Goal: Complete application form: Complete application form

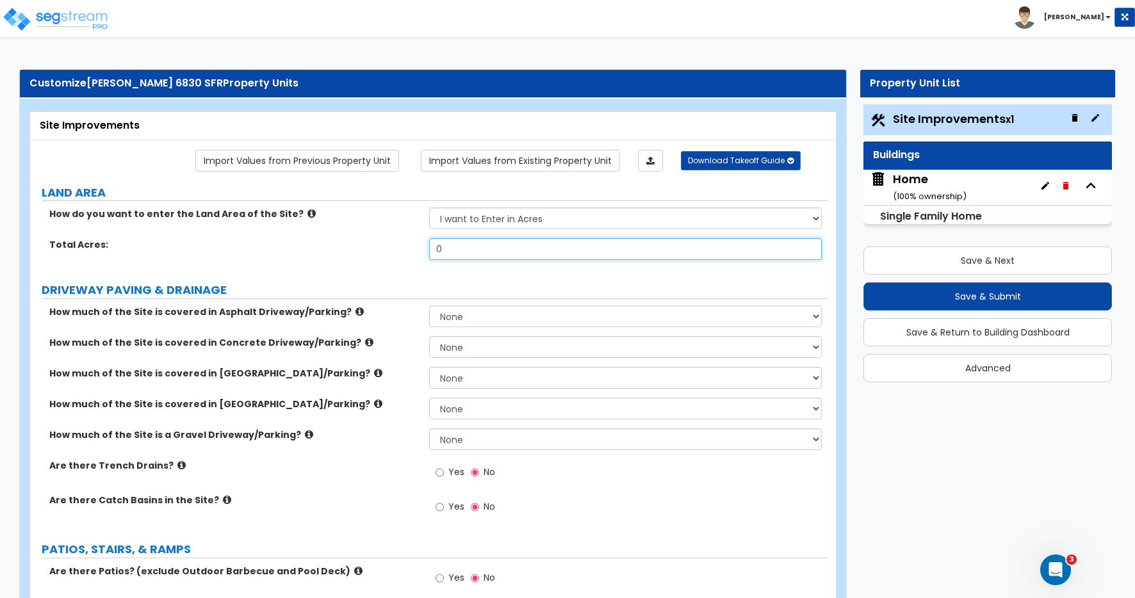
click at [461, 251] on input "0" at bounding box center [625, 249] width 393 height 22
drag, startPoint x: 460, startPoint y: 250, endPoint x: 396, endPoint y: 242, distance: 64.6
click at [396, 242] on div "Total Acres: 0" at bounding box center [429, 253] width 798 height 31
type input "0.23"
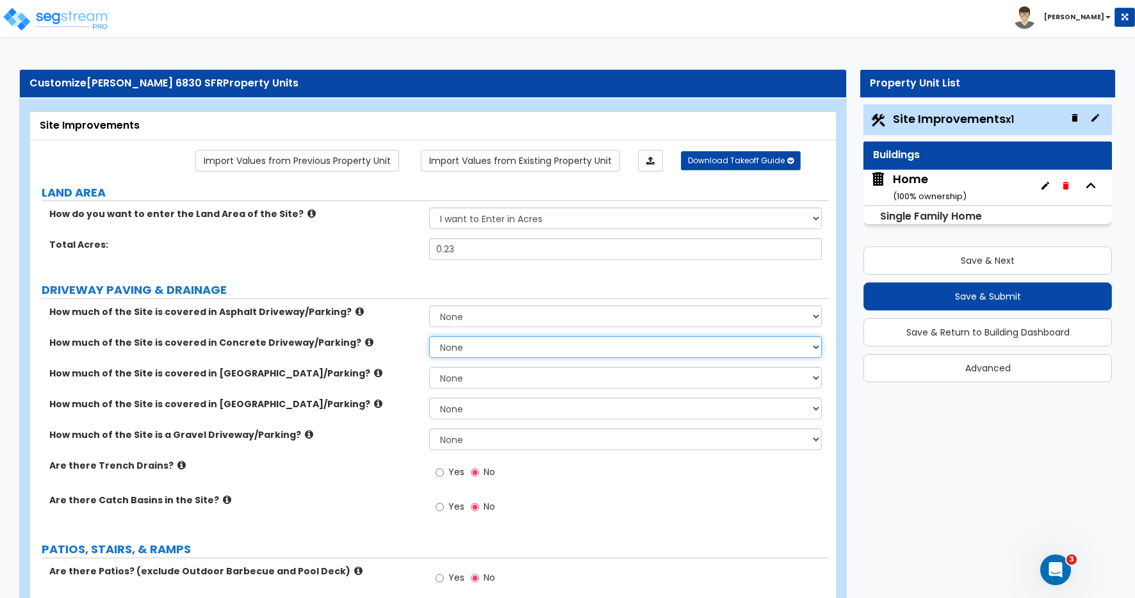
click at [468, 348] on select "None I want to Enter an Approximate Percentage I want to Enter the Square Foota…" at bounding box center [625, 347] width 393 height 22
select select "2"
click at [429, 336] on select "None I want to Enter an Approximate Percentage I want to Enter the Square Foota…" at bounding box center [625, 347] width 393 height 22
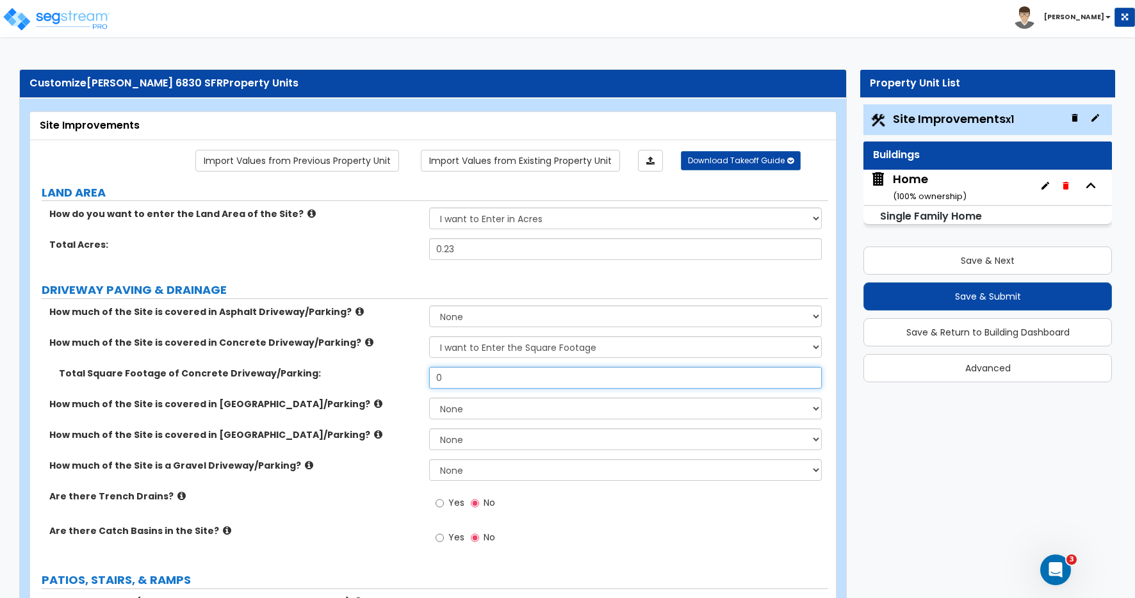
drag, startPoint x: 459, startPoint y: 378, endPoint x: 412, endPoint y: 364, distance: 49.5
click at [410, 366] on div "How much of the Site is covered in Asphalt Driveway/Parking? None I want to Ent…" at bounding box center [429, 433] width 779 height 254
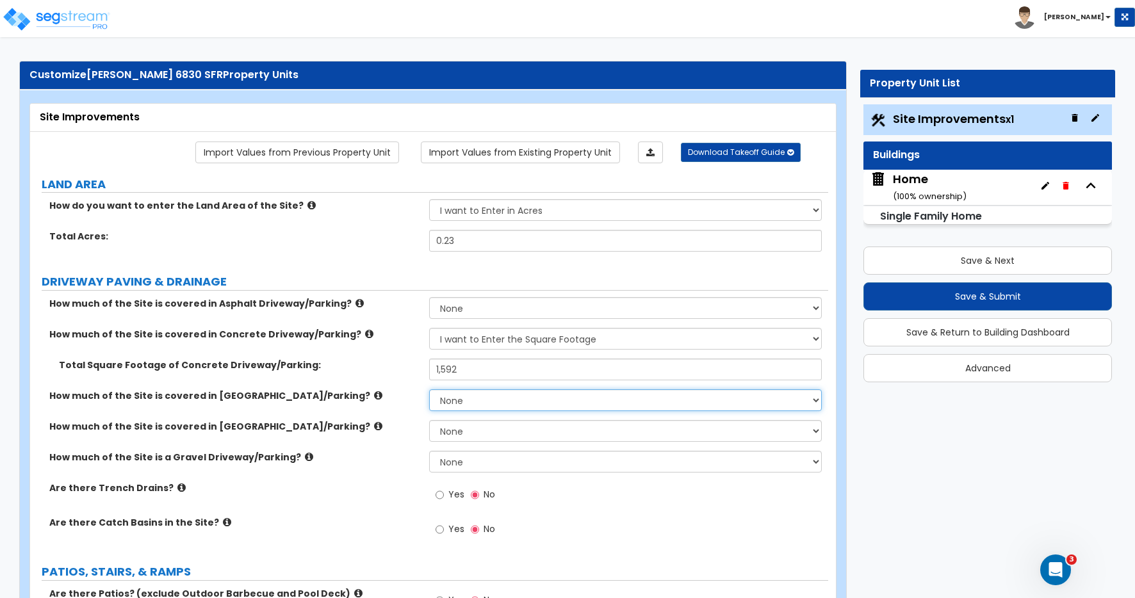
scroll to position [17, 0]
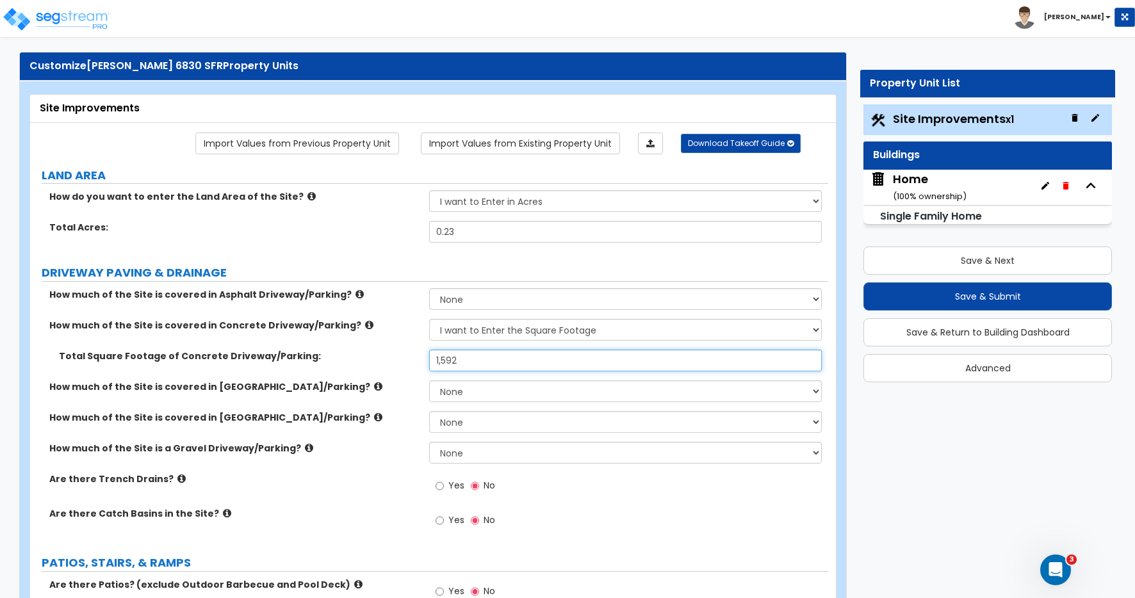
click at [461, 356] on input "1,592" at bounding box center [625, 361] width 393 height 22
type input "1,551"
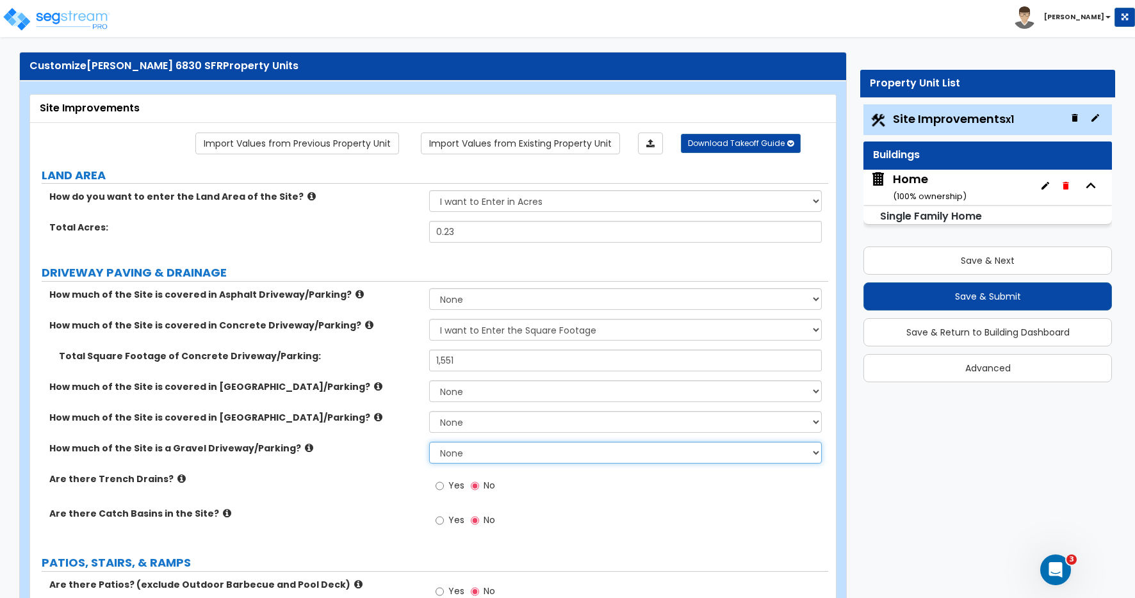
click at [465, 453] on select "None I want to Enter an Approximate Percentage I want to Enter the Square Foota…" at bounding box center [625, 453] width 393 height 22
select select "2"
click at [429, 442] on select "None I want to Enter an Approximate Percentage I want to Enter the Square Foota…" at bounding box center [625, 453] width 393 height 22
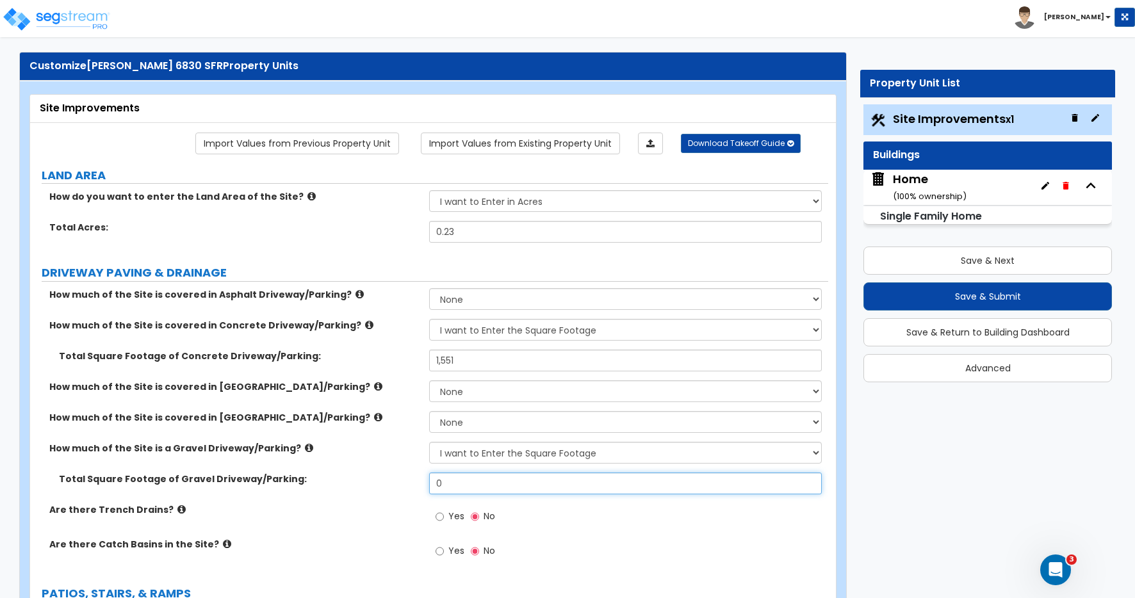
drag, startPoint x: 413, startPoint y: 470, endPoint x: 390, endPoint y: 463, distance: 24.1
click at [390, 463] on div "How much of the Site is covered in Asphalt Driveway/Parking? None I want to Ent…" at bounding box center [429, 430] width 779 height 284
type input "2"
type input "300"
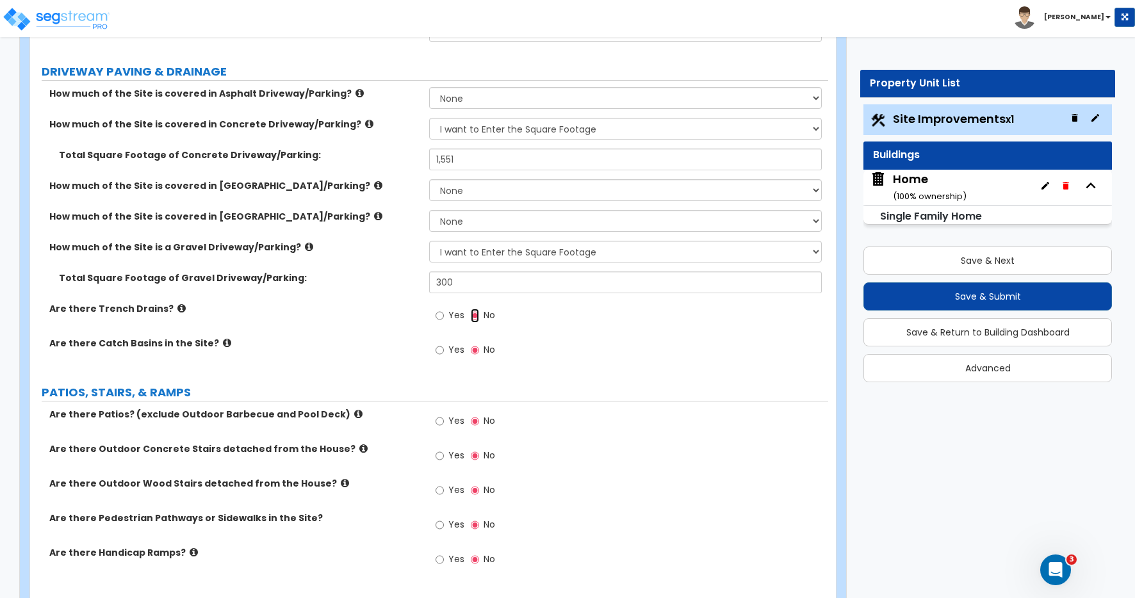
scroll to position [224, 0]
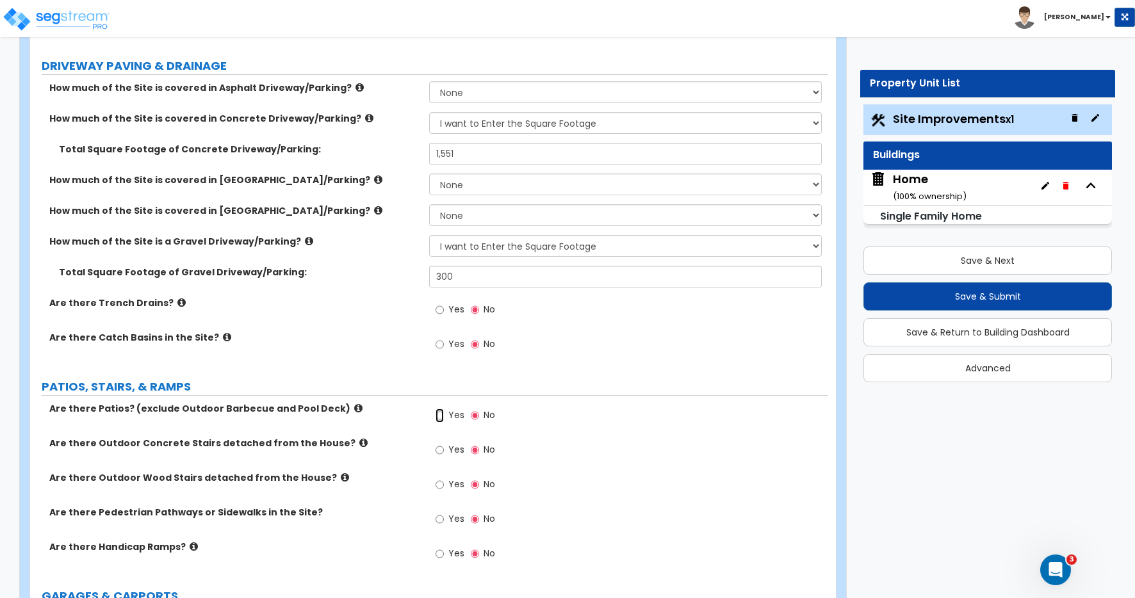
click at [441, 417] on input "Yes" at bounding box center [440, 416] width 8 height 14
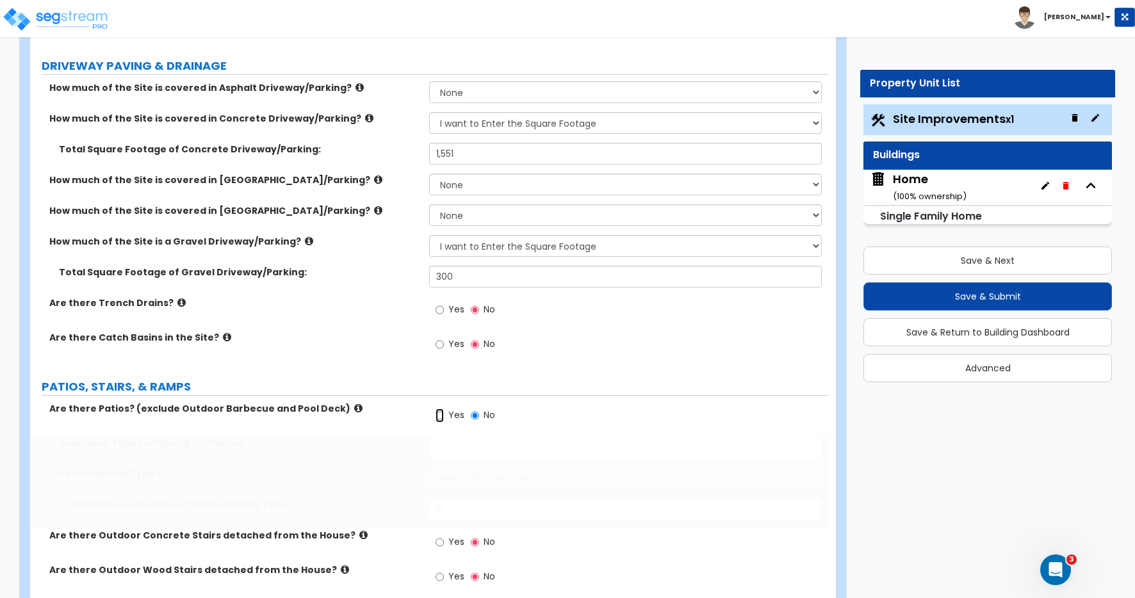
radio input "true"
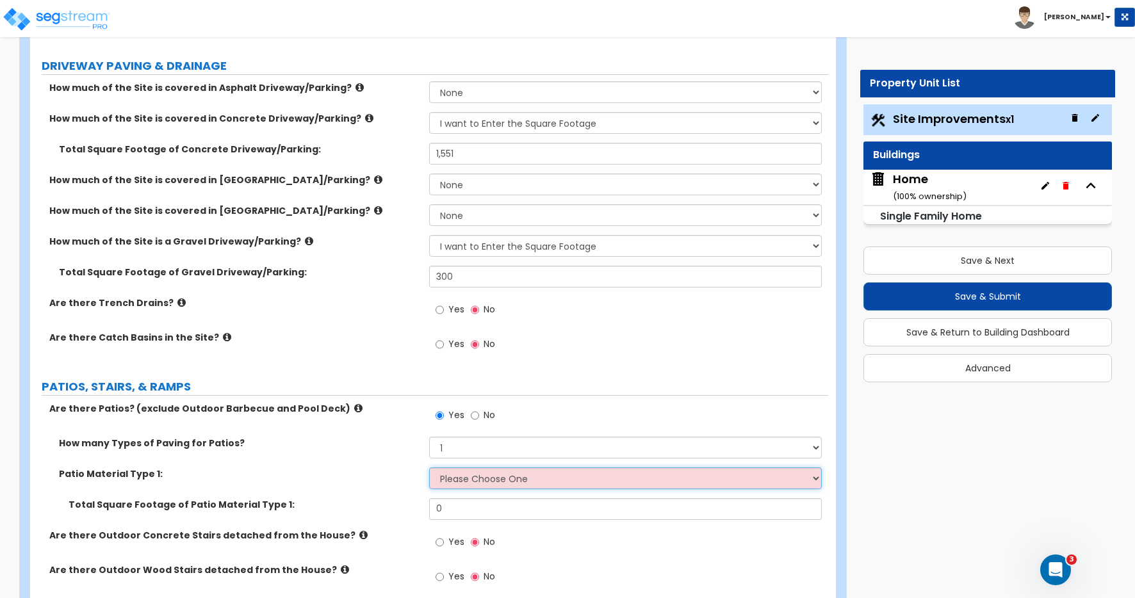
click at [451, 478] on select "Please Choose One Bare Concrete Stamped Concrete Brick Pavers Stone Pavers Tile…" at bounding box center [625, 479] width 393 height 22
select select "1"
click at [429, 468] on select "Please Choose One Bare Concrete Stamped Concrete Brick Pavers Stone Pavers Tile…" at bounding box center [625, 479] width 393 height 22
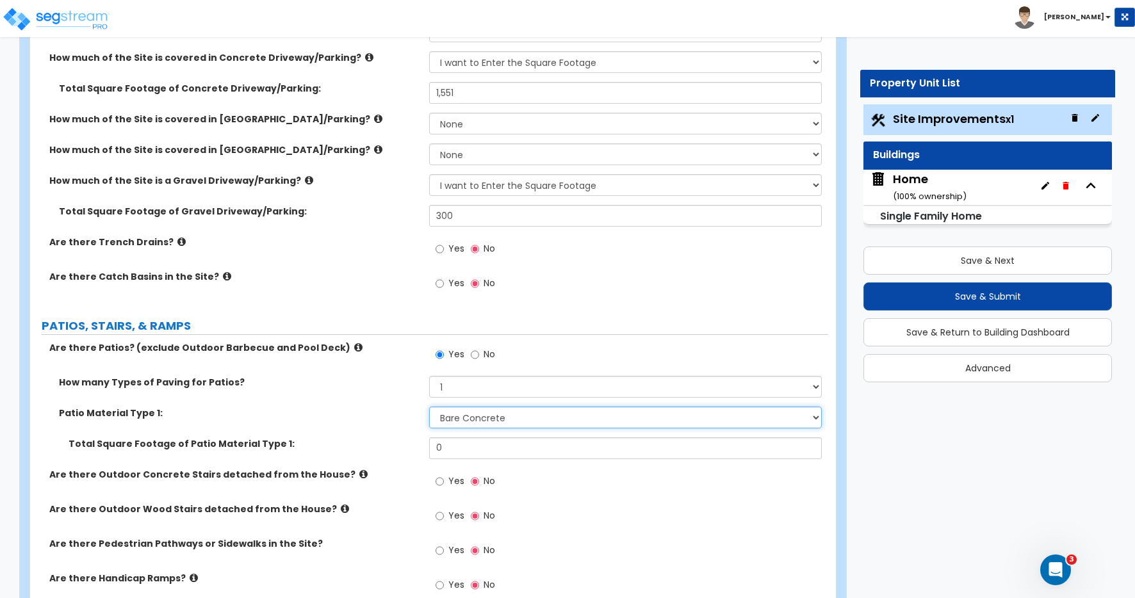
scroll to position [294, 0]
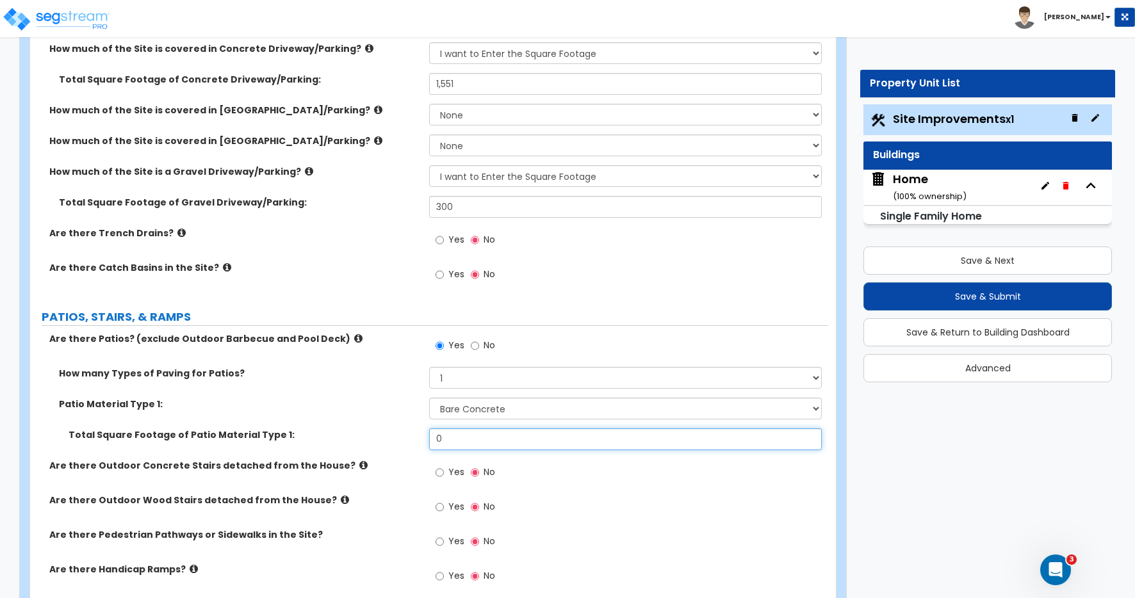
click at [450, 442] on input "0" at bounding box center [625, 440] width 393 height 22
drag, startPoint x: 379, startPoint y: 428, endPoint x: 358, endPoint y: 425, distance: 22.0
click at [358, 425] on div "How many Types of Paving for Patios? 1 2 3 4 Patio Material Type 1: Please Choo…" at bounding box center [429, 413] width 779 height 92
type input "680"
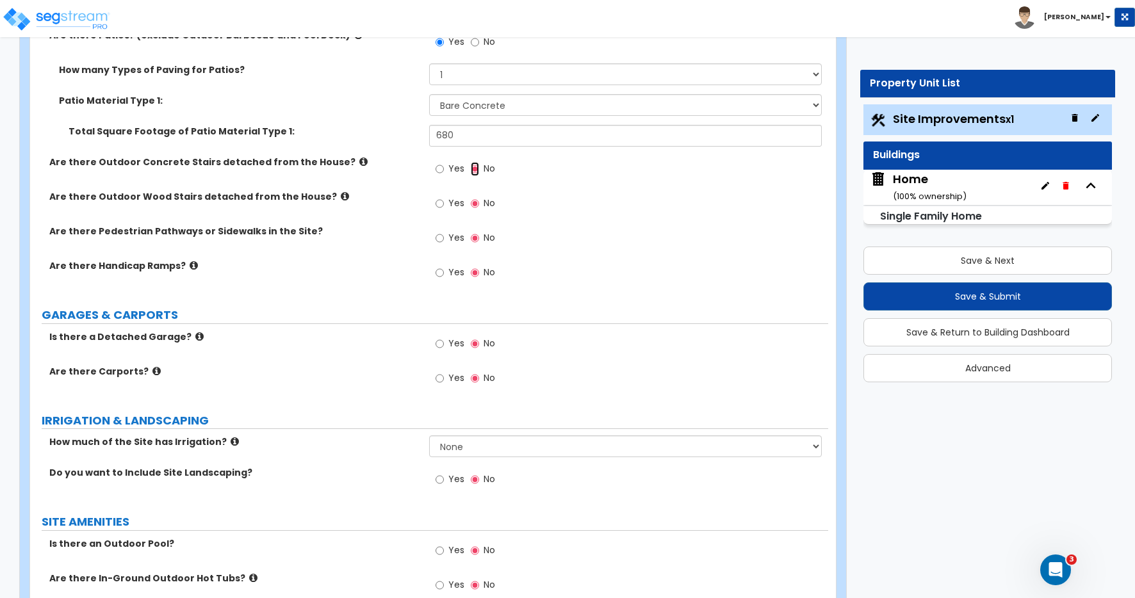
scroll to position [631, 0]
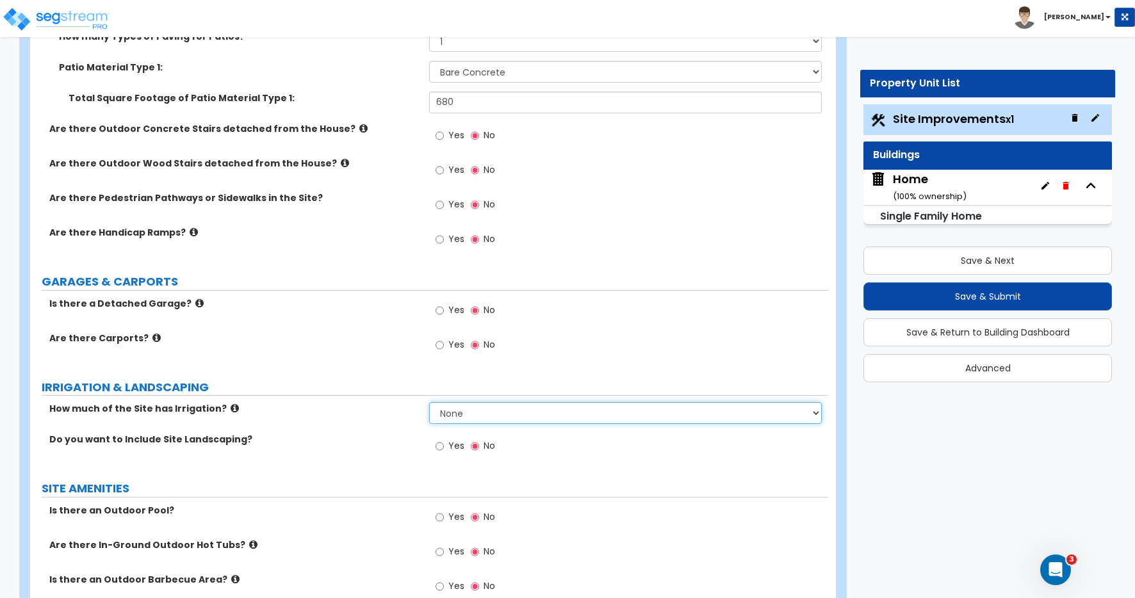
click at [451, 413] on select "None I want to Enter an Approximate Percentage I want to Enter the Square Foota…" at bounding box center [625, 413] width 393 height 22
select select "2"
click at [429, 402] on select "None I want to Enter an Approximate Percentage I want to Enter the Square Foota…" at bounding box center [625, 413] width 393 height 22
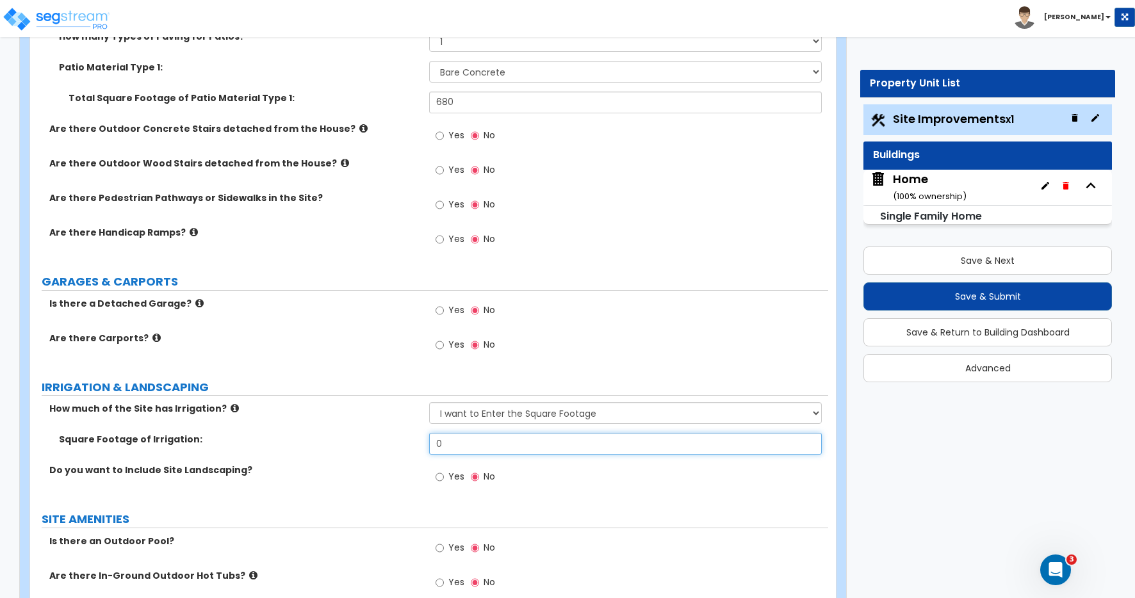
drag, startPoint x: 462, startPoint y: 449, endPoint x: 365, endPoint y: 433, distance: 98.1
click at [370, 436] on div "Square Footage of Irrigation: 0" at bounding box center [429, 448] width 798 height 31
type input "6,060"
click at [440, 480] on input "Yes" at bounding box center [440, 477] width 8 height 14
radio input "true"
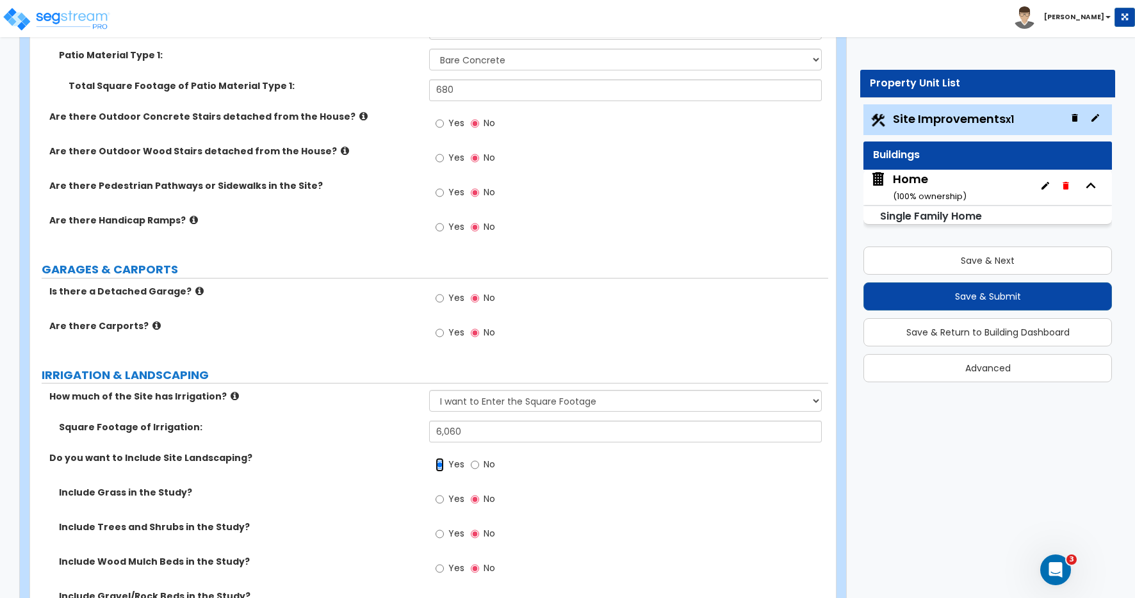
scroll to position [730, 0]
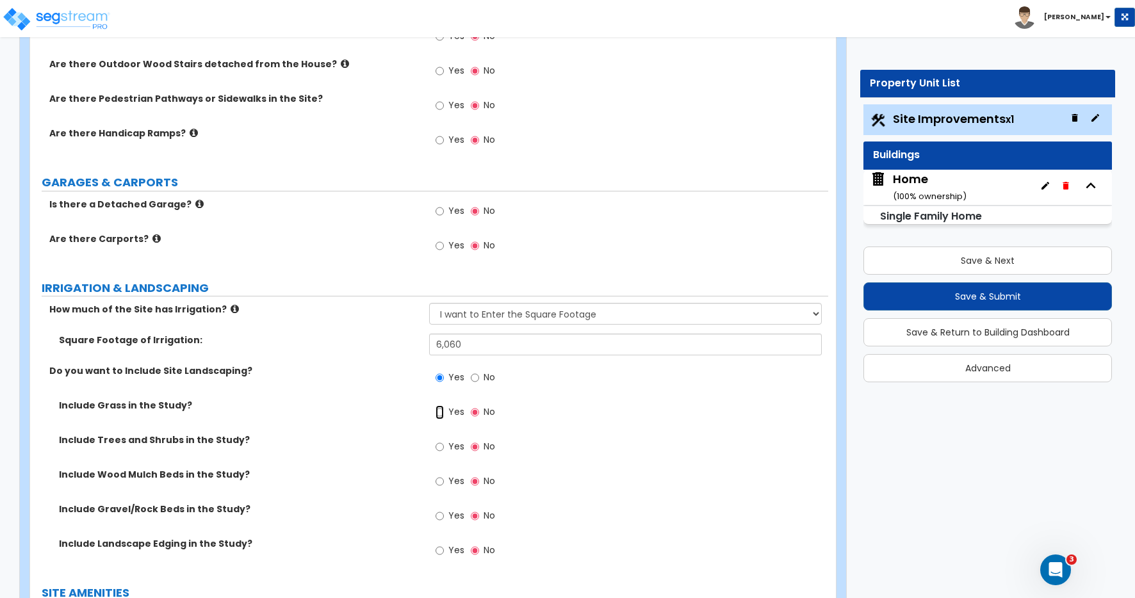
click at [440, 412] on input "Yes" at bounding box center [440, 413] width 8 height 14
radio input "true"
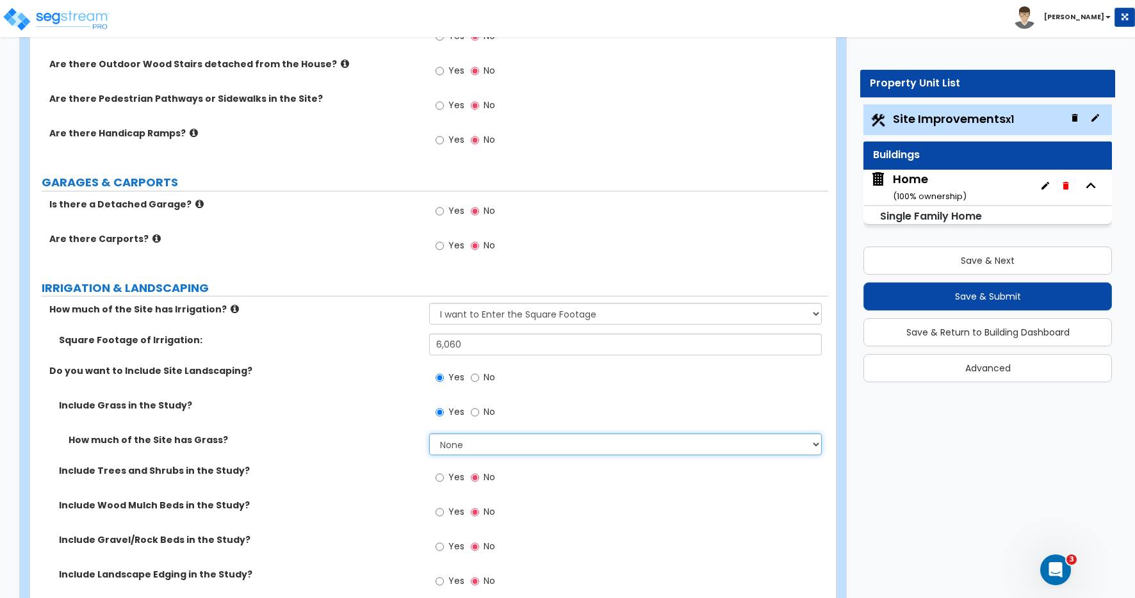
click at [456, 446] on select "None I want to Enter an Approximate Percentage I want to Enter the Square Foota…" at bounding box center [625, 445] width 393 height 22
select select "2"
click at [429, 434] on select "None I want to Enter an Approximate Percentage I want to Enter the Square Foota…" at bounding box center [625, 445] width 393 height 22
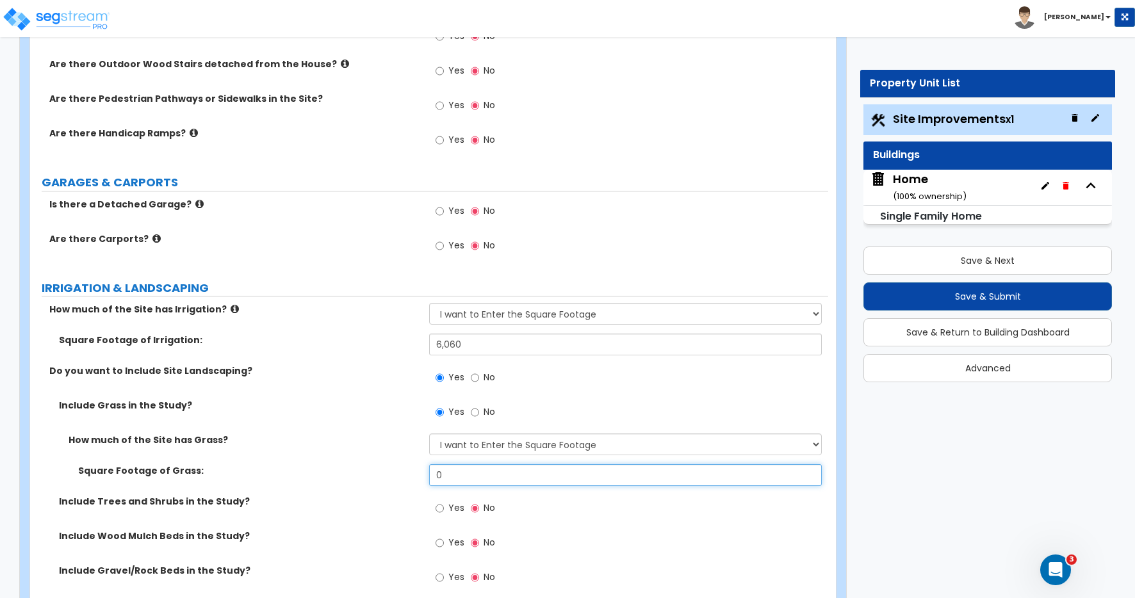
click at [444, 476] on input "0" at bounding box center [625, 476] width 393 height 22
type input "6,060"
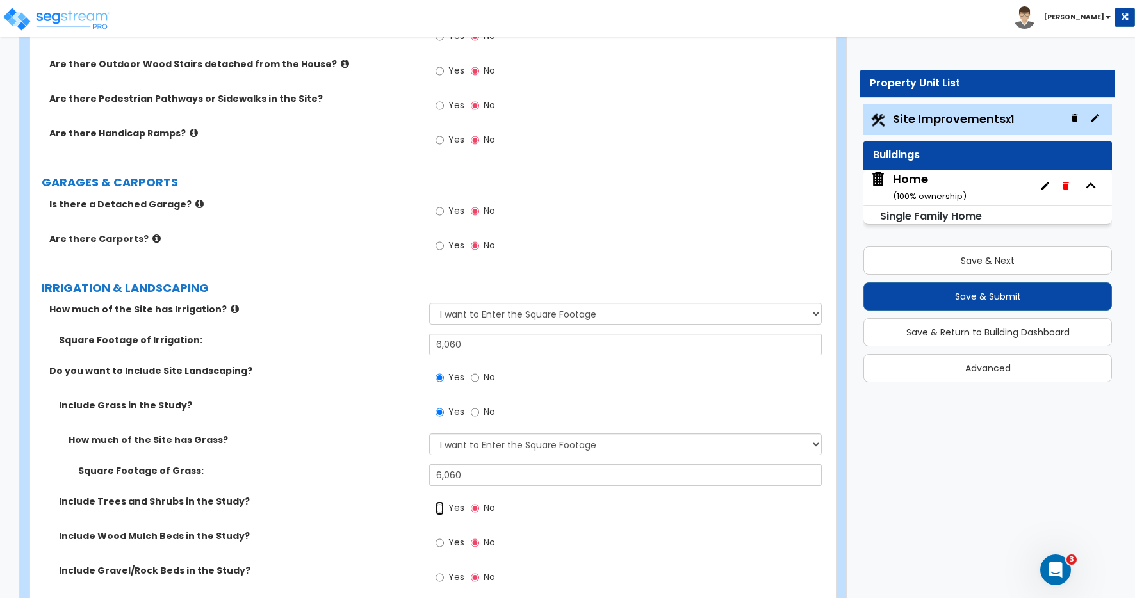
click at [441, 509] on input "Yes" at bounding box center [440, 509] width 8 height 14
radio input "true"
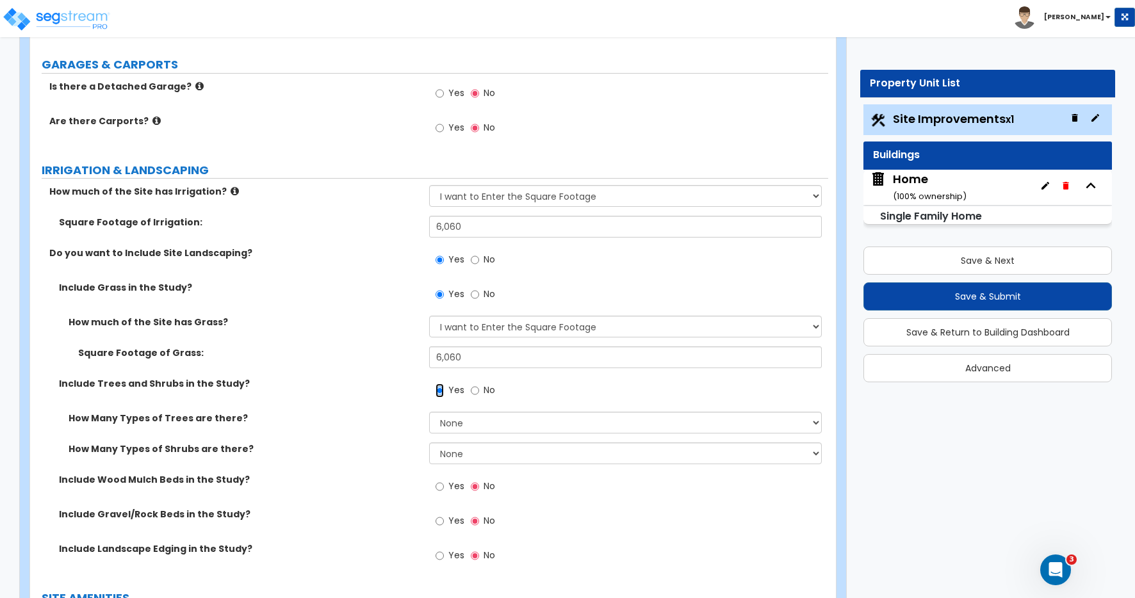
scroll to position [918, 0]
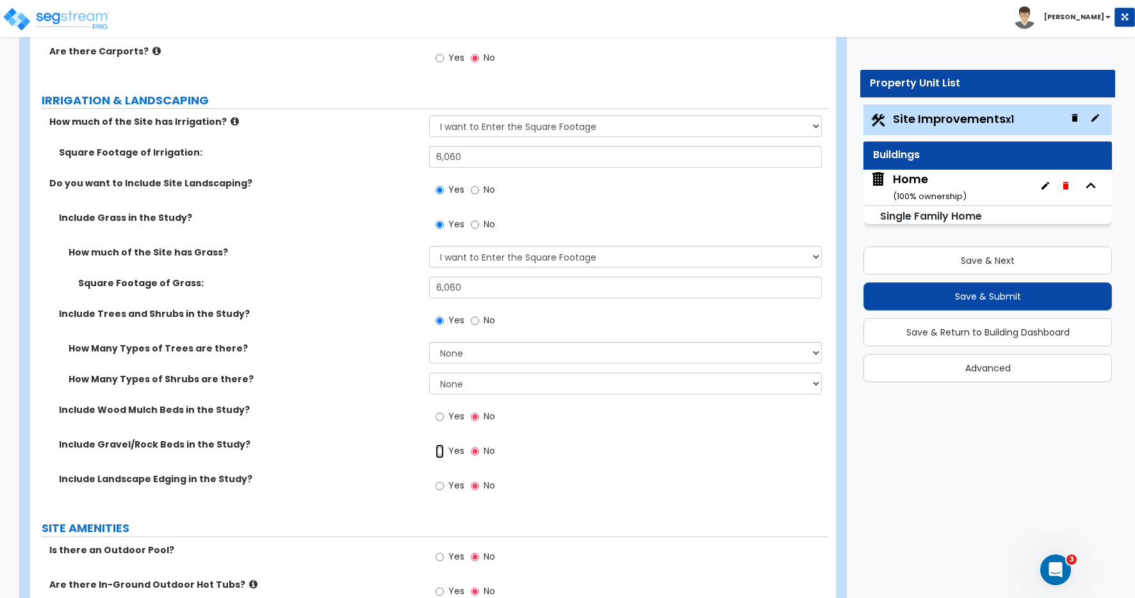
click at [439, 452] on input "Yes" at bounding box center [440, 452] width 8 height 14
radio input "true"
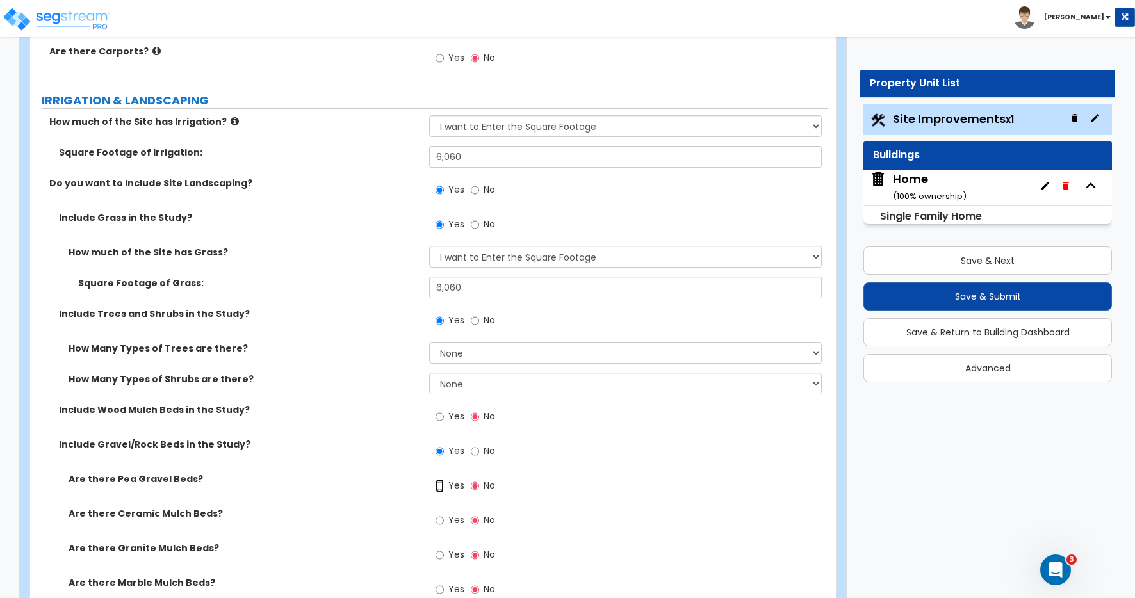
click at [439, 486] on input "Yes" at bounding box center [440, 486] width 8 height 14
radio input "true"
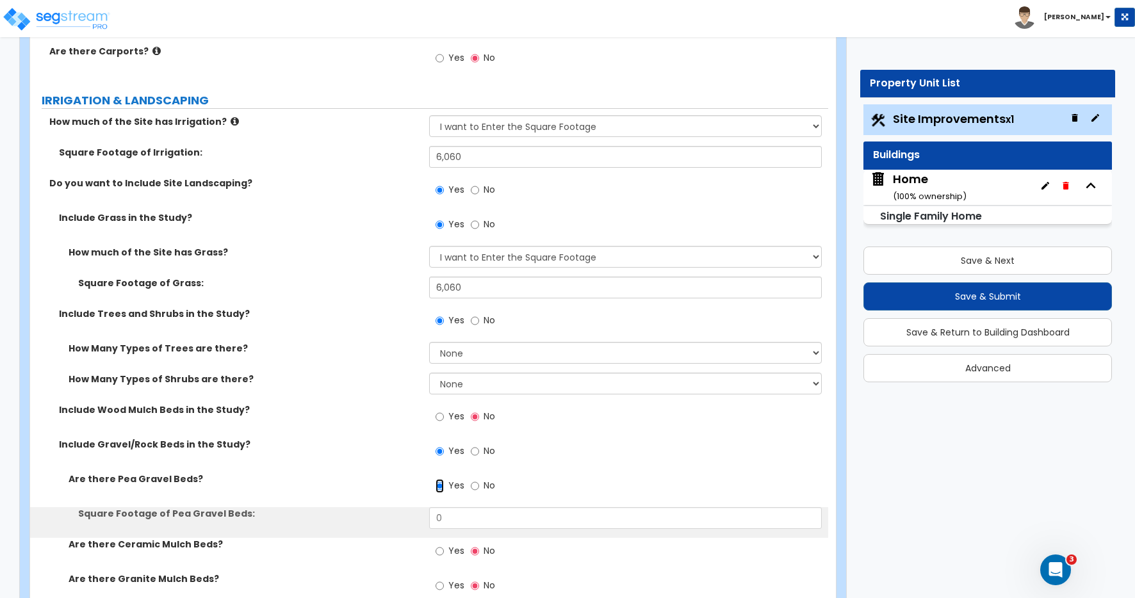
scroll to position [939, 0]
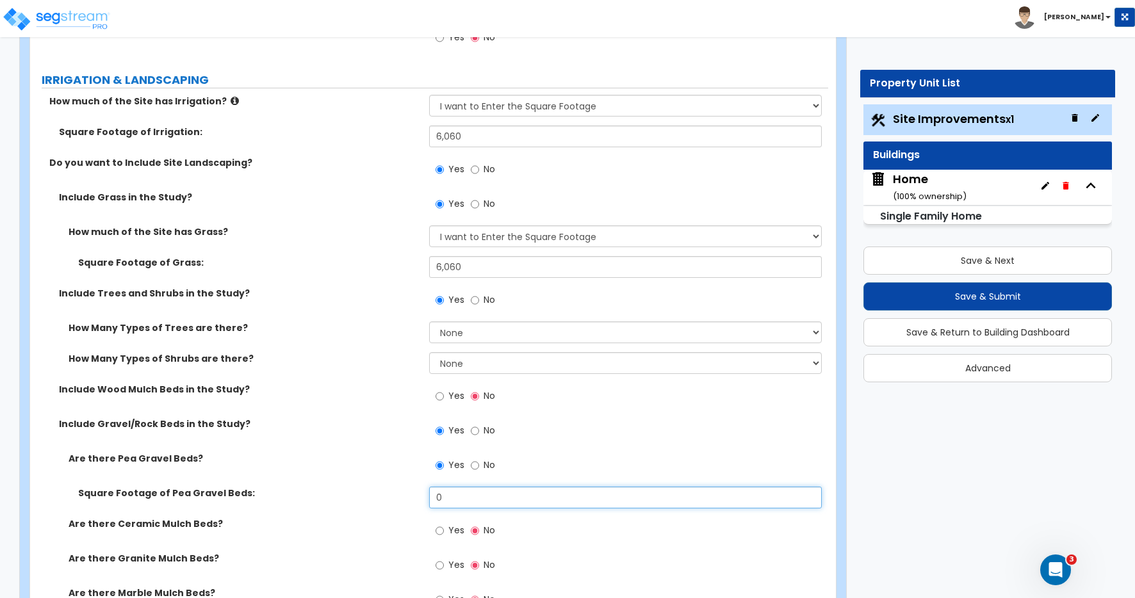
drag, startPoint x: 447, startPoint y: 497, endPoint x: 385, endPoint y: 482, distance: 63.9
click at [387, 482] on div "Are there Pea Gravel Beds? Yes No Square Footage of Pea Gravel Beds: 0 Are ther…" at bounding box center [429, 554] width 779 height 204
type input "551"
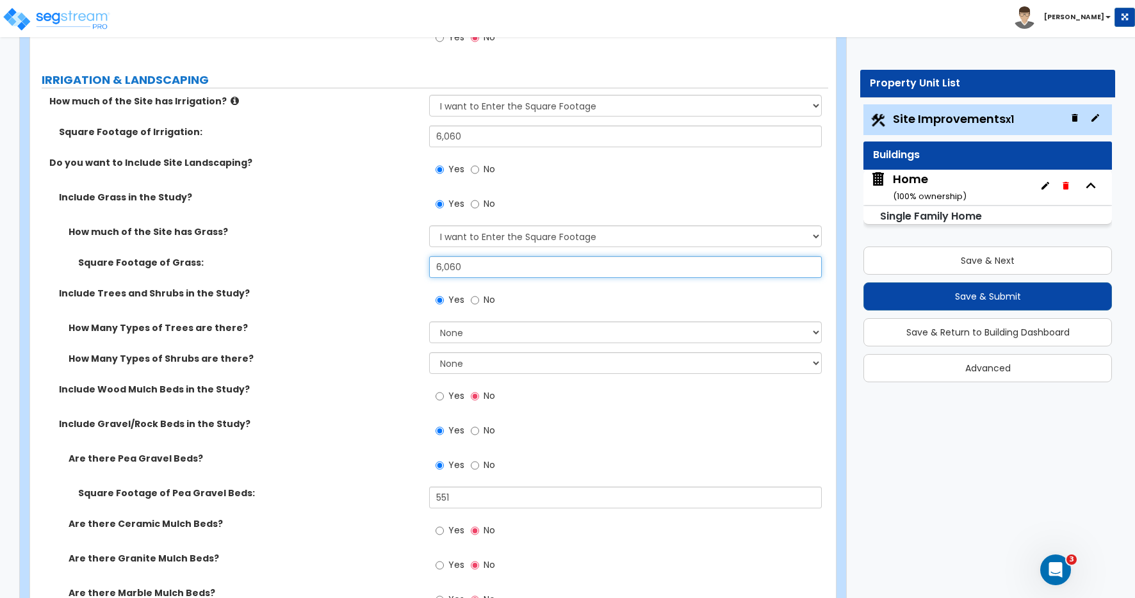
drag, startPoint x: 469, startPoint y: 267, endPoint x: 409, endPoint y: 262, distance: 59.8
click at [409, 262] on div "Square Footage of Grass: 6,060" at bounding box center [429, 271] width 798 height 31
type input "5,510"
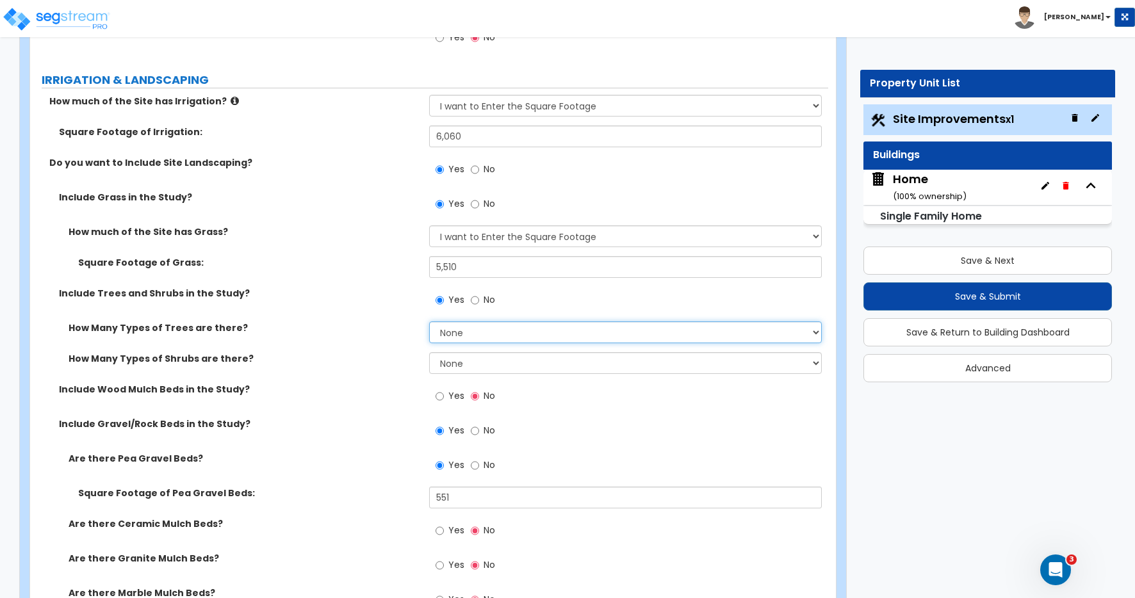
click at [572, 329] on select "None 1 2 3" at bounding box center [625, 333] width 393 height 22
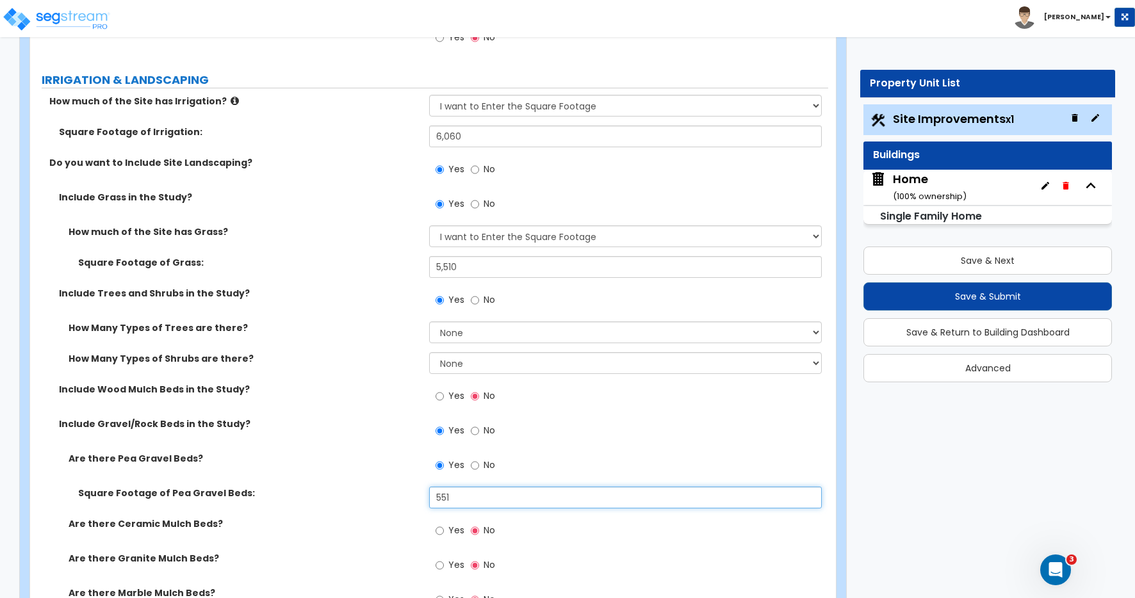
click at [461, 497] on input "551" at bounding box center [625, 498] width 393 height 22
type input "550"
click at [393, 460] on label "Are there Pea Gravel Beds?" at bounding box center [244, 458] width 351 height 13
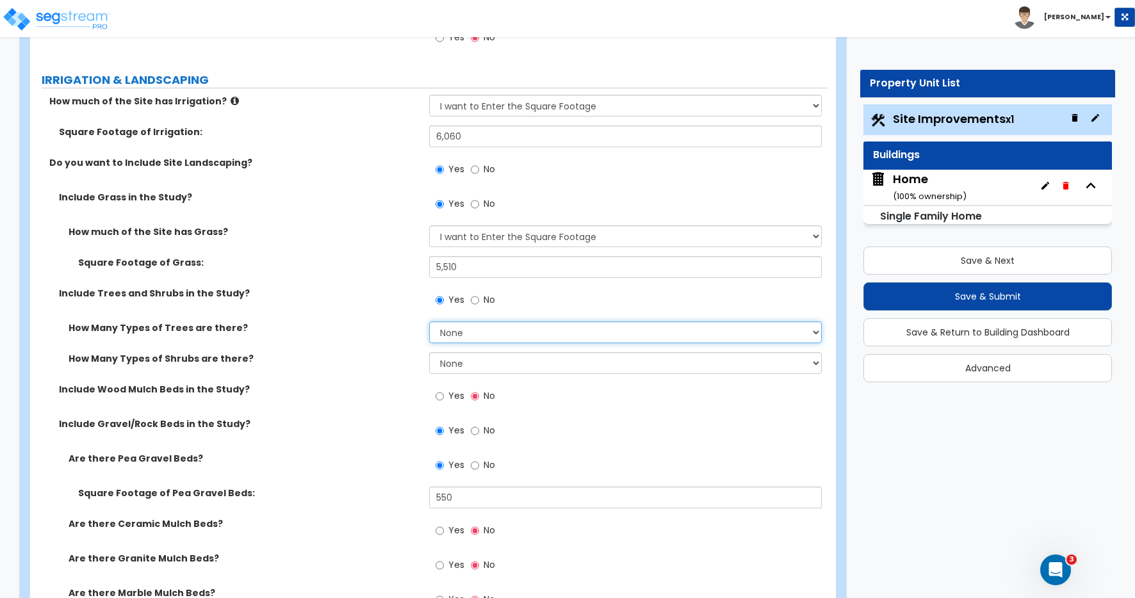
click at [470, 333] on select "None 1 2 3" at bounding box center [625, 333] width 393 height 22
click at [469, 332] on select "None 1 2 3" at bounding box center [625, 333] width 393 height 22
select select "1"
click at [429, 322] on select "None 1 2 3" at bounding box center [625, 333] width 393 height 22
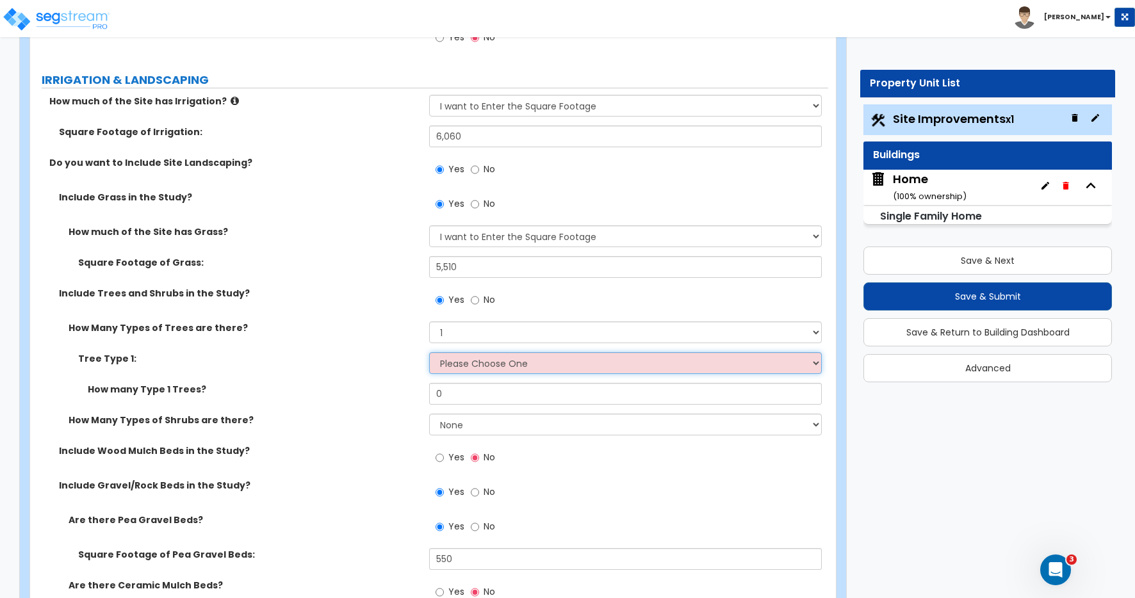
click at [451, 366] on select "Please Choose One Honey Locust Planetree Poplar Elm Hawthorn Linden Maple Red M…" at bounding box center [625, 363] width 393 height 22
select select "1"
click at [429, 352] on select "Please Choose One Honey Locust Planetree Poplar Elm Hawthorn Linden Maple Red M…" at bounding box center [625, 363] width 393 height 22
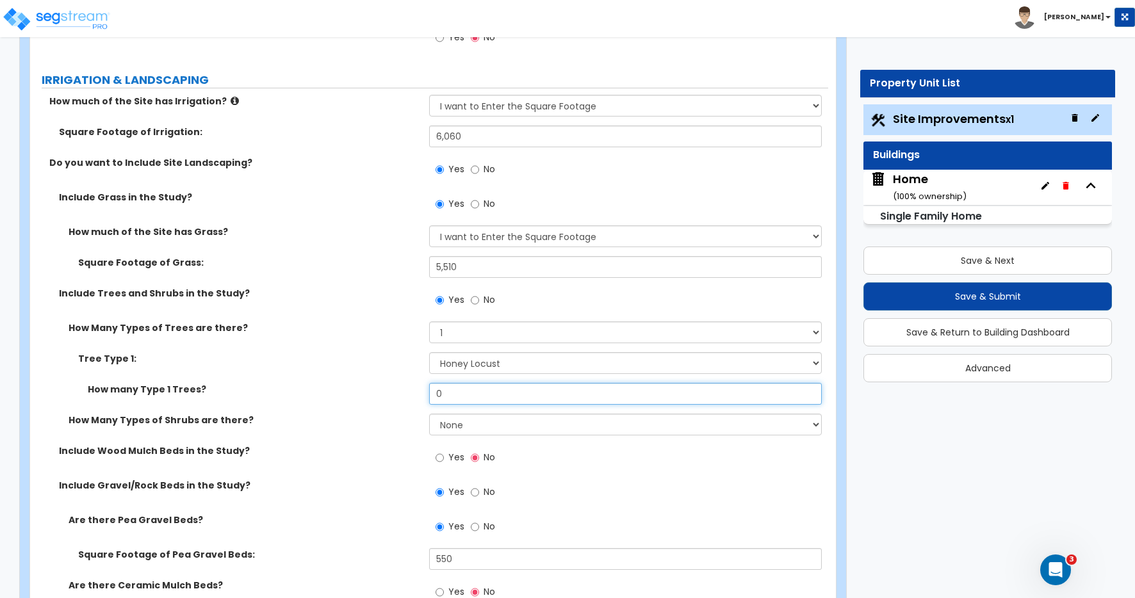
drag, startPoint x: 445, startPoint y: 393, endPoint x: 389, endPoint y: 390, distance: 56.4
click at [403, 391] on div "How many Type 1 Trees? 0" at bounding box center [429, 398] width 798 height 31
type input "6"
click at [451, 427] on select "None 1 2 3" at bounding box center [625, 425] width 393 height 22
select select "1"
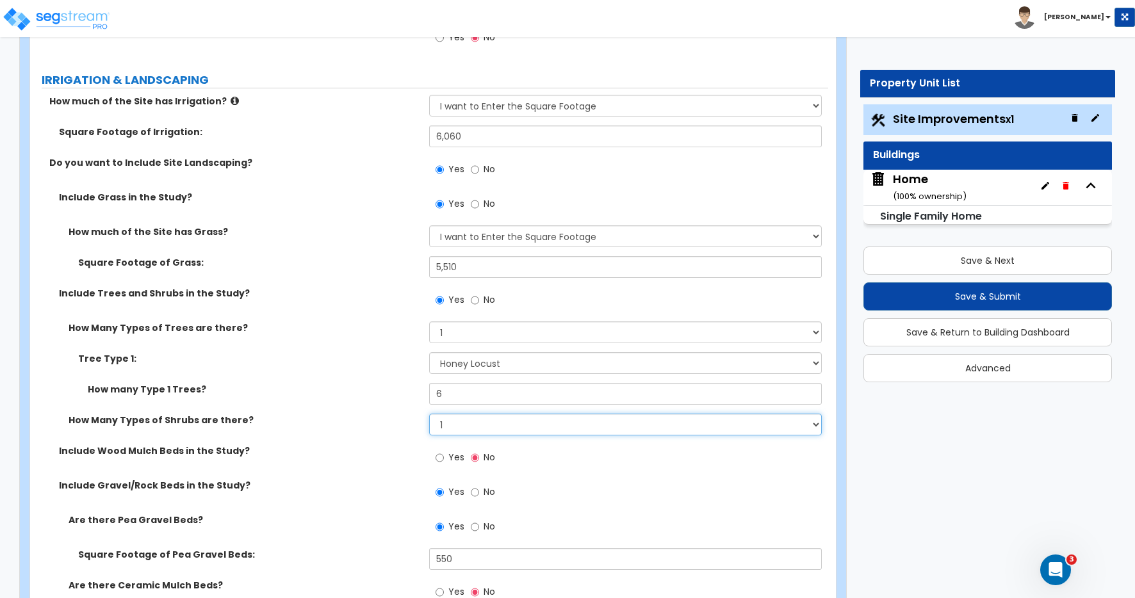
click at [429, 414] on select "None 1 2 3" at bounding box center [625, 425] width 393 height 22
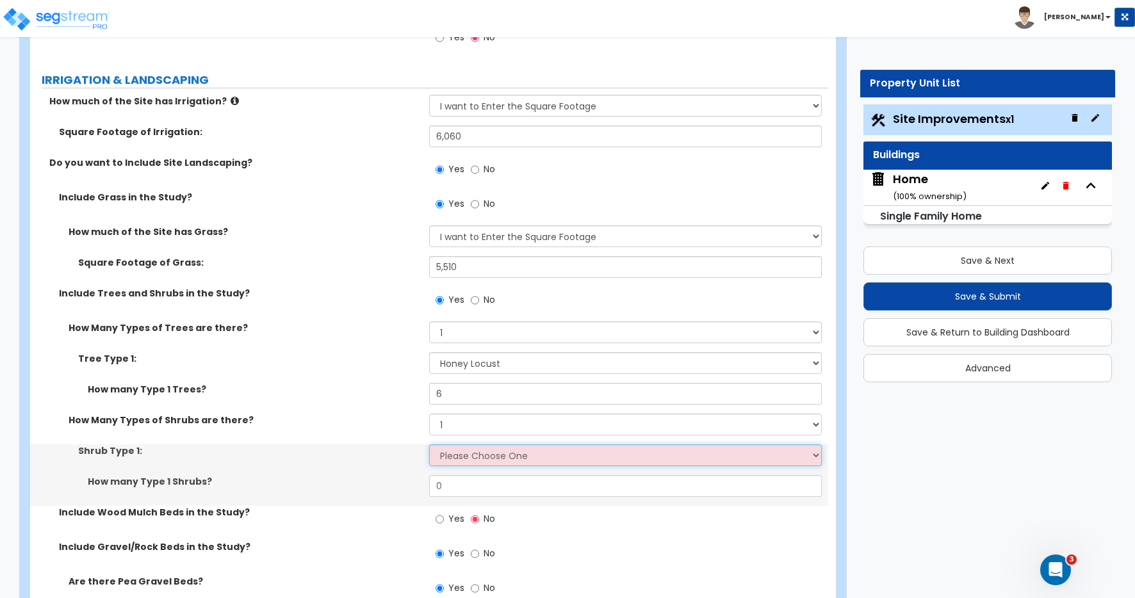
click at [450, 452] on select "Please Choose One Arborvitae Azalea Yew Boxwood Juniper [PERSON_NAME] Cotoneast…" at bounding box center [625, 456] width 393 height 22
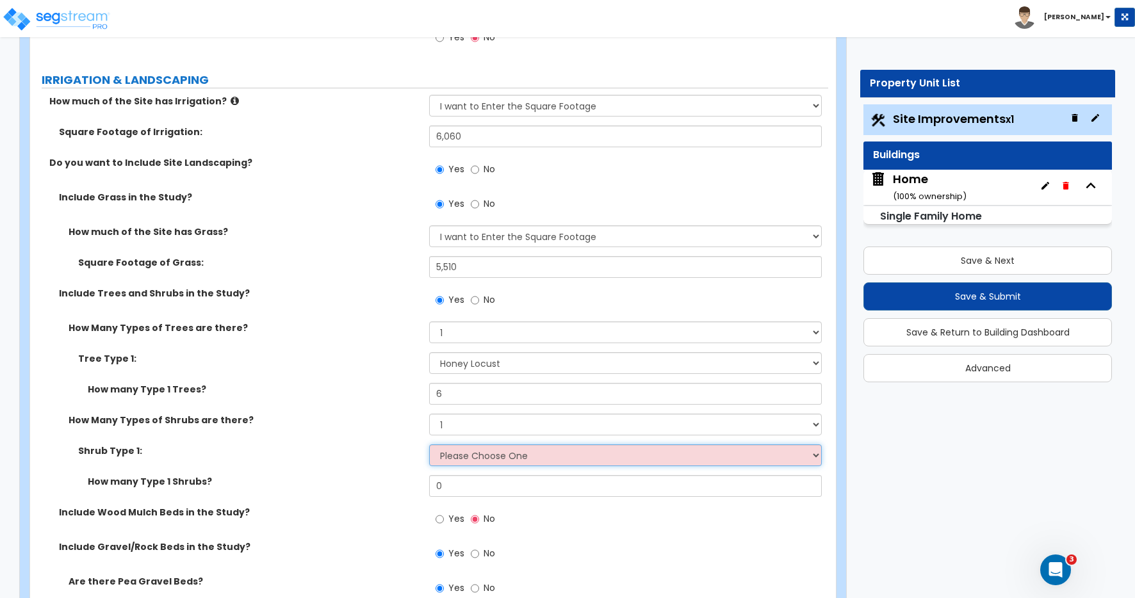
select select "4"
click at [429, 445] on select "Please Choose One Arborvitae Azalea Yew Boxwood Juniper [PERSON_NAME] Cotoneast…" at bounding box center [625, 456] width 393 height 22
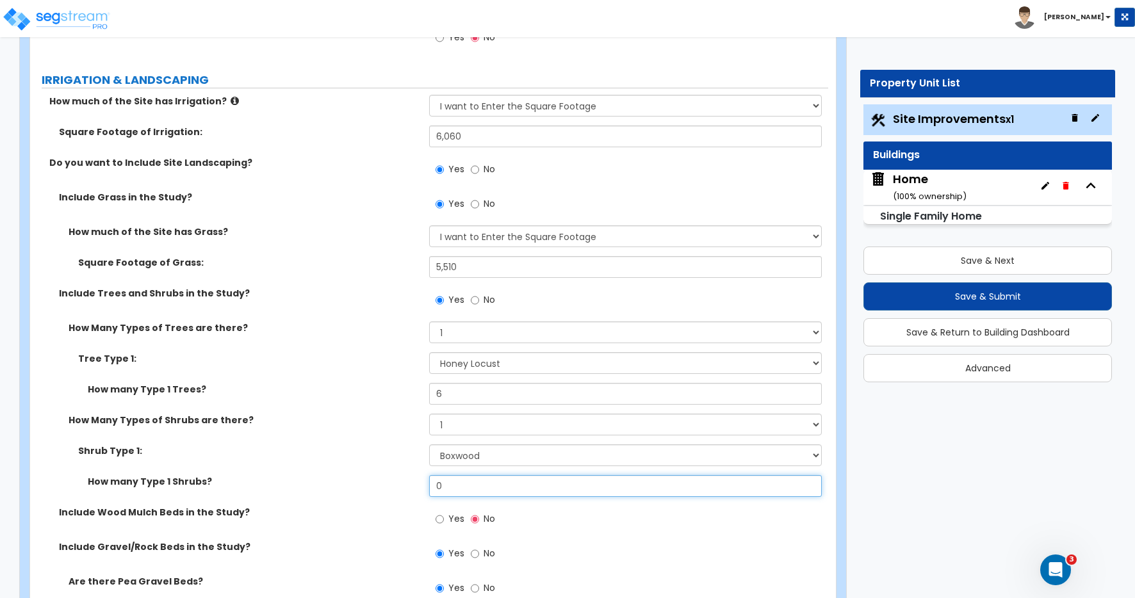
click at [451, 486] on input "0" at bounding box center [625, 486] width 393 height 22
click at [403, 484] on div "How many Type 1 Shrubs? 0" at bounding box center [429, 490] width 798 height 31
type input "12"
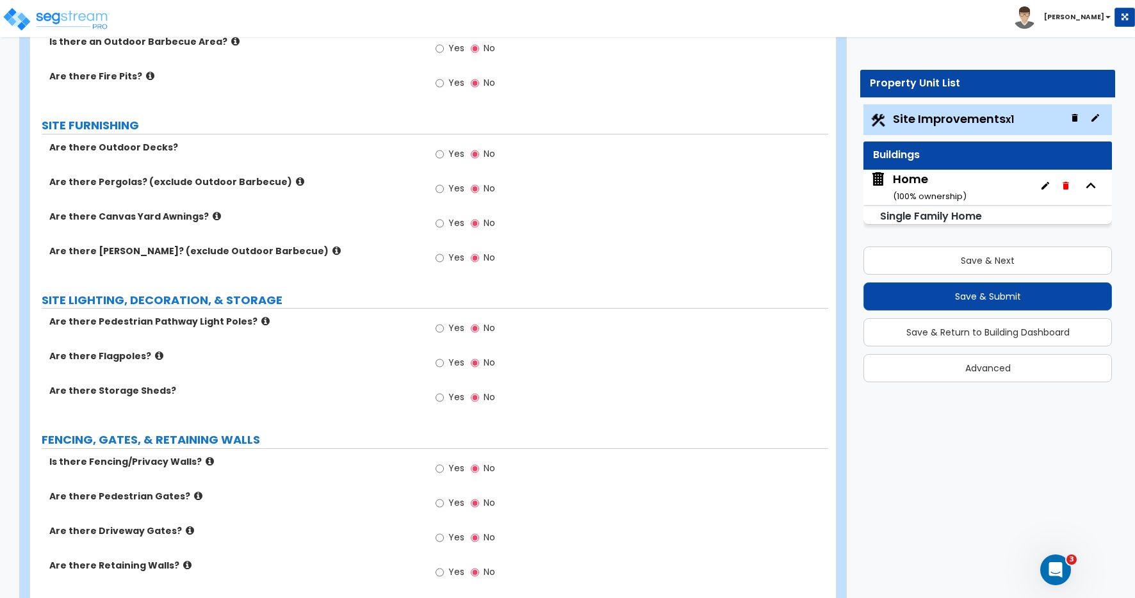
scroll to position [1825, 0]
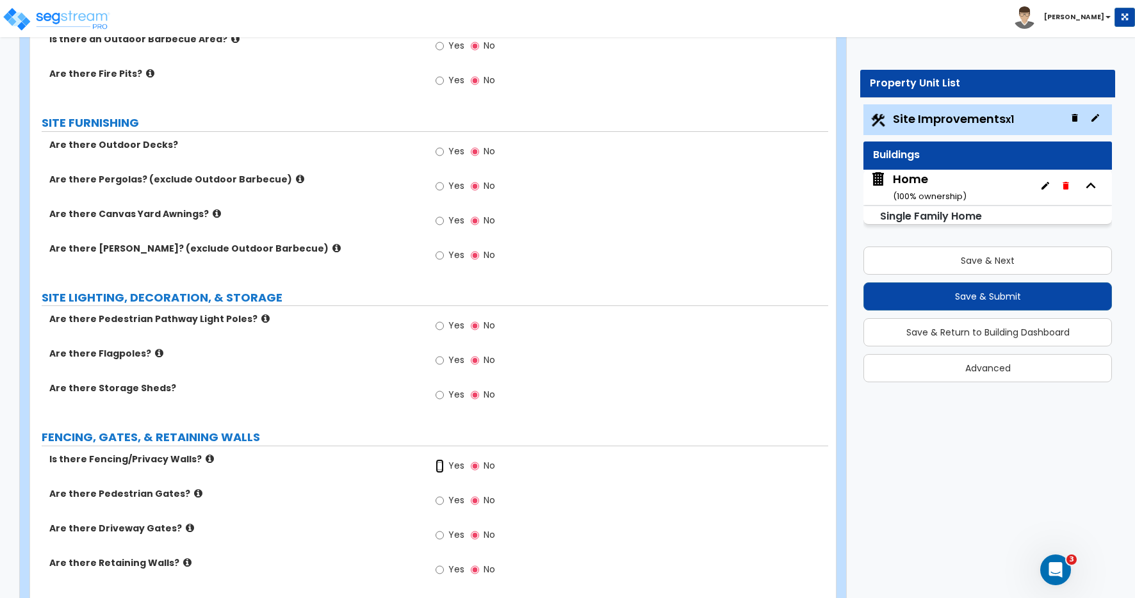
click at [440, 467] on input "Yes" at bounding box center [440, 466] width 8 height 14
radio input "true"
click at [440, 502] on input "Yes" at bounding box center [440, 501] width 8 height 14
radio input "true"
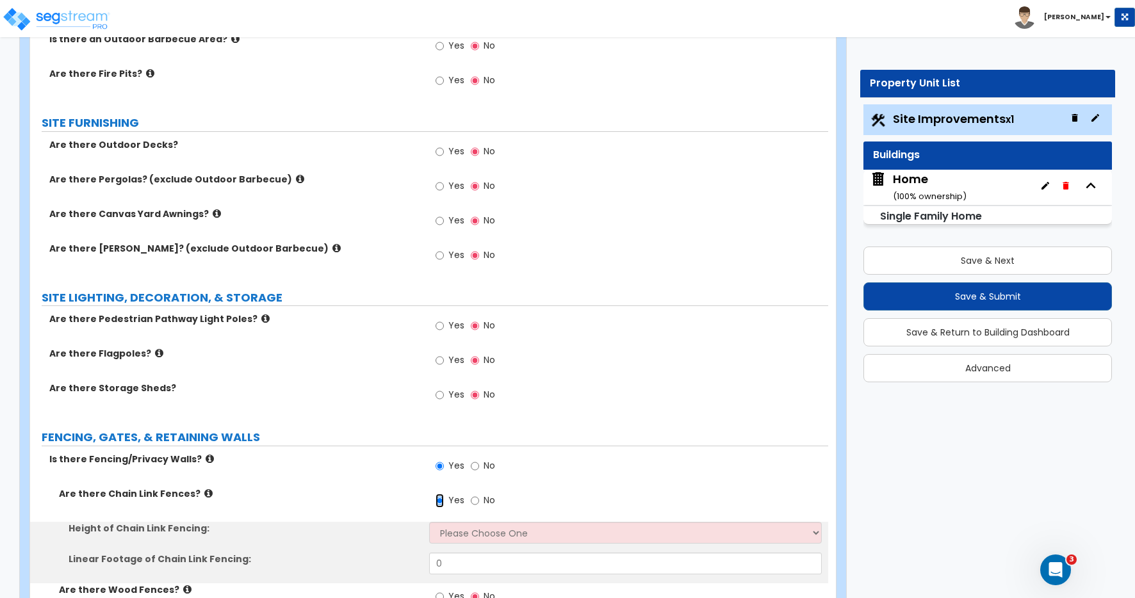
scroll to position [1847, 0]
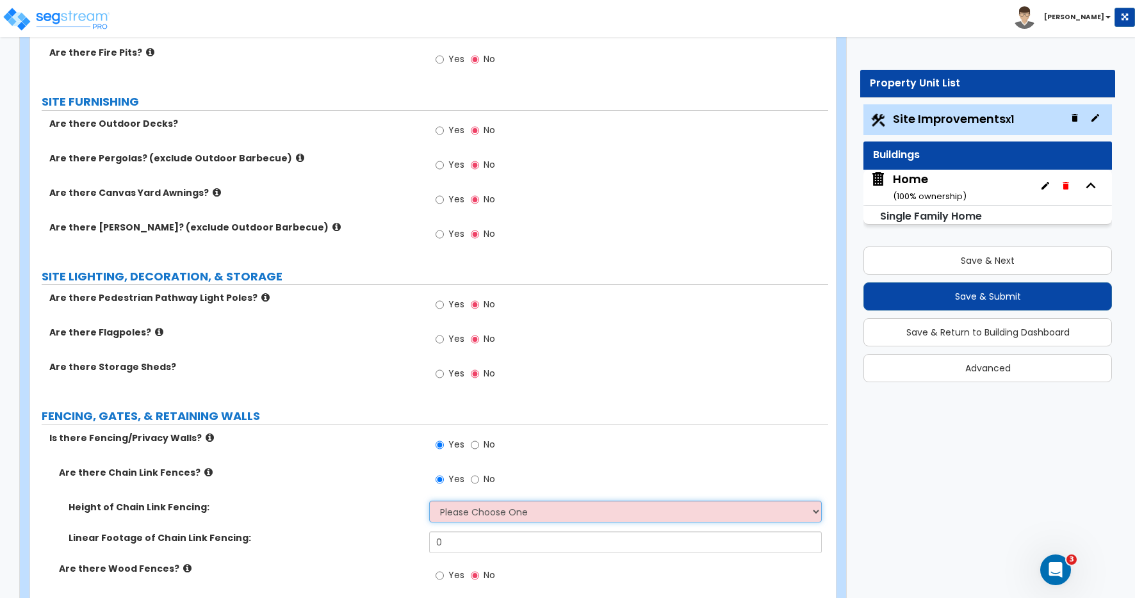
click at [493, 508] on select "Please Choose One 3 feet 4 feet 5 feet 6 feet 10 feet 12 feet" at bounding box center [625, 512] width 393 height 22
select select "3"
click at [429, 501] on select "Please Choose One 3 feet 4 feet 5 feet 6 feet 10 feet 12 feet" at bounding box center [625, 512] width 393 height 22
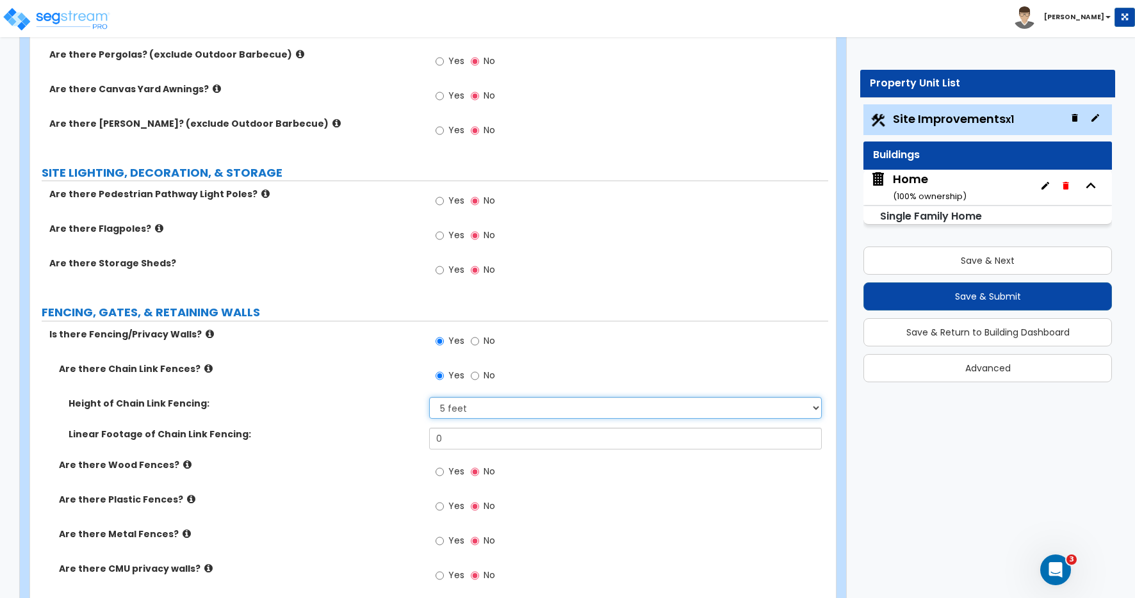
scroll to position [2068, 0]
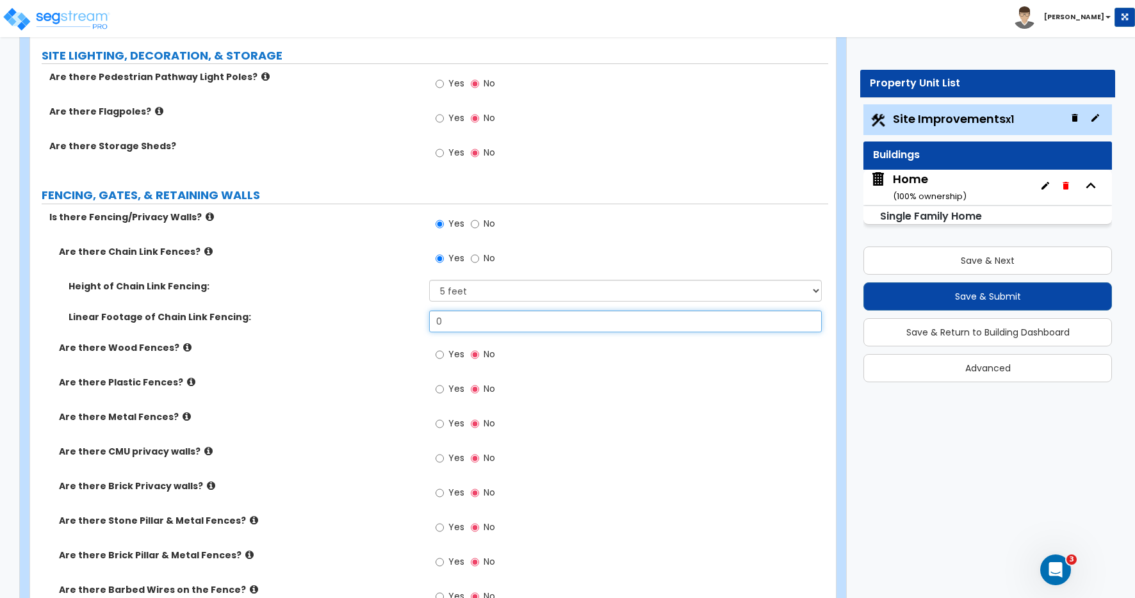
drag, startPoint x: 451, startPoint y: 321, endPoint x: 415, endPoint y: 319, distance: 36.6
click at [416, 318] on div "Linear Footage of Chain Link Fencing: 0" at bounding box center [429, 326] width 798 height 31
type input "280"
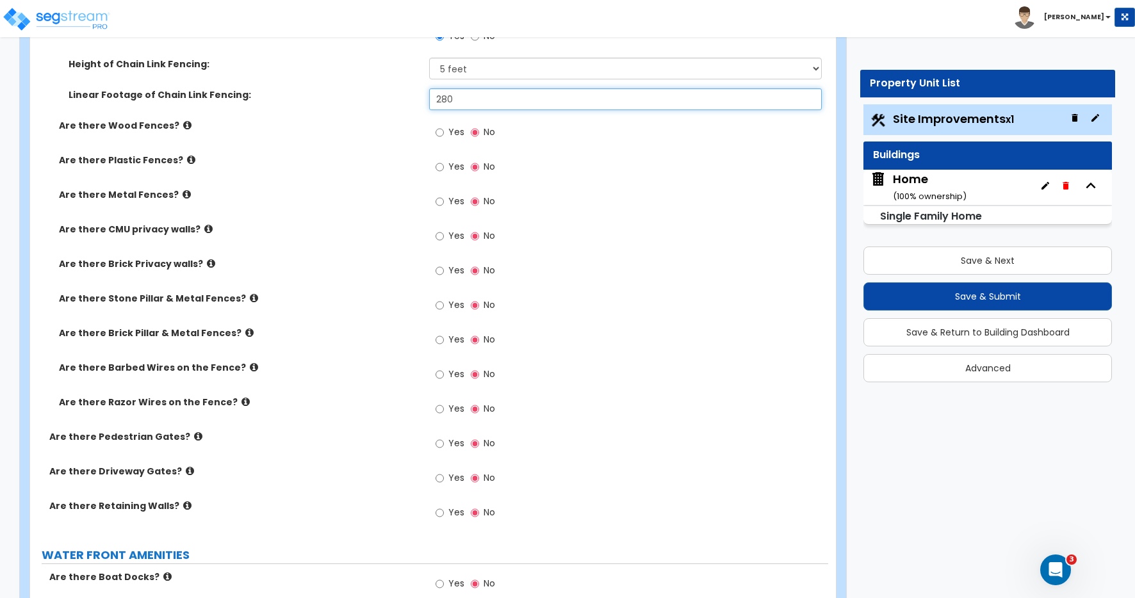
scroll to position [2291, 0]
click at [441, 443] on input "Yes" at bounding box center [440, 443] width 8 height 14
radio input "true"
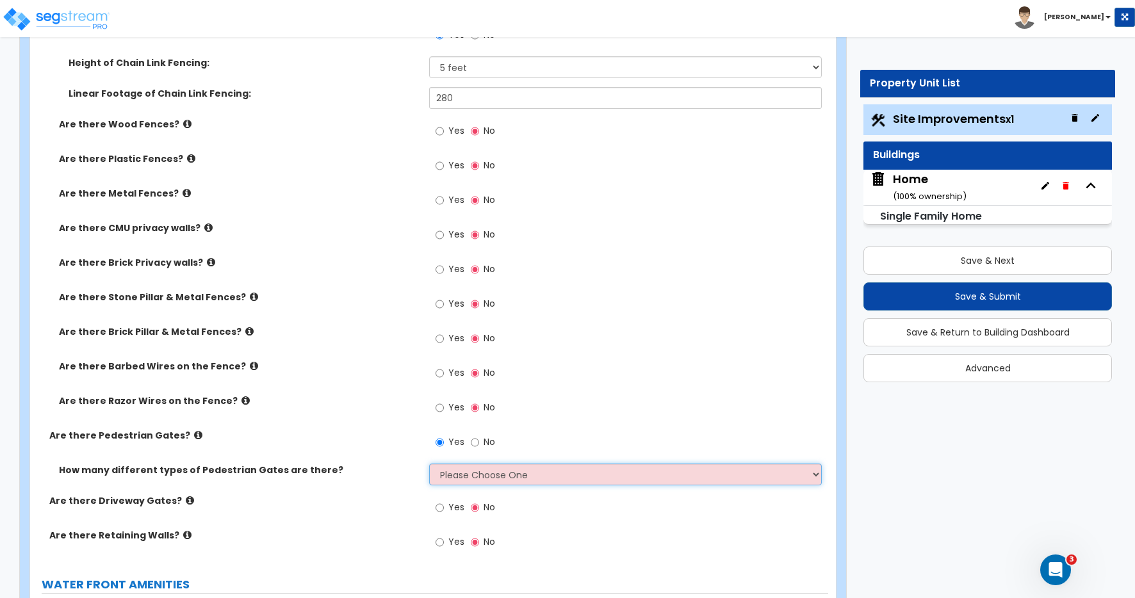
click at [457, 479] on select "Please Choose One 1 2 3" at bounding box center [625, 475] width 393 height 22
select select "1"
click at [429, 464] on select "Please Choose One 1 2 3" at bounding box center [625, 475] width 393 height 22
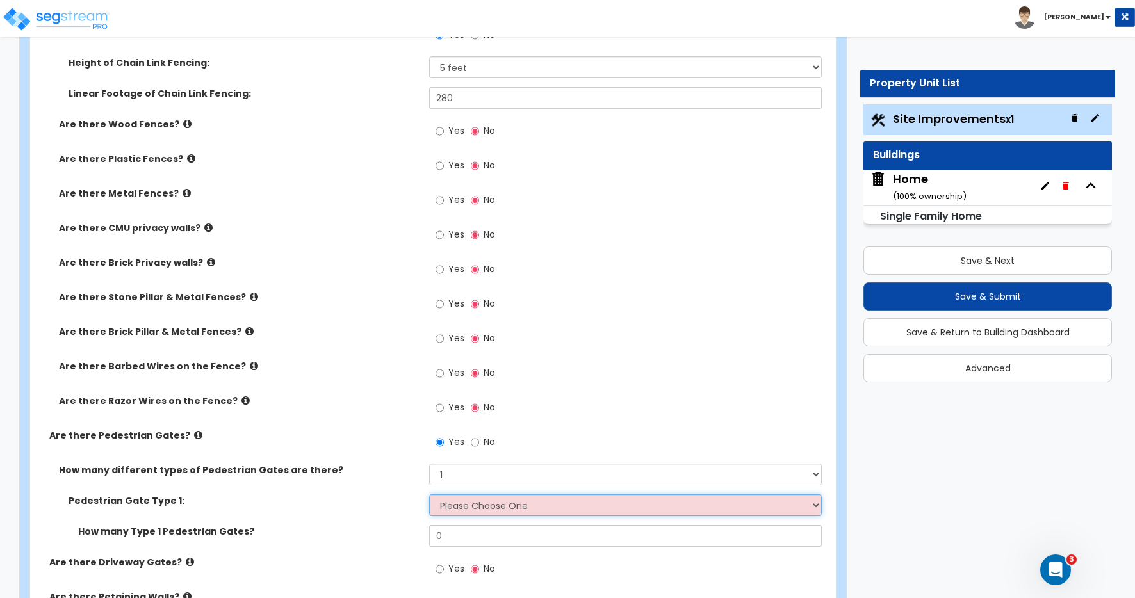
click at [461, 510] on select "Please Choose One Chain Link, 3 ft Height Chain Link, 4 ft Height Chain Link, 6…" at bounding box center [625, 506] width 393 height 22
select select "2"
click at [429, 495] on select "Please Choose One Chain Link, 3 ft Height Chain Link, 4 ft Height Chain Link, 6…" at bounding box center [625, 506] width 393 height 22
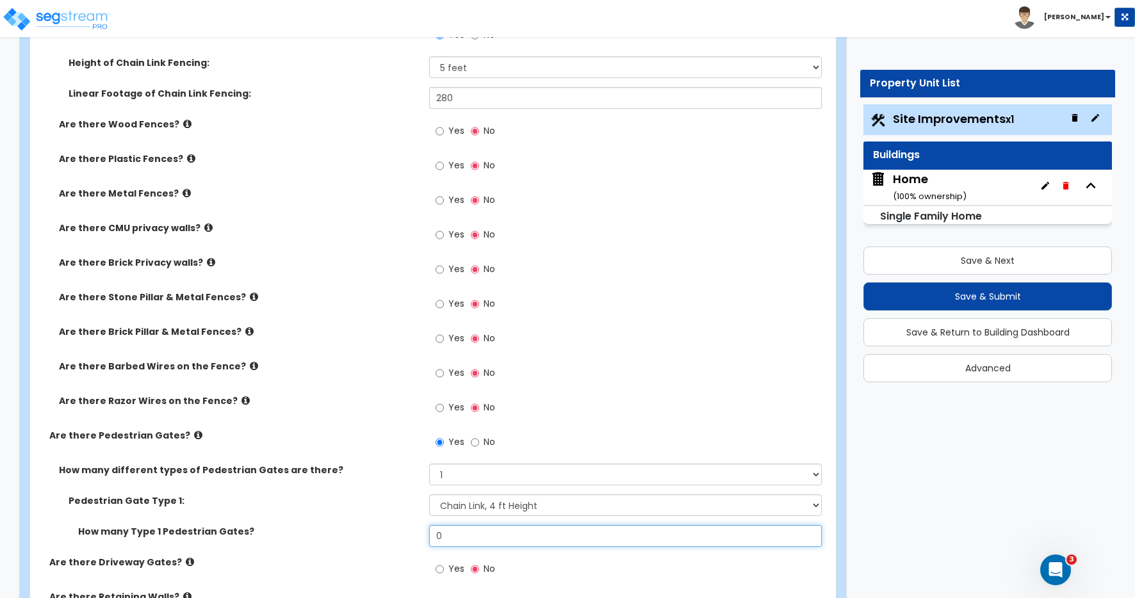
drag, startPoint x: 415, startPoint y: 532, endPoint x: 391, endPoint y: 531, distance: 23.7
click at [391, 531] on div "How many Type 1 Pedestrian Gates? 0" at bounding box center [429, 540] width 798 height 31
type input "1"
click at [403, 516] on div "Pedestrian Gate Type 1: Please Choose One Chain Link, 3 ft Height Chain Link, 4…" at bounding box center [429, 510] width 798 height 31
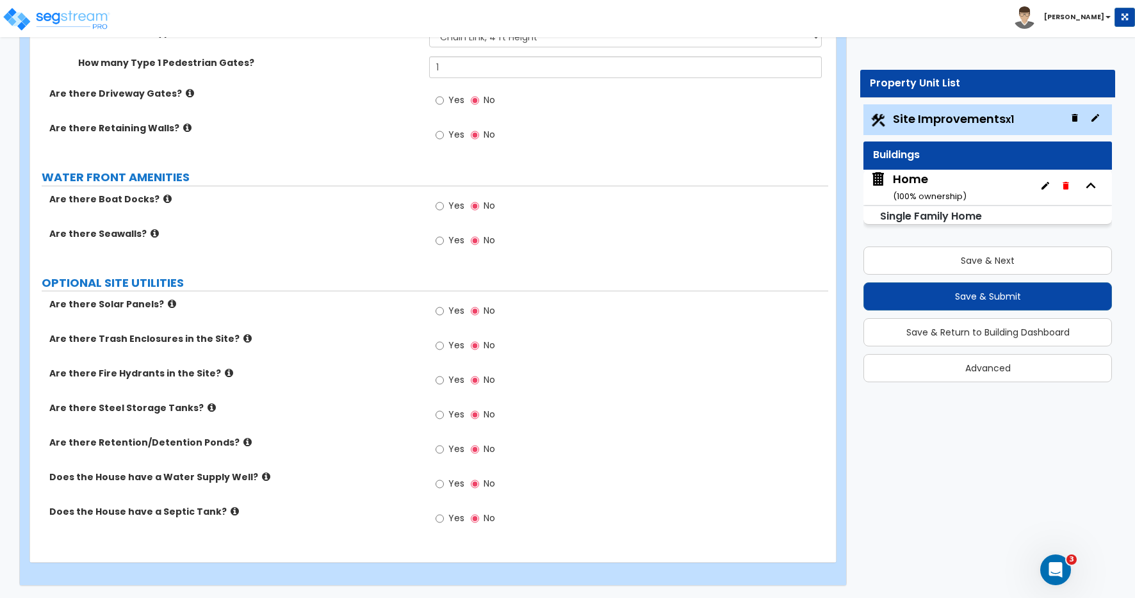
scroll to position [2761, 0]
click at [962, 258] on button "Save & Next" at bounding box center [988, 261] width 249 height 28
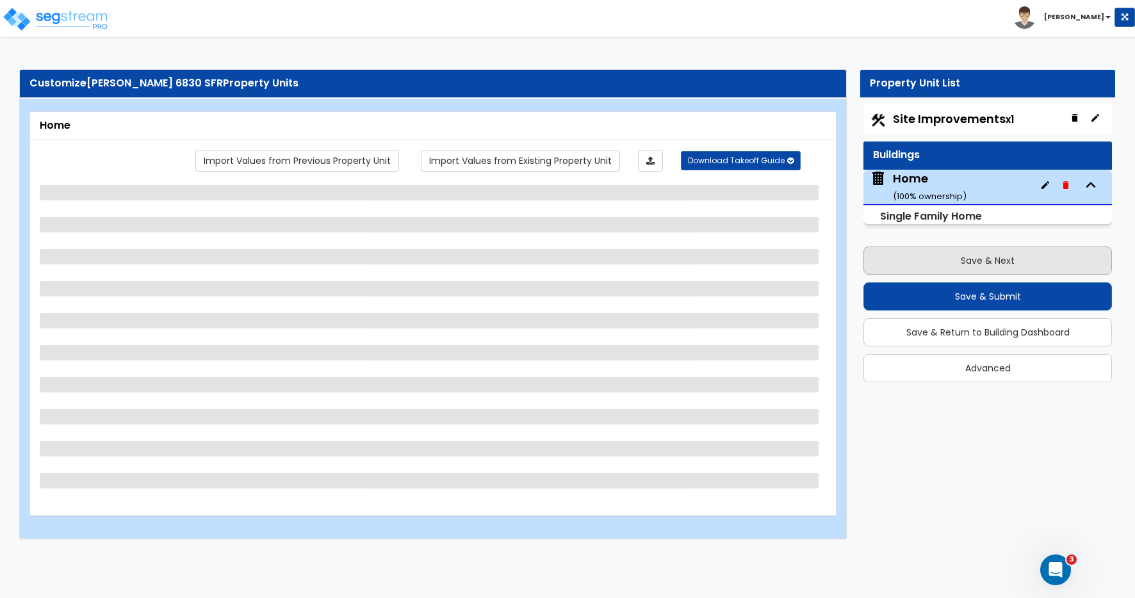
scroll to position [0, 0]
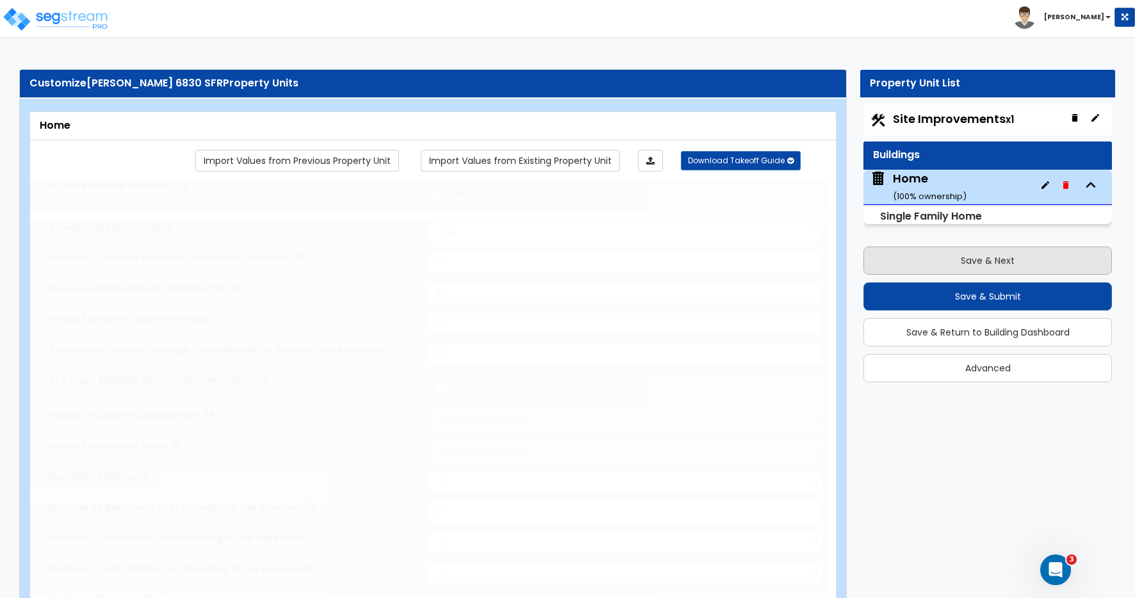
type input "1"
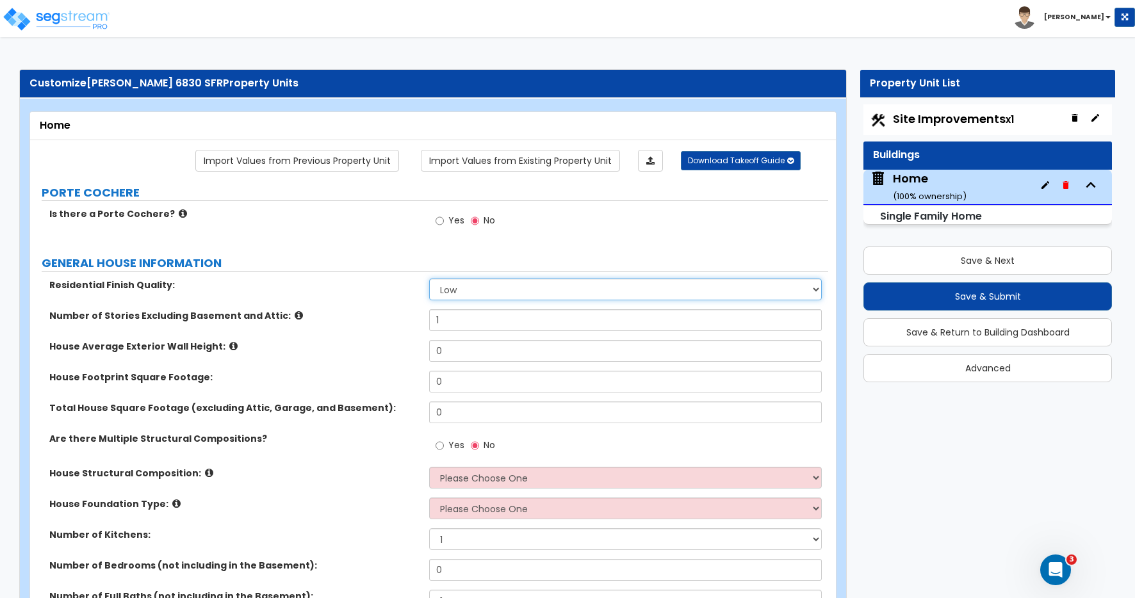
click at [470, 290] on select "Low Average High" at bounding box center [625, 290] width 393 height 22
select select "1"
click at [429, 279] on select "Low Average High" at bounding box center [625, 290] width 393 height 22
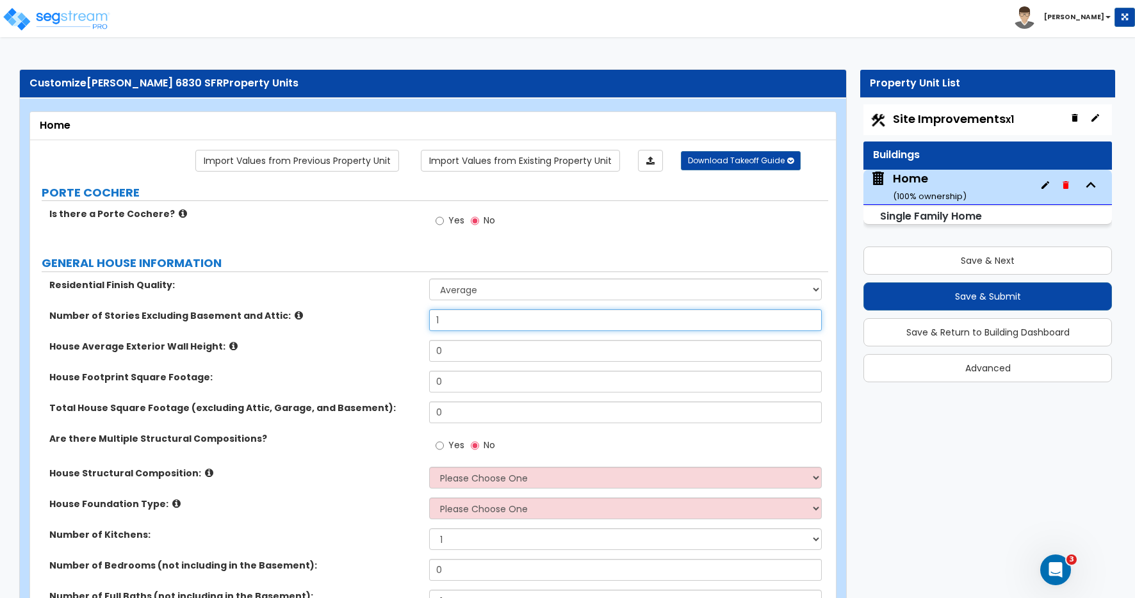
drag, startPoint x: 450, startPoint y: 324, endPoint x: 400, endPoint y: 319, distance: 50.2
click at [400, 319] on div "Number of Stories Excluding Basement and Attic: 1" at bounding box center [429, 324] width 798 height 31
click at [381, 342] on label "House Average Exterior Wall Height:" at bounding box center [234, 346] width 370 height 13
drag, startPoint x: 446, startPoint y: 350, endPoint x: 404, endPoint y: 345, distance: 42.0
click at [409, 345] on div "House Average Exterior Wall Height: 0" at bounding box center [429, 355] width 798 height 31
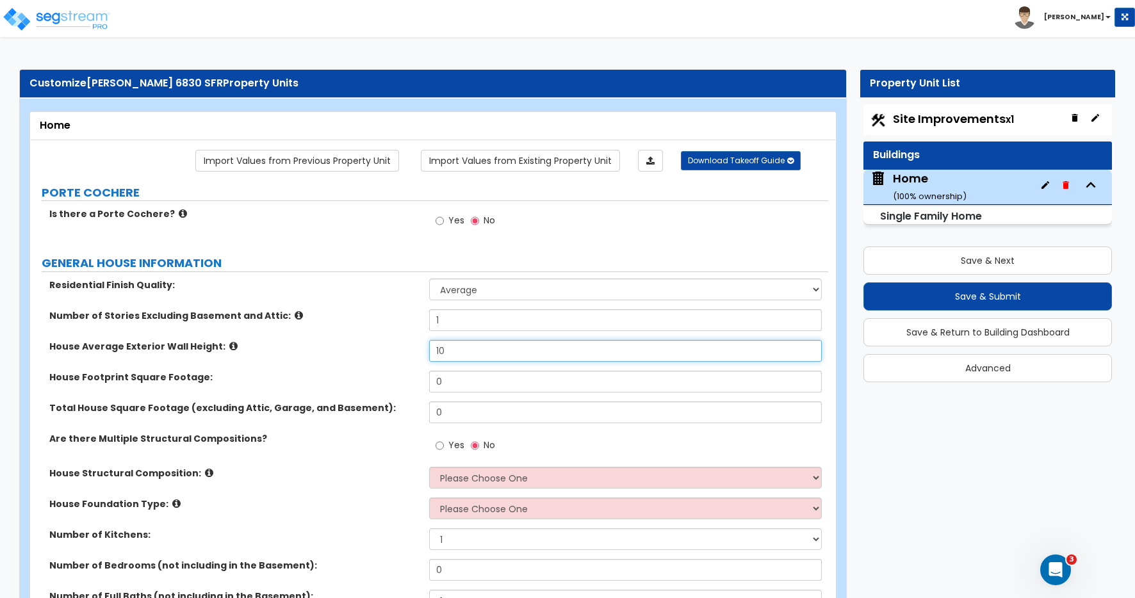
type input "10"
click at [379, 372] on label "House Footprint Square Footage:" at bounding box center [234, 377] width 370 height 13
click at [448, 386] on input "0" at bounding box center [625, 382] width 393 height 22
drag, startPoint x: 448, startPoint y: 384, endPoint x: 397, endPoint y: 379, distance: 51.6
click at [399, 379] on div "House Footprint Square Footage: 0" at bounding box center [429, 386] width 798 height 31
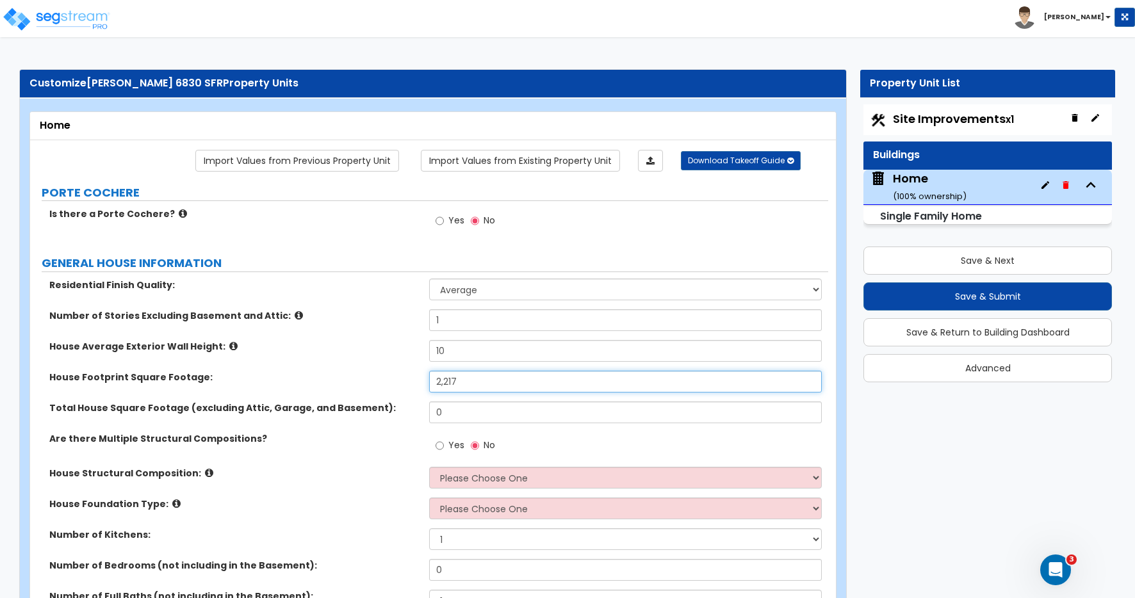
type input "2,217"
drag, startPoint x: 430, startPoint y: 413, endPoint x: 409, endPoint y: 414, distance: 21.2
click at [409, 414] on div "Total House Square Footage (excluding Attic, Garage, and Basement): 0" at bounding box center [429, 417] width 798 height 31
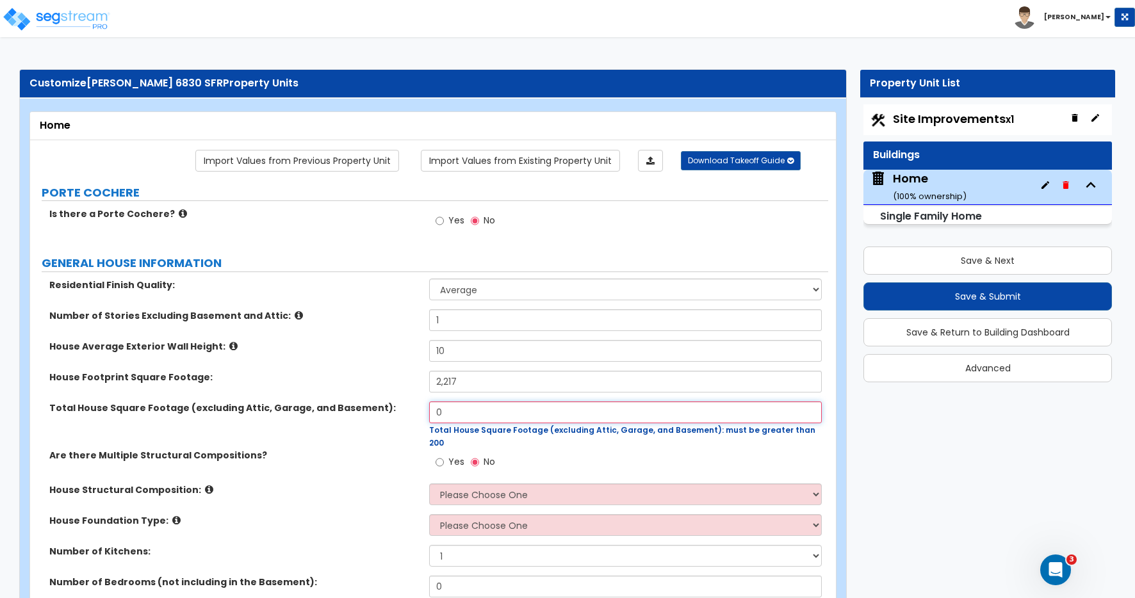
drag, startPoint x: 443, startPoint y: 408, endPoint x: 414, endPoint y: 396, distance: 31.3
click at [417, 397] on div "Residential Finish Quality: Low Average High Number of Stories Excluding Baseme…" at bounding box center [429, 491] width 779 height 424
type input "1,391"
click at [413, 449] on label "Are there Multiple Structural Compositions?" at bounding box center [234, 455] width 370 height 13
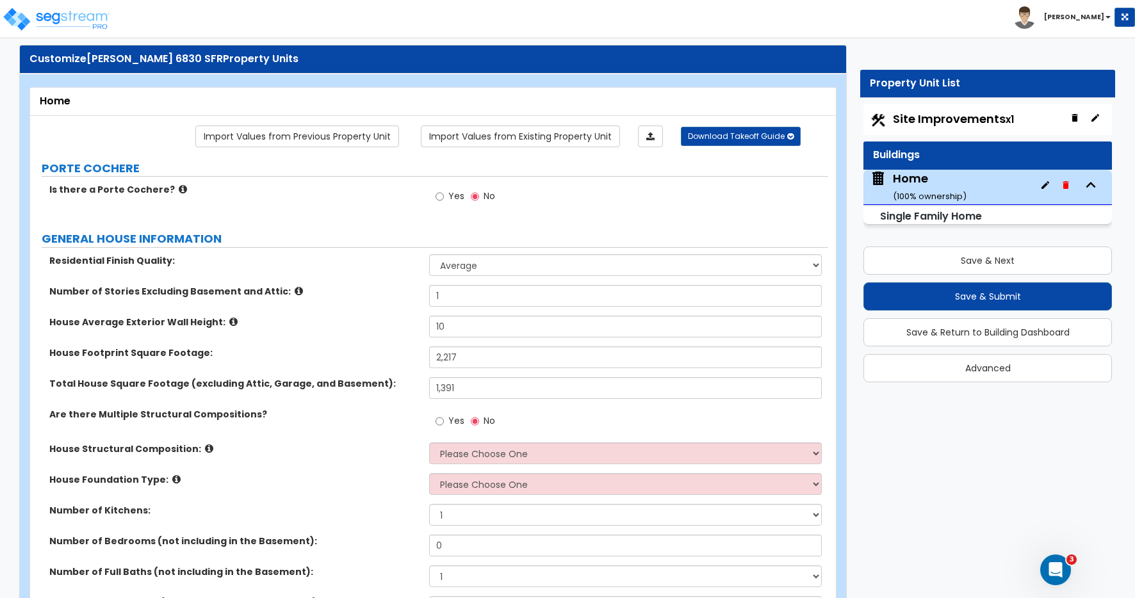
scroll to position [98, 0]
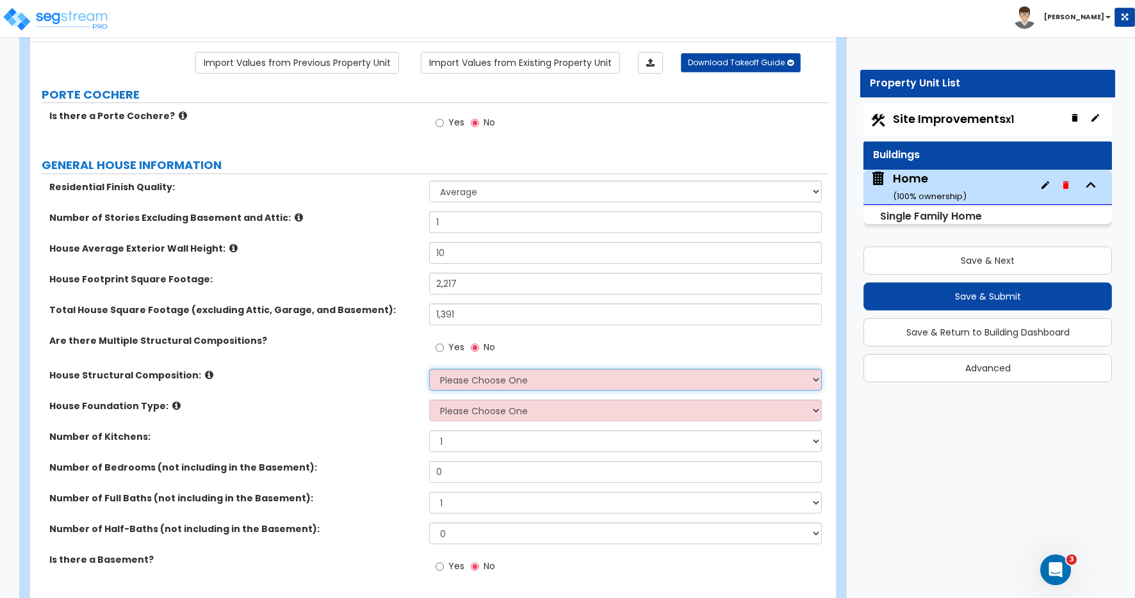
click at [462, 380] on select "Please Choose One Reinforced Concrete Structural Steel Brick Masonry CMU Masonr…" at bounding box center [625, 380] width 393 height 22
click at [440, 350] on input "Yes" at bounding box center [440, 348] width 8 height 14
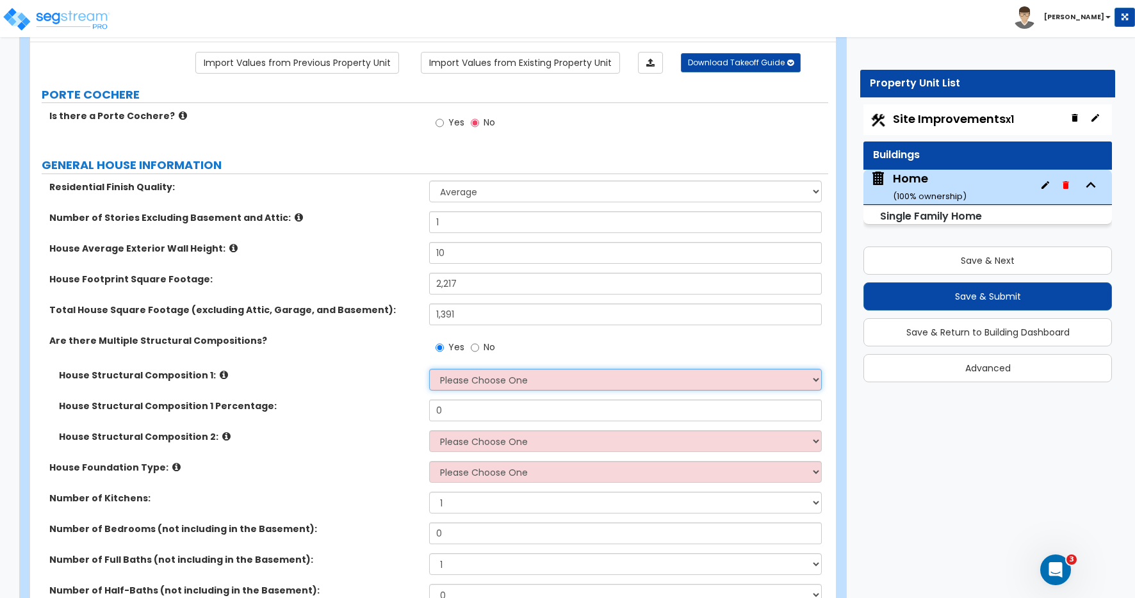
click at [454, 380] on select "Please Choose One Reinforced Concrete Structural Steel Brick Masonry CMU Masonr…" at bounding box center [625, 380] width 393 height 22
click at [474, 349] on input "No" at bounding box center [475, 348] width 8 height 14
radio input "false"
radio input "true"
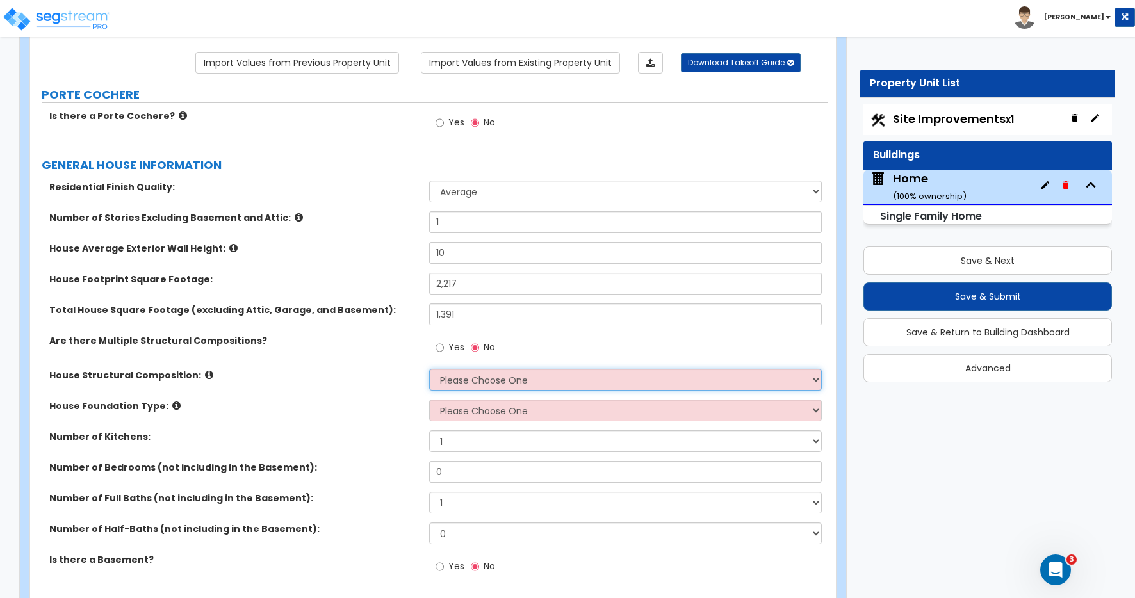
click at [475, 382] on select "Please Choose One Reinforced Concrete Structural Steel Brick Masonry CMU Masonr…" at bounding box center [625, 380] width 393 height 22
select select "7"
click at [429, 369] on select "Please Choose One Reinforced Concrete Structural Steel Brick Masonry CMU Masonr…" at bounding box center [625, 380] width 393 height 22
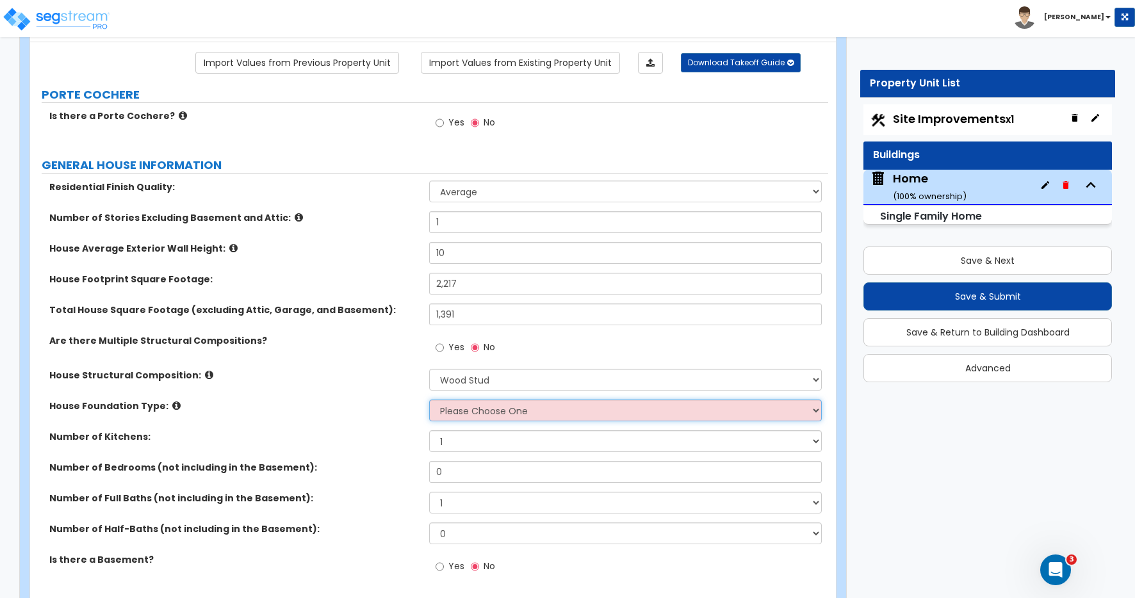
click at [466, 415] on select "Please Choose One Crawl Space Pier-Elevated First floor Slab on Grade" at bounding box center [625, 411] width 393 height 22
select select "1"
click at [429, 400] on select "Please Choose One Crawl Space Pier-Elevated First floor Slab on Grade" at bounding box center [625, 411] width 393 height 22
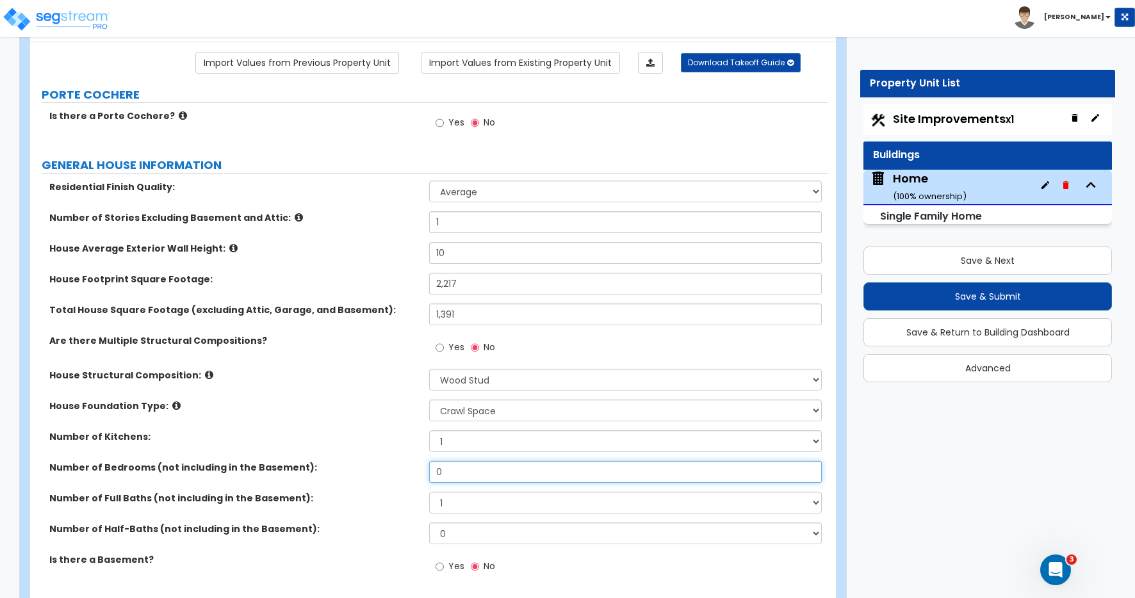
drag, startPoint x: 454, startPoint y: 475, endPoint x: 403, endPoint y: 464, distance: 51.8
click at [408, 465] on div "Number of Bedrooms (not including in the Basement): 0" at bounding box center [429, 476] width 798 height 31
type input "5"
click at [456, 507] on select "1 2 3 4 5 6 7 8 9 10" at bounding box center [625, 503] width 393 height 22
click at [429, 492] on select "1 2 3 4 5 6 7 8 9 10" at bounding box center [625, 503] width 393 height 22
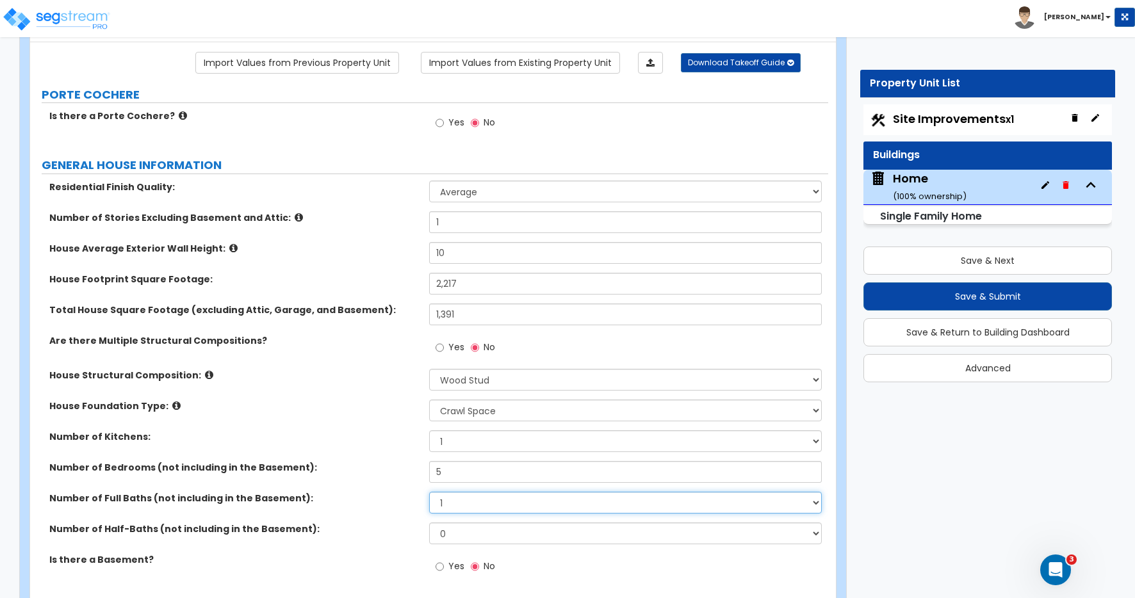
click at [445, 504] on select "1 2 3 4 5 6 7 8 9 10" at bounding box center [625, 503] width 393 height 22
select select "3"
click at [429, 492] on select "1 2 3 4 5 6 7 8 9 10" at bounding box center [625, 503] width 393 height 22
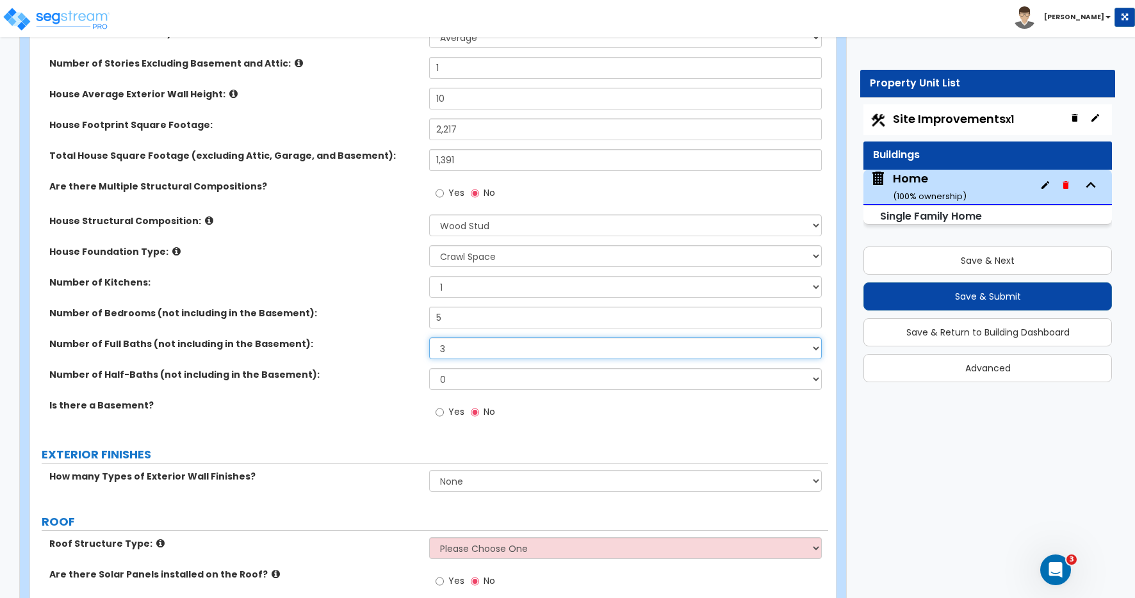
scroll to position [361, 0]
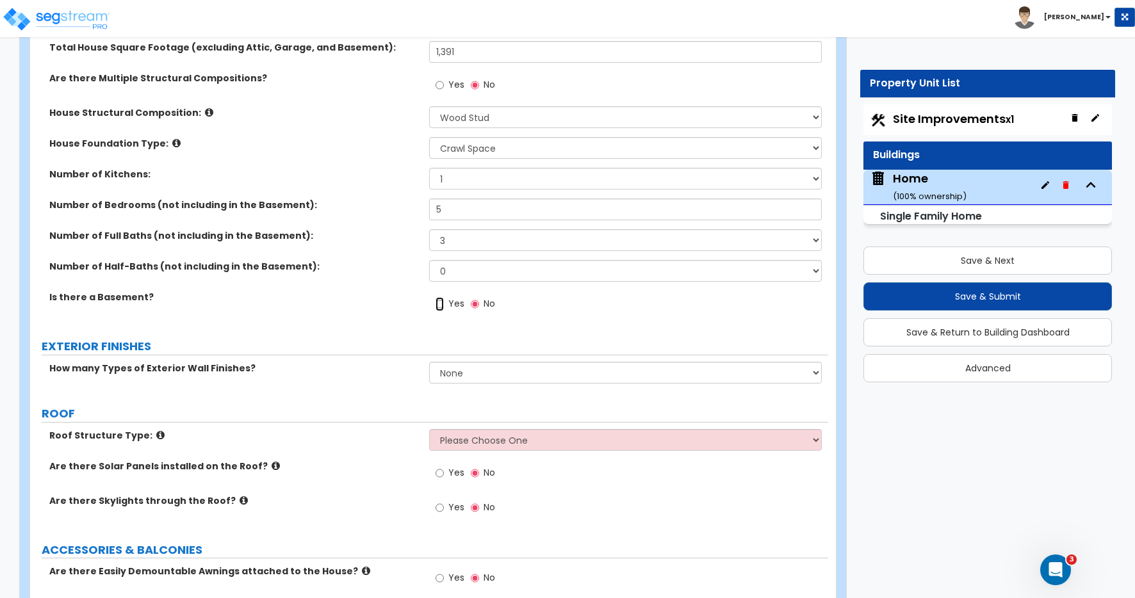
click at [439, 302] on input "Yes" at bounding box center [440, 304] width 8 height 14
radio input "true"
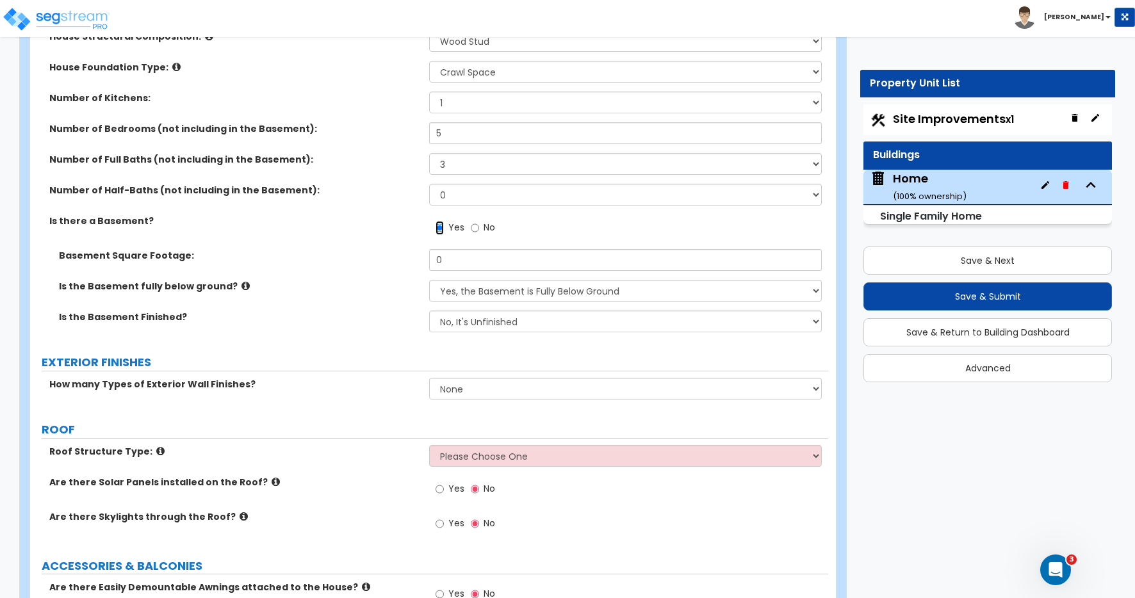
scroll to position [457, 0]
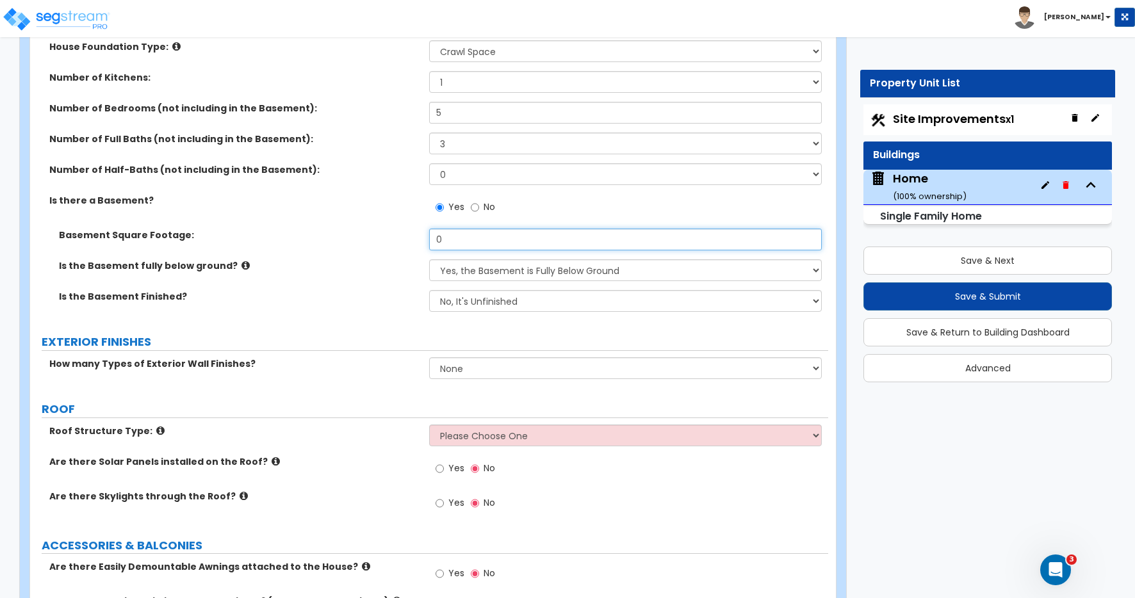
click at [450, 242] on input "0" at bounding box center [625, 240] width 393 height 22
drag, startPoint x: 450, startPoint y: 242, endPoint x: 416, endPoint y: 239, distance: 34.7
click at [416, 239] on div "Basement Square Footage: 0" at bounding box center [429, 244] width 798 height 31
type input "1,391"
click at [467, 274] on select "Yes, the Basement is Fully Below Ground No, the Basement is Partially Below Gro…" at bounding box center [625, 270] width 393 height 22
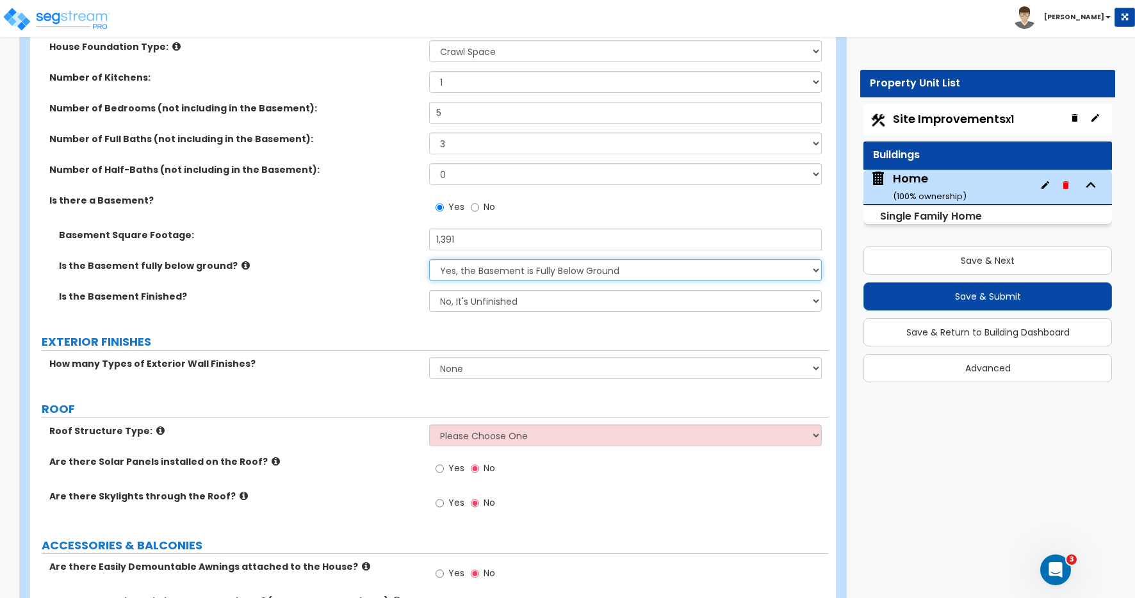
click at [429, 259] on select "Yes, the Basement is Fully Below Ground No, the Basement is Partially Below Gro…" at bounding box center [625, 270] width 393 height 22
click at [463, 304] on select "No, It's Unfinished Yes, It's Finished" at bounding box center [625, 301] width 393 height 22
select select "1"
click at [429, 290] on select "No, It's Unfinished Yes, It's Finished" at bounding box center [625, 301] width 393 height 22
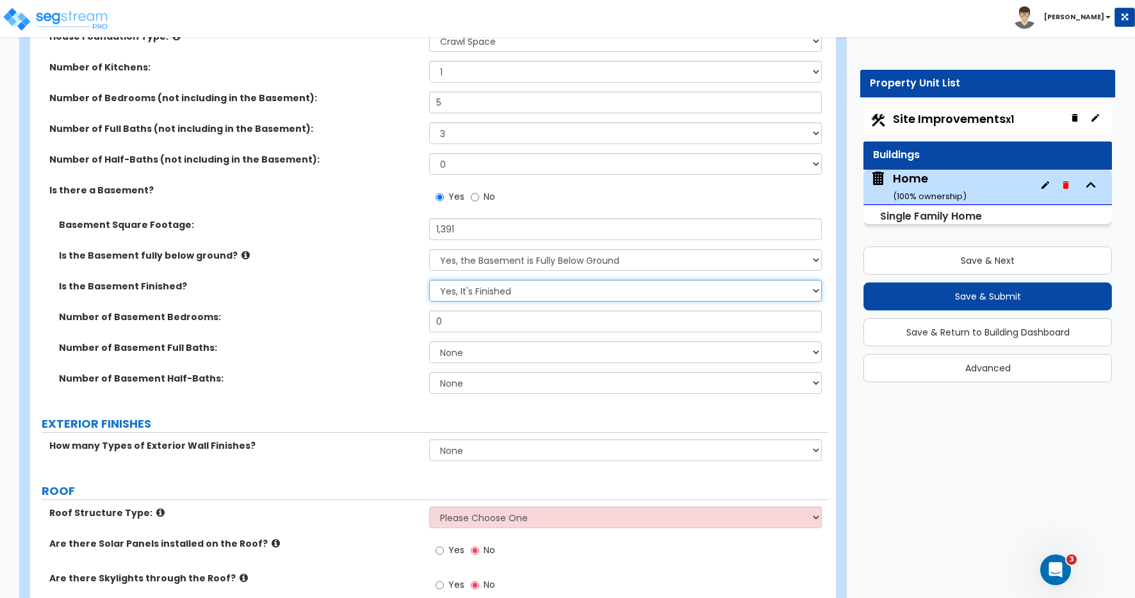
scroll to position [468, 0]
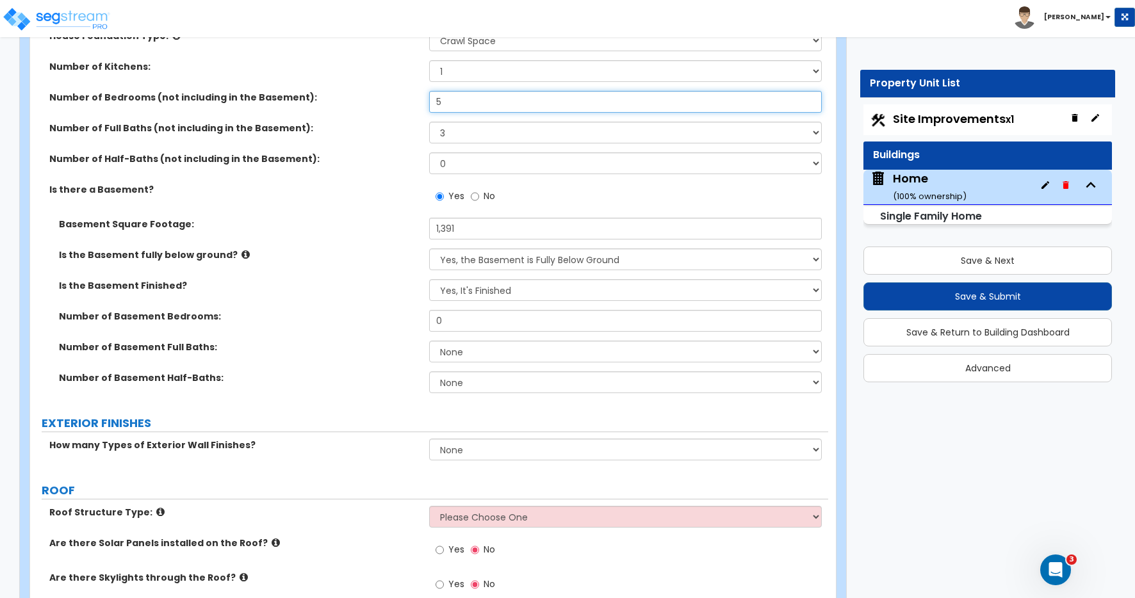
drag, startPoint x: 452, startPoint y: 106, endPoint x: 413, endPoint y: 101, distance: 39.4
click at [413, 101] on div "Number of Bedrooms (not including in the Basement): 5" at bounding box center [429, 106] width 798 height 31
type input "3"
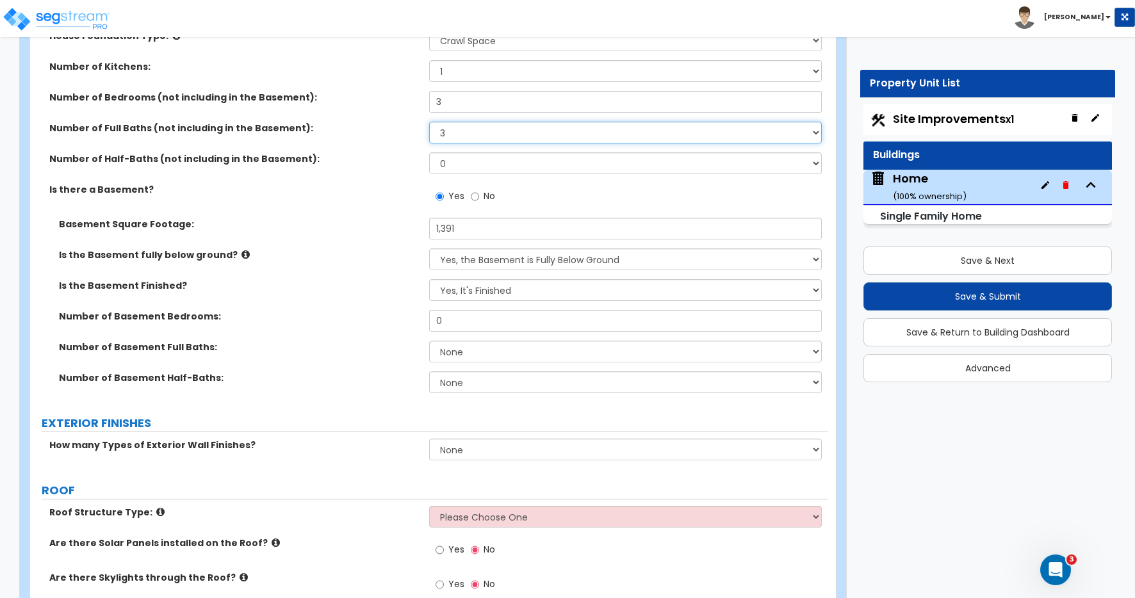
click at [449, 132] on select "1 2 3 4 5 6 7 8 9 10" at bounding box center [625, 133] width 393 height 22
click at [452, 133] on select "1 2 3 4 5 6 7 8 9 10" at bounding box center [625, 133] width 393 height 22
click at [429, 122] on select "1 2 3 4 5 6 7 8 9 10" at bounding box center [625, 133] width 393 height 22
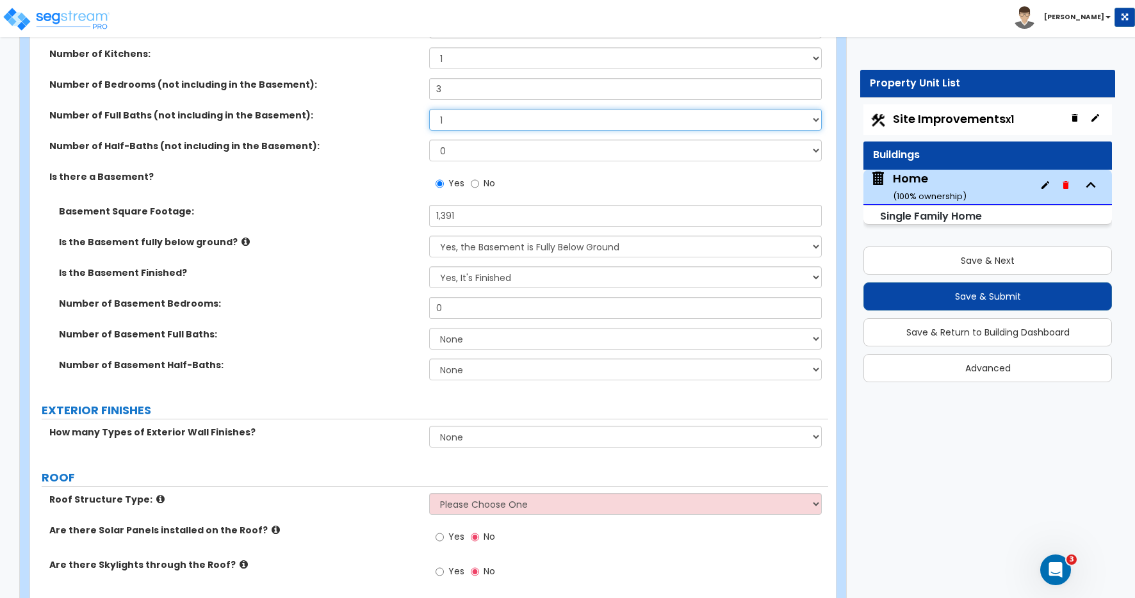
scroll to position [483, 0]
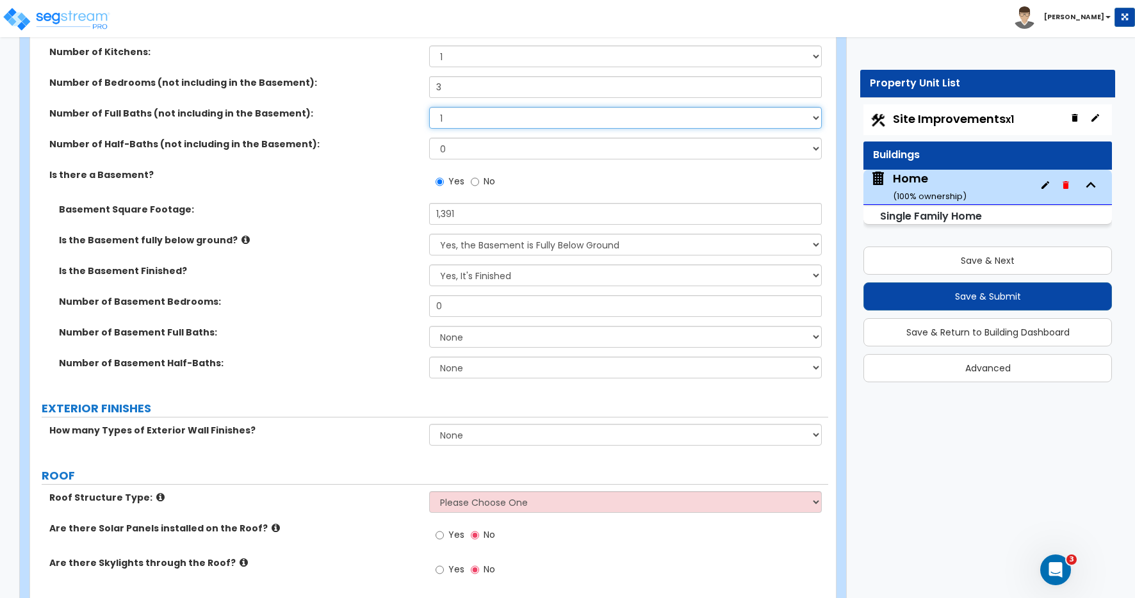
click at [452, 111] on select "1 2 3 4 5 6 7 8 9 10" at bounding box center [625, 118] width 393 height 22
select select "2"
click at [429, 107] on select "1 2 3 4 5 6 7 8 9 10" at bounding box center [625, 118] width 393 height 22
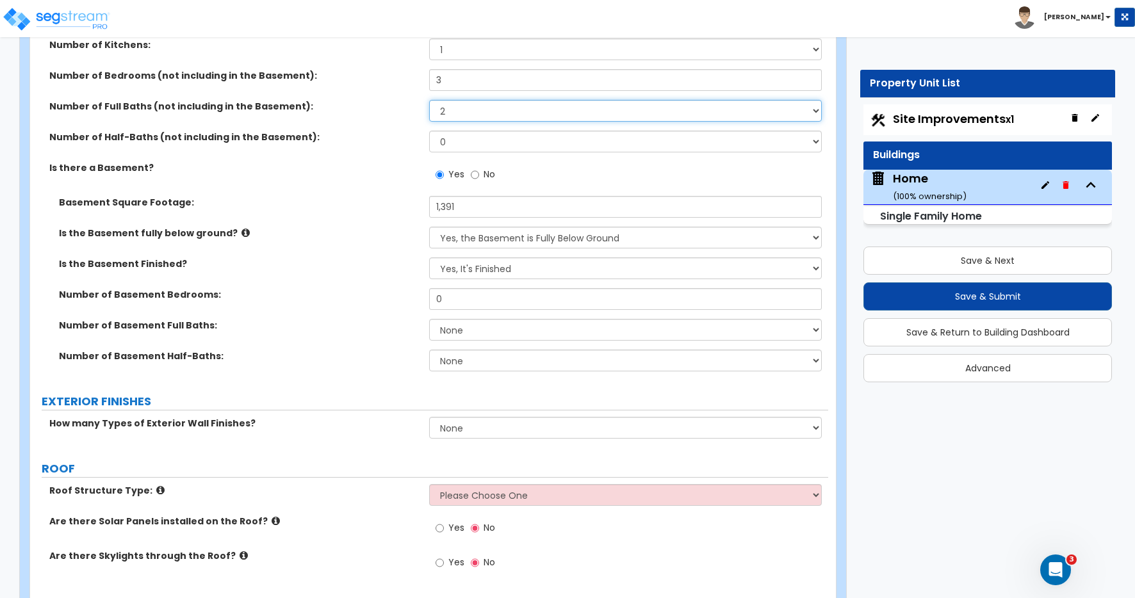
scroll to position [508, 0]
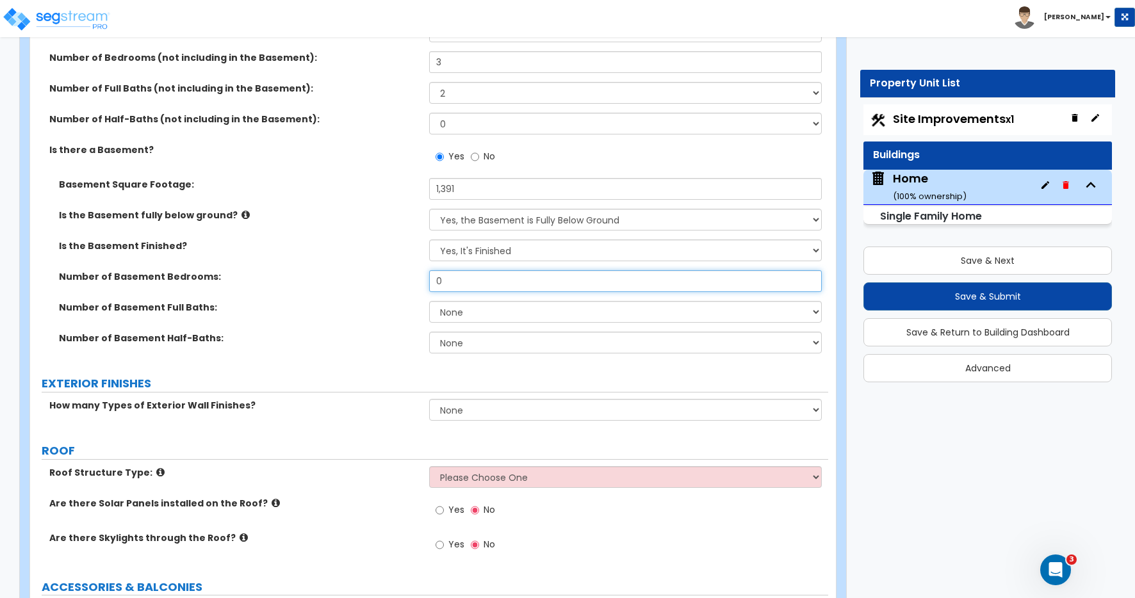
drag, startPoint x: 447, startPoint y: 283, endPoint x: 426, endPoint y: 277, distance: 21.8
click at [426, 277] on div "Number of Basement Bedrooms: 0" at bounding box center [429, 285] width 798 height 31
type input "2"
click at [464, 313] on select "None 1 2 3" at bounding box center [625, 312] width 393 height 22
select select "1"
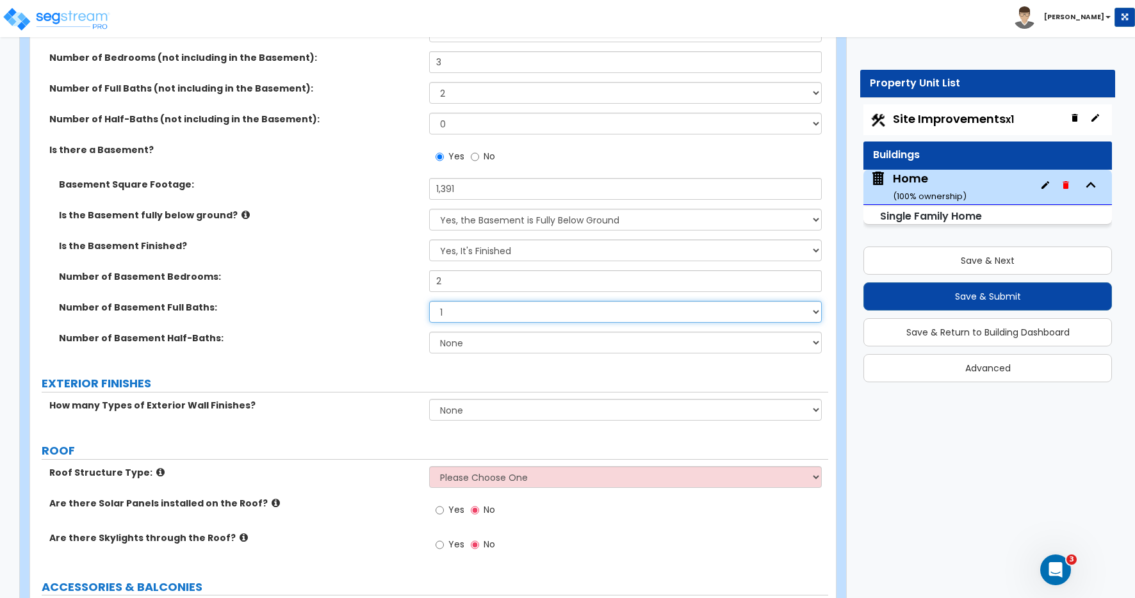
click at [429, 301] on select "None 1 2 3" at bounding box center [625, 312] width 393 height 22
click at [411, 333] on label "Number of Basement Half-Baths:" at bounding box center [239, 338] width 361 height 13
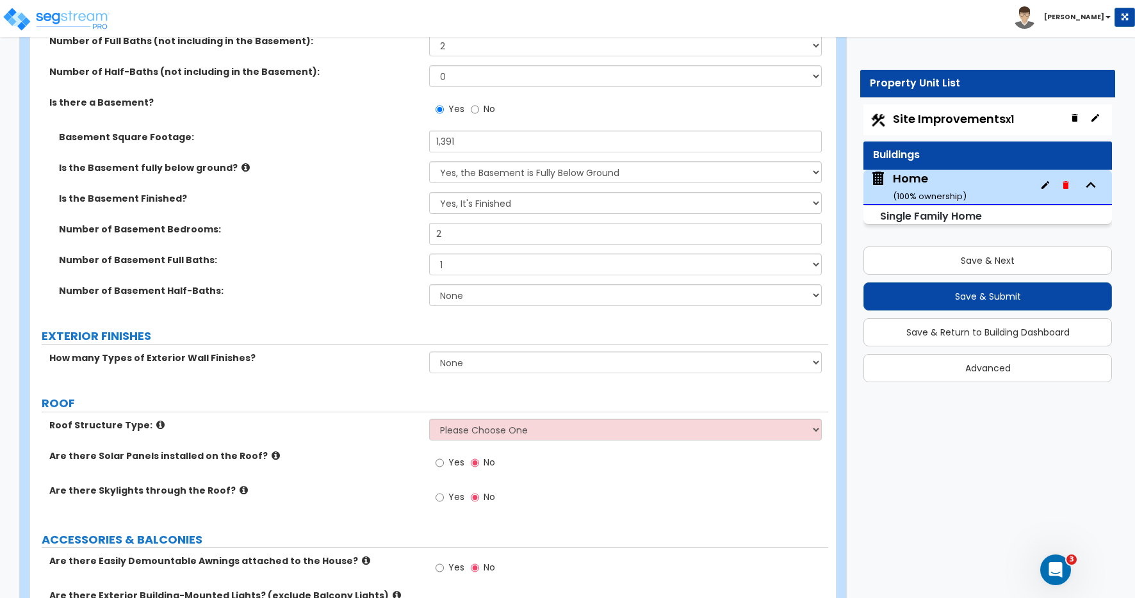
scroll to position [586, 0]
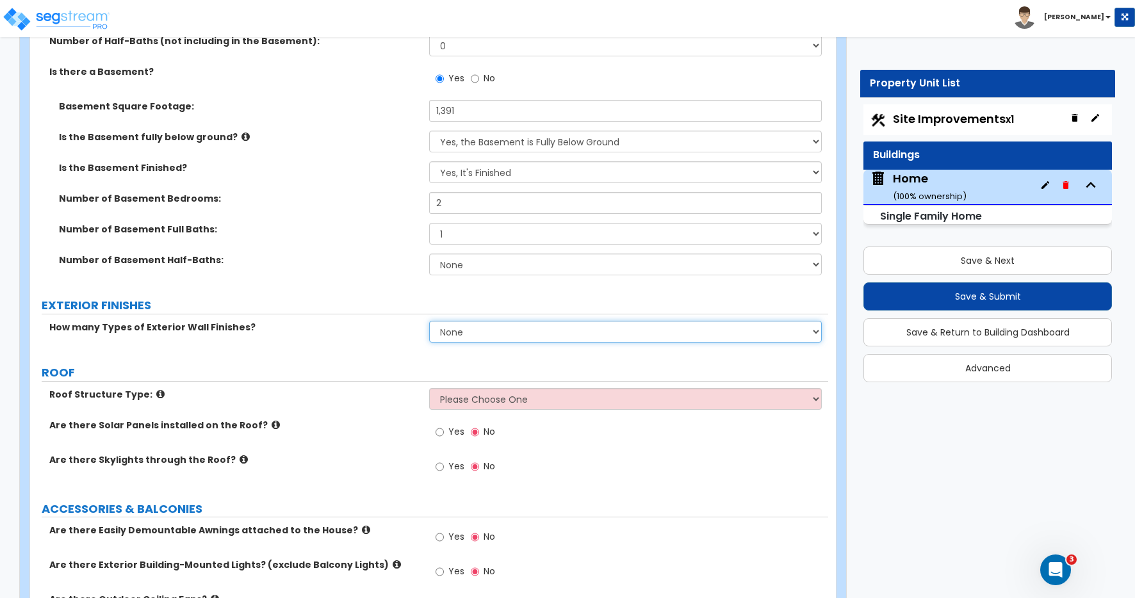
click at [469, 334] on select "None 1 2 3" at bounding box center [625, 332] width 393 height 22
select select "2"
click at [429, 321] on select "None 1 2 3" at bounding box center [625, 332] width 393 height 22
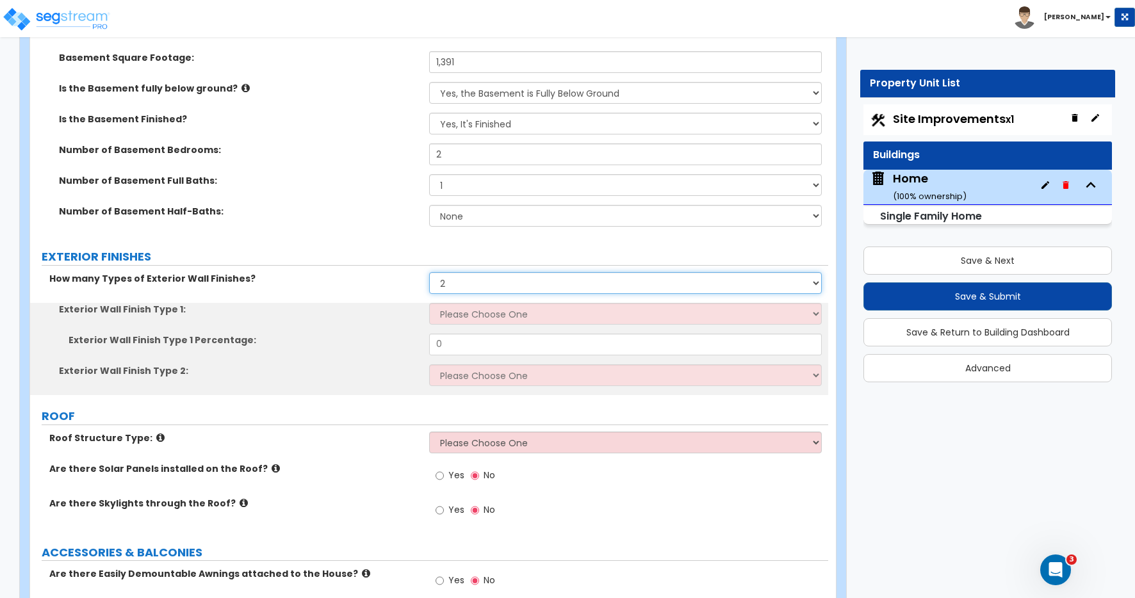
scroll to position [664, 0]
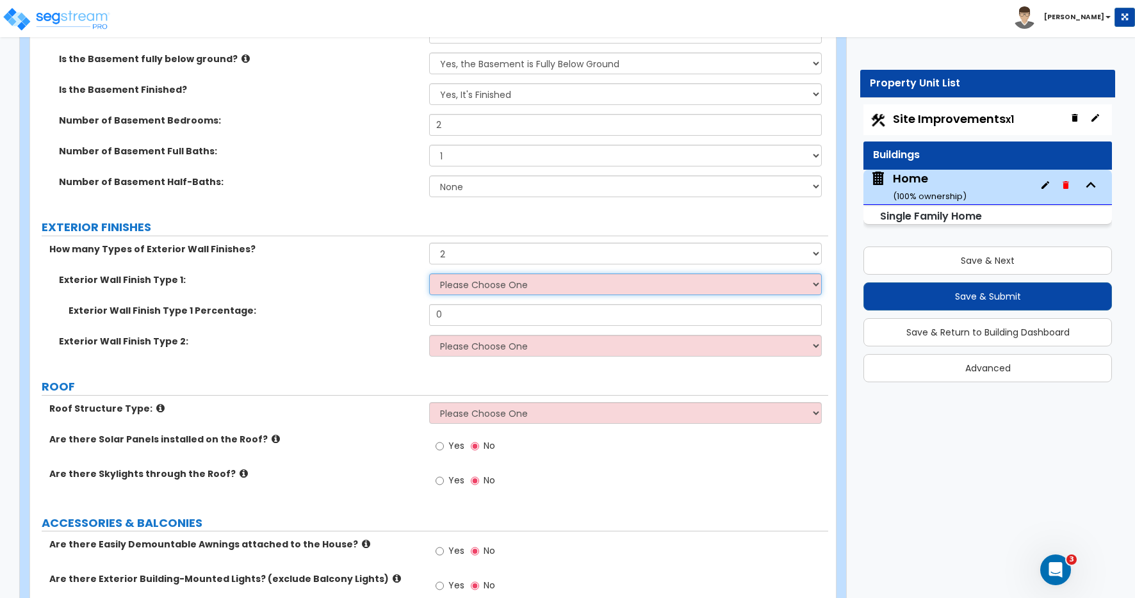
click at [453, 289] on select "Please Choose One No Finish/Shared Wall No Wall Brick Finish Stone Finish Wood …" at bounding box center [625, 285] width 393 height 22
select select "5"
click at [429, 274] on select "Please Choose One No Finish/Shared Wall No Wall Brick Finish Stone Finish Wood …" at bounding box center [625, 285] width 393 height 22
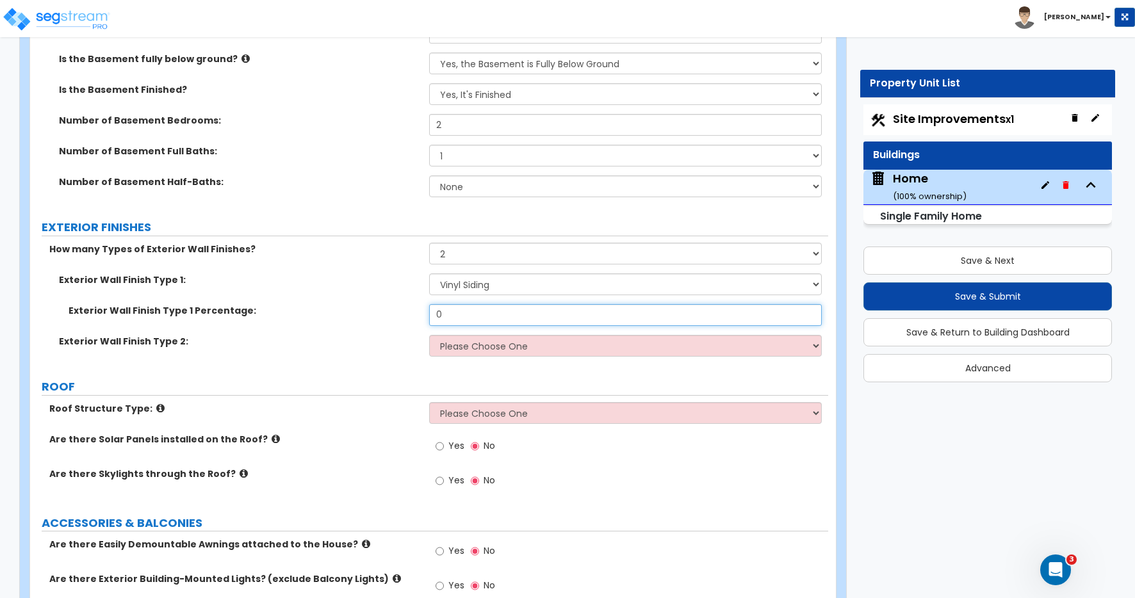
click at [424, 311] on div "Exterior Wall Finish Type 1 Percentage: 0" at bounding box center [429, 319] width 798 height 31
type input "25"
click at [466, 349] on select "Please Choose One No Finish/Shared Wall No Wall Brick Finish Stone Finish Wood …" at bounding box center [625, 346] width 393 height 22
select select "2"
click at [429, 335] on select "Please Choose One No Finish/Shared Wall No Wall Brick Finish Stone Finish Wood …" at bounding box center [625, 346] width 393 height 22
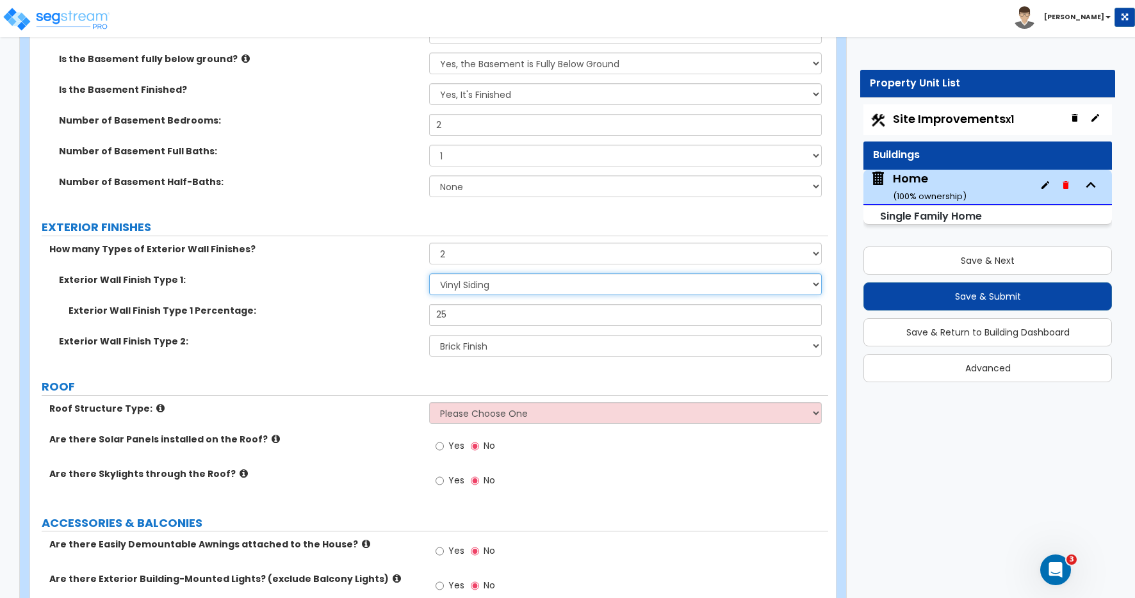
click at [459, 286] on select "Please Choose One No Finish/Shared Wall No Wall Brick Finish Stone Finish Wood …" at bounding box center [625, 285] width 393 height 22
select select "2"
click at [429, 274] on select "Please Choose One No Finish/Shared Wall No Wall Brick Finish Stone Finish Wood …" at bounding box center [625, 285] width 393 height 22
drag, startPoint x: 451, startPoint y: 320, endPoint x: 396, endPoint y: 309, distance: 56.3
click at [396, 309] on div "Exterior Wall Finish Type 1 Percentage: 25" at bounding box center [429, 319] width 798 height 31
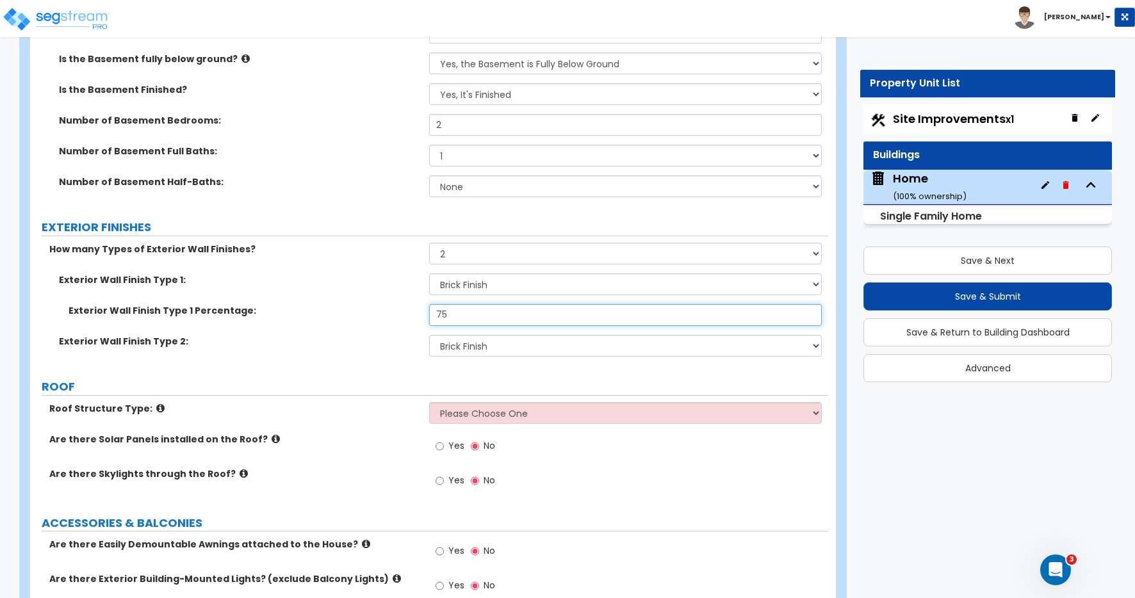
type input "75"
click at [459, 347] on select "Please Choose One No Finish/Shared Wall No Wall Brick Finish Stone Finish Wood …" at bounding box center [625, 346] width 393 height 22
select select "5"
click at [429, 335] on select "Please Choose One No Finish/Shared Wall No Wall Brick Finish Stone Finish Wood …" at bounding box center [625, 346] width 393 height 22
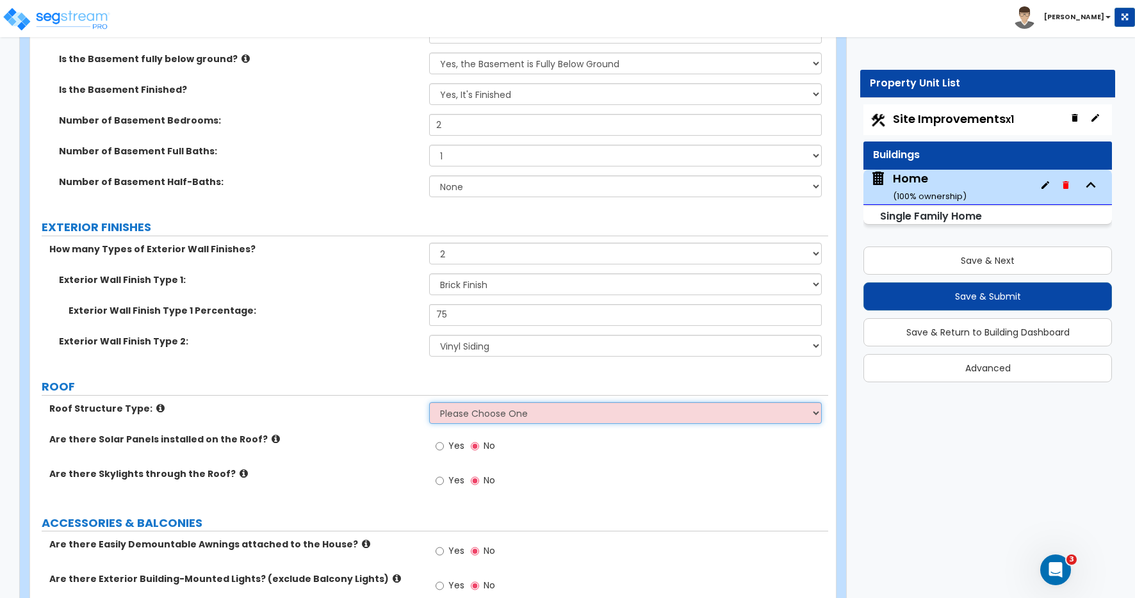
click at [443, 413] on select "Please Choose One [PERSON_NAME] Roof Flat Roof Hybrid [PERSON_NAME] & Flat Roof" at bounding box center [625, 413] width 393 height 22
select select "1"
click at [429, 402] on select "Please Choose One [PERSON_NAME] Roof Flat Roof Hybrid [PERSON_NAME] & Flat Roof" at bounding box center [625, 413] width 393 height 22
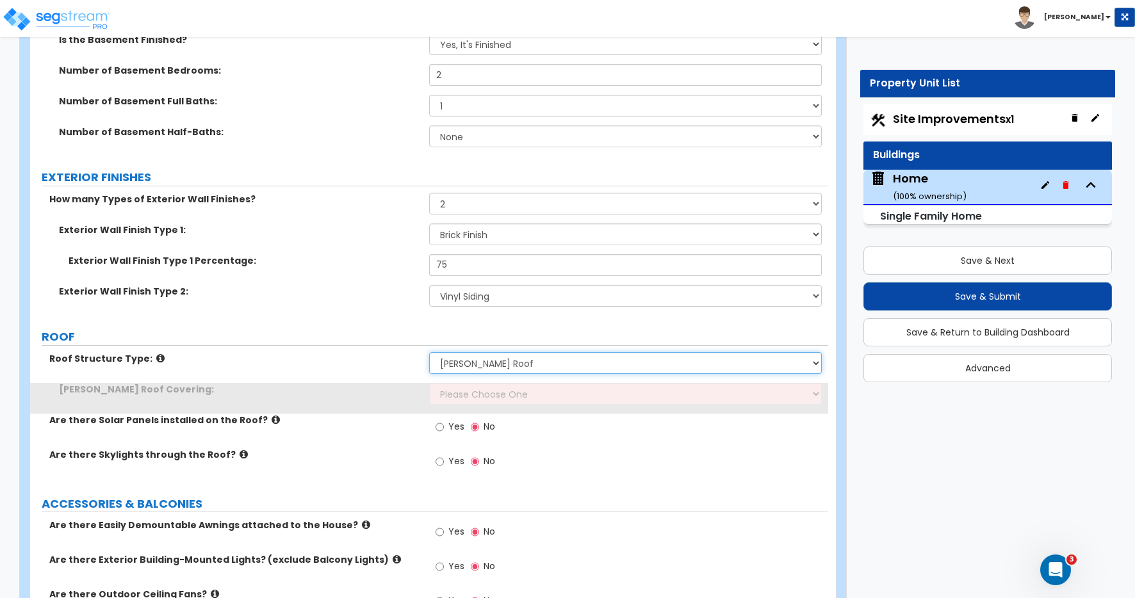
scroll to position [777, 0]
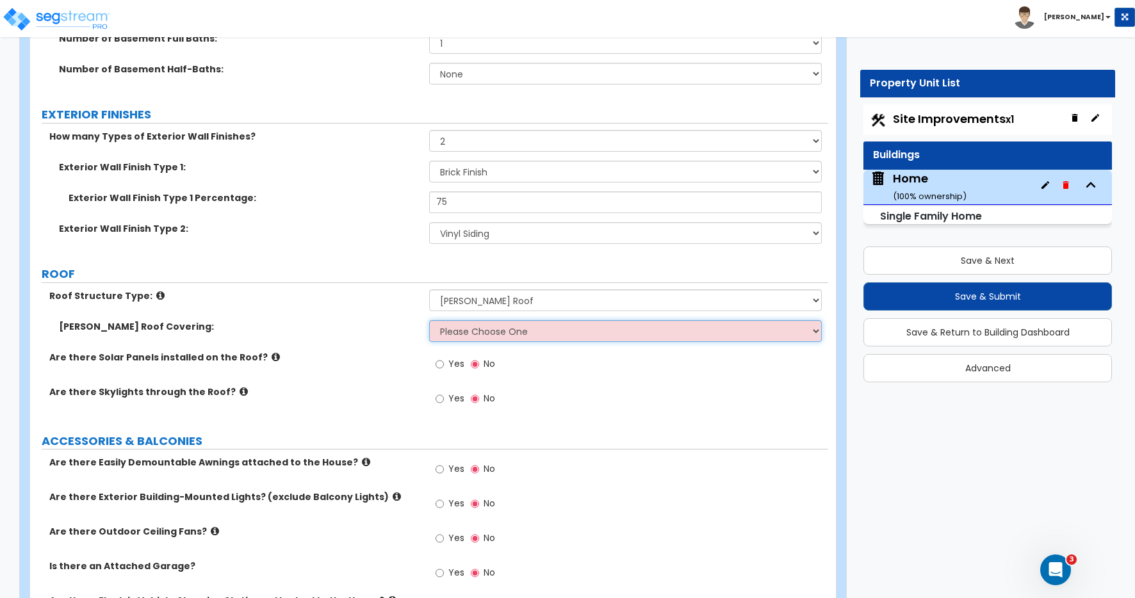
click at [457, 334] on select "Please Choose One Asphalt Shingle Clay Tile Wood Shingle Metal Shingle Standing…" at bounding box center [625, 331] width 393 height 22
select select "1"
click at [429, 320] on select "Please Choose One Asphalt Shingle Clay Tile Wood Shingle Metal Shingle Standing…" at bounding box center [625, 331] width 393 height 22
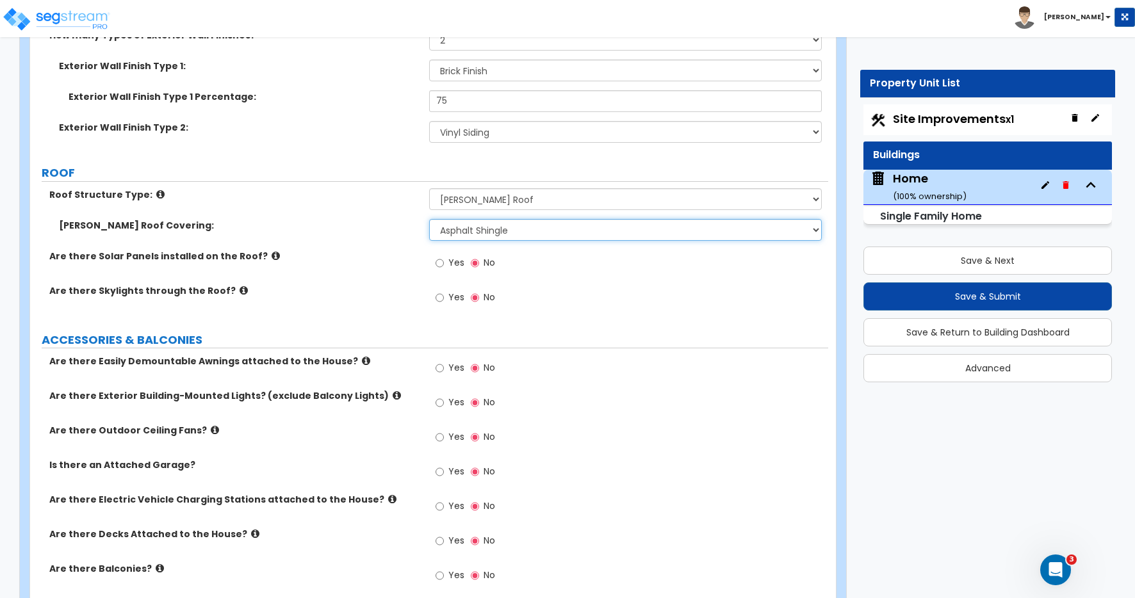
scroll to position [878, 0]
click at [443, 368] on input "Yes" at bounding box center [440, 368] width 8 height 14
radio input "true"
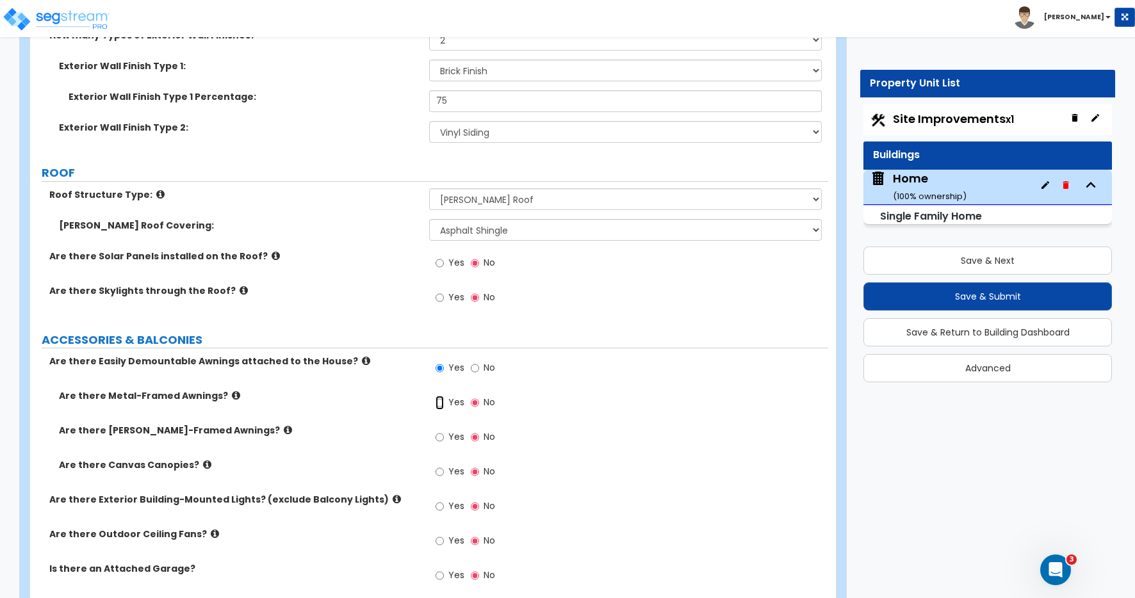
click at [440, 403] on input "Yes" at bounding box center [440, 403] width 8 height 14
radio input "true"
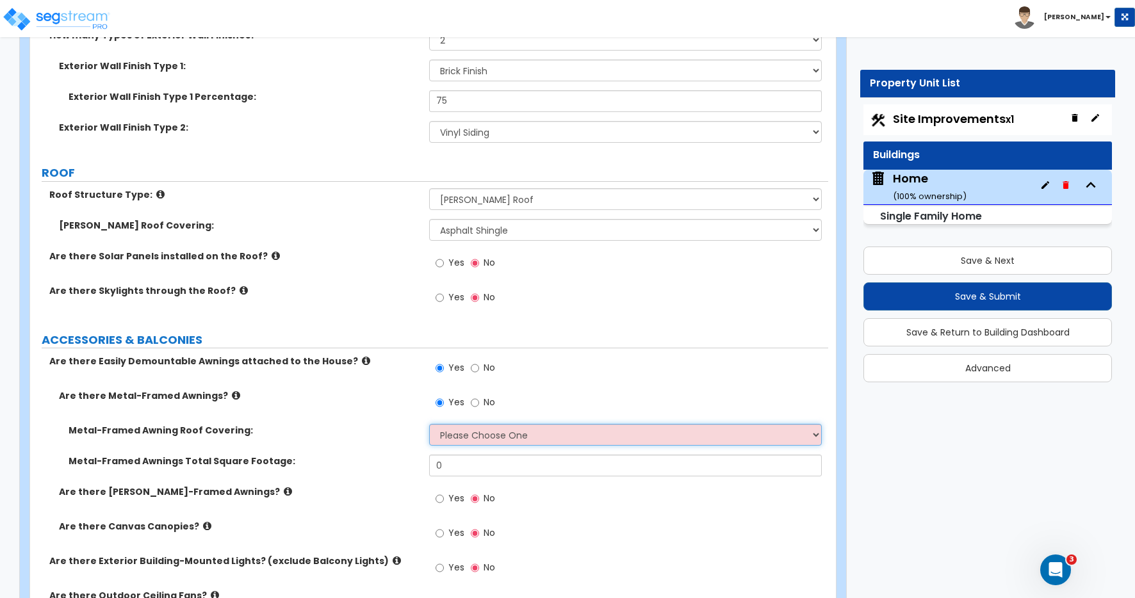
click at [491, 435] on select "Please Choose One Plastic Metal Glass" at bounding box center [625, 435] width 393 height 22
select select "2"
click at [429, 424] on select "Please Choose One Plastic Metal Glass" at bounding box center [625, 435] width 393 height 22
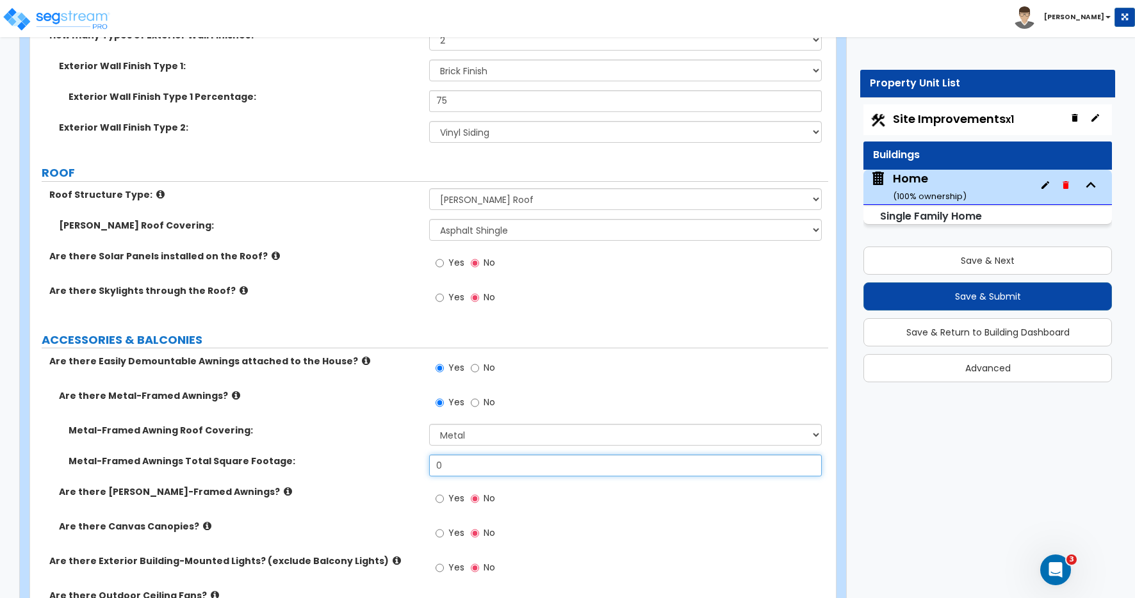
drag, startPoint x: 451, startPoint y: 463, endPoint x: 384, endPoint y: 457, distance: 67.5
click at [384, 459] on div "Metal-Framed Awnings Total Square Footage: 0" at bounding box center [429, 470] width 798 height 31
type input "742"
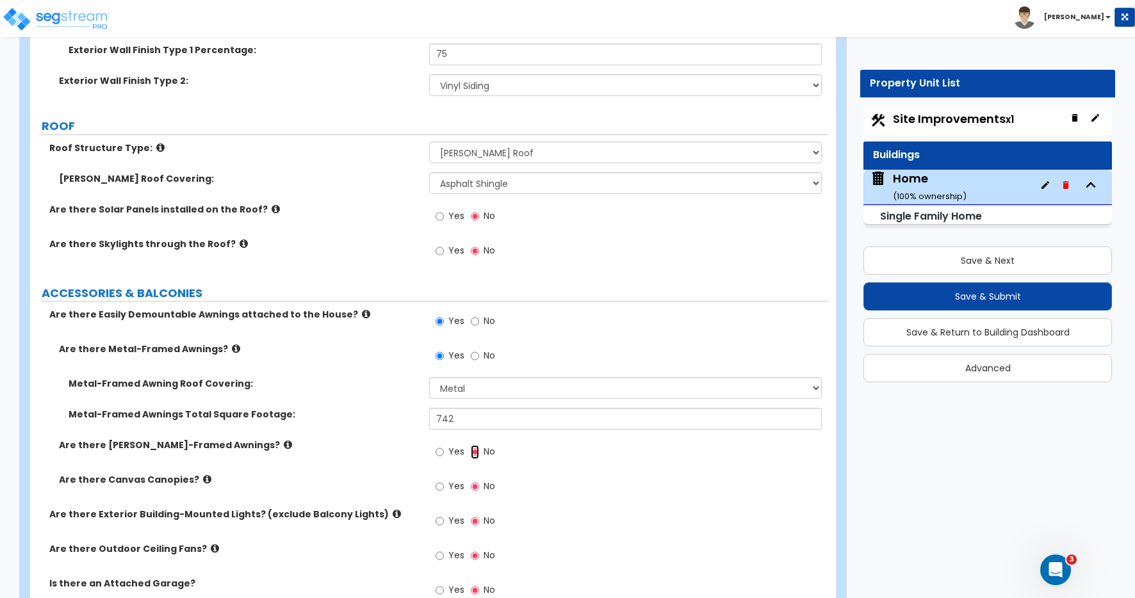
scroll to position [1083, 0]
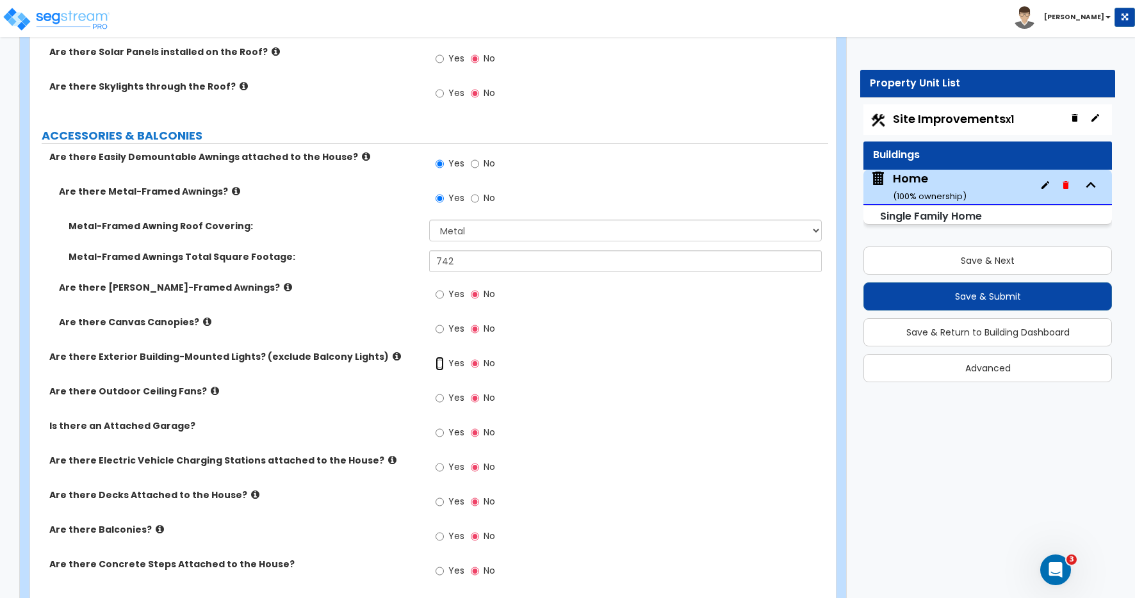
click at [440, 365] on input "Yes" at bounding box center [440, 364] width 8 height 14
radio input "true"
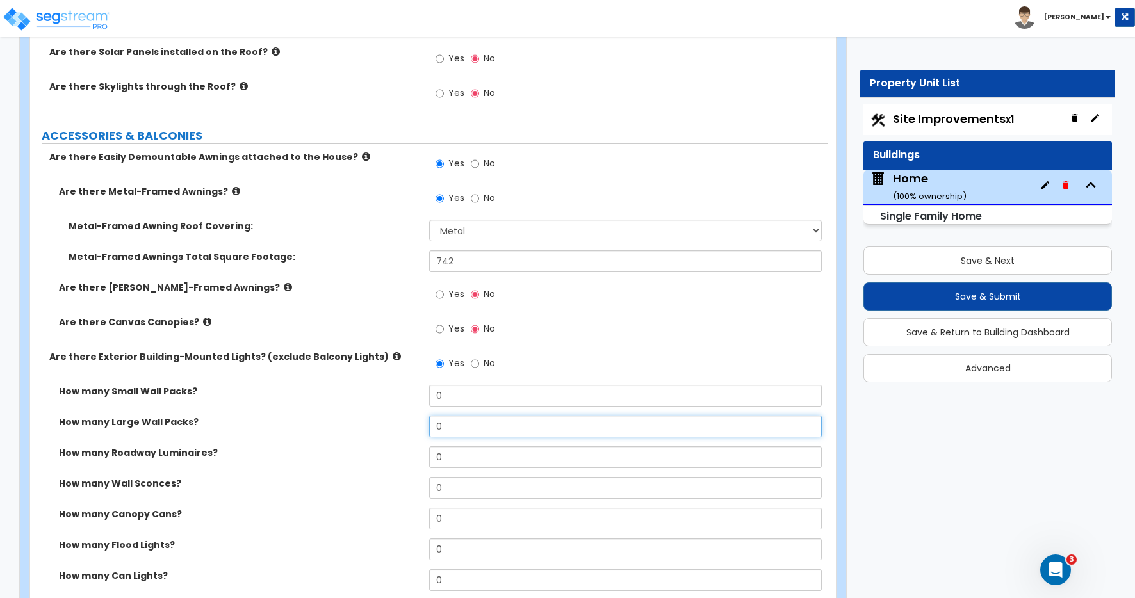
drag, startPoint x: 443, startPoint y: 425, endPoint x: 415, endPoint y: 418, distance: 29.2
click at [415, 418] on div "How many Large Wall Packs? 0" at bounding box center [429, 431] width 798 height 31
type input "1"
click at [367, 425] on label "How many Large Wall Packs?" at bounding box center [239, 422] width 361 height 13
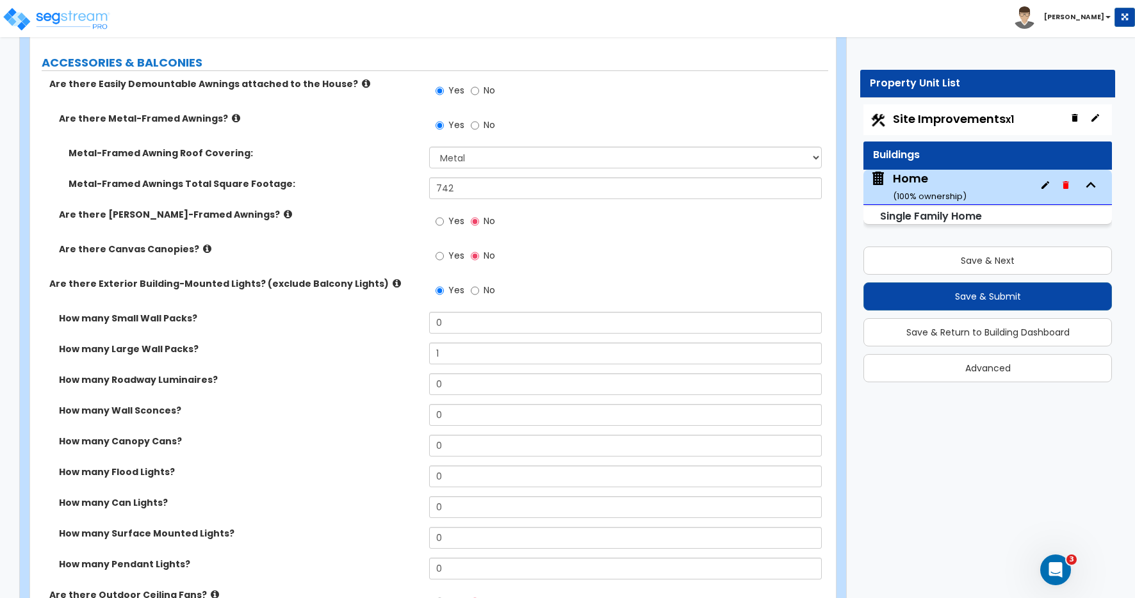
scroll to position [1161, 0]
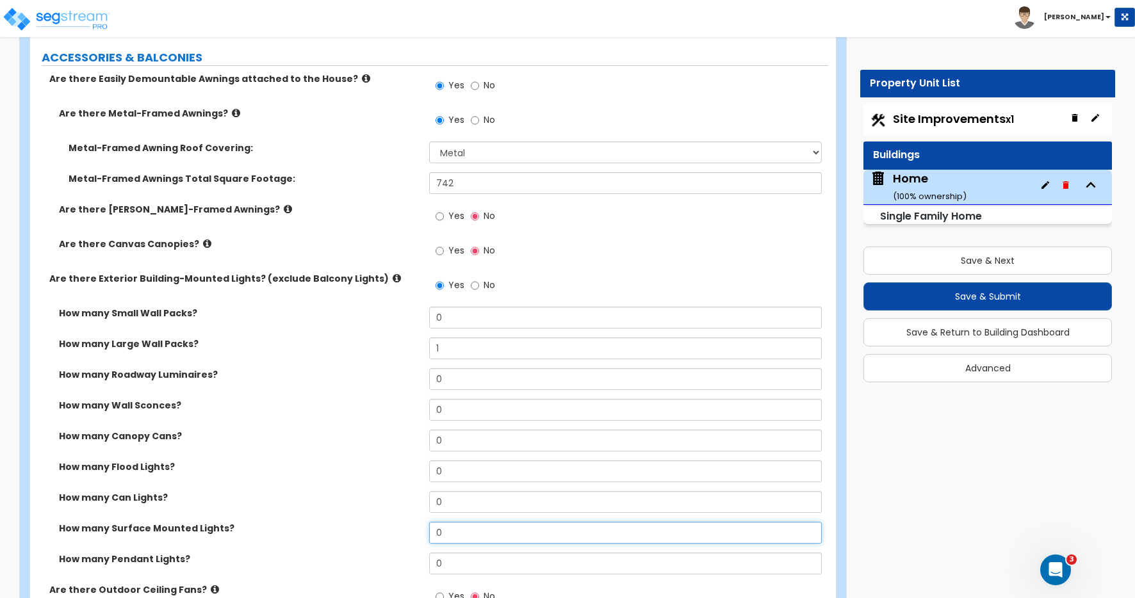
drag, startPoint x: 457, startPoint y: 532, endPoint x: 395, endPoint y: 523, distance: 62.2
click at [395, 523] on div "How many Surface Mounted Lights? 0" at bounding box center [429, 537] width 798 height 31
type input "1"
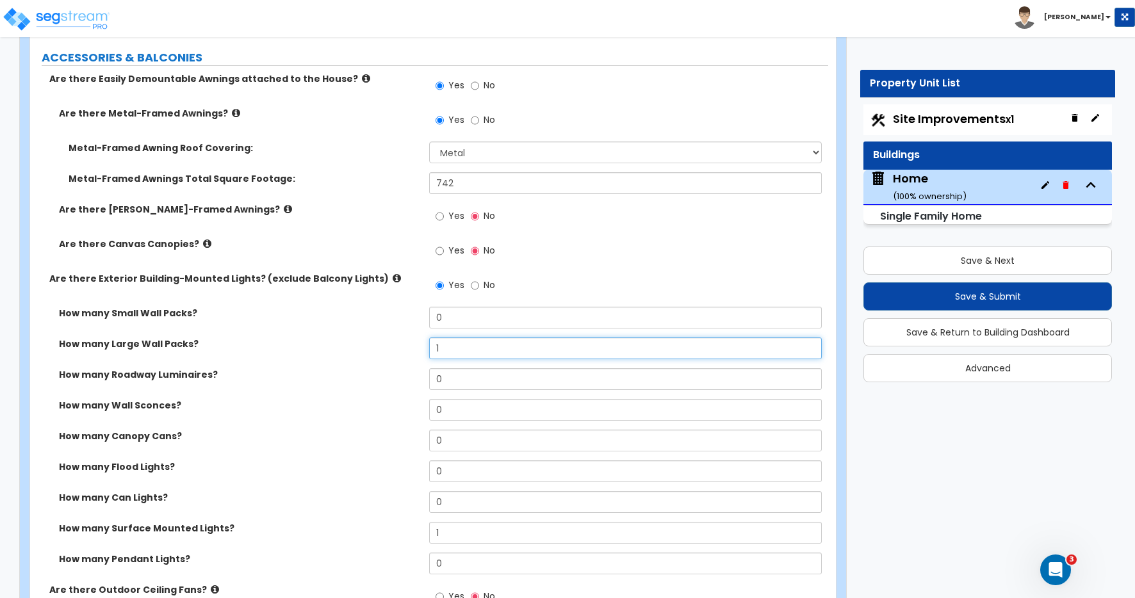
drag, startPoint x: 448, startPoint y: 350, endPoint x: 397, endPoint y: 342, distance: 51.2
click at [402, 342] on div "How many Large Wall Packs? 1" at bounding box center [429, 353] width 798 height 31
type input "0"
click at [408, 391] on div "How many Roadway Luminaires? 0" at bounding box center [429, 383] width 798 height 31
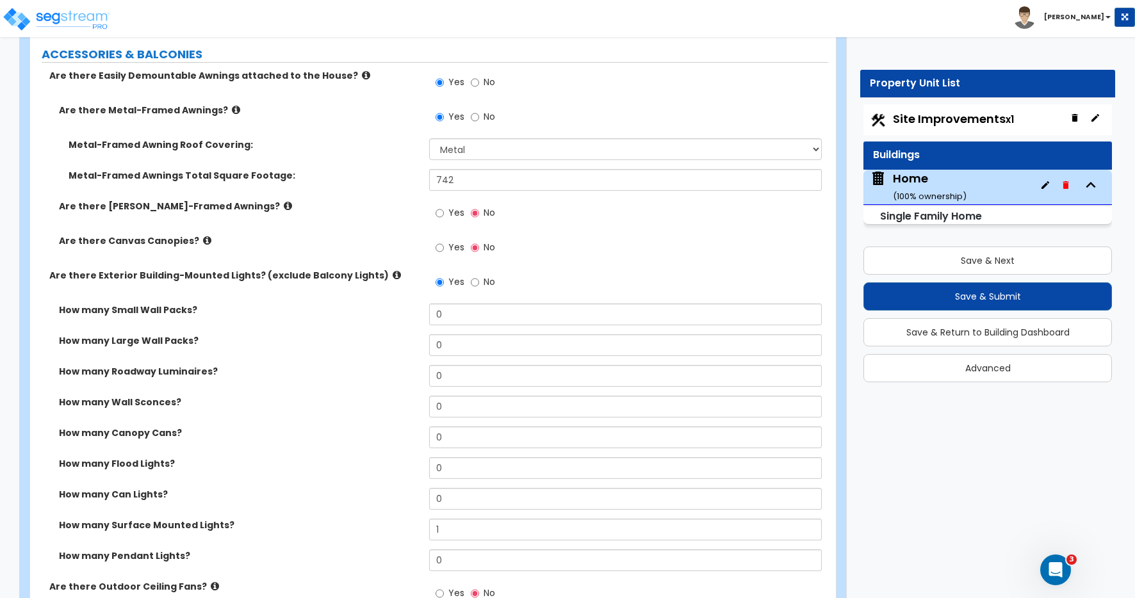
scroll to position [1166, 0]
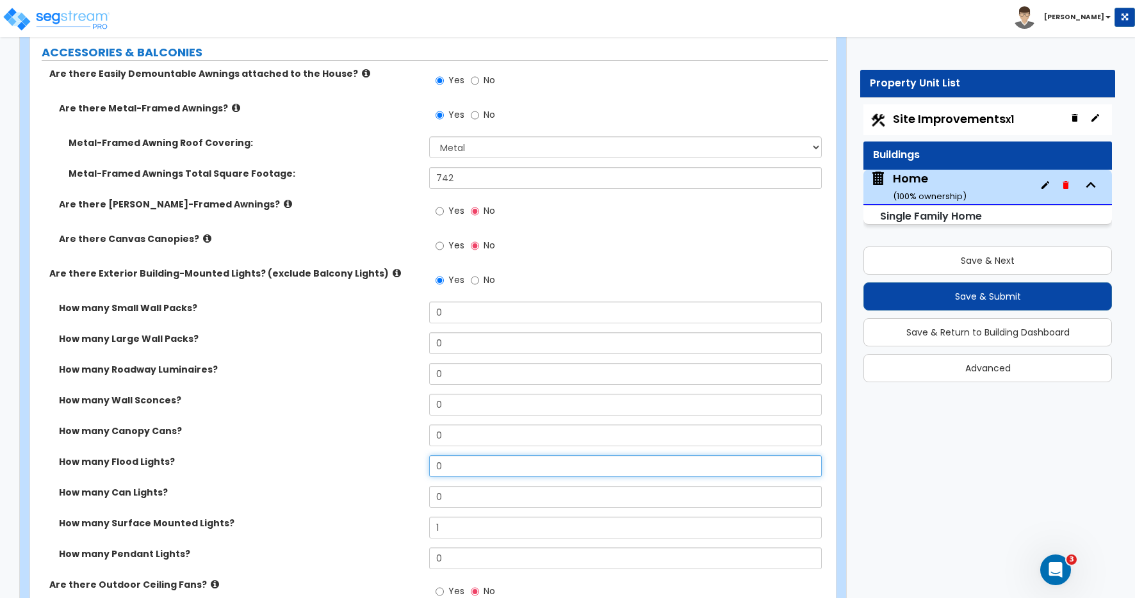
drag, startPoint x: 452, startPoint y: 468, endPoint x: 386, endPoint y: 457, distance: 66.3
click at [386, 457] on div "How many Flood Lights? 0" at bounding box center [429, 471] width 798 height 31
type input "1"
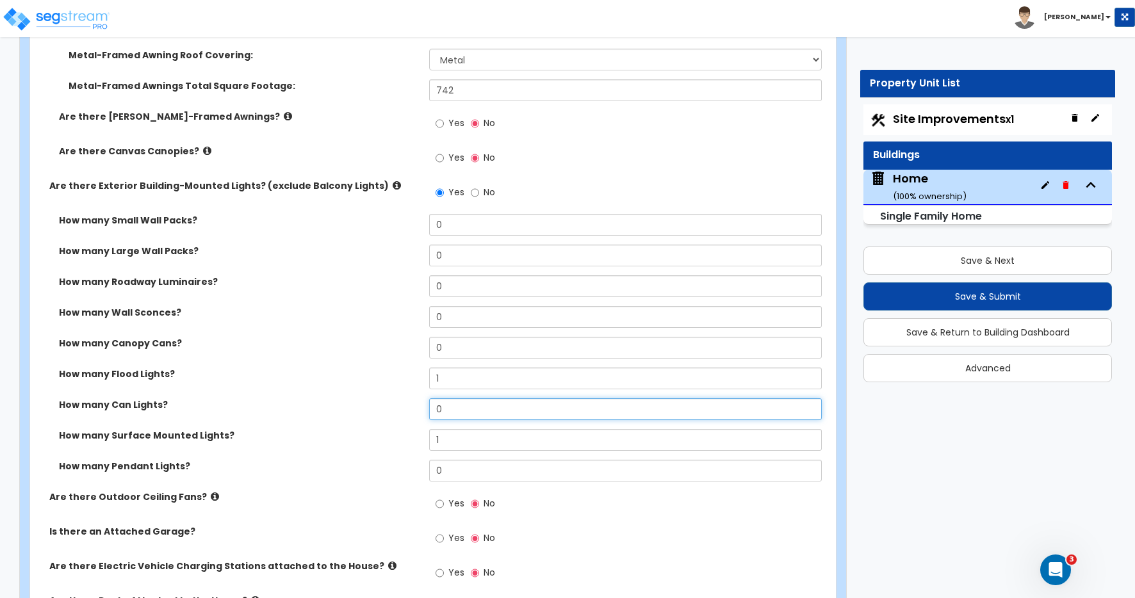
scroll to position [1262, 0]
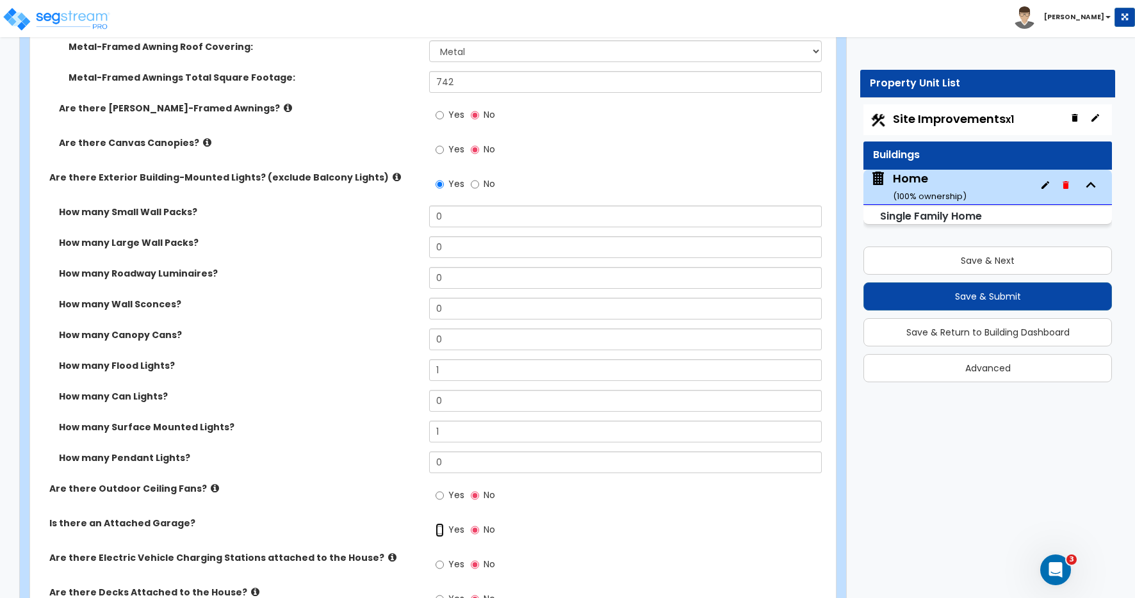
click at [440, 533] on input "Yes" at bounding box center [440, 530] width 8 height 14
radio input "true"
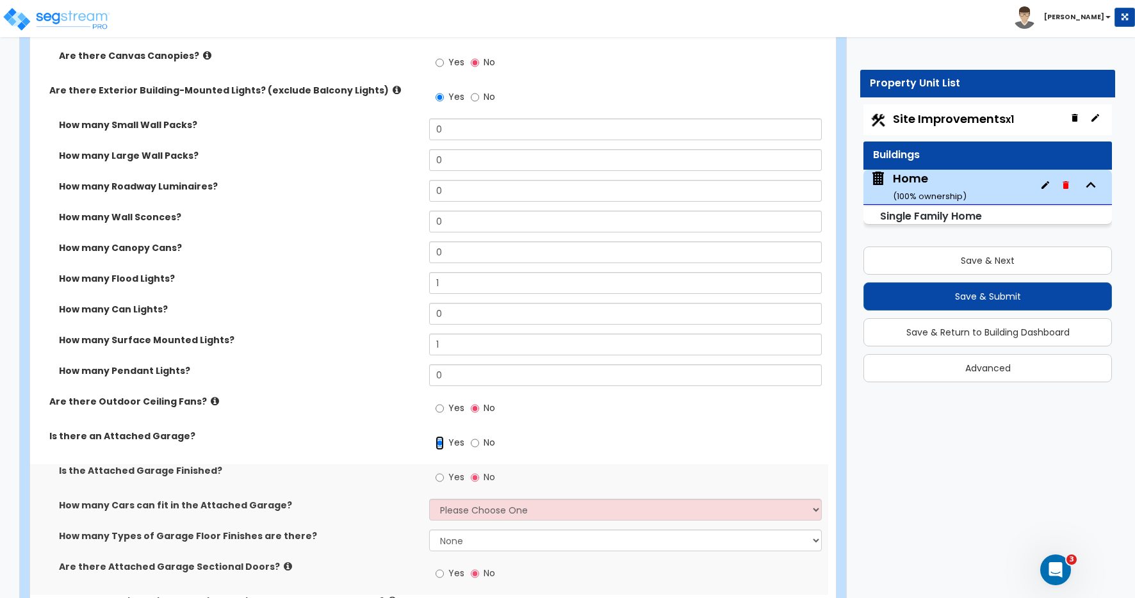
scroll to position [1394, 0]
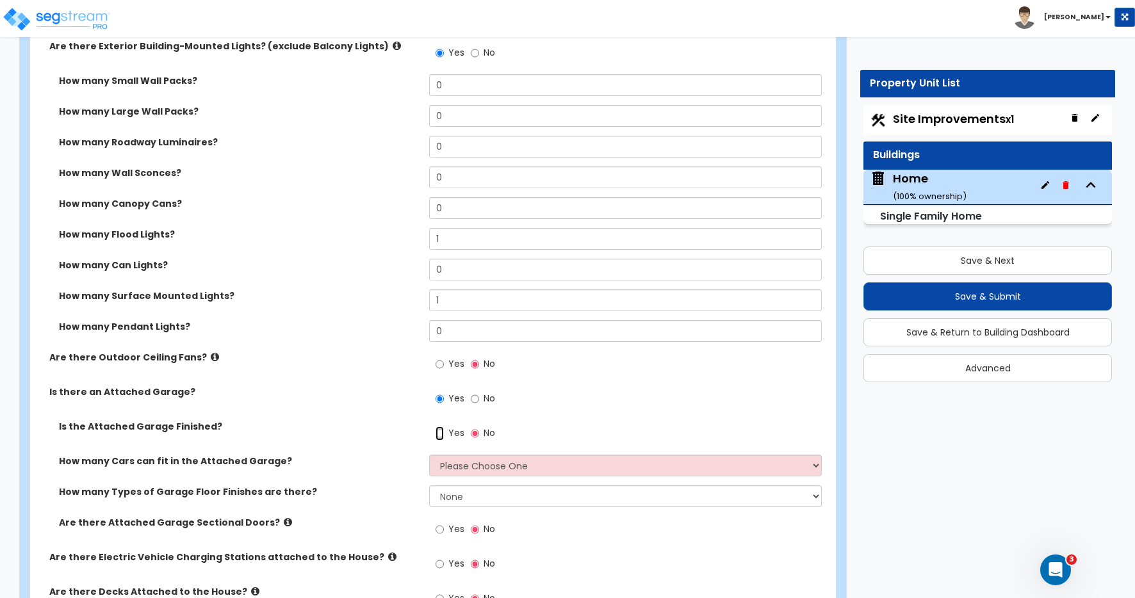
click at [440, 434] on input "Yes" at bounding box center [440, 434] width 8 height 14
radio input "true"
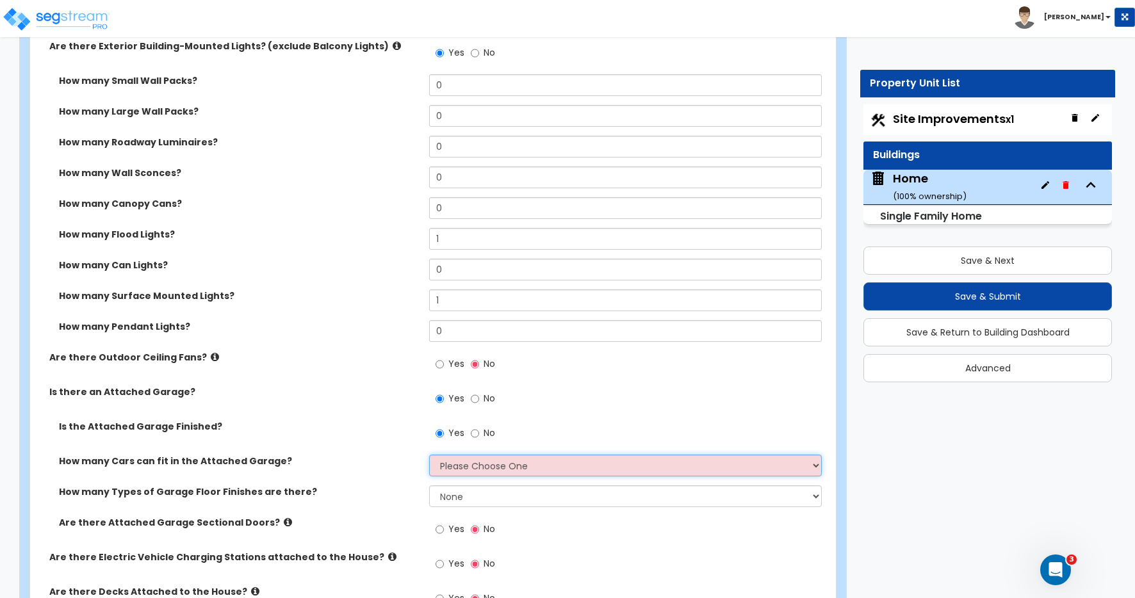
click at [447, 466] on select "Please Choose One 1 2 3 4 5" at bounding box center [625, 466] width 393 height 22
select select "2"
click at [429, 455] on select "Please Choose One 1 2 3 4 5" at bounding box center [625, 466] width 393 height 22
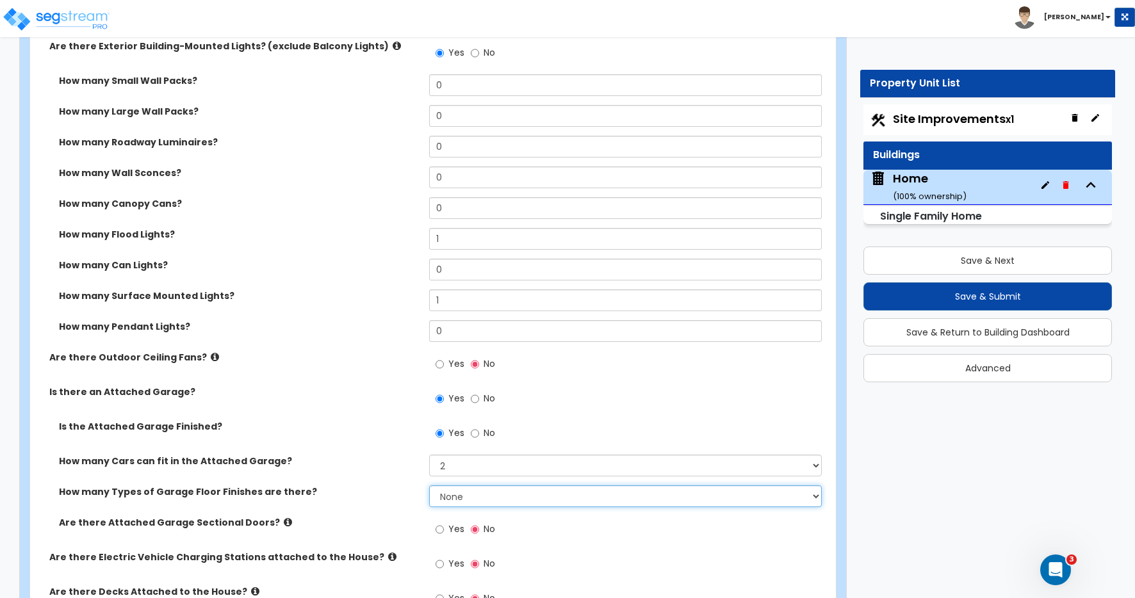
click at [458, 498] on select "None 1 2 3 4" at bounding box center [625, 497] width 393 height 22
click at [429, 486] on select "None 1 2 3 4" at bounding box center [625, 497] width 393 height 22
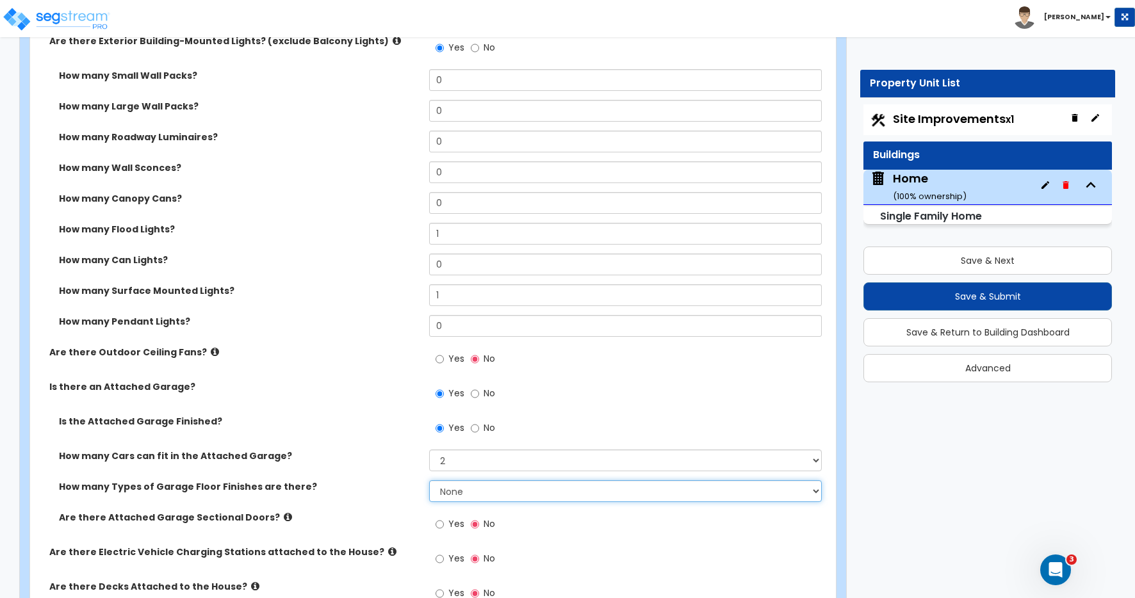
scroll to position [1411, 0]
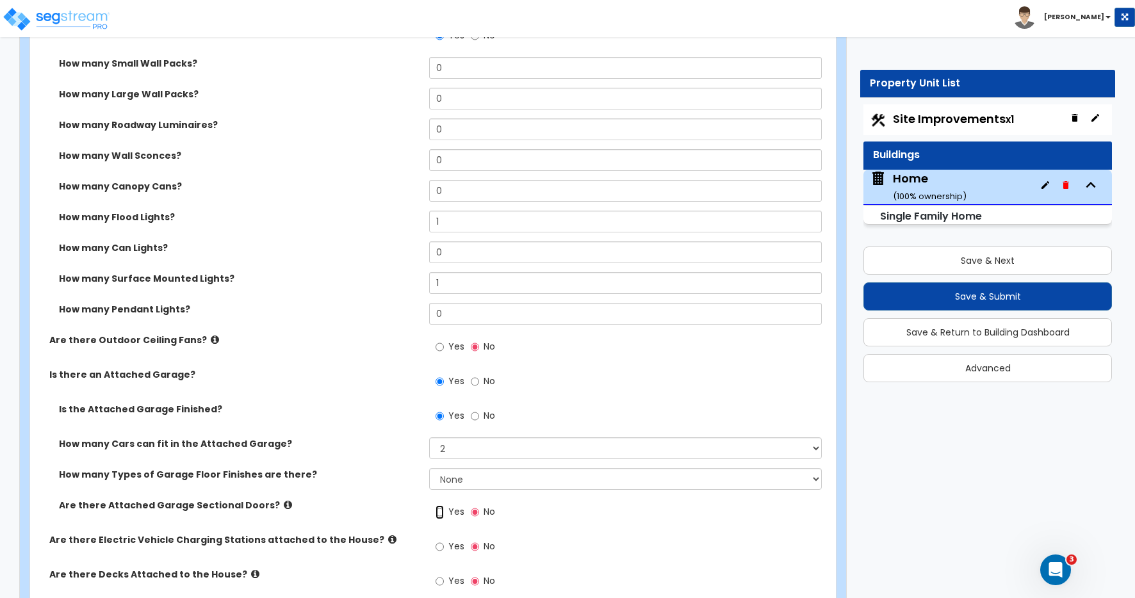
click at [441, 512] on input "Yes" at bounding box center [440, 513] width 8 height 14
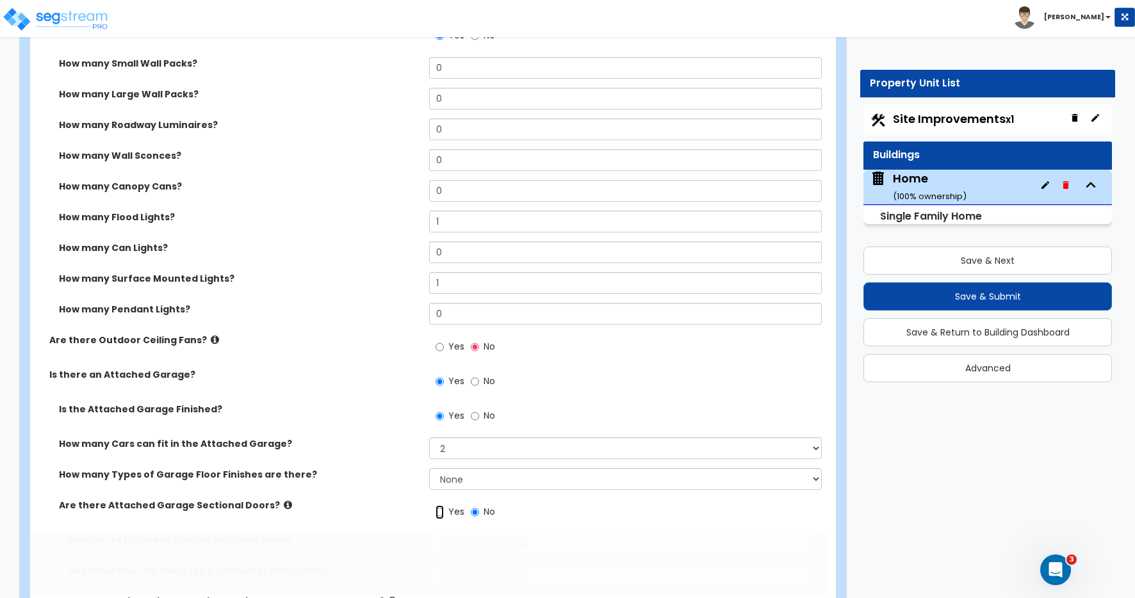
radio input "true"
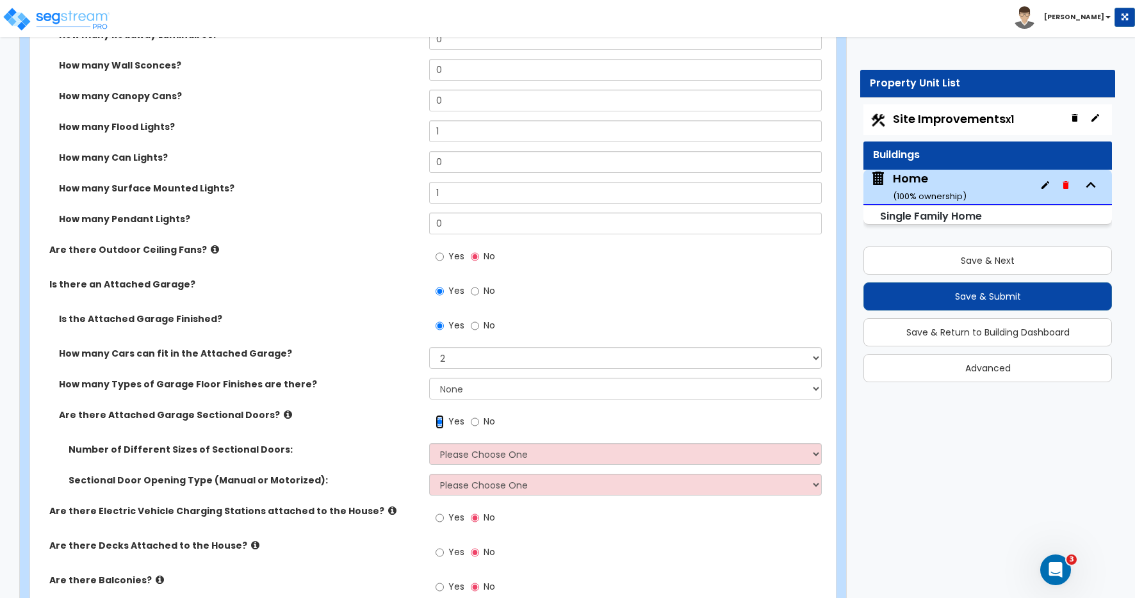
scroll to position [1501, 0]
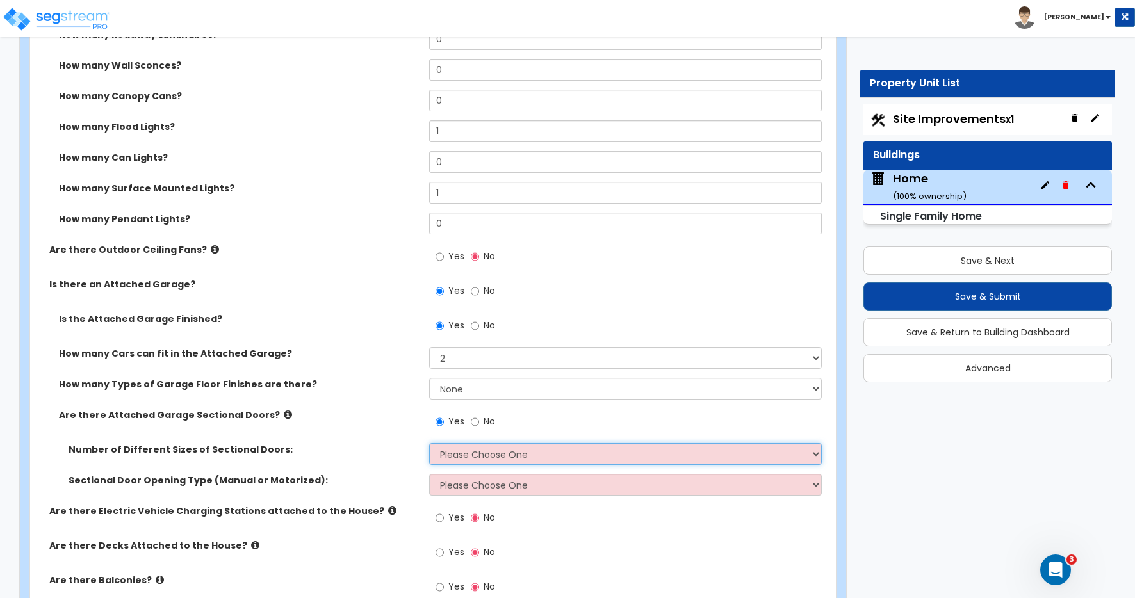
click at [451, 458] on select "Please Choose One 1 2" at bounding box center [625, 454] width 393 height 22
select select "1"
click at [429, 443] on select "Please Choose One 1 2" at bounding box center [625, 454] width 393 height 22
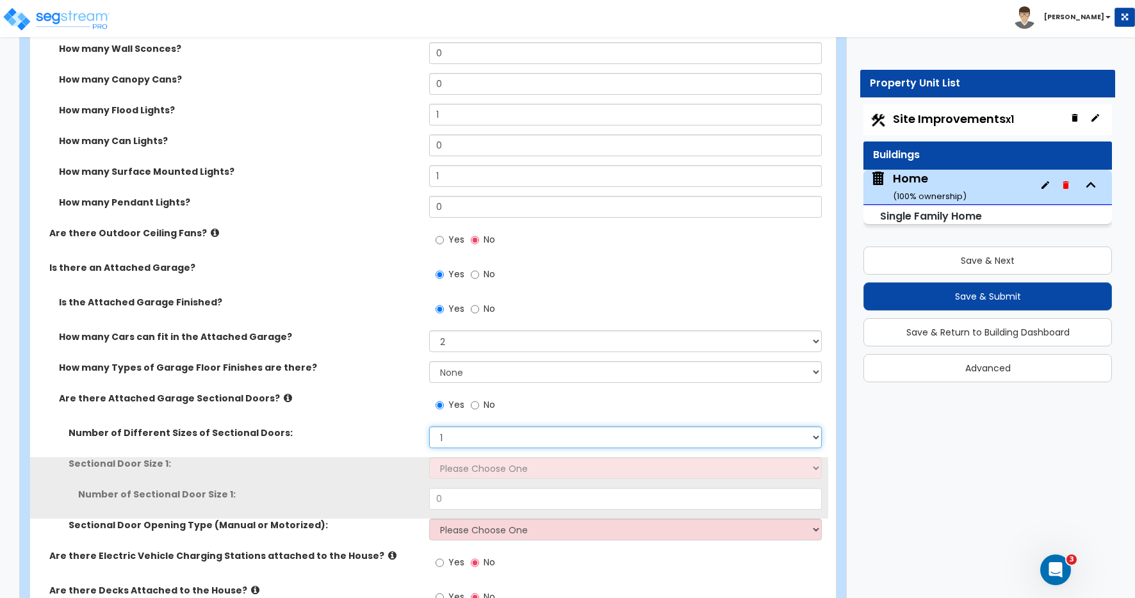
scroll to position [1545, 0]
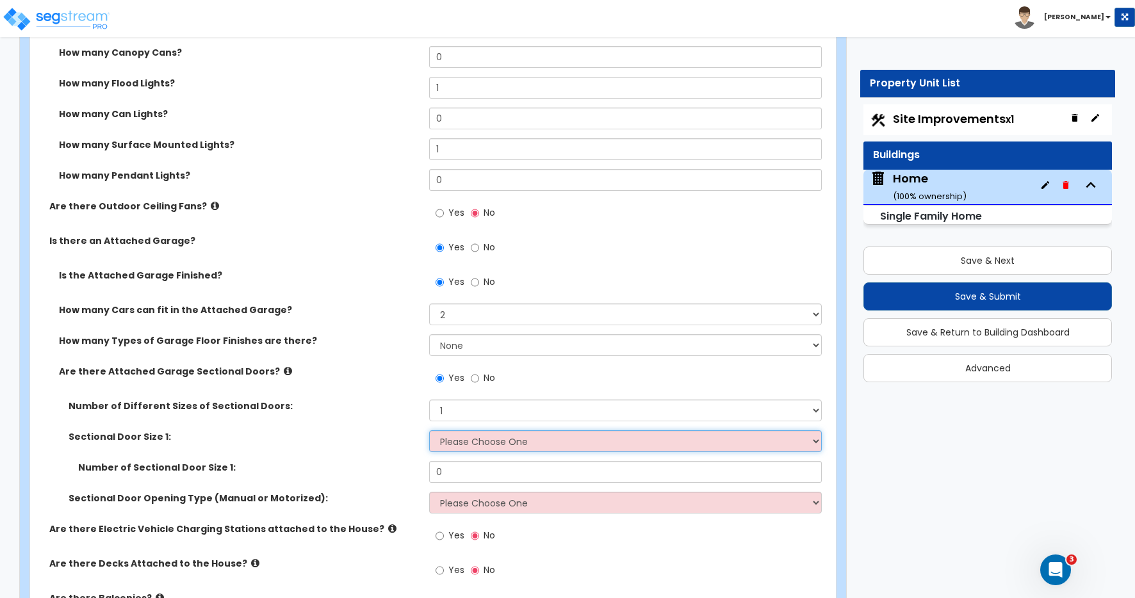
click at [455, 443] on select "Please Choose One 9' x 7' 16' x 7'" at bounding box center [625, 442] width 393 height 22
select select "2"
click at [429, 431] on select "Please Choose One 9' x 7' 16' x 7'" at bounding box center [625, 442] width 393 height 22
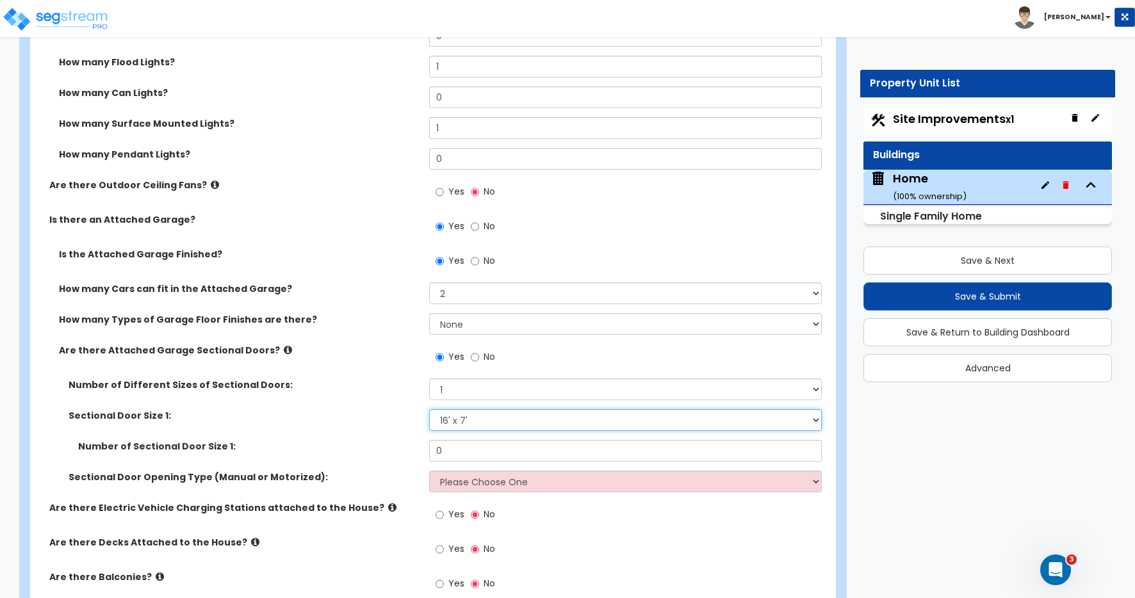
scroll to position [1566, 0]
click at [449, 486] on select "Please Choose One All Manual All Motorized Some are Motorized" at bounding box center [625, 482] width 393 height 22
select select "2"
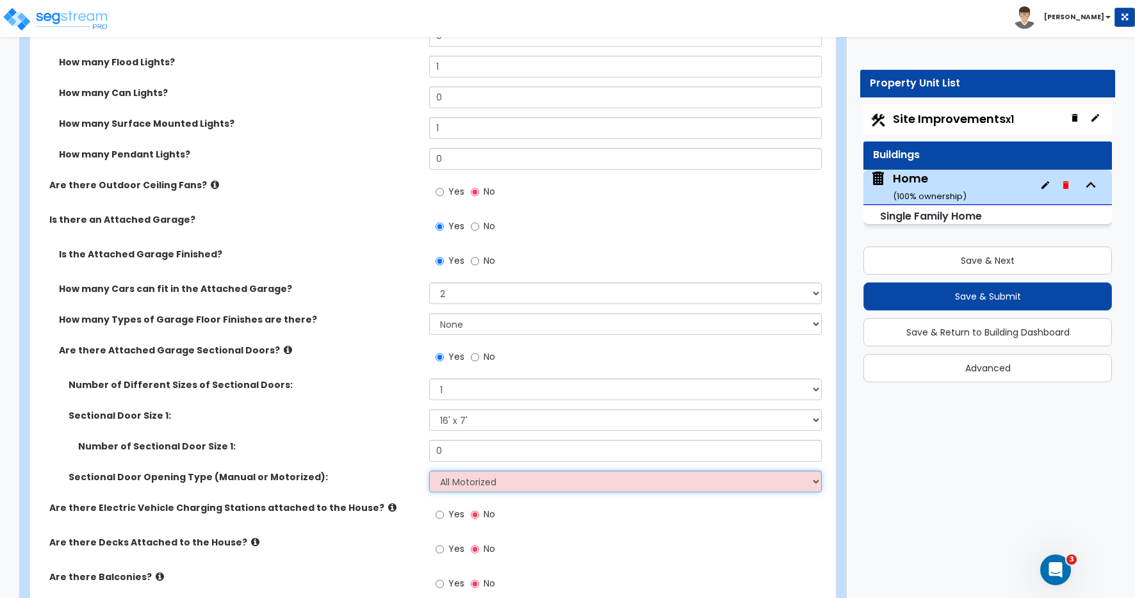
click at [429, 471] on select "Please Choose One All Manual All Motorized Some are Motorized" at bounding box center [625, 482] width 393 height 22
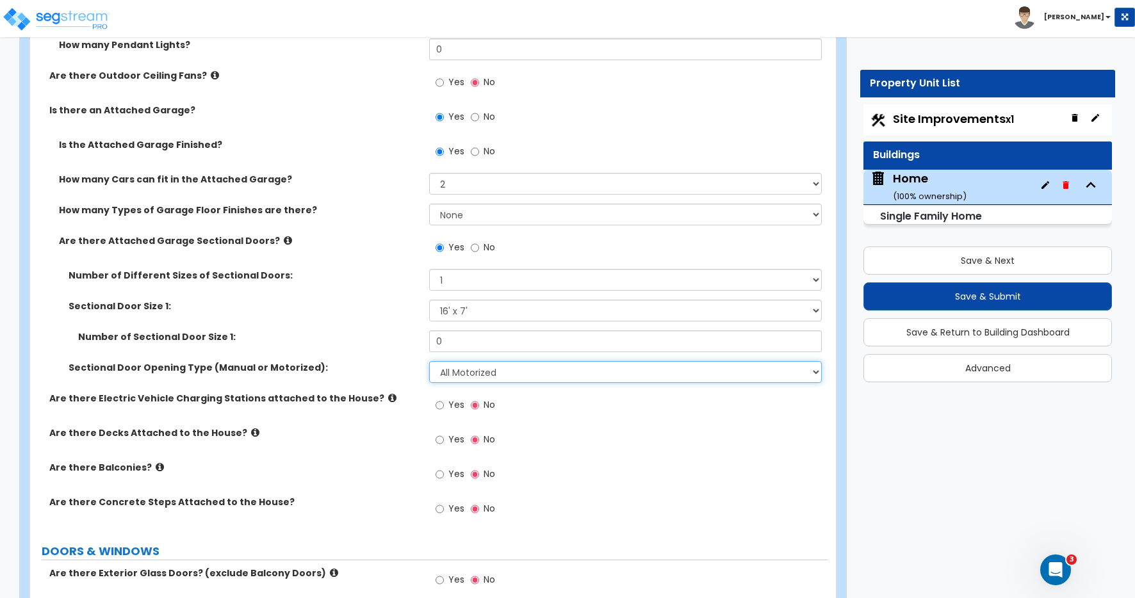
scroll to position [1679, 0]
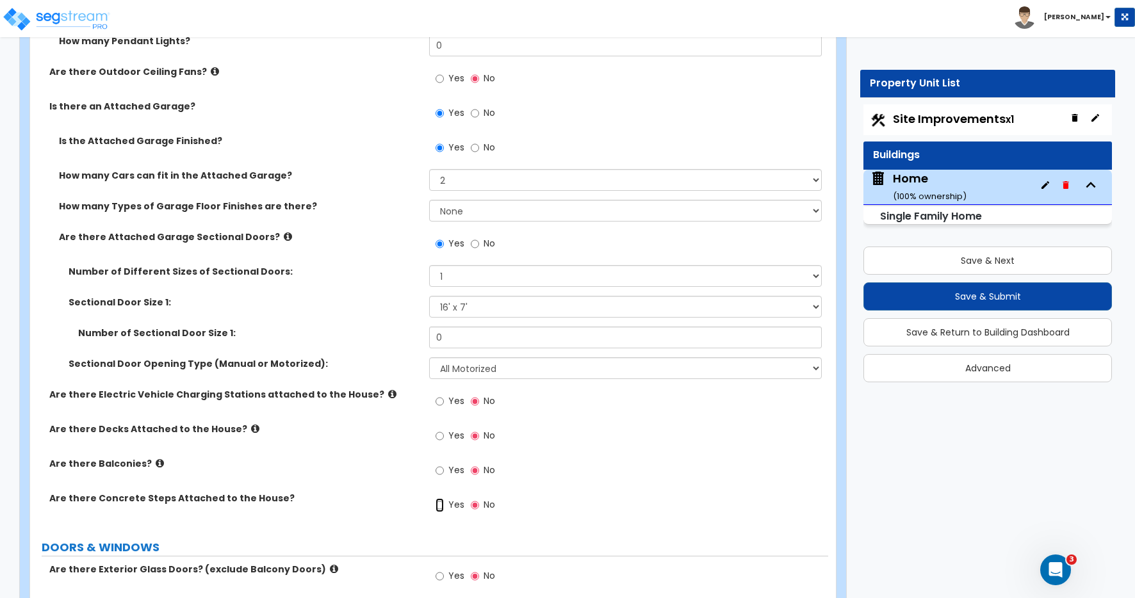
click at [440, 506] on input "Yes" at bounding box center [440, 505] width 8 height 14
radio input "true"
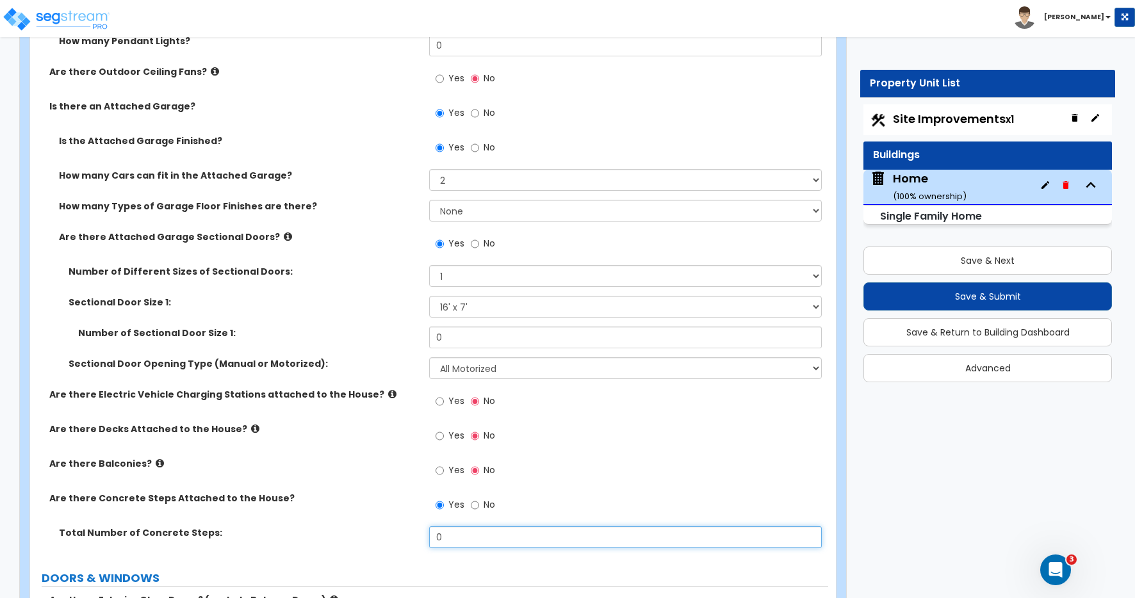
drag, startPoint x: 447, startPoint y: 539, endPoint x: 401, endPoint y: 518, distance: 51.0
click at [407, 520] on div "Are there Easily Demountable Awnings attached to the House? Yes No Are there Me…" at bounding box center [429, 55] width 779 height 1003
type input "7"
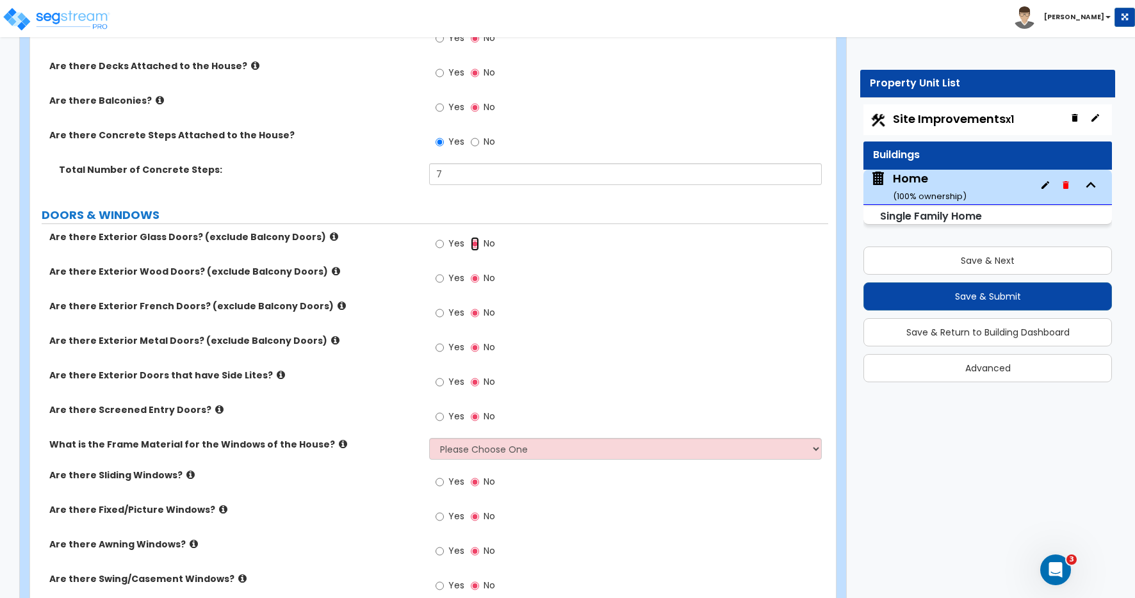
scroll to position [2059, 0]
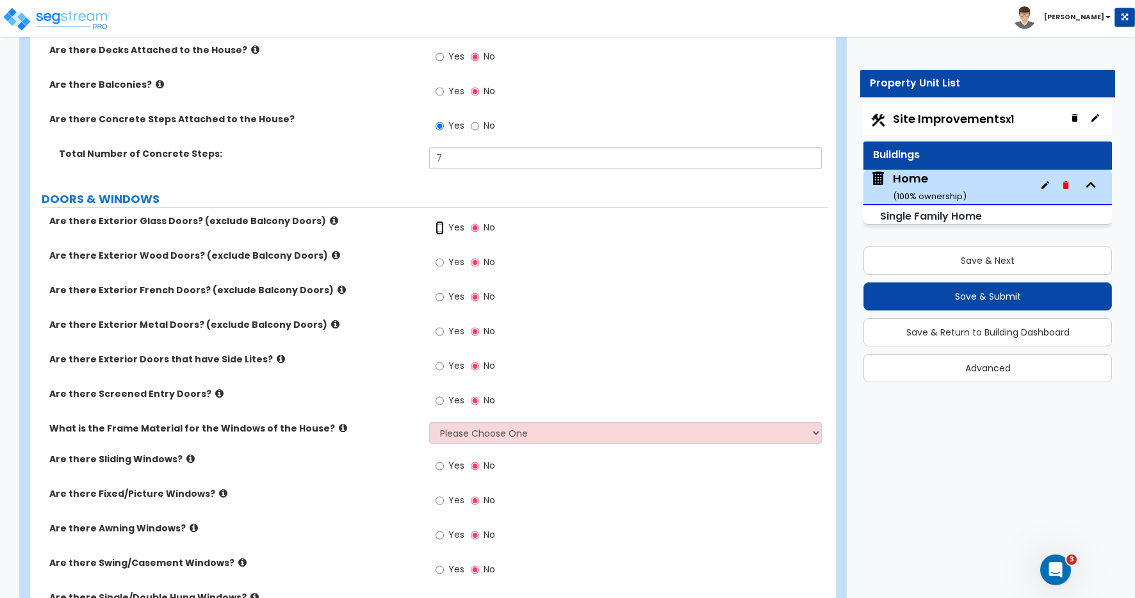
click at [442, 227] on input "Yes" at bounding box center [440, 228] width 8 height 14
radio input "true"
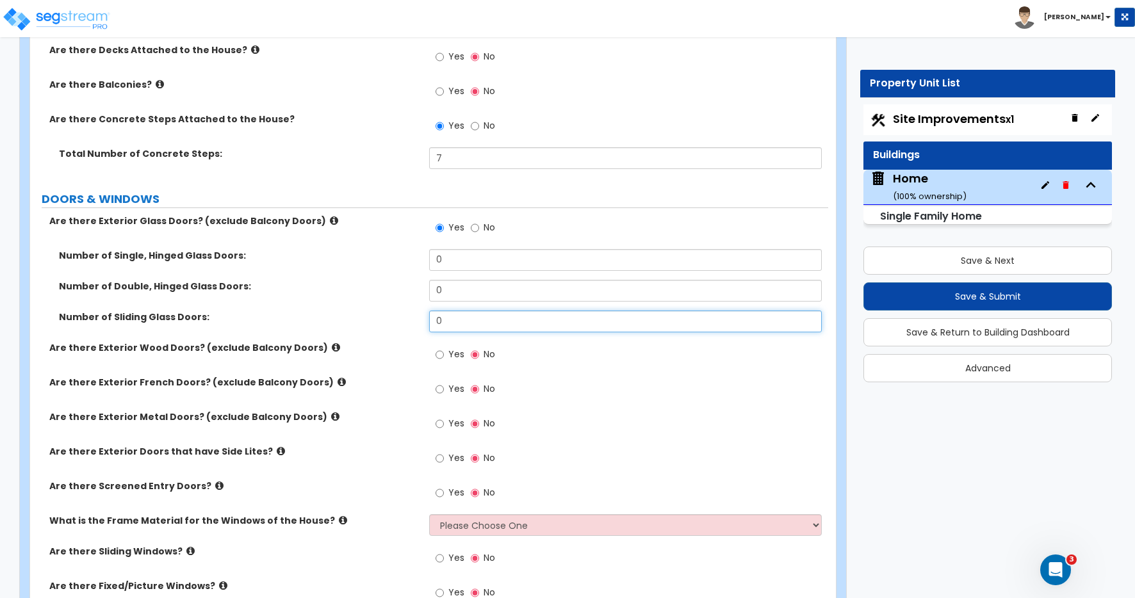
drag, startPoint x: 386, startPoint y: 307, endPoint x: 361, endPoint y: 304, distance: 24.5
click at [362, 304] on div "Number of Single, Hinged Glass Doors: 0 Number of Double, Hinged Glass Doors: 0…" at bounding box center [429, 295] width 779 height 92
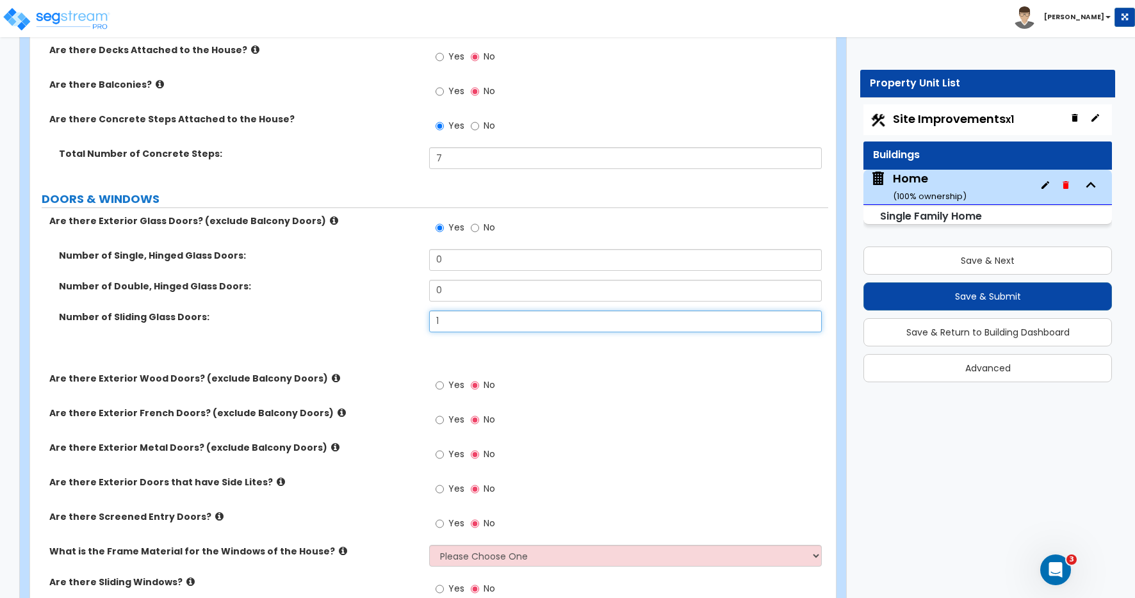
type input "1"
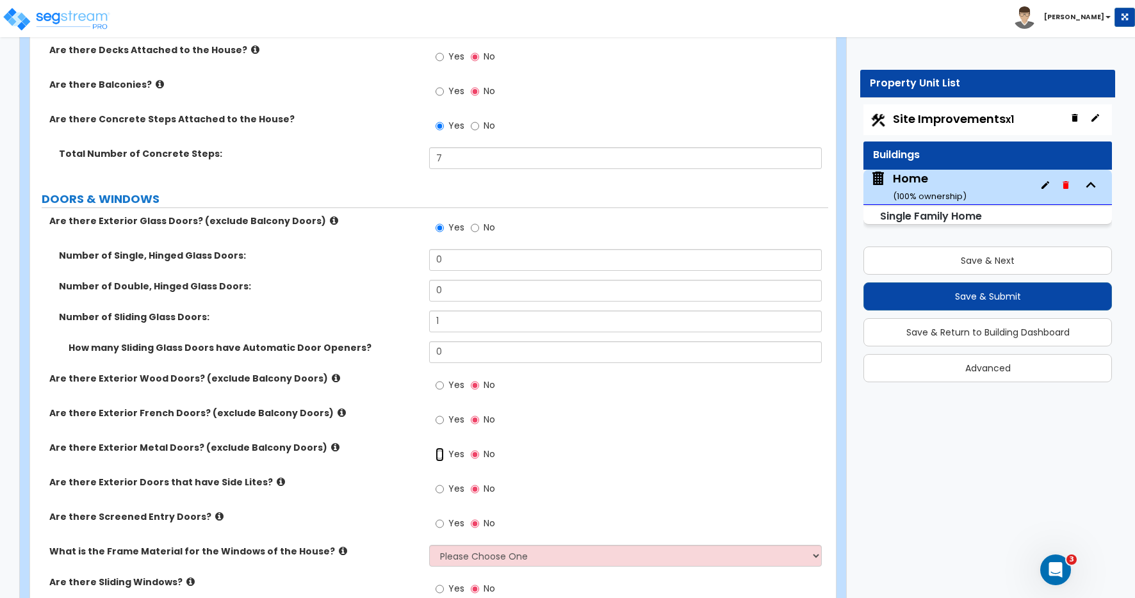
click at [439, 454] on input "Yes" at bounding box center [440, 455] width 8 height 14
radio input "true"
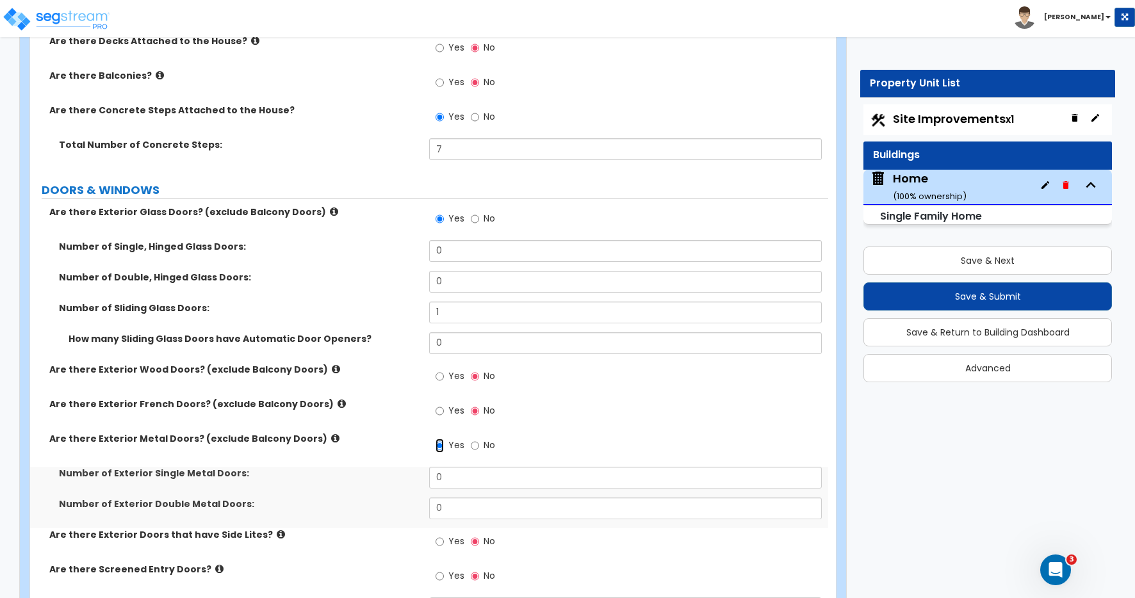
scroll to position [2125, 0]
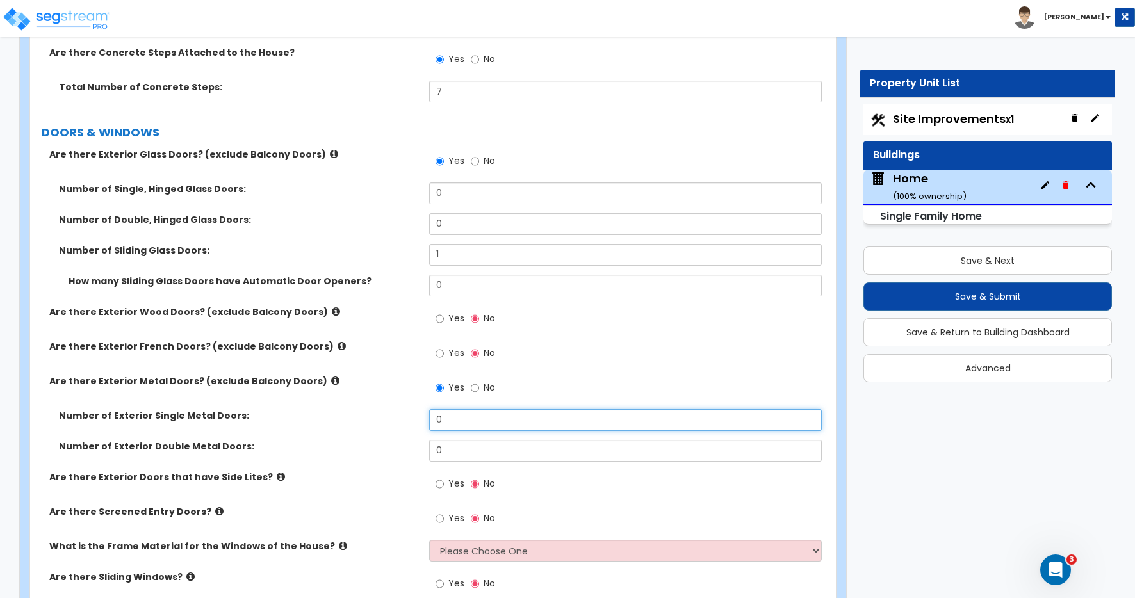
drag, startPoint x: 449, startPoint y: 421, endPoint x: 373, endPoint y: 406, distance: 77.7
click at [373, 406] on div "Are there Exterior Glass Doors? (exclude Balcony Doors) Yes No Number of Single…" at bounding box center [429, 463] width 779 height 630
type input "1"
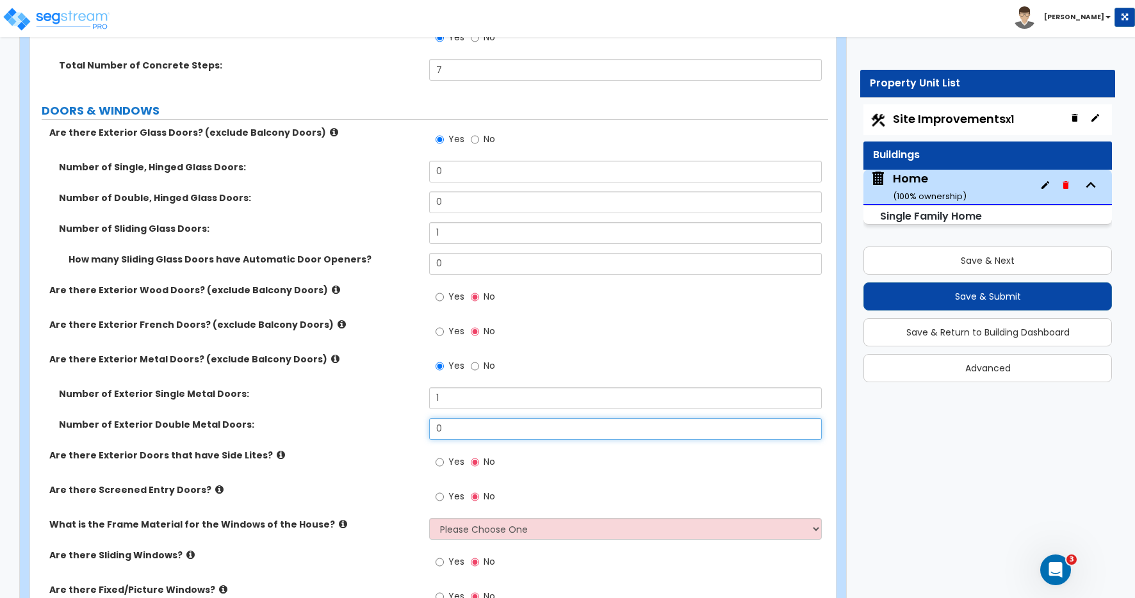
scroll to position [2172, 0]
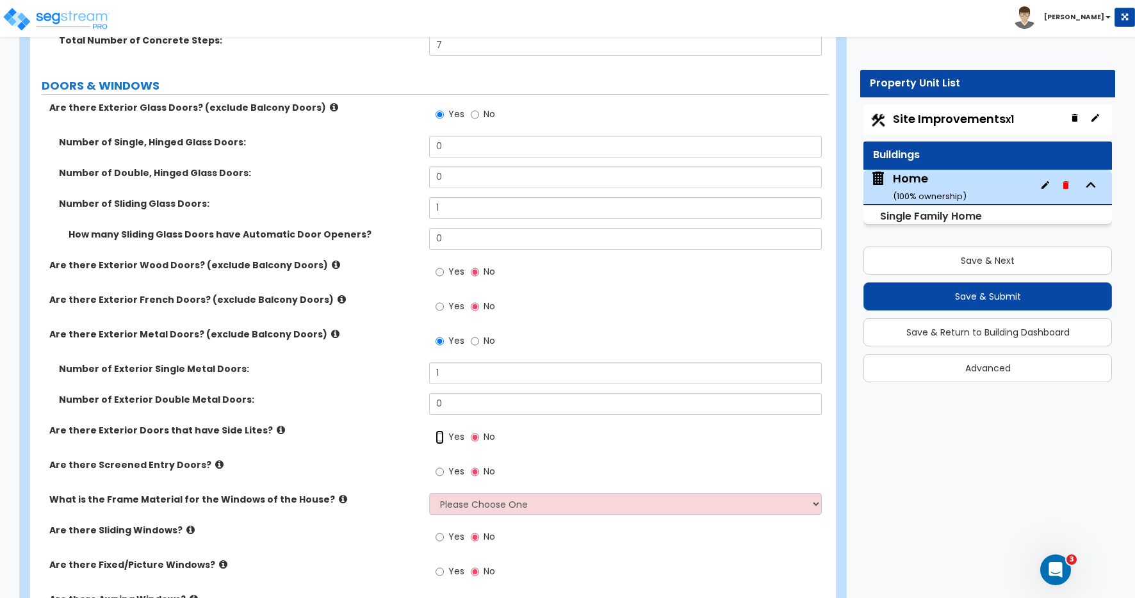
click at [440, 438] on input "Yes" at bounding box center [440, 438] width 8 height 14
radio input "true"
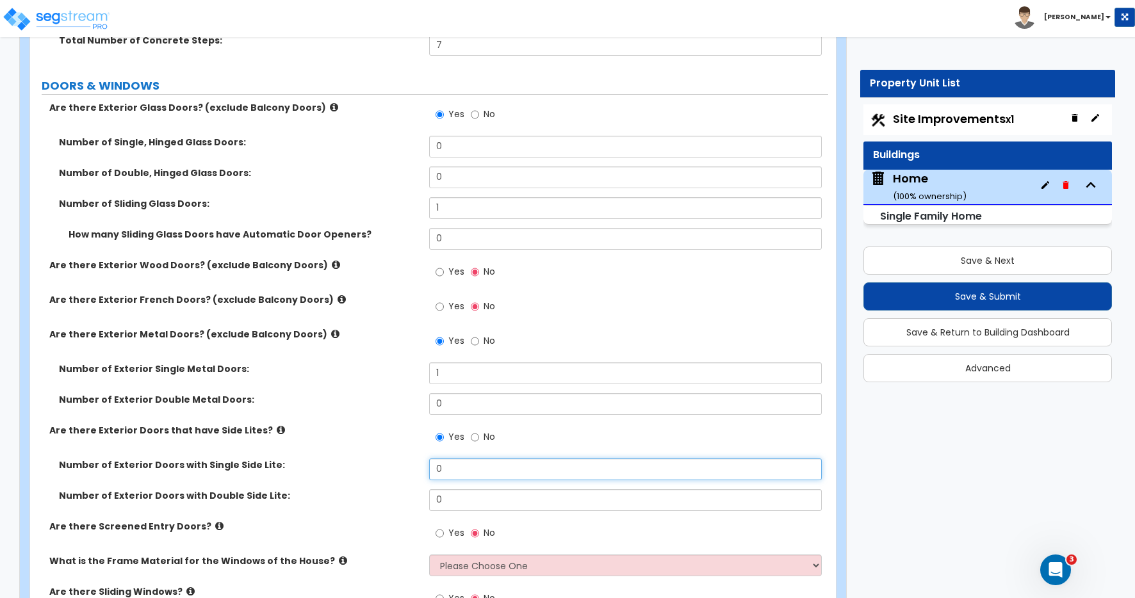
drag, startPoint x: 437, startPoint y: 470, endPoint x: 347, endPoint y: 449, distance: 92.8
click at [347, 449] on div "Are there Exterior Glass Doors? (exclude Balcony Doors) Yes No Number of Single…" at bounding box center [429, 447] width 779 height 692
type input "1"
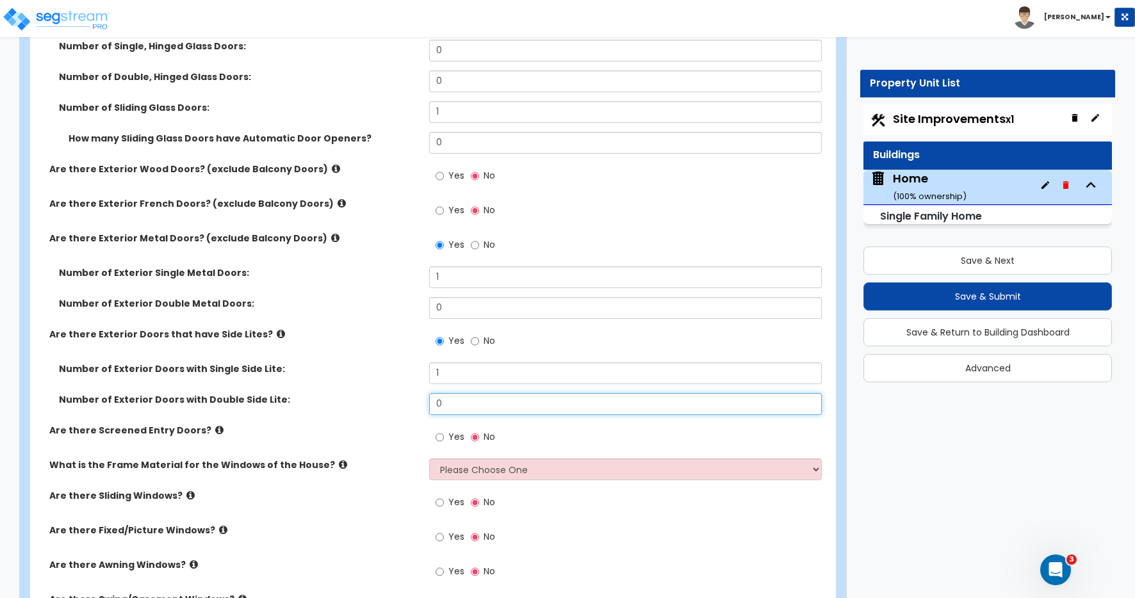
scroll to position [2326, 0]
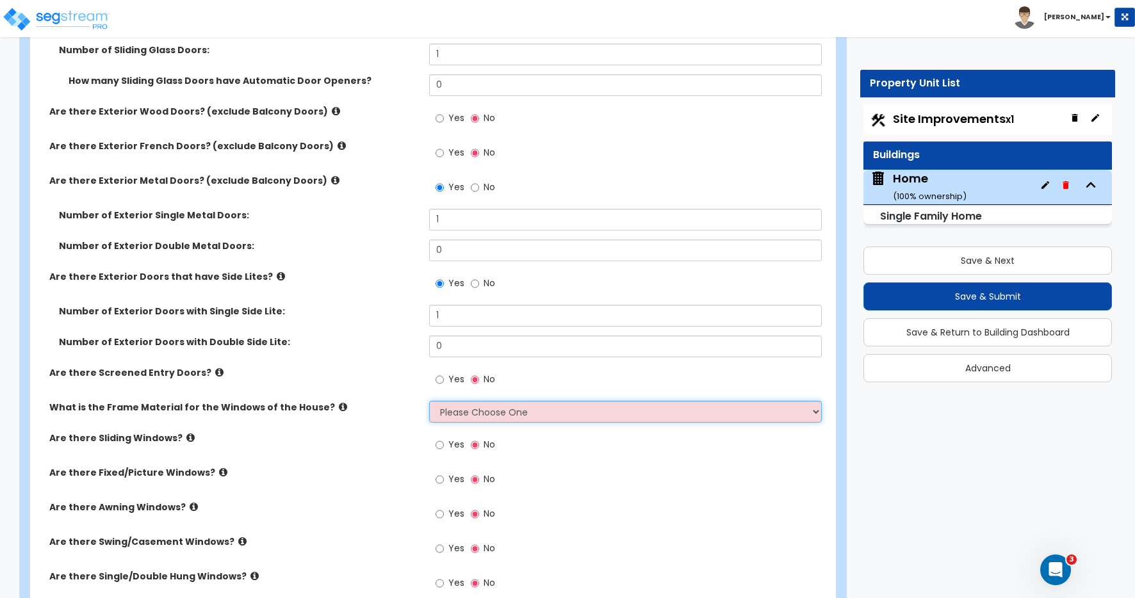
click at [479, 415] on select "Please Choose One Vinyl Aluminum Wood" at bounding box center [625, 412] width 393 height 22
select select "1"
click at [429, 401] on select "Please Choose One Vinyl Aluminum Wood" at bounding box center [625, 412] width 393 height 22
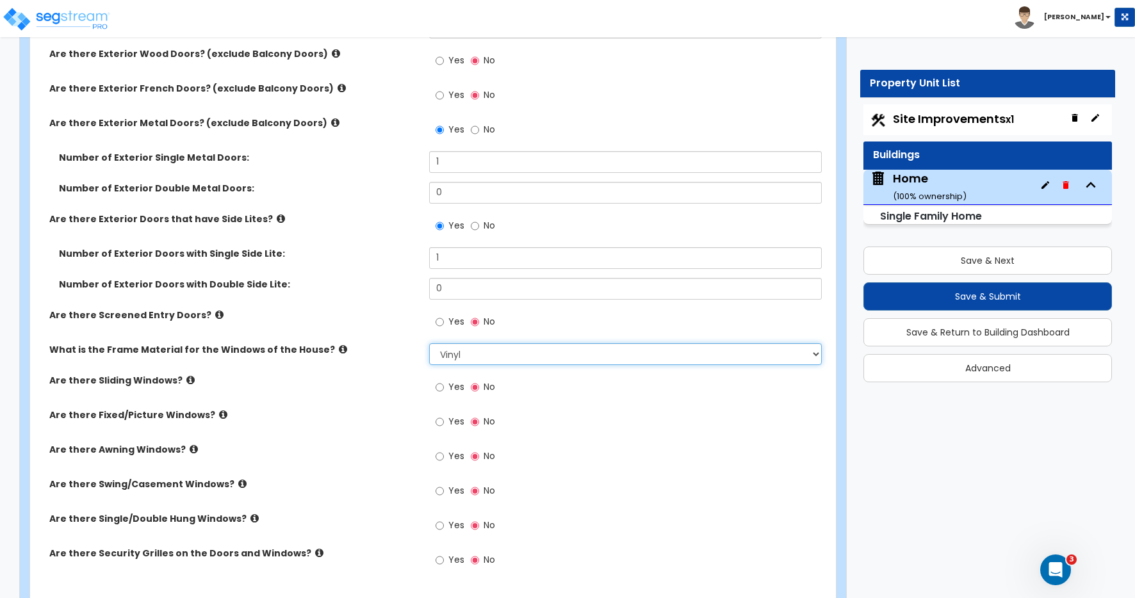
scroll to position [2395, 0]
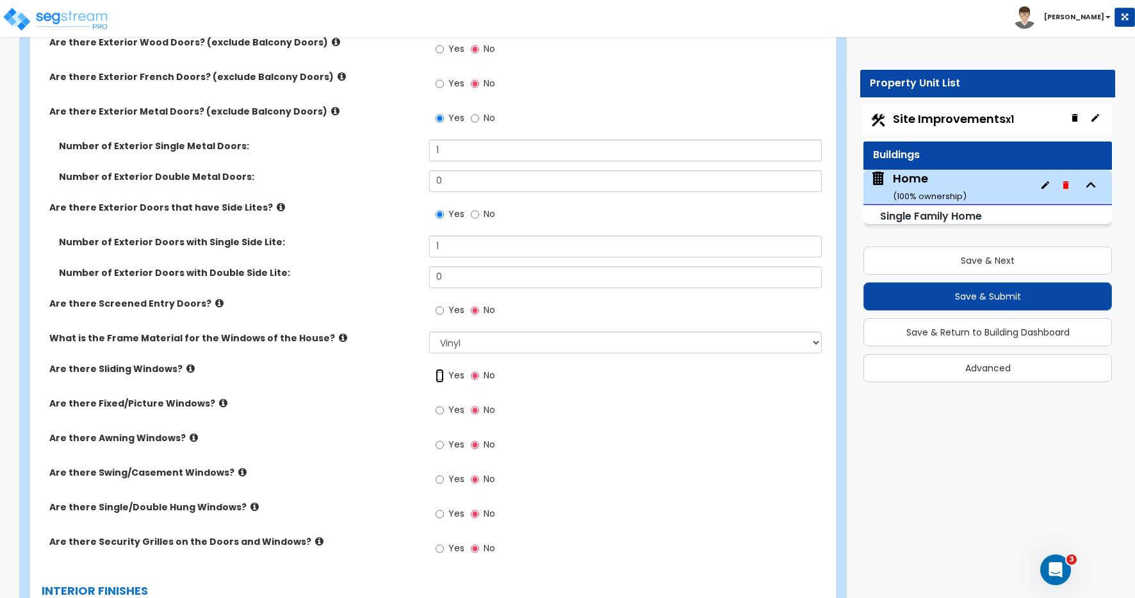
click at [443, 377] on input "Yes" at bounding box center [440, 376] width 8 height 14
radio input "true"
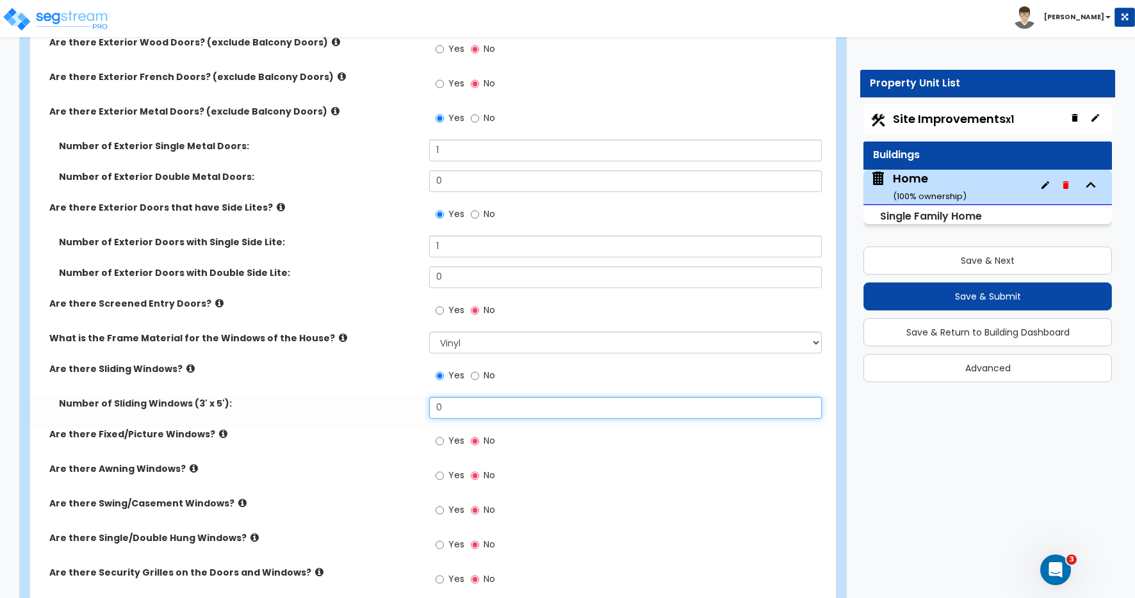
drag, startPoint x: 450, startPoint y: 410, endPoint x: 350, endPoint y: 402, distance: 99.6
click at [360, 402] on div "Number of Sliding Windows (3' x 5'): 0" at bounding box center [429, 412] width 798 height 31
type input "12"
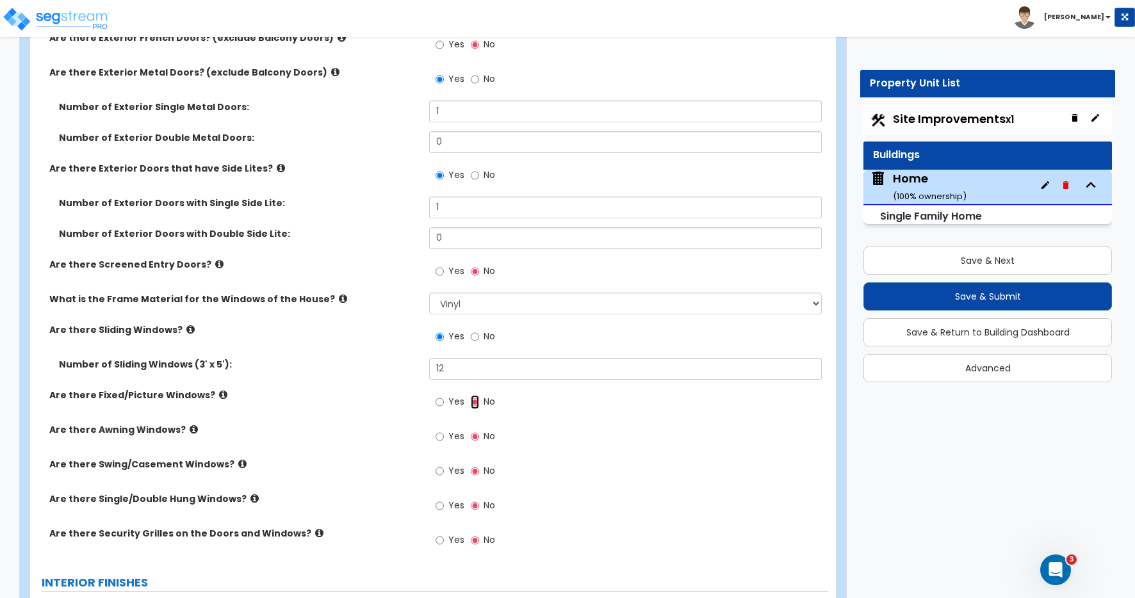
scroll to position [2501, 0]
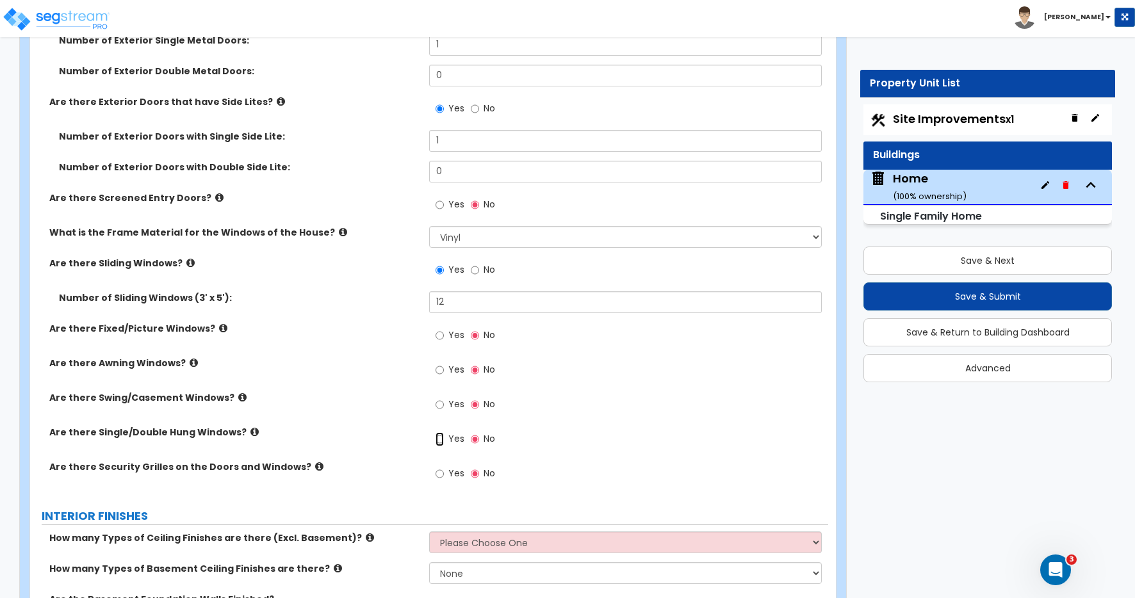
click at [440, 439] on input "Yes" at bounding box center [440, 439] width 8 height 14
radio input "true"
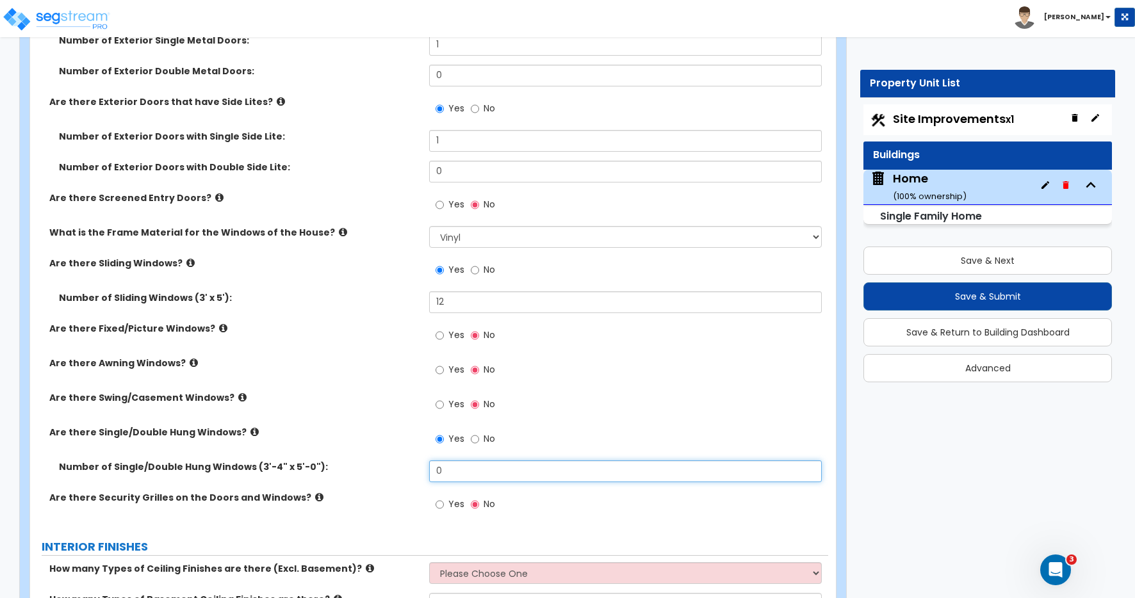
drag, startPoint x: 450, startPoint y: 475, endPoint x: 399, endPoint y: 463, distance: 53.2
click at [400, 464] on div "Number of Single/Double Hung Windows (3'-4" x 5'-0"): 0" at bounding box center [429, 476] width 798 height 31
type input "2"
drag, startPoint x: 450, startPoint y: 303, endPoint x: 382, endPoint y: 296, distance: 68.9
click at [382, 296] on div "Number of Sliding Windows (3' x 5'): 12" at bounding box center [429, 307] width 798 height 31
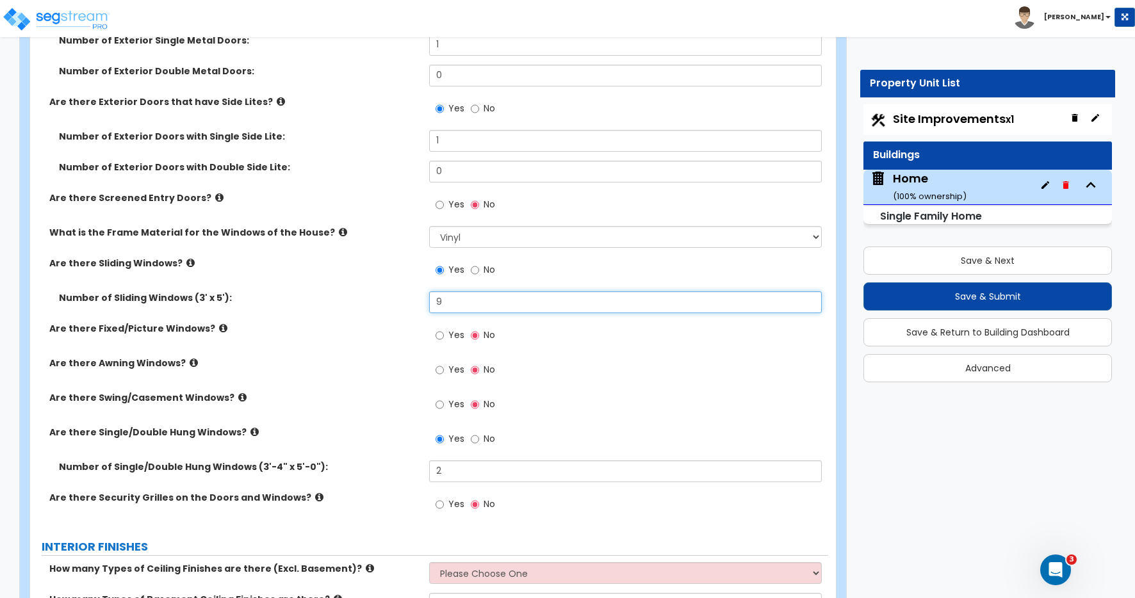
type input "9"
click at [440, 335] on input "Yes" at bounding box center [440, 336] width 8 height 14
radio input "true"
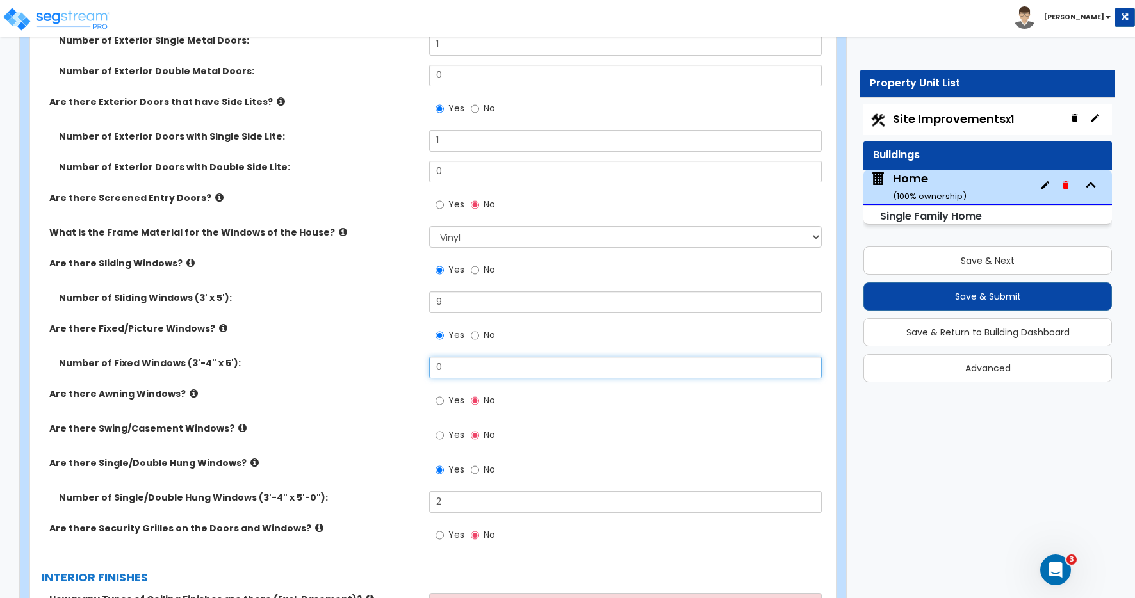
drag, startPoint x: 449, startPoint y: 369, endPoint x: 365, endPoint y: 358, distance: 85.3
click at [402, 363] on div "Number of Fixed Windows (3'-4" x 5'): 0" at bounding box center [429, 372] width 798 height 31
type input "3"
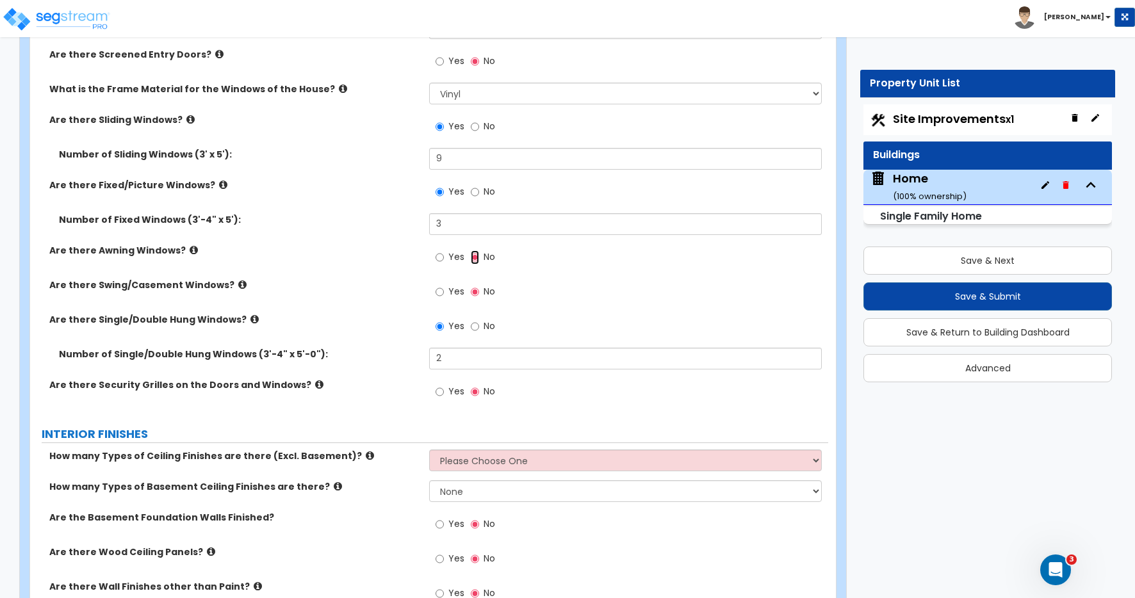
scroll to position [2717, 0]
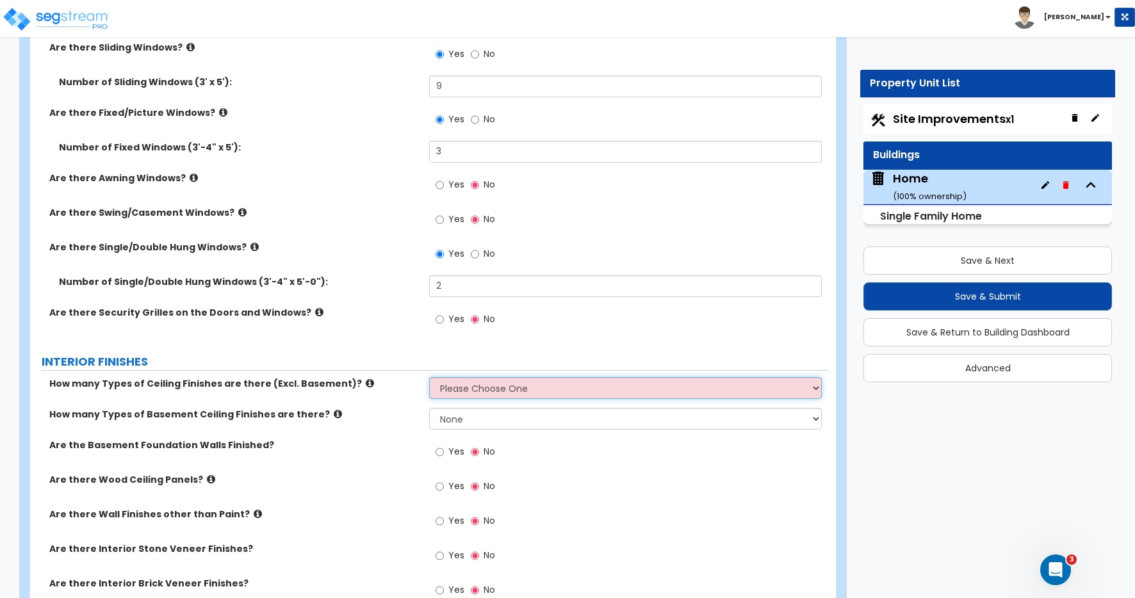
click at [451, 389] on select "Please Choose One 1 2 3" at bounding box center [625, 388] width 393 height 22
select select "1"
click at [429, 377] on select "Please Choose One 1 2 3" at bounding box center [625, 388] width 393 height 22
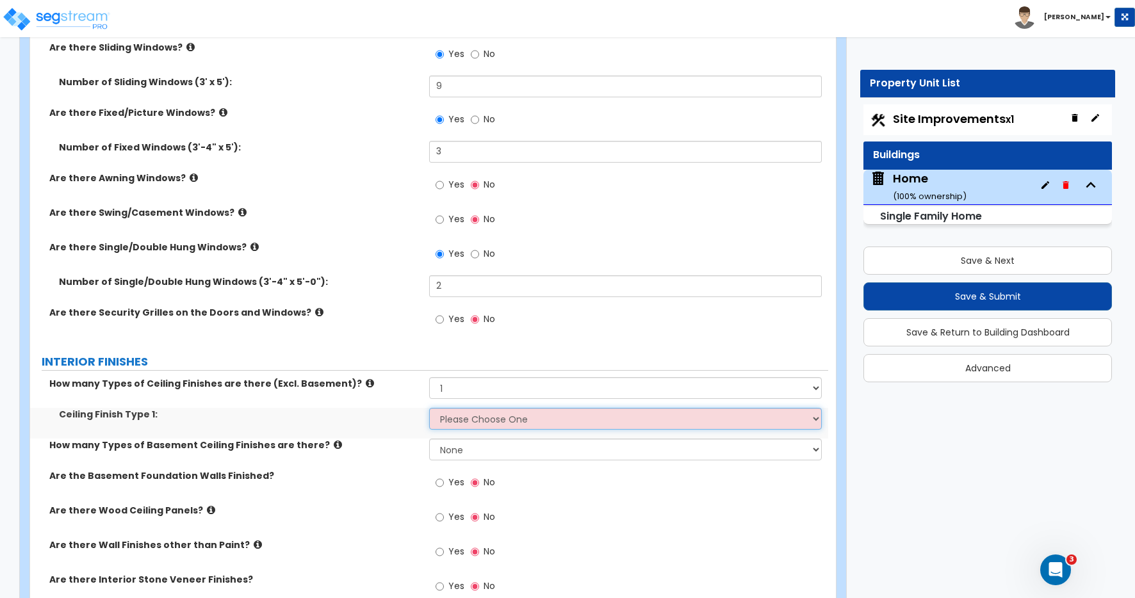
click at [455, 411] on select "Please Choose One Drop Ceiling Drywall Ceiling Open Ceiling" at bounding box center [625, 419] width 393 height 22
select select "2"
click at [429, 408] on select "Please Choose One Drop Ceiling Drywall Ceiling Open Ceiling" at bounding box center [625, 419] width 393 height 22
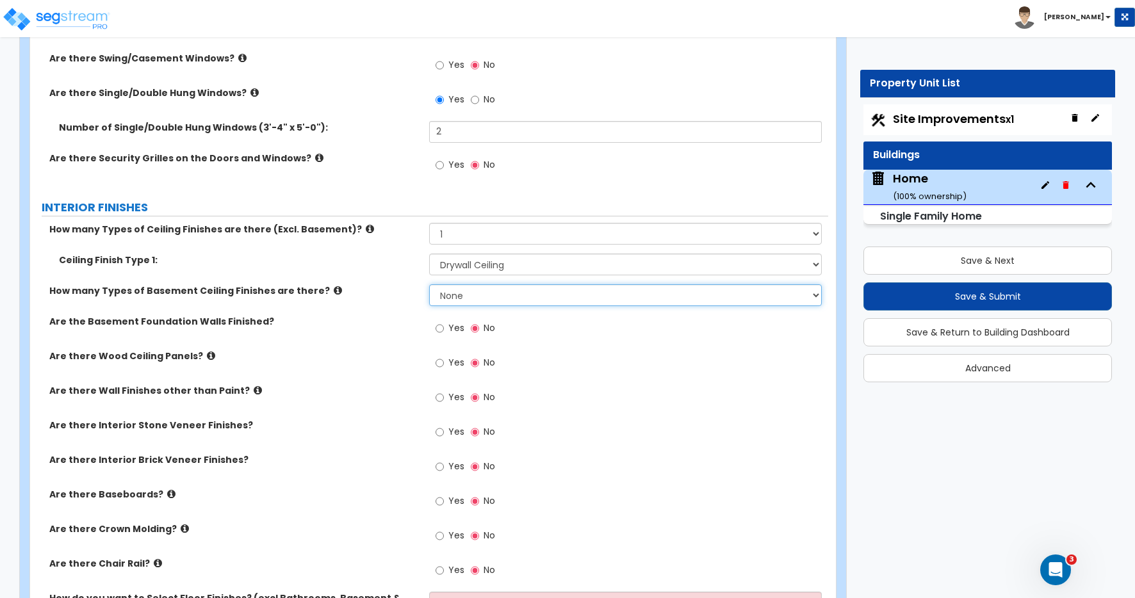
click at [443, 297] on select "None 1 2" at bounding box center [625, 295] width 393 height 22
select select "1"
click at [429, 284] on select "None 1 2" at bounding box center [625, 295] width 393 height 22
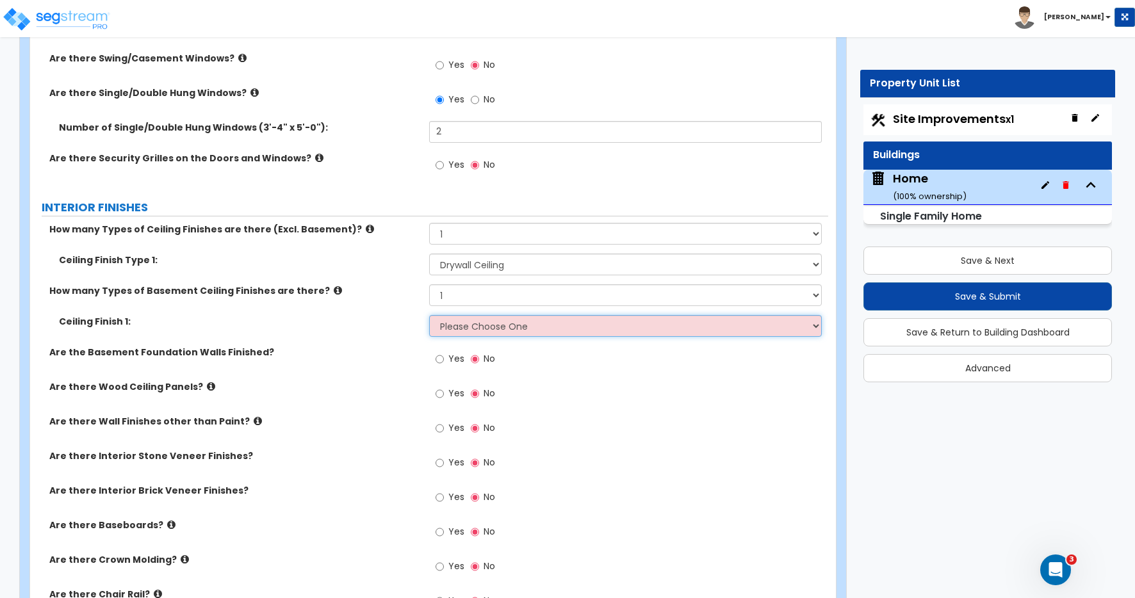
click at [450, 331] on select "Please Choose One Drop Ceiling Open Ceiling Drywall Ceiling" at bounding box center [625, 326] width 393 height 22
select select "3"
click at [429, 315] on select "Please Choose One Drop Ceiling Open Ceiling Drywall Ceiling" at bounding box center [625, 326] width 393 height 22
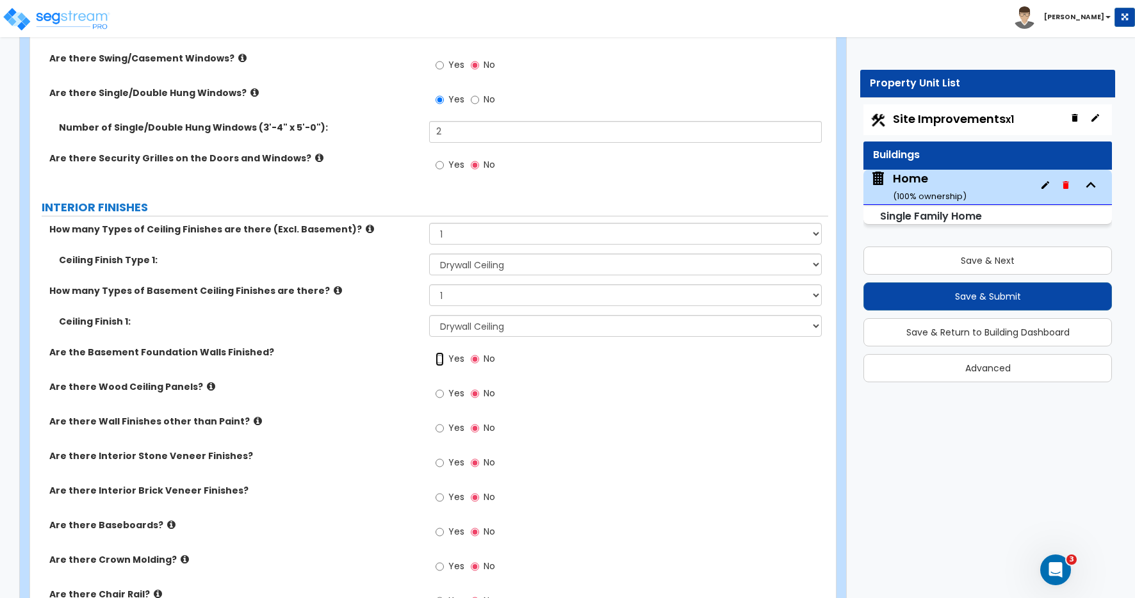
click at [440, 358] on input "Yes" at bounding box center [440, 359] width 8 height 14
radio input "true"
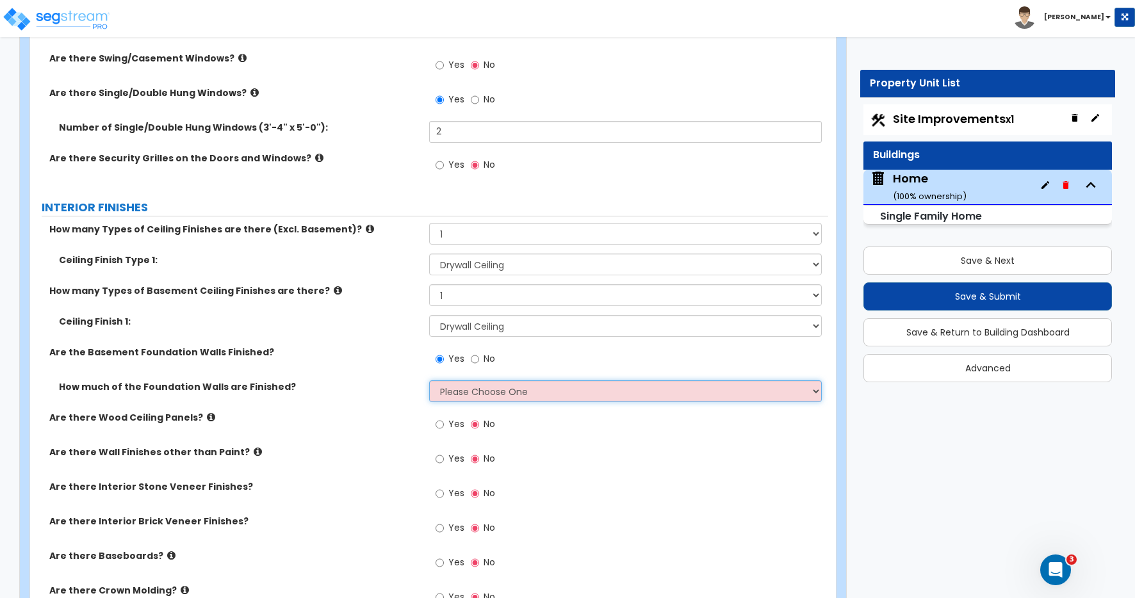
click at [466, 392] on select "Please Choose One Enter Percentage Enter Square Footage" at bounding box center [625, 392] width 393 height 22
select select "2"
click at [429, 381] on select "Please Choose One Enter Percentage Enter Square Footage" at bounding box center [625, 392] width 393 height 22
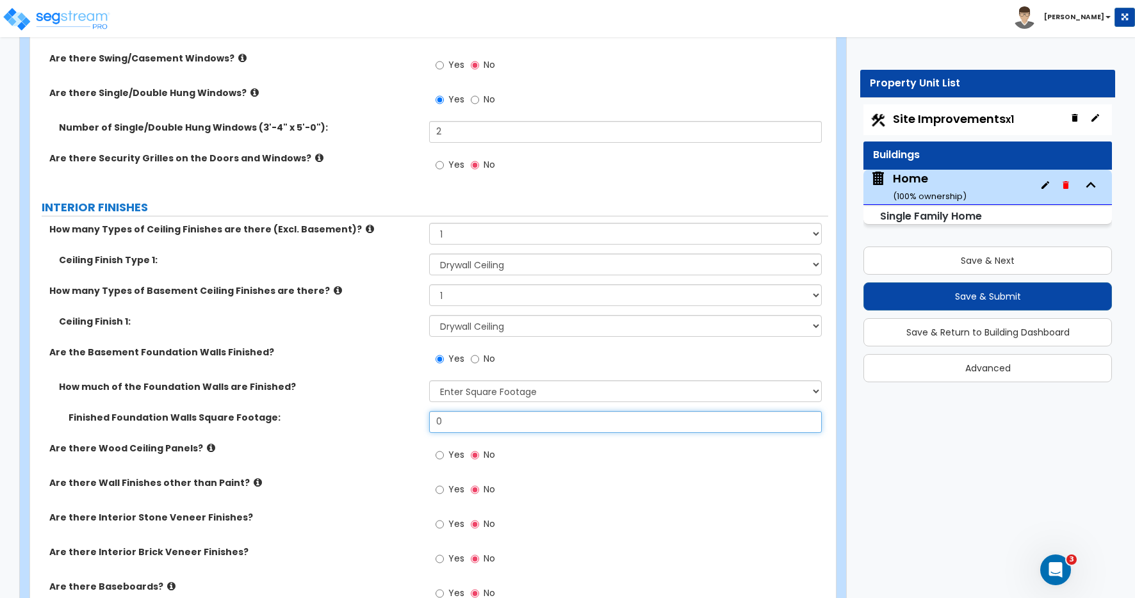
drag, startPoint x: 447, startPoint y: 420, endPoint x: 349, endPoint y: 408, distance: 98.1
click at [383, 412] on div "Finished Foundation Walls Square Footage: 0" at bounding box center [429, 426] width 798 height 31
type input "1,391"
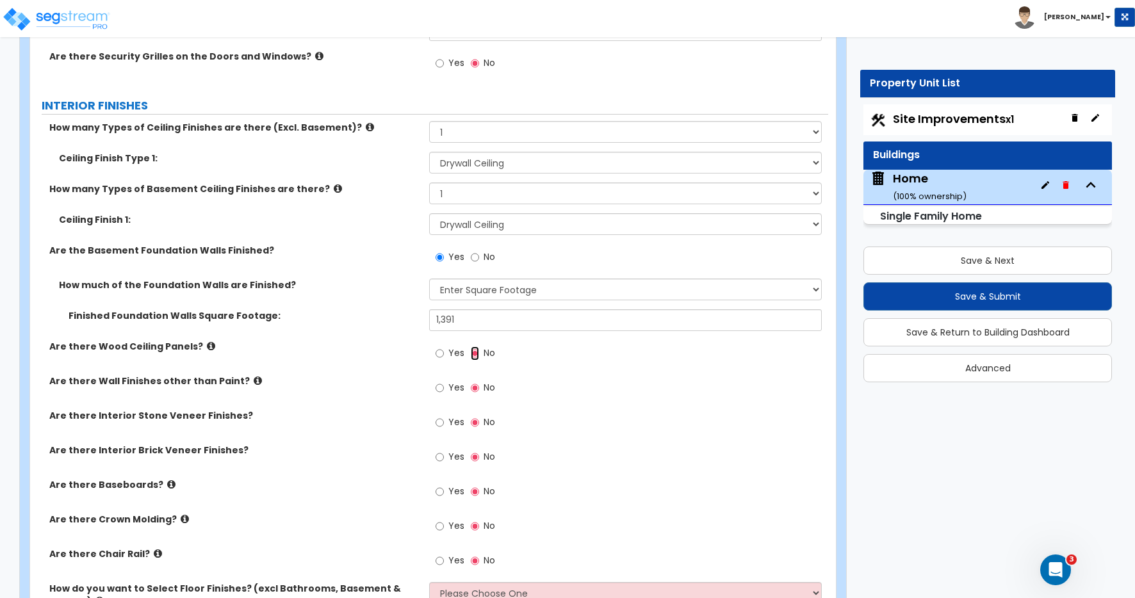
scroll to position [3033, 0]
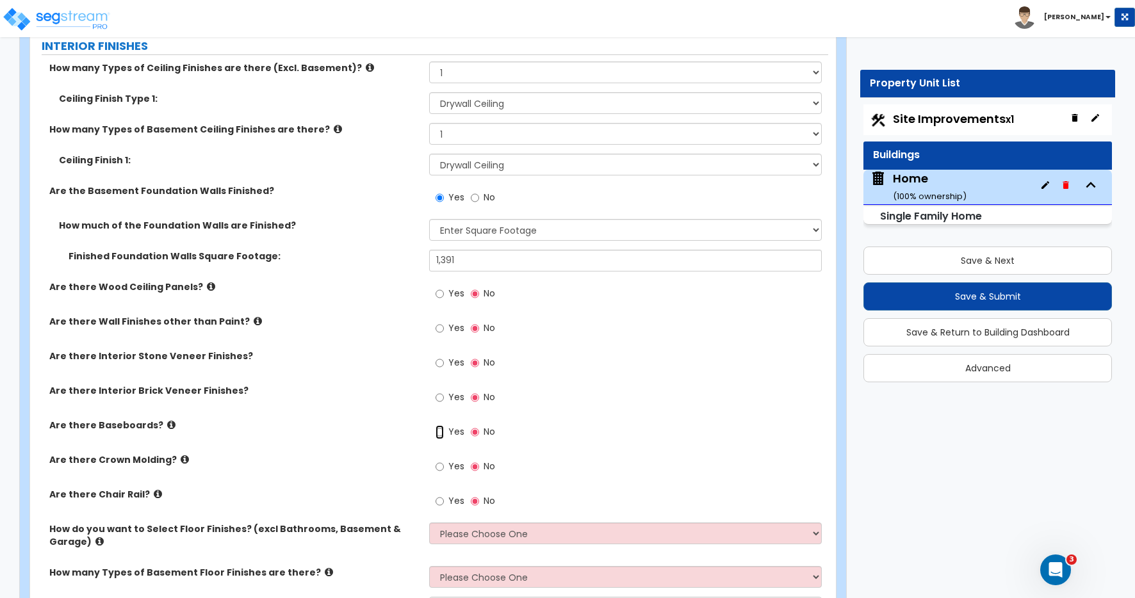
click at [440, 431] on input "Yes" at bounding box center [440, 432] width 8 height 14
radio input "true"
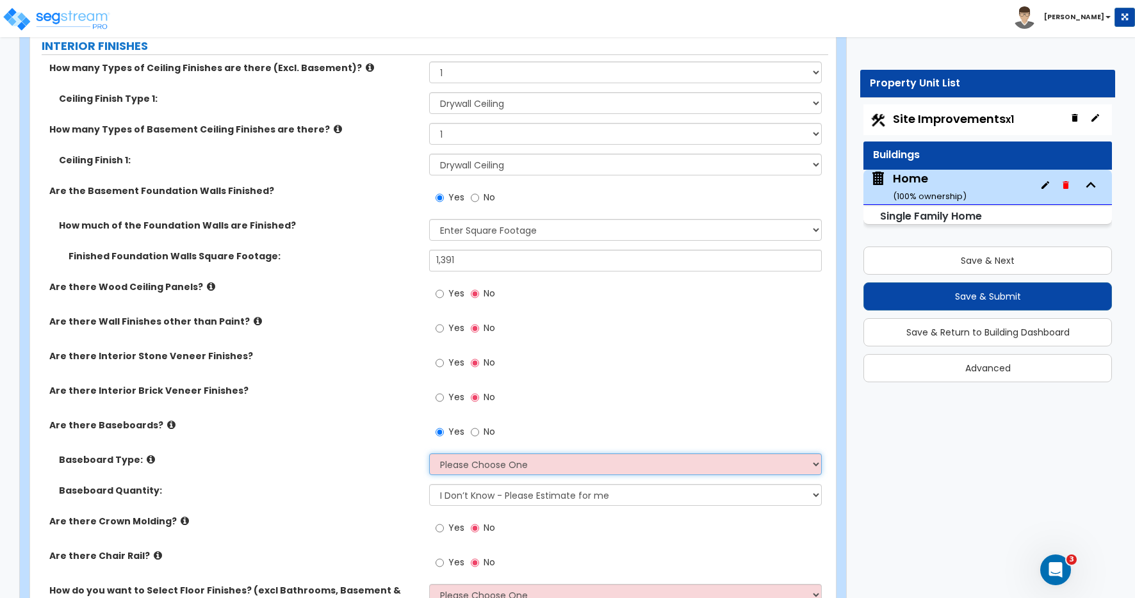
click at [468, 462] on select "Please Choose One Wood Vinyl Carpet Tile" at bounding box center [625, 465] width 393 height 22
select select "1"
click at [429, 454] on select "Please Choose One Wood Vinyl Carpet Tile" at bounding box center [625, 465] width 393 height 22
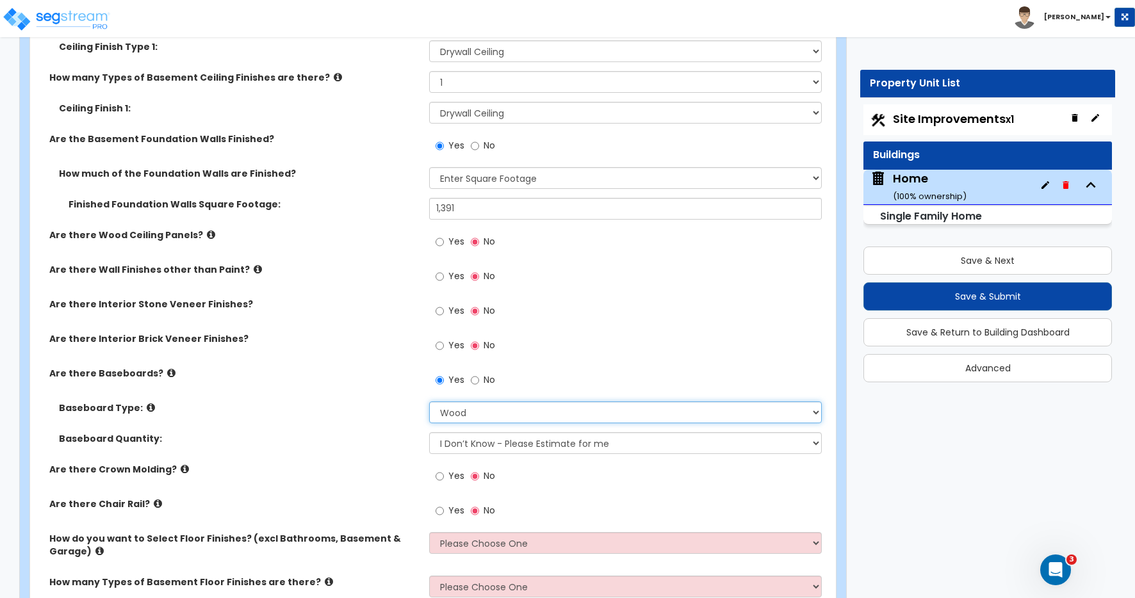
scroll to position [3155, 0]
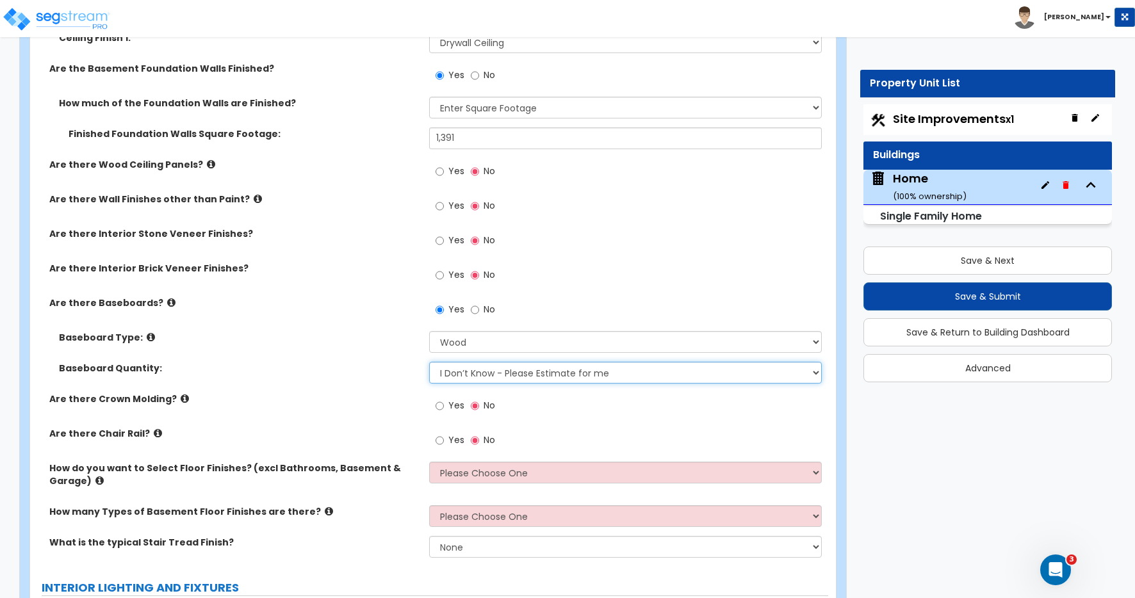
click at [451, 377] on select "I Don’t Know - Please Estimate for me I want to Enter the Linear Footage" at bounding box center [625, 373] width 393 height 22
click at [429, 362] on select "I Don’t Know - Please Estimate for me I want to Enter the Linear Footage" at bounding box center [625, 373] width 393 height 22
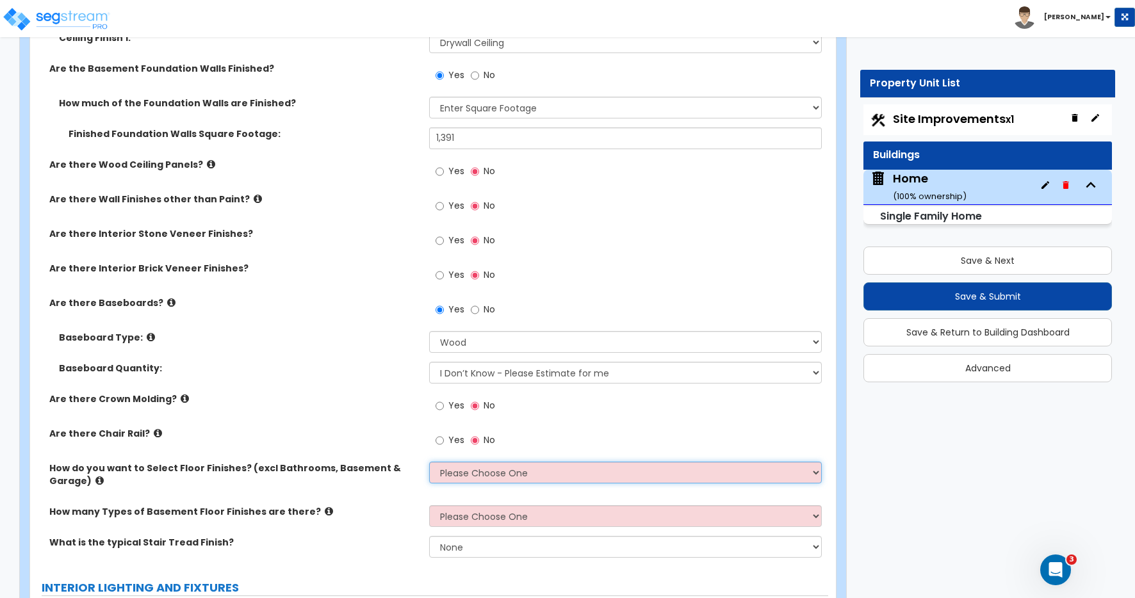
click at [450, 471] on select "Please Choose One I want to Select Floor Finishes for the Areas of the House I …" at bounding box center [625, 473] width 393 height 22
select select "1"
click at [429, 462] on select "Please Choose One I want to Select Floor Finishes for the Areas of the House I …" at bounding box center [625, 473] width 393 height 22
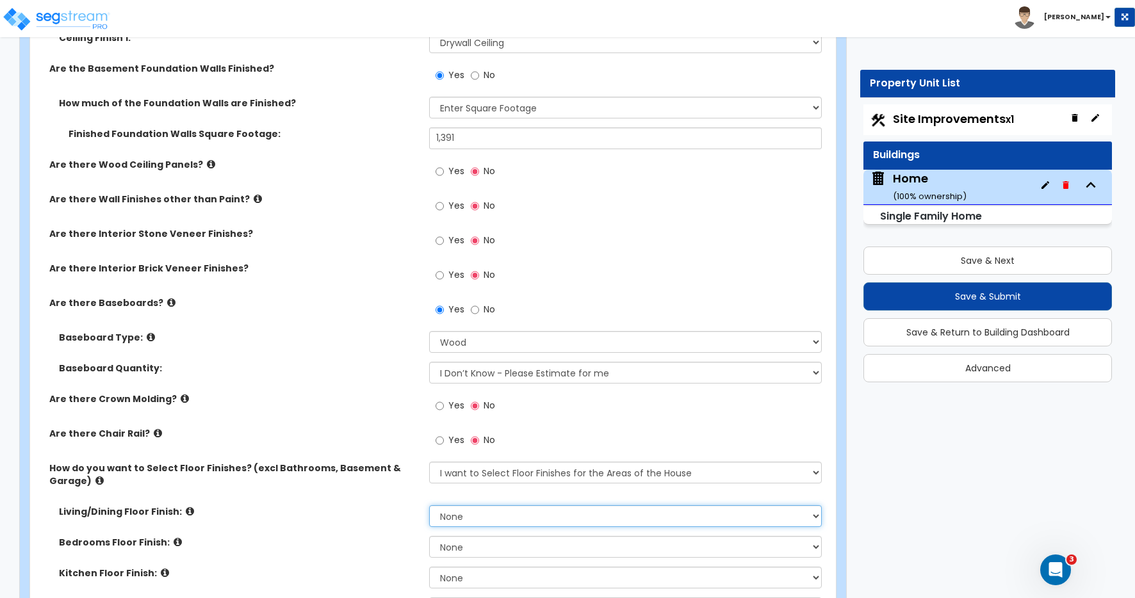
click at [468, 518] on select "None Tile Flooring Hardwood Flooring Resilient Laminate Flooring VCT Flooring S…" at bounding box center [625, 517] width 393 height 22
select select "4"
click at [429, 506] on select "None Tile Flooring Hardwood Flooring Resilient Laminate Flooring VCT Flooring S…" at bounding box center [625, 517] width 393 height 22
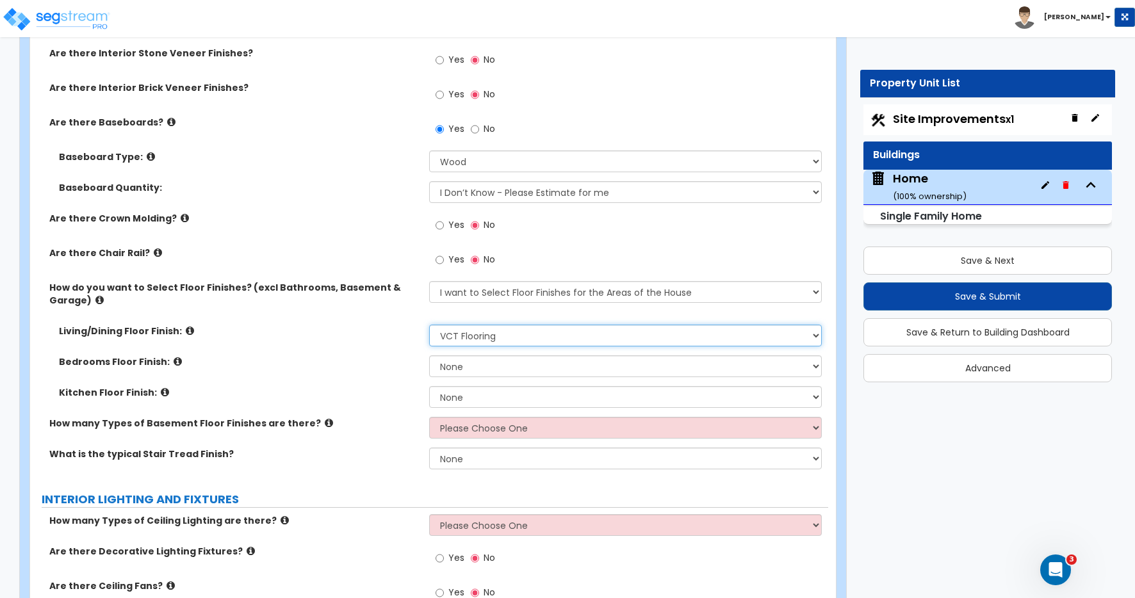
scroll to position [3343, 0]
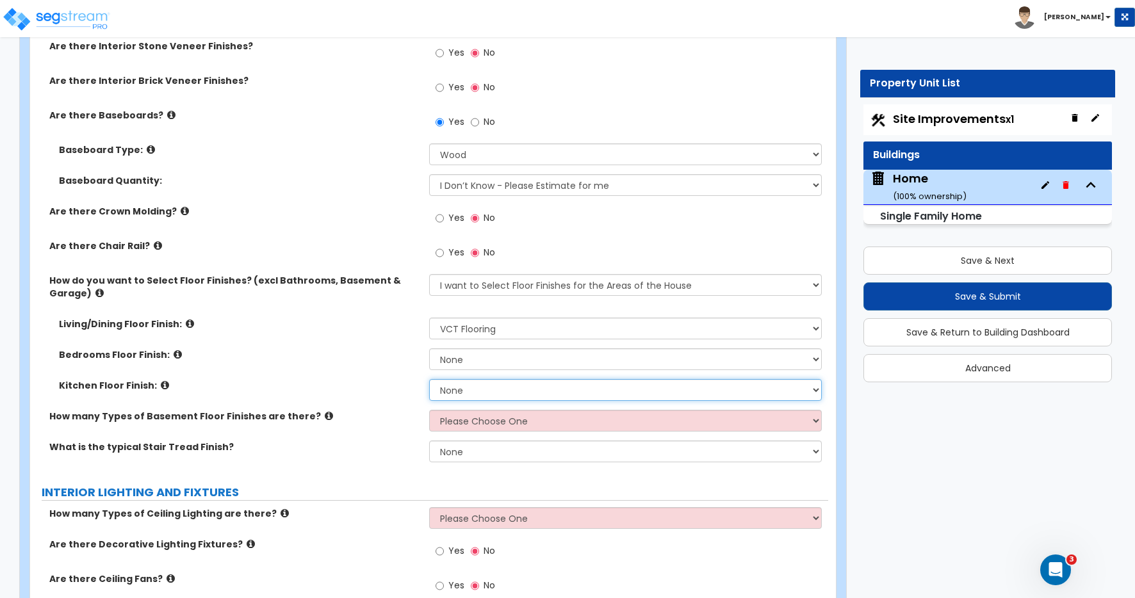
click at [463, 388] on select "None Tile Flooring Hardwood Flooring Resilient Laminate Flooring VCT Flooring S…" at bounding box center [625, 390] width 393 height 22
select select "4"
click at [429, 379] on select "None Tile Flooring Hardwood Flooring Resilient Laminate Flooring VCT Flooring S…" at bounding box center [625, 390] width 393 height 22
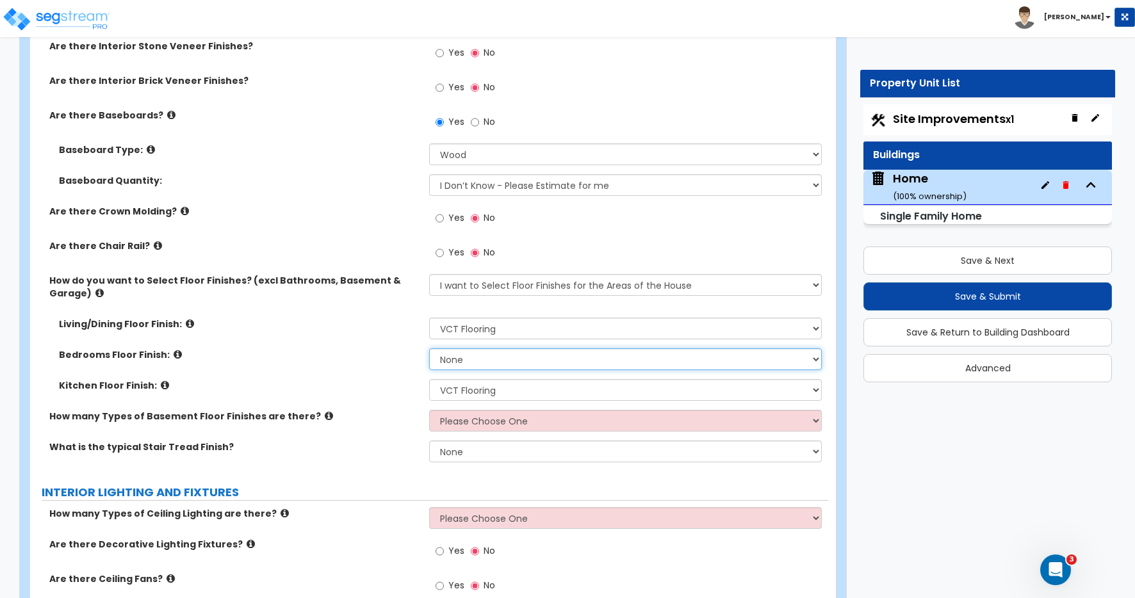
click at [468, 361] on select "None Tile Flooring Hardwood Flooring Resilient Laminate Flooring VCT Flooring S…" at bounding box center [625, 360] width 393 height 22
select select "5"
click at [429, 349] on select "None Tile Flooring Hardwood Flooring Resilient Laminate Flooring VCT Flooring S…" at bounding box center [625, 360] width 393 height 22
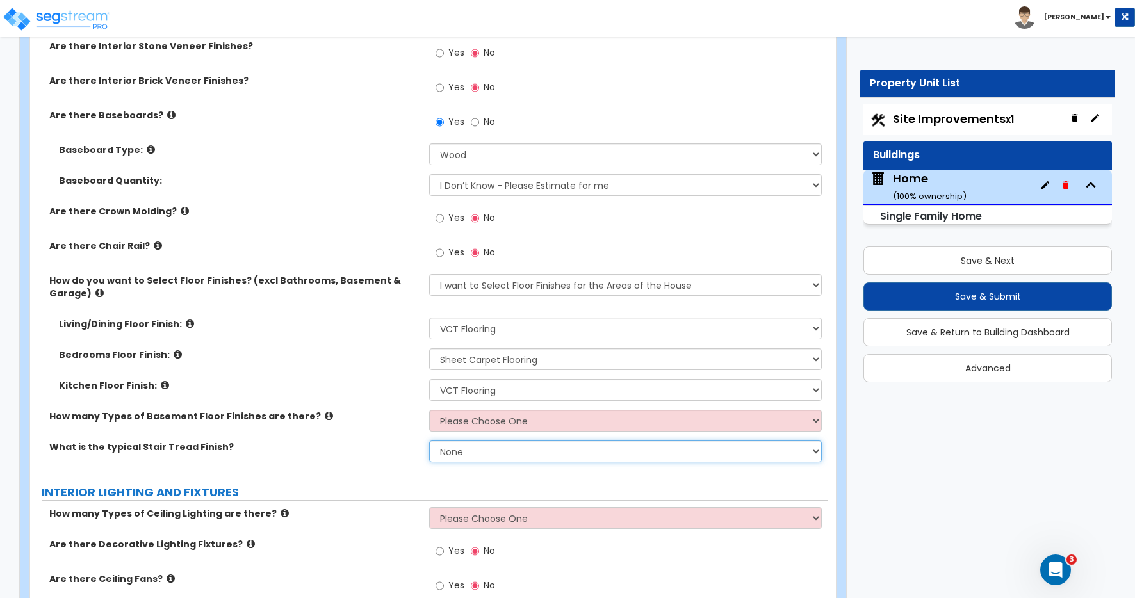
click at [461, 452] on select "None Tile Wood Laminate VCT Sheet Carpet Sheet Vinyl Carpet Tile" at bounding box center [625, 452] width 393 height 22
select select "5"
click at [429, 441] on select "None Tile Wood Laminate VCT Sheet Carpet Sheet Vinyl Carpet Tile" at bounding box center [625, 452] width 393 height 22
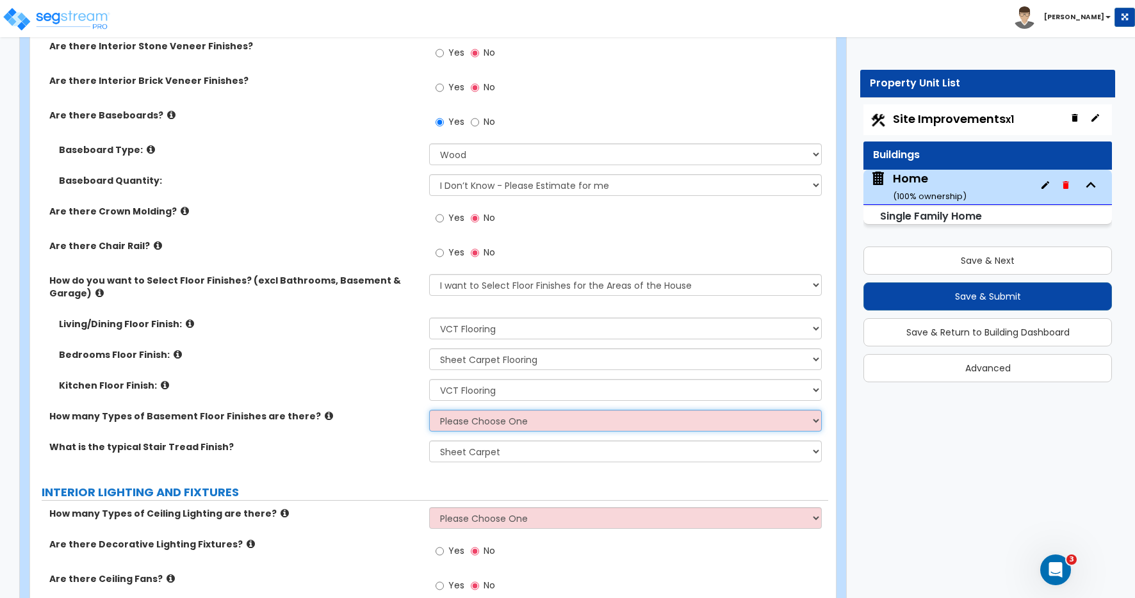
click at [465, 420] on select "Please Choose One 1 2 3" at bounding box center [625, 421] width 393 height 22
click at [479, 418] on select "Please Choose One 1 2 3" at bounding box center [625, 421] width 393 height 22
select select "1"
click at [429, 410] on select "Please Choose One 1 2 3" at bounding box center [625, 421] width 393 height 22
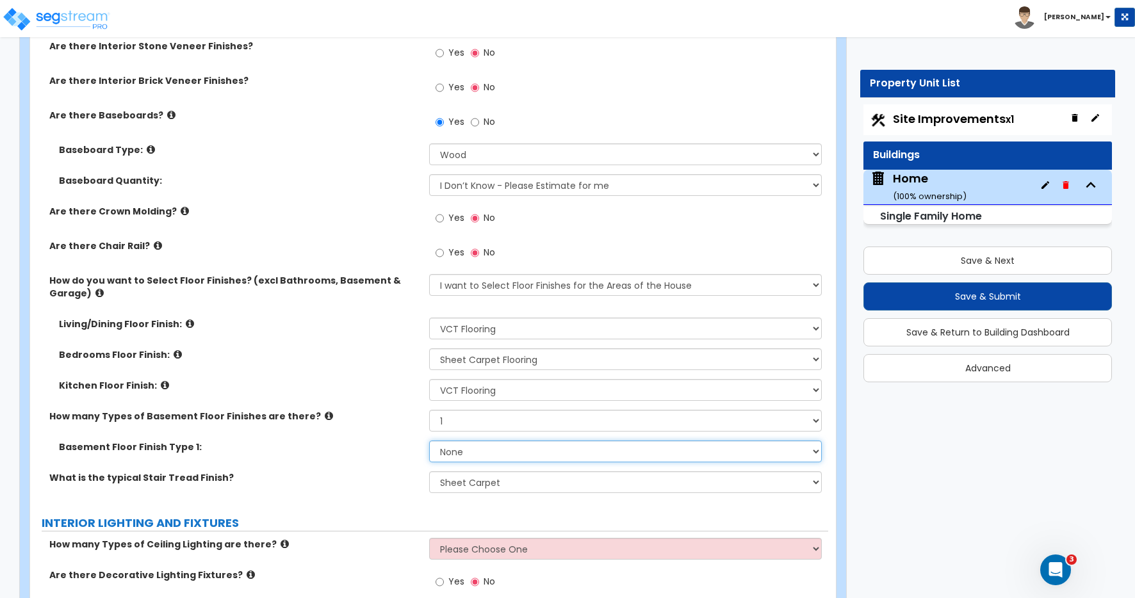
click at [453, 449] on select "None Tile Flooring Hardwood Flooring Resilient Laminate Flooring VCT Flooring S…" at bounding box center [625, 452] width 393 height 22
select select "5"
click at [429, 441] on select "None Tile Flooring Hardwood Flooring Resilient Laminate Flooring VCT Flooring S…" at bounding box center [625, 452] width 393 height 22
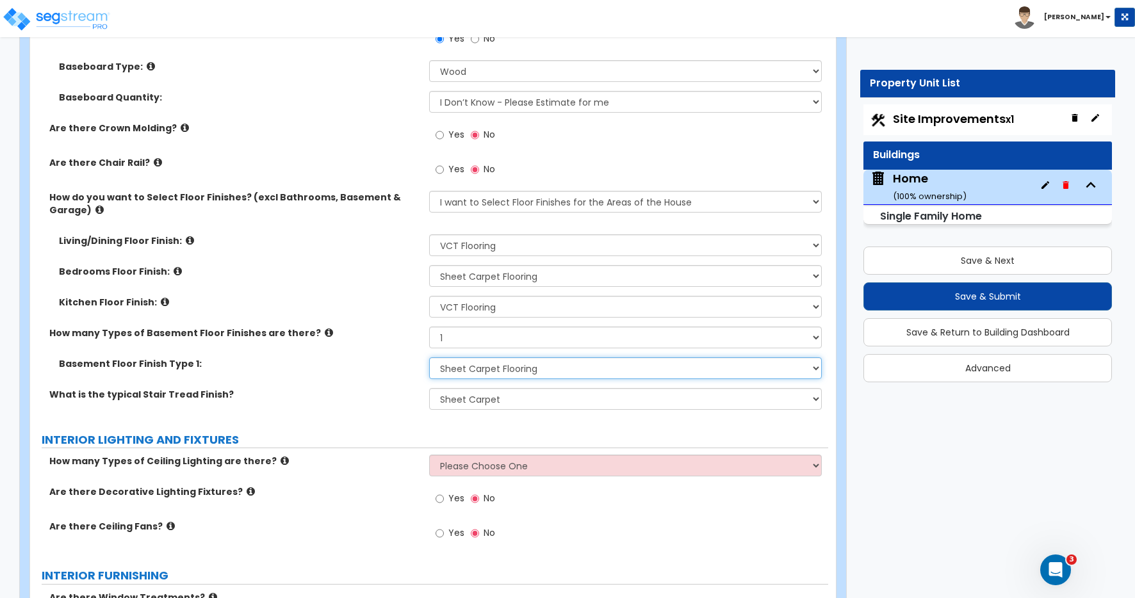
scroll to position [3470, 0]
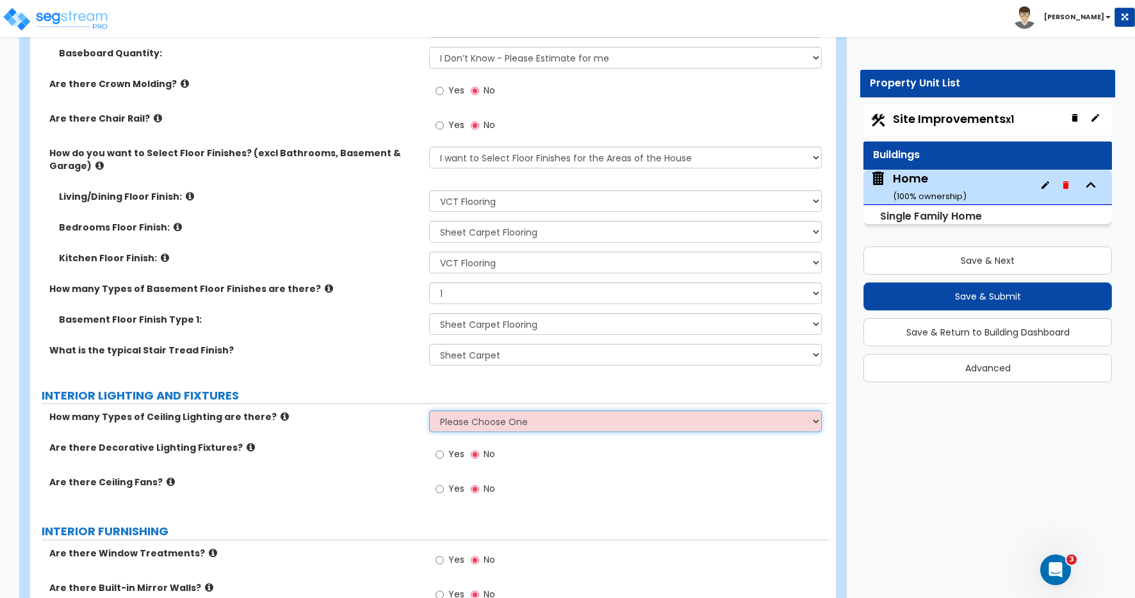
click at [463, 422] on select "Please Choose One 1 2 3" at bounding box center [625, 422] width 393 height 22
click at [466, 420] on select "Please Choose One 1 2 3" at bounding box center [625, 422] width 393 height 22
select select "1"
click at [429, 411] on select "Please Choose One 1 2 3" at bounding box center [625, 422] width 393 height 22
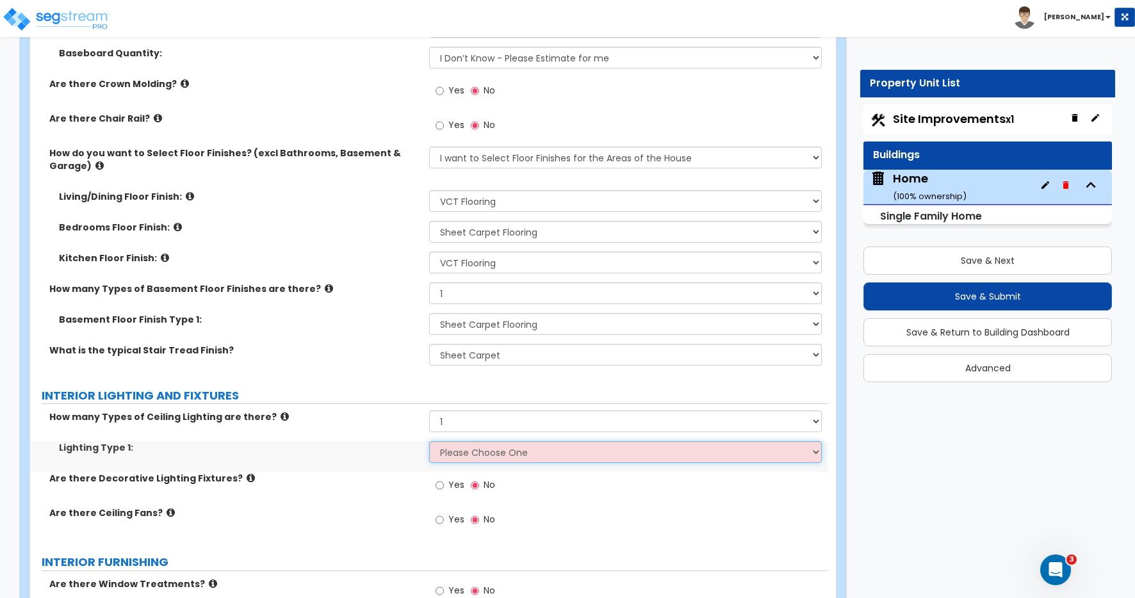
click at [450, 450] on select "Please Choose One LED Surface-Mounted LED Recessed Fluorescent Surface-Mounted …" at bounding box center [625, 452] width 393 height 22
select select "5"
click at [429, 441] on select "Please Choose One LED Surface-Mounted LED Recessed Fluorescent Surface-Mounted …" at bounding box center [625, 452] width 393 height 22
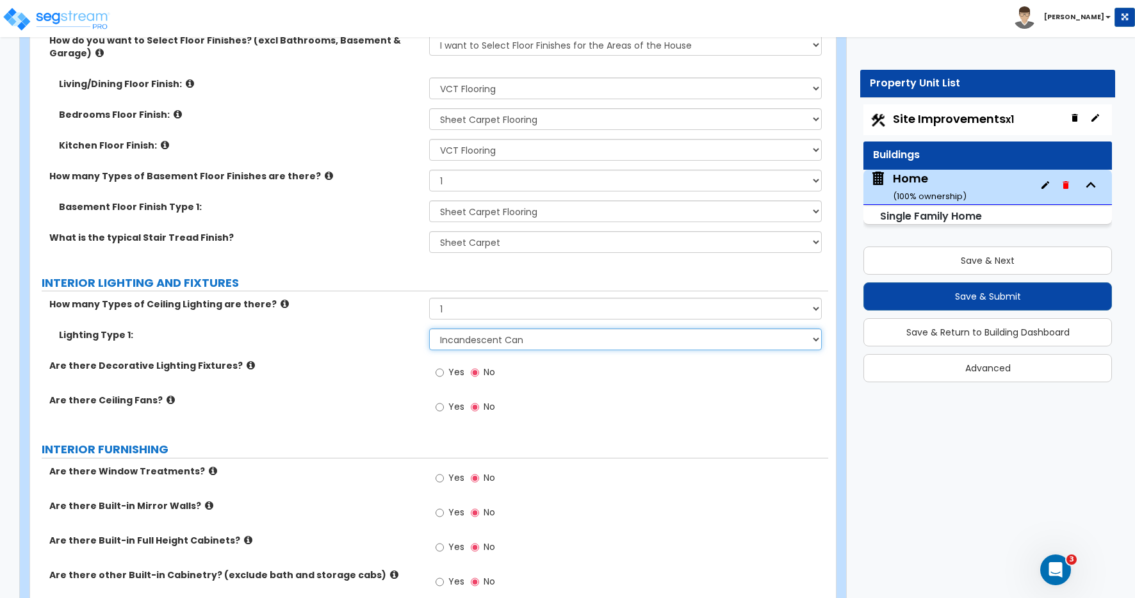
scroll to position [3607, 0]
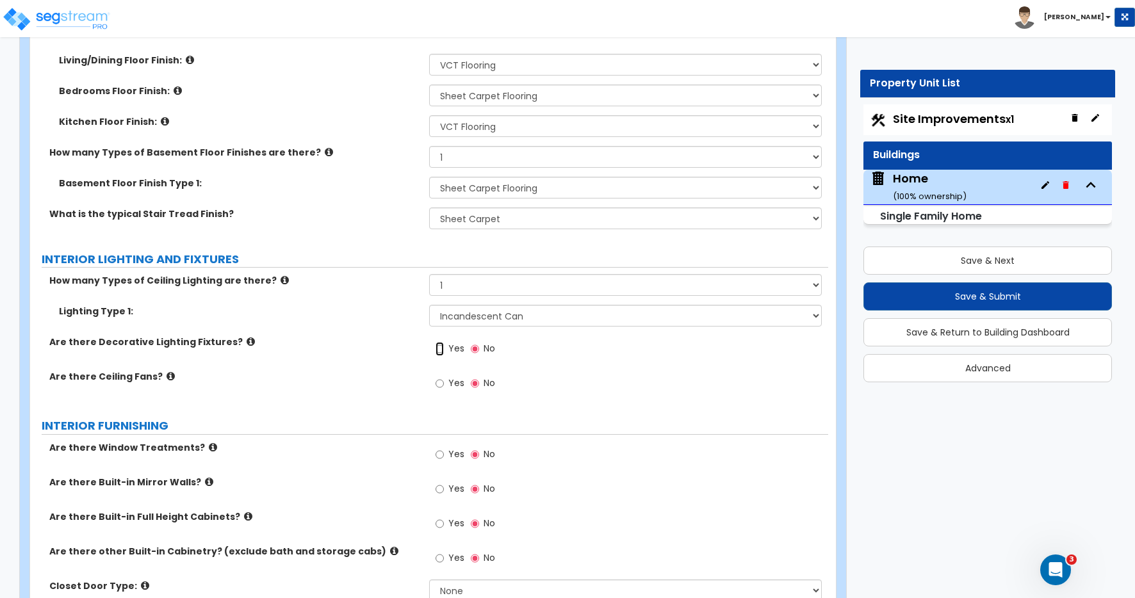
click at [440, 350] on input "Yes" at bounding box center [440, 349] width 8 height 14
radio input "true"
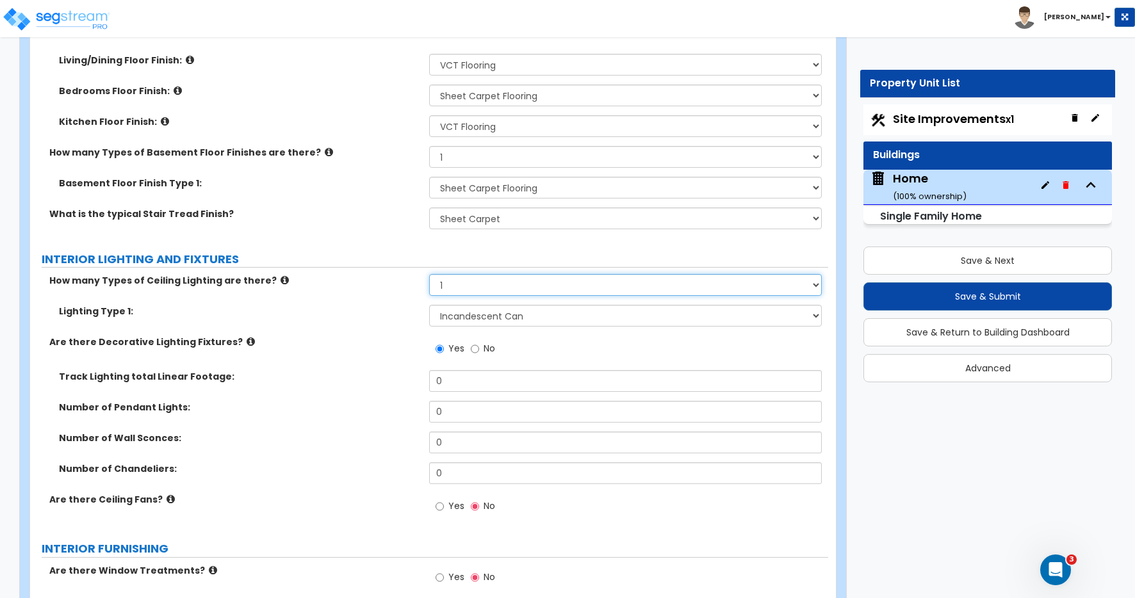
click at [447, 286] on select "Please Choose One 1 2 3" at bounding box center [625, 285] width 393 height 22
select select "2"
click at [429, 274] on select "Please Choose One 1 2 3" at bounding box center [625, 285] width 393 height 22
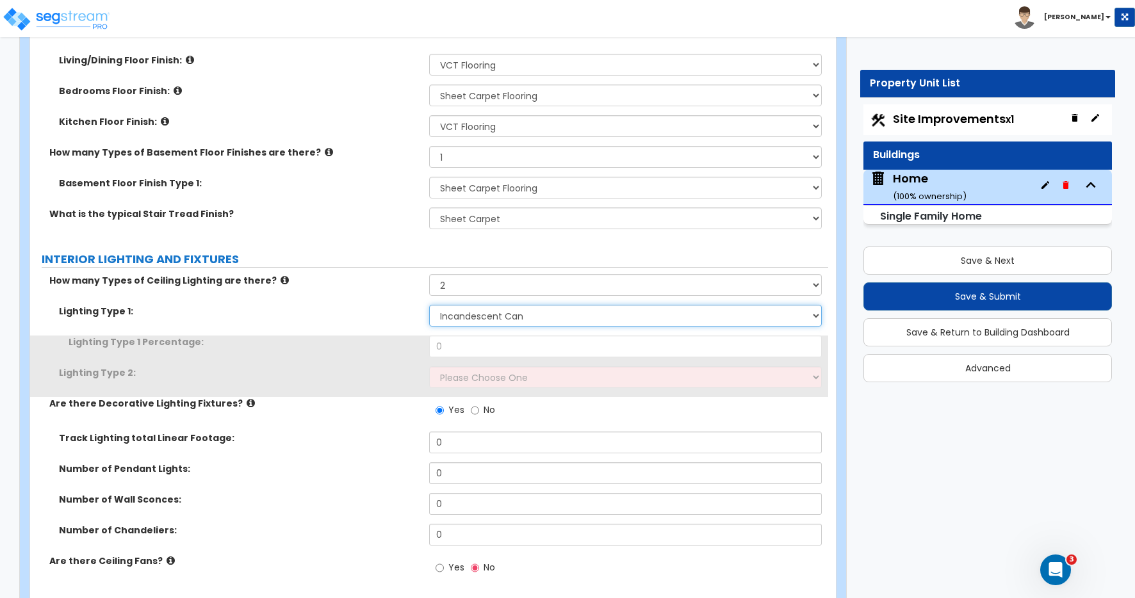
click at [457, 318] on select "Please Choose One LED Surface-Mounted LED Recessed Fluorescent Surface-Mounted …" at bounding box center [625, 316] width 393 height 22
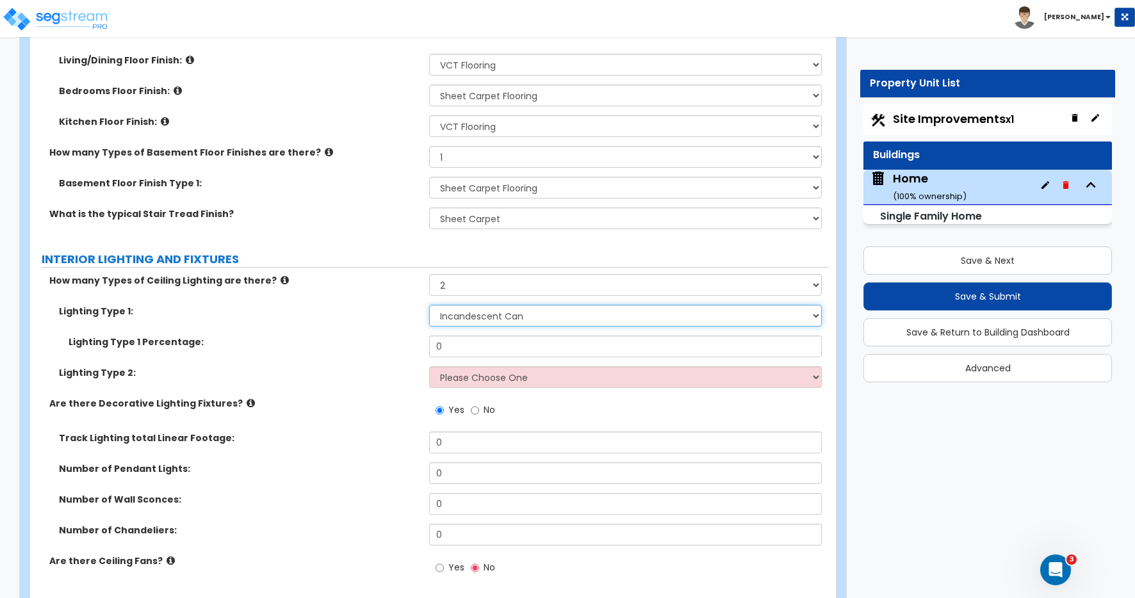
click at [429, 305] on select "Please Choose One LED Surface-Mounted LED Recessed Fluorescent Surface-Mounted …" at bounding box center [625, 316] width 393 height 22
drag, startPoint x: 456, startPoint y: 349, endPoint x: 432, endPoint y: 346, distance: 23.8
click at [433, 346] on input "0" at bounding box center [625, 347] width 393 height 22
type input "75"
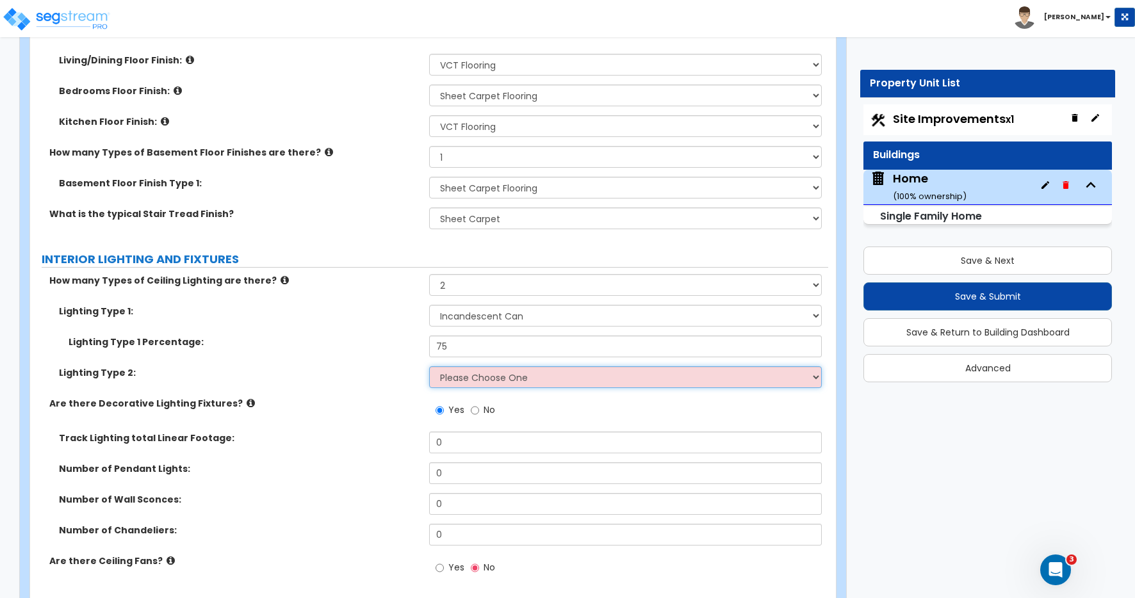
click at [463, 380] on select "Please Choose One LED Surface-Mounted LED Recessed Fluorescent Surface-Mounted …" at bounding box center [625, 377] width 393 height 22
select select "1"
click at [429, 366] on select "Please Choose One LED Surface-Mounted LED Recessed Fluorescent Surface-Mounted …" at bounding box center [625, 377] width 393 height 22
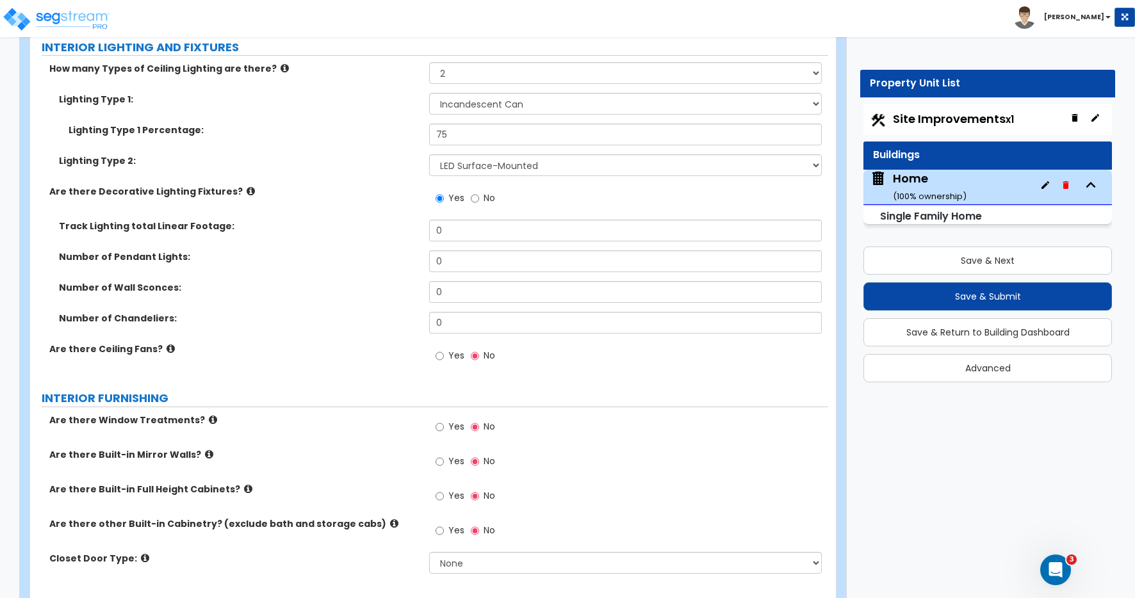
scroll to position [3821, 0]
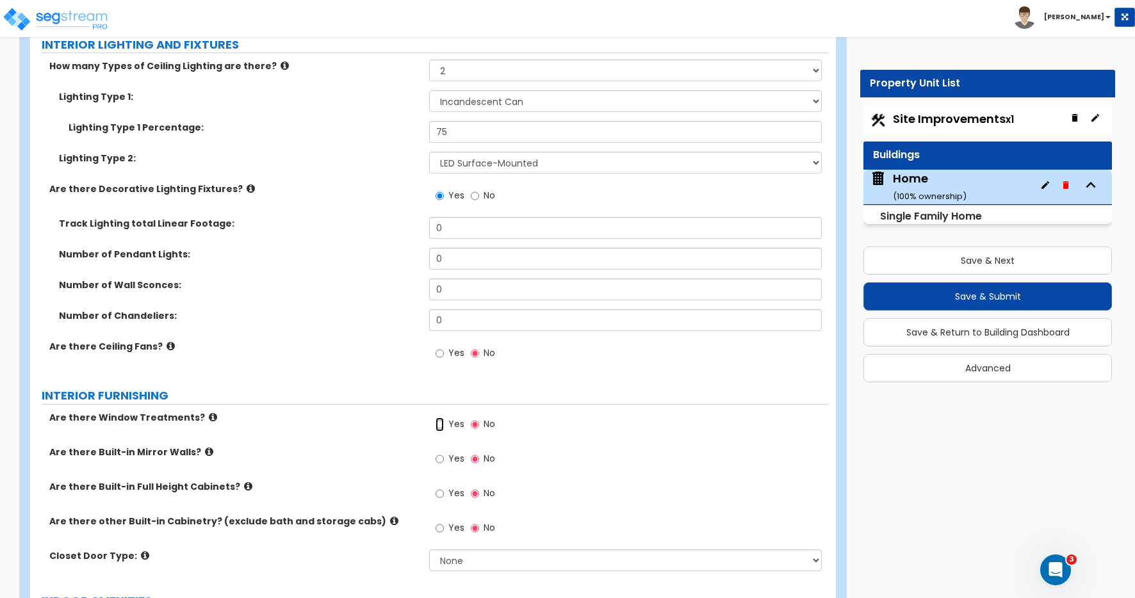
click at [440, 424] on input "Yes" at bounding box center [440, 425] width 8 height 14
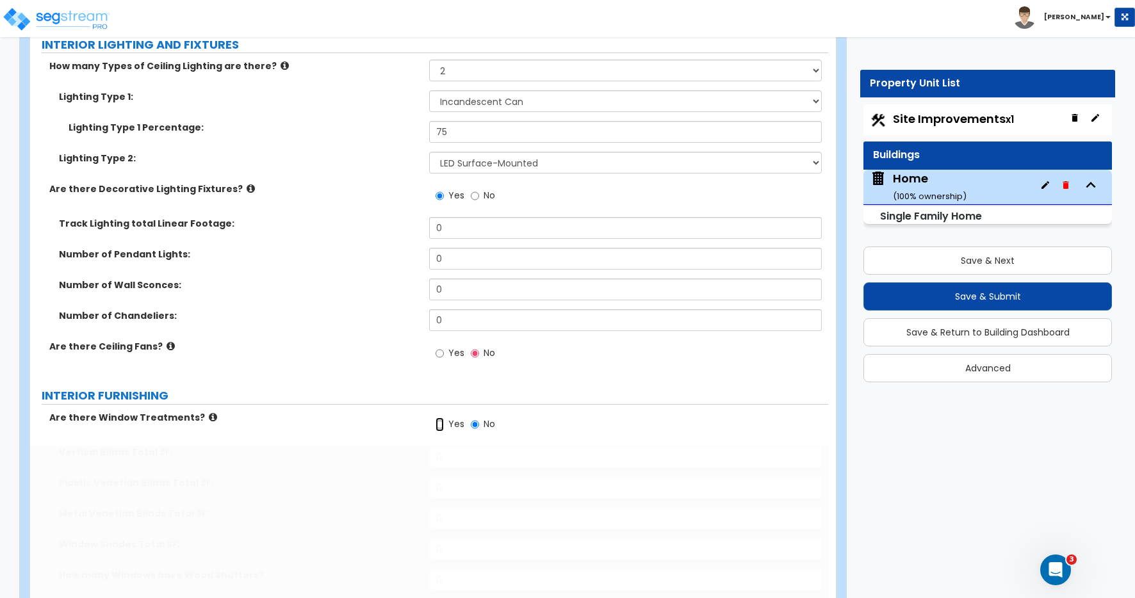
radio input "true"
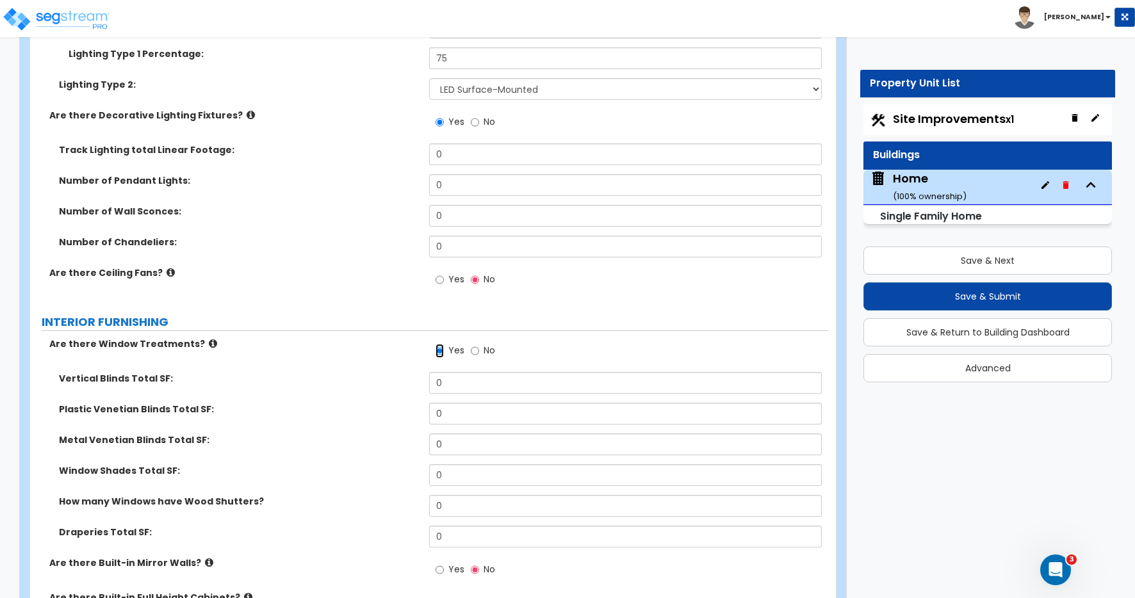
scroll to position [3896, 0]
drag, startPoint x: 460, startPoint y: 416, endPoint x: 434, endPoint y: 414, distance: 25.7
click at [434, 413] on input "0" at bounding box center [625, 413] width 393 height 22
drag, startPoint x: 447, startPoint y: 413, endPoint x: 440, endPoint y: 409, distance: 8.0
click at [440, 409] on input "0" at bounding box center [625, 413] width 393 height 22
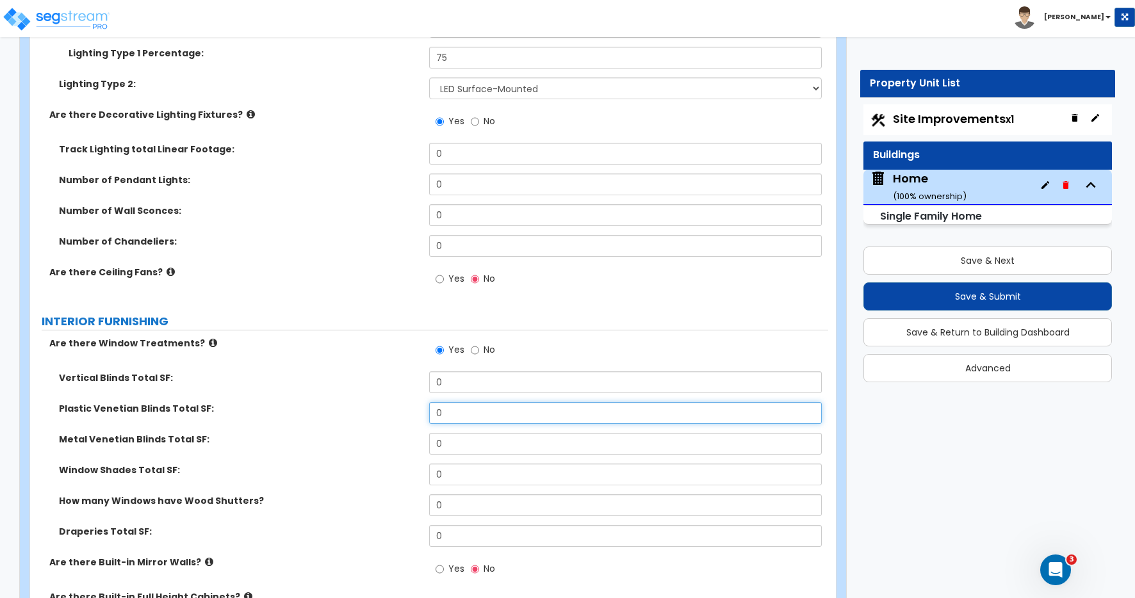
drag, startPoint x: 447, startPoint y: 415, endPoint x: 397, endPoint y: 393, distance: 54.9
click at [397, 395] on div "Vertical Blinds Total SF: 0 Plastic Venetian Blinds Total SF: 0 Metal Venetian …" at bounding box center [429, 464] width 779 height 185
type input "148"
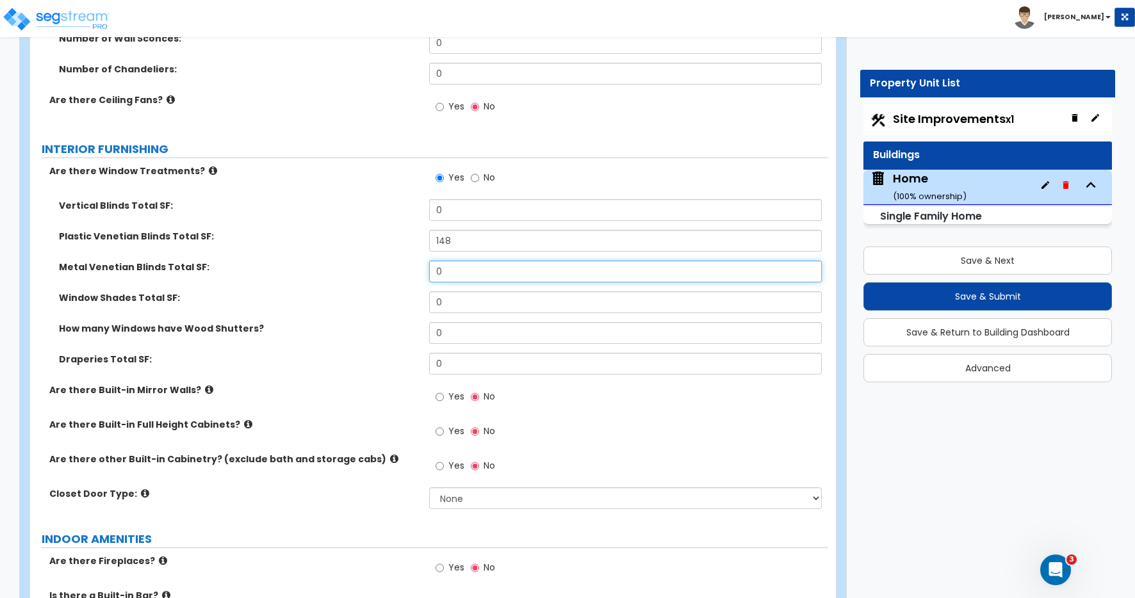
scroll to position [4069, 0]
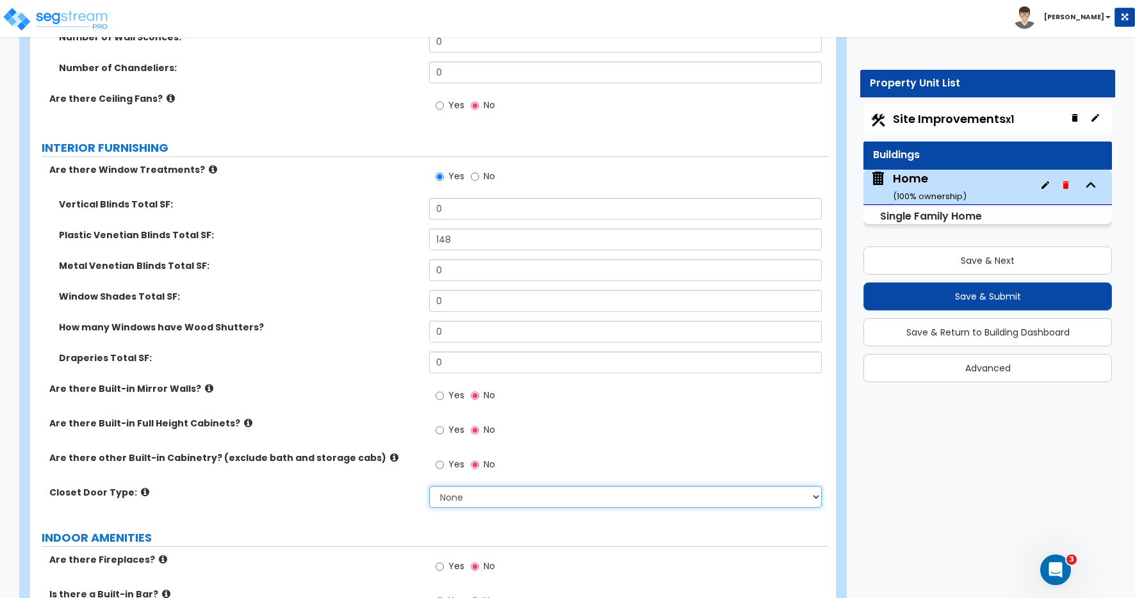
click at [467, 497] on select "None Bi-fold Louvered Doors Bi-fold Panel Doors Sliding Doors Hinged Wood Door" at bounding box center [625, 497] width 393 height 22
select select "3"
click at [429, 486] on select "None Bi-fold Louvered Doors Bi-fold Panel Doors Sliding Doors Hinged Wood Door" at bounding box center [625, 497] width 393 height 22
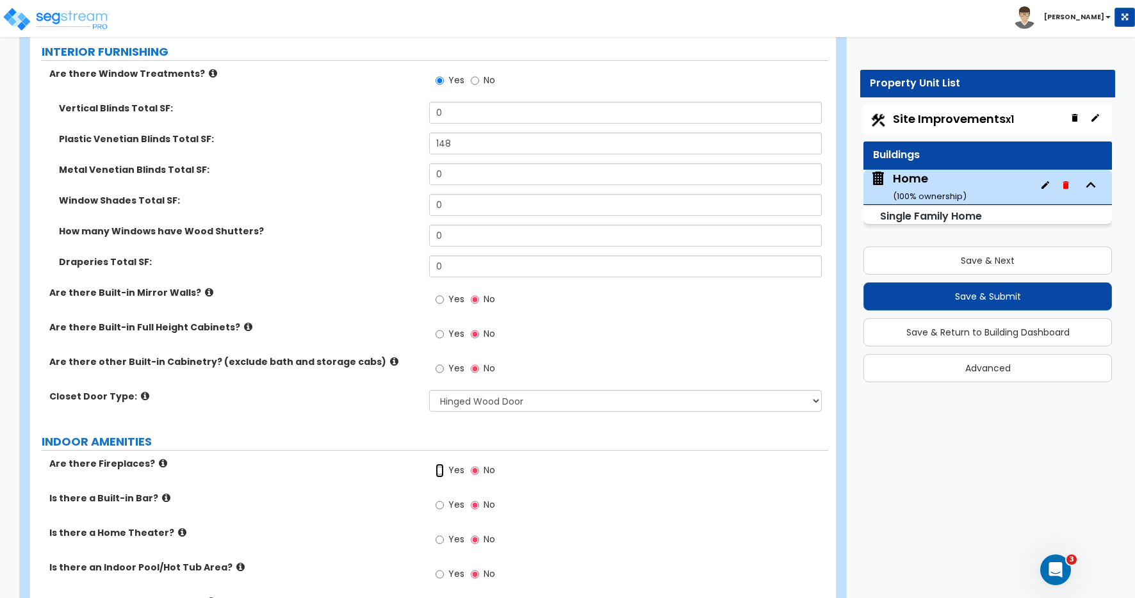
click at [439, 470] on input "Yes" at bounding box center [440, 471] width 8 height 14
radio input "true"
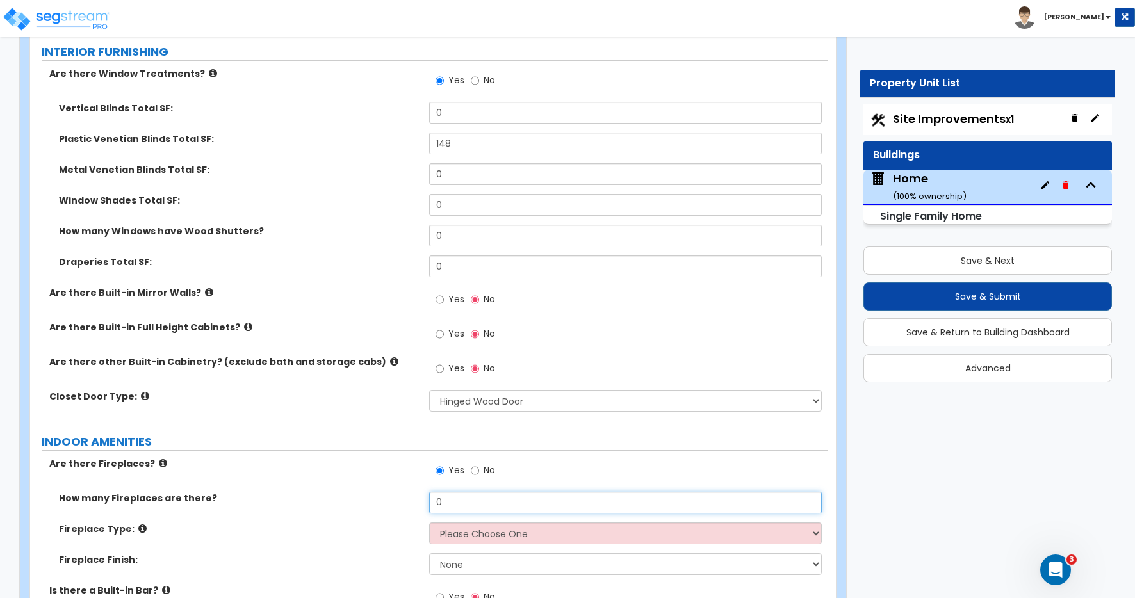
drag, startPoint x: 447, startPoint y: 504, endPoint x: 434, endPoint y: 500, distance: 14.0
click at [434, 500] on input "0" at bounding box center [625, 503] width 393 height 22
type input "1"
click at [455, 528] on select "Please Choose One Built-in Electric Fireplace Built-in Gas Fireplace Built-in W…" at bounding box center [625, 534] width 393 height 22
select select "3"
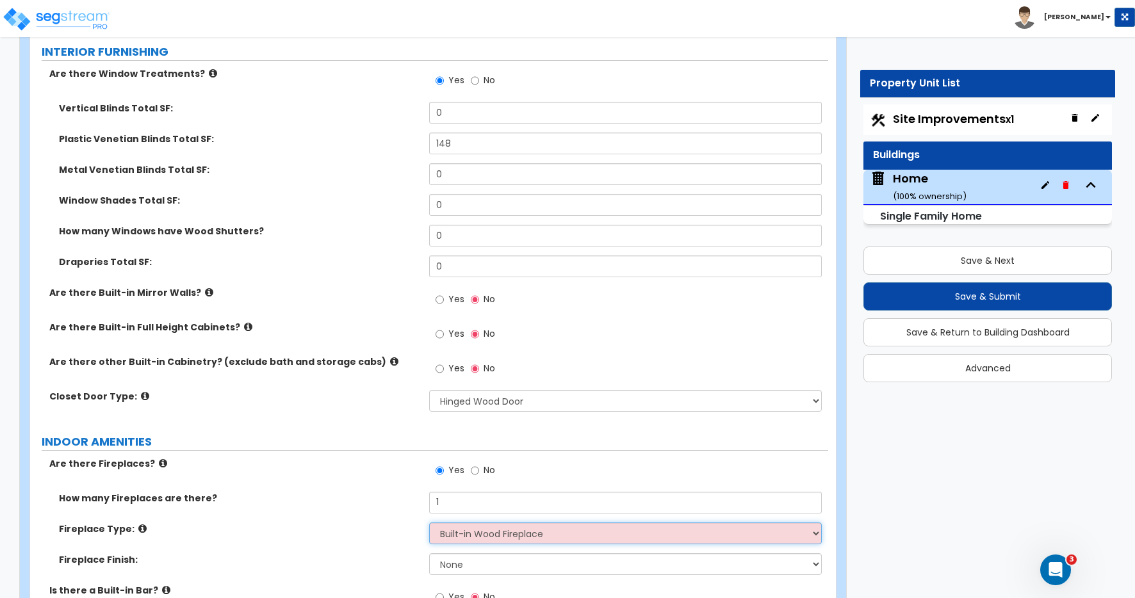
click at [429, 523] on select "Please Choose One Built-in Electric Fireplace Built-in Gas Fireplace Built-in W…" at bounding box center [625, 534] width 393 height 22
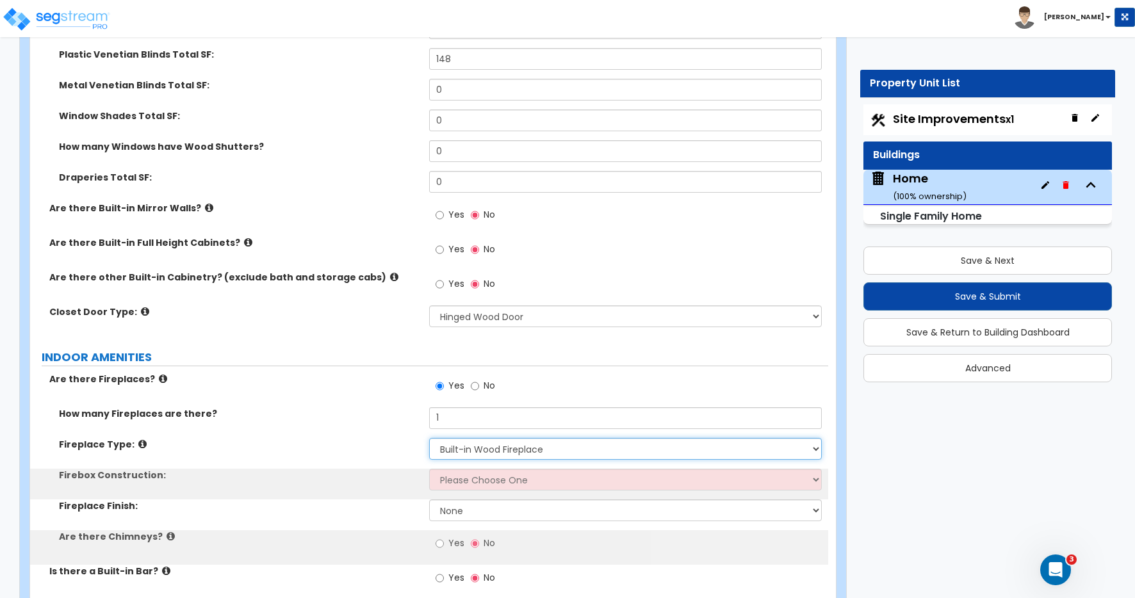
scroll to position [4252, 0]
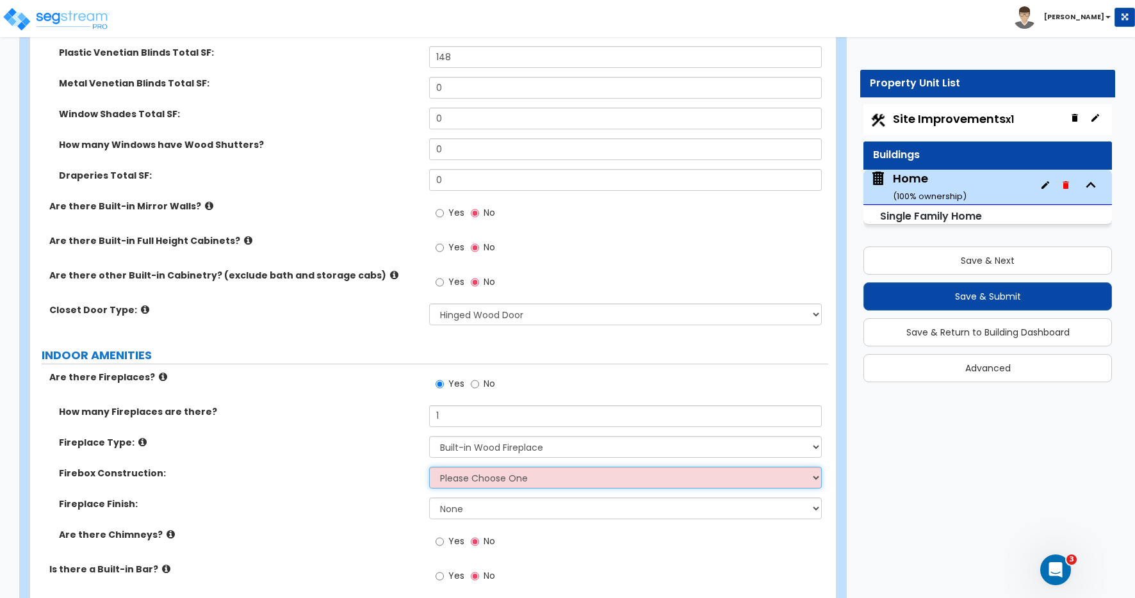
click at [453, 479] on select "Please Choose One Brick Stone I Don't Know, Please Choose for me" at bounding box center [625, 478] width 393 height 22
select select "2"
click at [429, 467] on select "Please Choose One Brick Stone I Don't Know, Please Choose for me" at bounding box center [625, 478] width 393 height 22
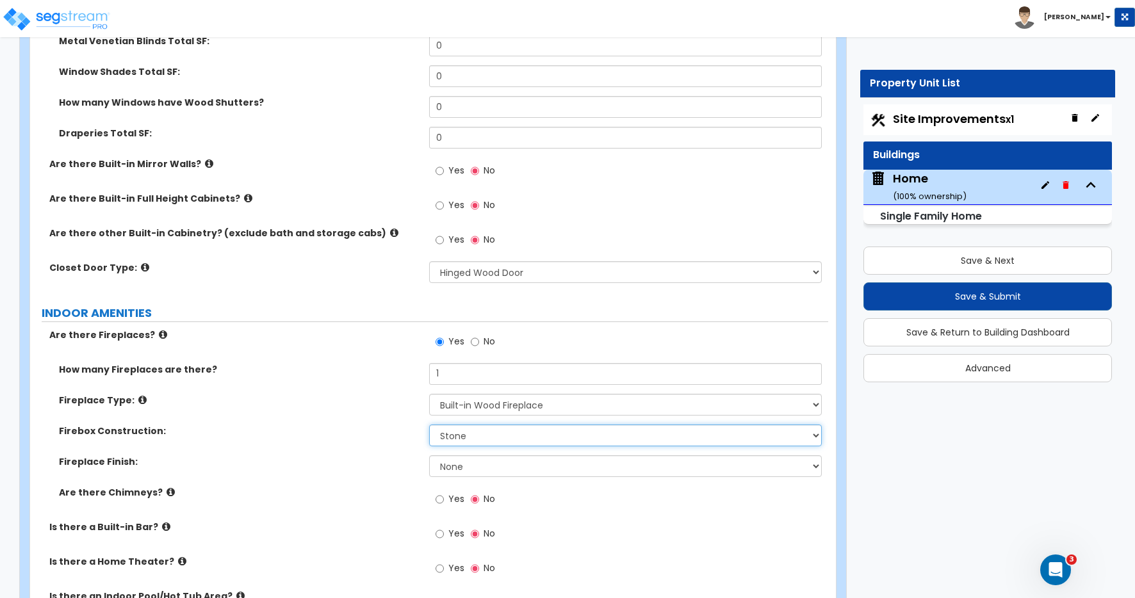
scroll to position [4327, 0]
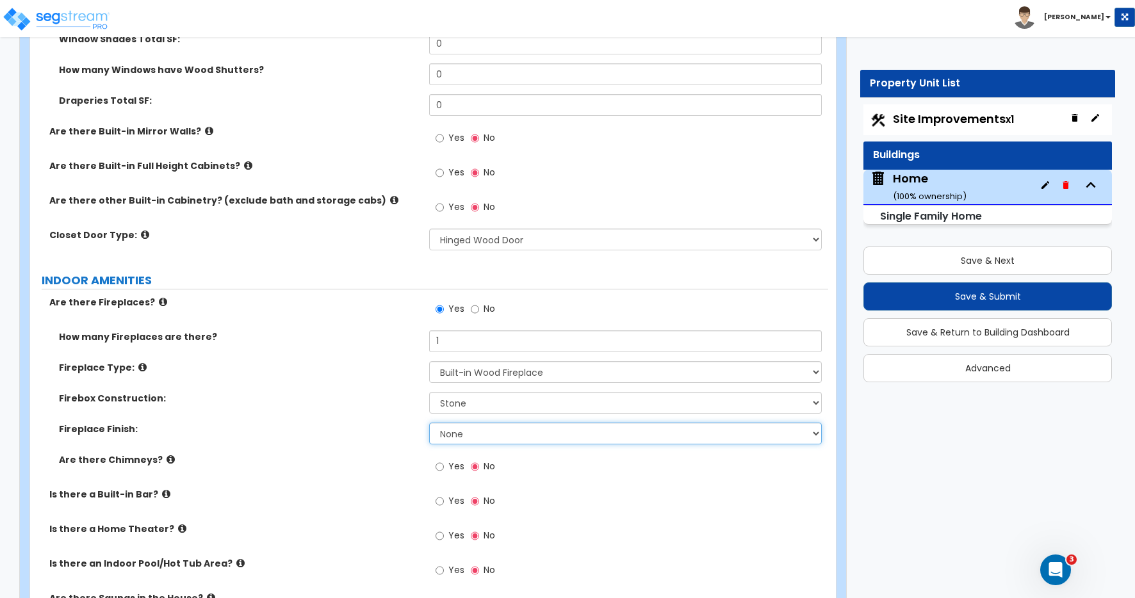
click at [462, 434] on select "None Brick Stone Tile Painted Molding" at bounding box center [625, 434] width 393 height 22
select select "2"
click at [429, 423] on select "None Brick Stone Tile Painted Molding" at bounding box center [625, 434] width 393 height 22
click at [441, 466] on input "Yes" at bounding box center [440, 467] width 8 height 14
radio input "true"
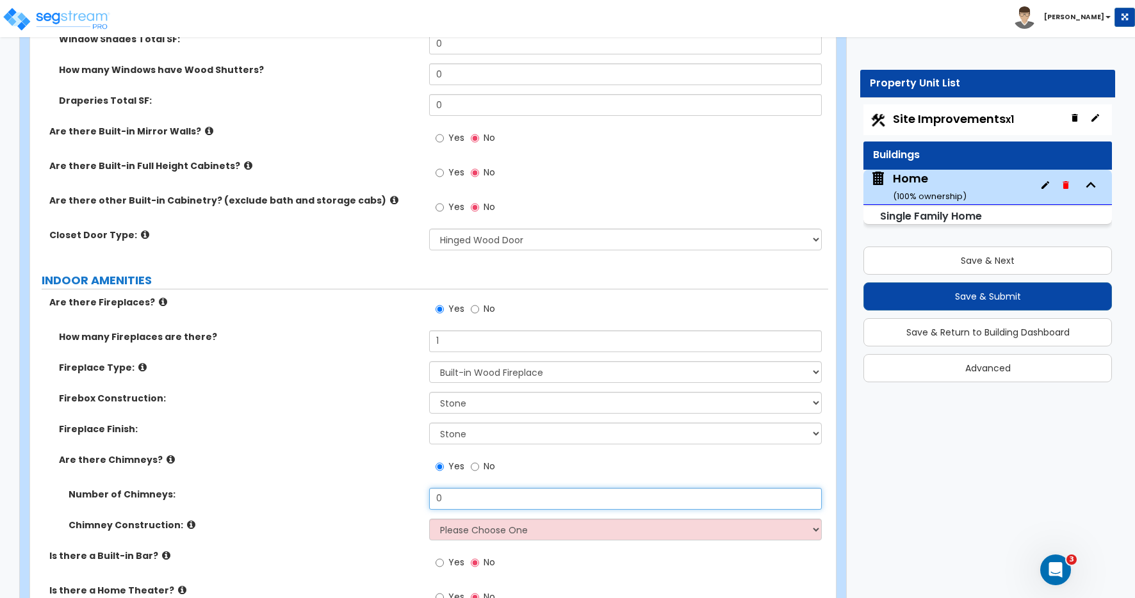
drag, startPoint x: 449, startPoint y: 498, endPoint x: 427, endPoint y: 495, distance: 22.6
click at [431, 496] on input "0" at bounding box center [625, 499] width 393 height 22
type input "1"
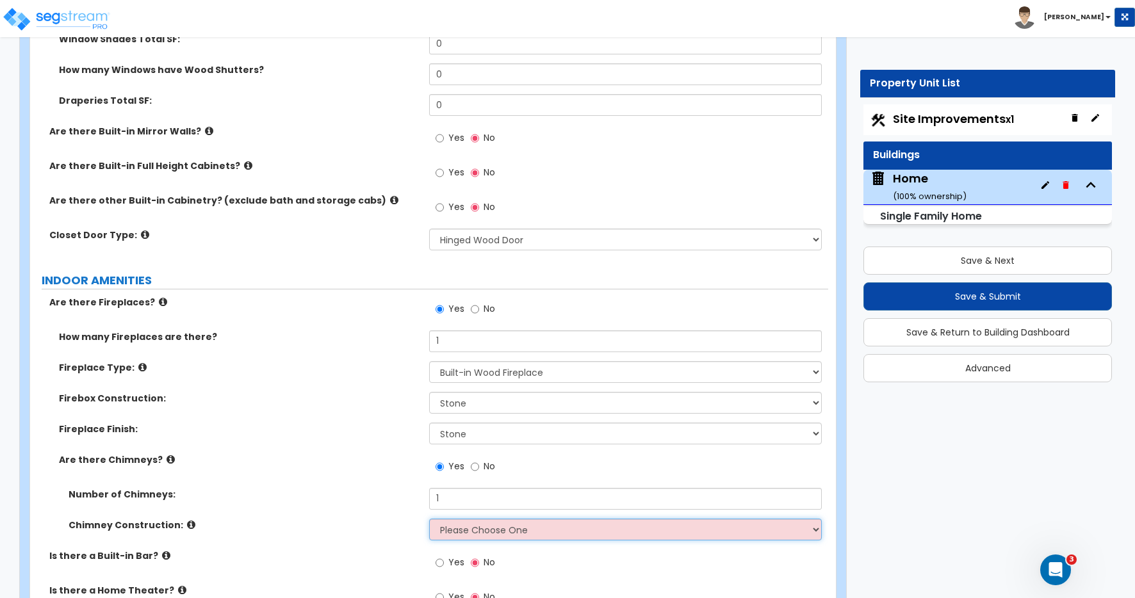
click at [480, 525] on select "Please Choose One Brick Construction Cinder Block Construction Stone Constructi…" at bounding box center [625, 530] width 393 height 22
select select "1"
click at [429, 519] on select "Please Choose One Brick Construction Cinder Block Construction Stone Constructi…" at bounding box center [625, 530] width 393 height 22
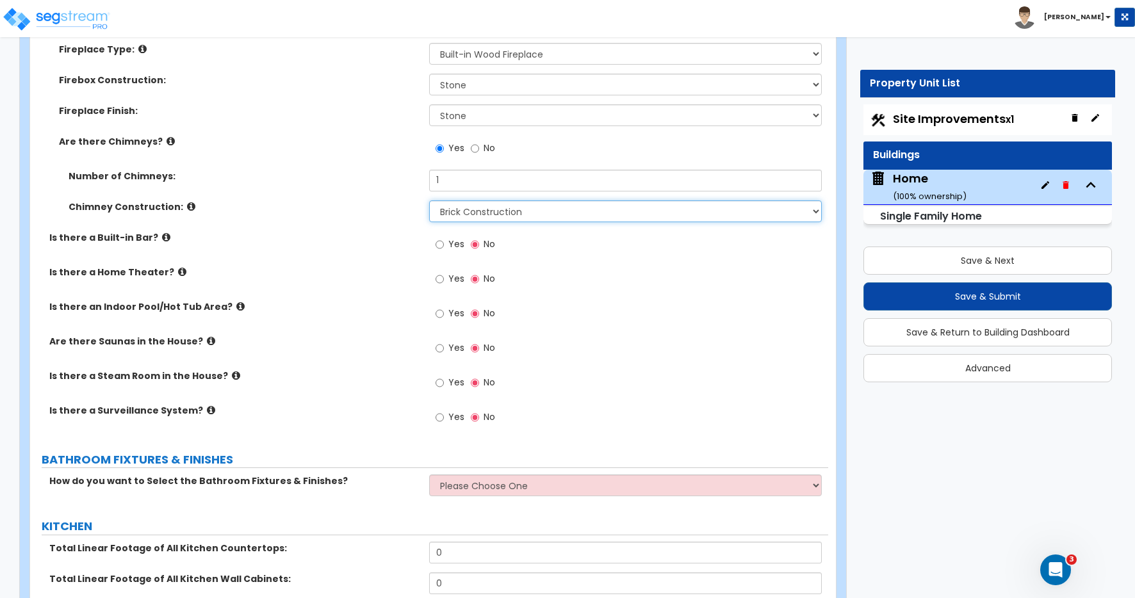
scroll to position [4647, 0]
click at [468, 486] on select "Please Choose One I want to Select Fixtures and Finishes only for one Bath and …" at bounding box center [625, 485] width 393 height 22
click at [489, 482] on select "Please Choose One I want to Select Fixtures and Finishes only for one Bath and …" at bounding box center [625, 485] width 393 height 22
select select "2"
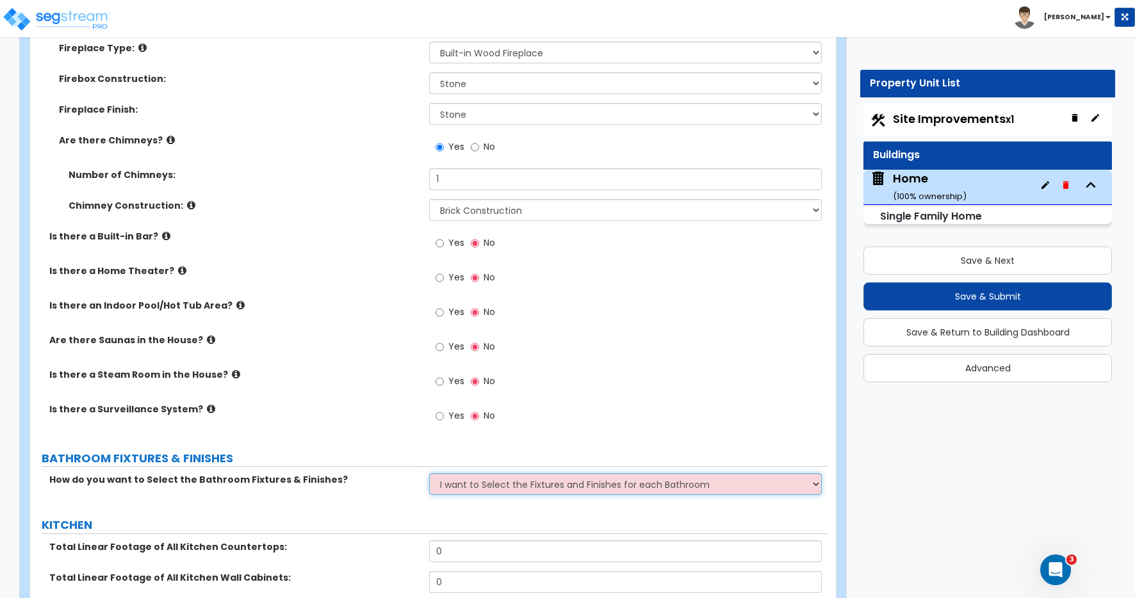
click at [429, 474] on select "Please Choose One I want to Select Fixtures and Finishes only for one Bath and …" at bounding box center [625, 485] width 393 height 22
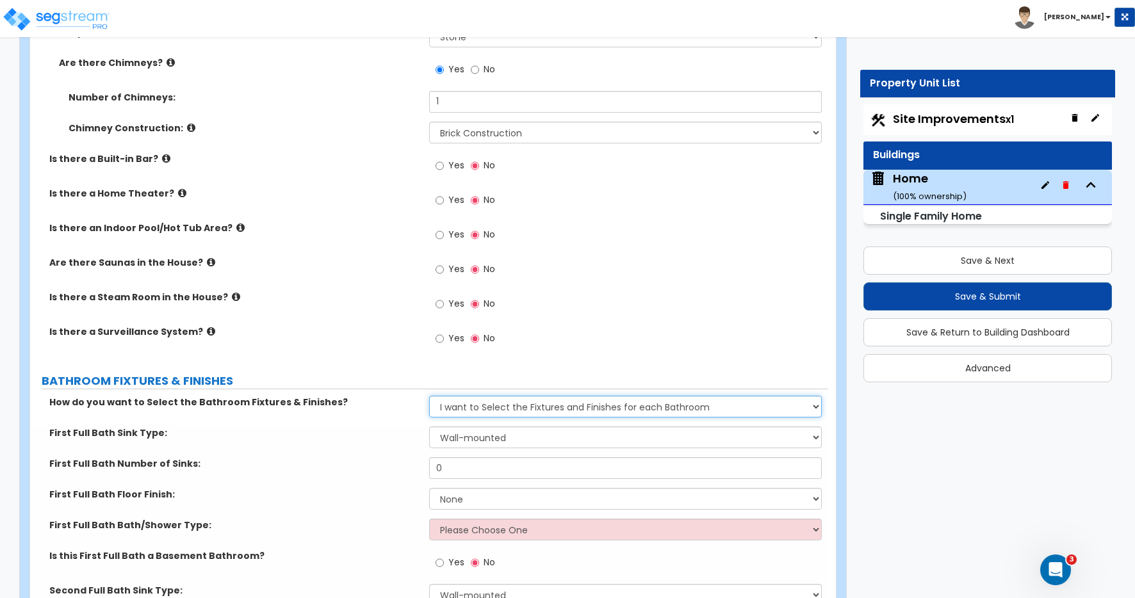
scroll to position [4738, 0]
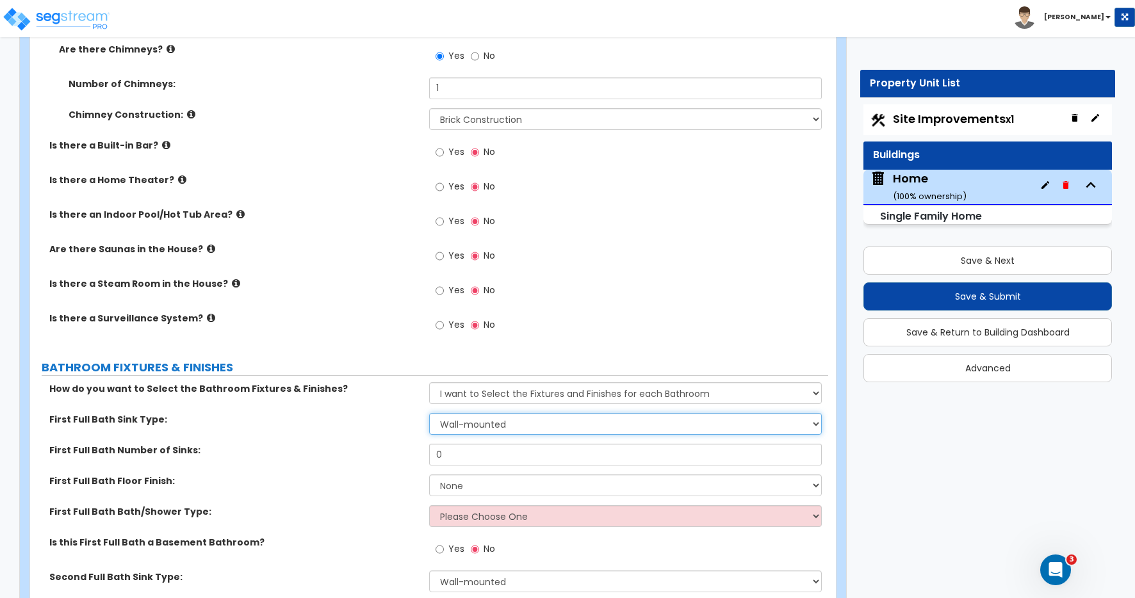
click at [477, 425] on select "Wall-mounted Pedestal-mounted Vanity-mounted" at bounding box center [625, 424] width 393 height 22
select select "3"
click at [429, 413] on select "Wall-mounted Pedestal-mounted Vanity-mounted" at bounding box center [625, 424] width 393 height 22
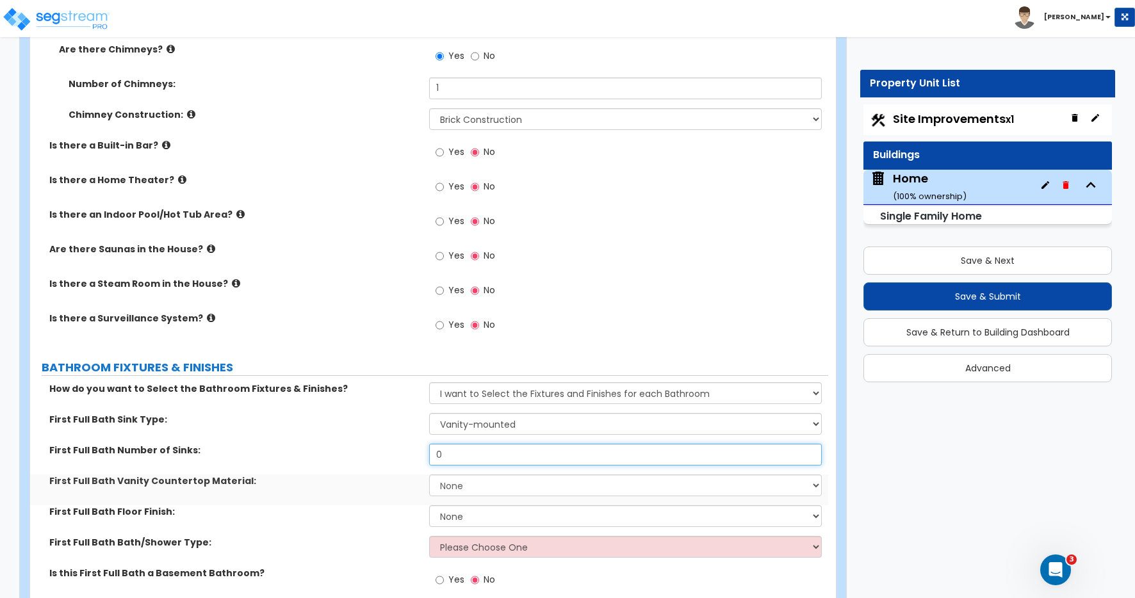
drag, startPoint x: 457, startPoint y: 457, endPoint x: 327, endPoint y: 445, distance: 131.3
click at [327, 445] on div "First Full Bath Number of Sinks: 0" at bounding box center [429, 459] width 798 height 31
type input "1"
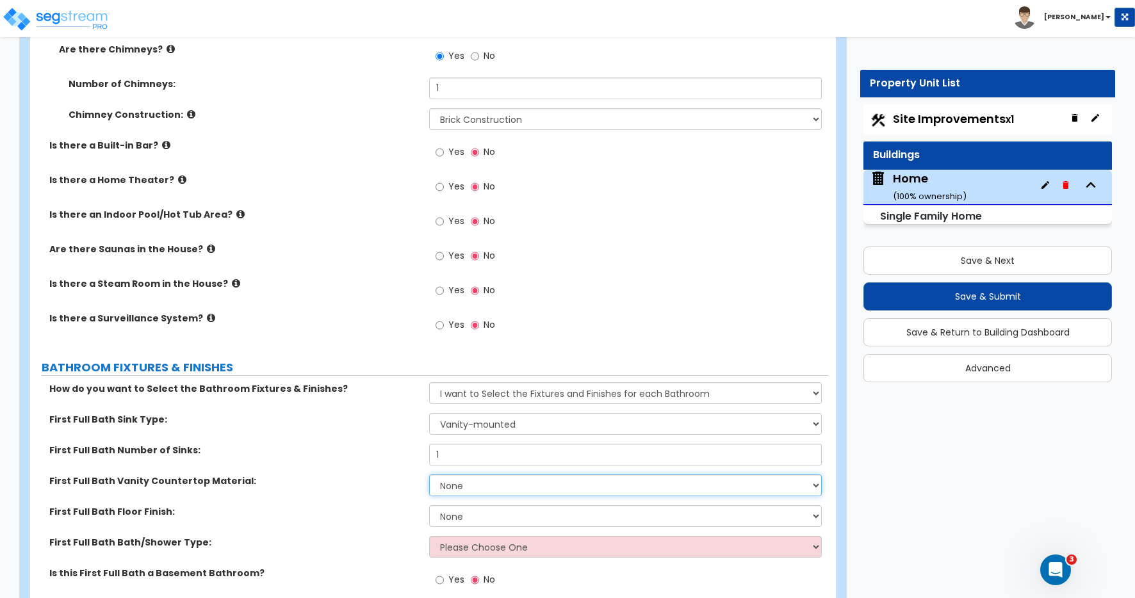
click at [463, 490] on select "None Plastic Laminate Solid Surface Stone Quartz Marble Tile Wood Stainless Ste…" at bounding box center [625, 486] width 393 height 22
select select "2"
click at [429, 475] on select "None Plastic Laminate Solid Surface Stone Quartz Marble Tile Wood Stainless Ste…" at bounding box center [625, 486] width 393 height 22
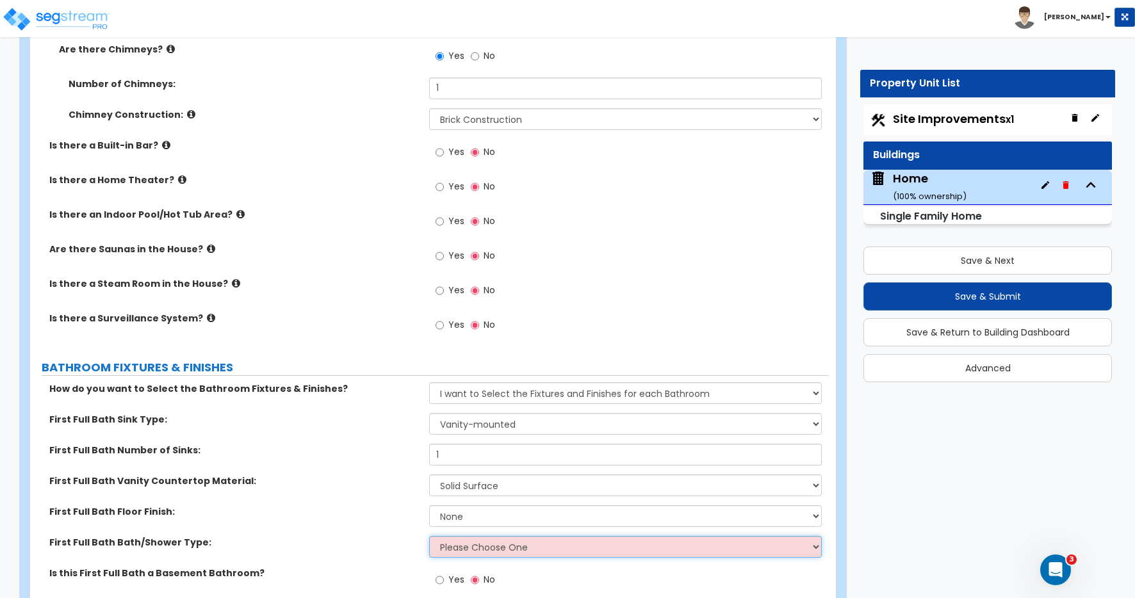
click at [463, 550] on select "Please Choose One Standalone Shower Bathtub - Shower Combo" at bounding box center [625, 547] width 393 height 22
click at [456, 516] on select "None Tile Flooring Hardwood Flooring Resilient Laminate Flooring VCT Flooring S…" at bounding box center [625, 517] width 393 height 22
select select "1"
click at [429, 506] on select "None Tile Flooring Hardwood Flooring Resilient Laminate Flooring VCT Flooring S…" at bounding box center [625, 517] width 393 height 22
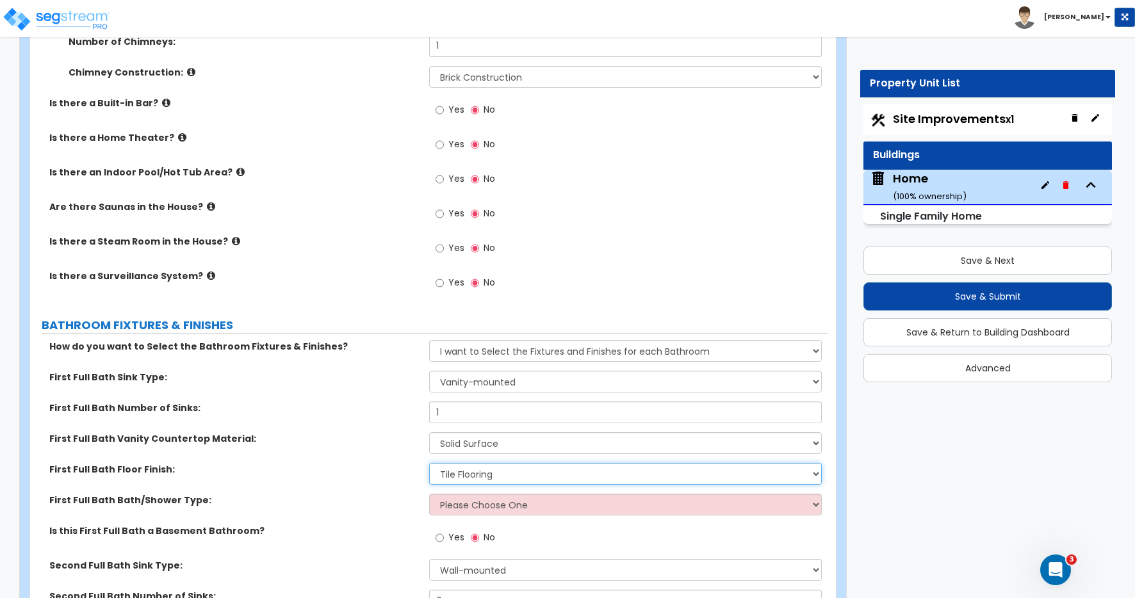
scroll to position [4813, 0]
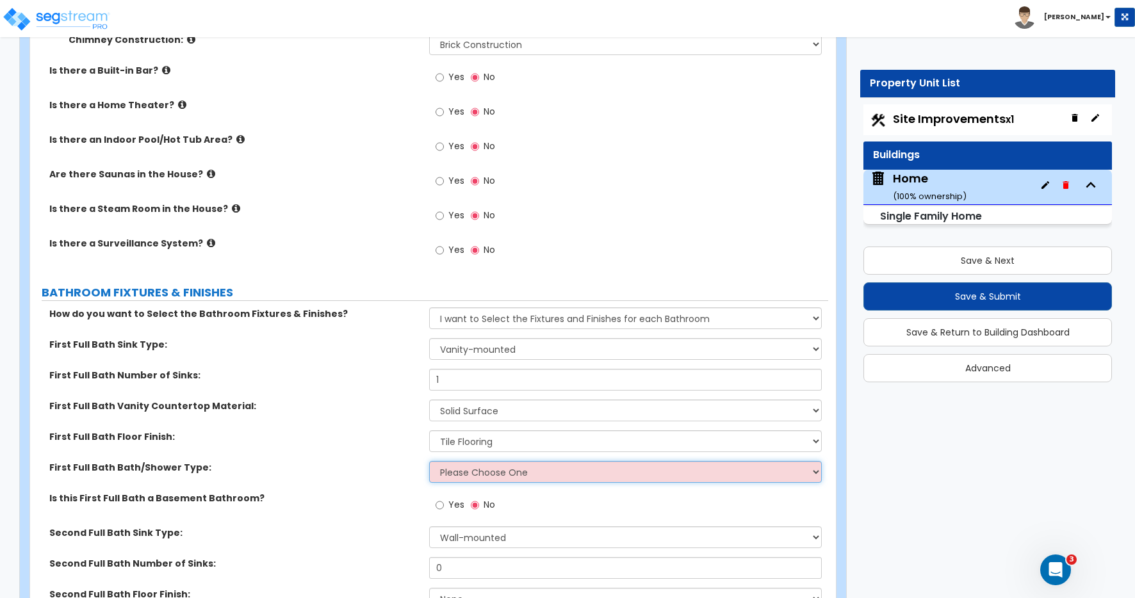
click at [441, 474] on select "Please Choose One Standalone Shower Bathtub - Shower Combo" at bounding box center [625, 472] width 393 height 22
select select "1"
click at [429, 461] on select "Please Choose One Standalone Shower Bathtub - Shower Combo" at bounding box center [625, 472] width 393 height 22
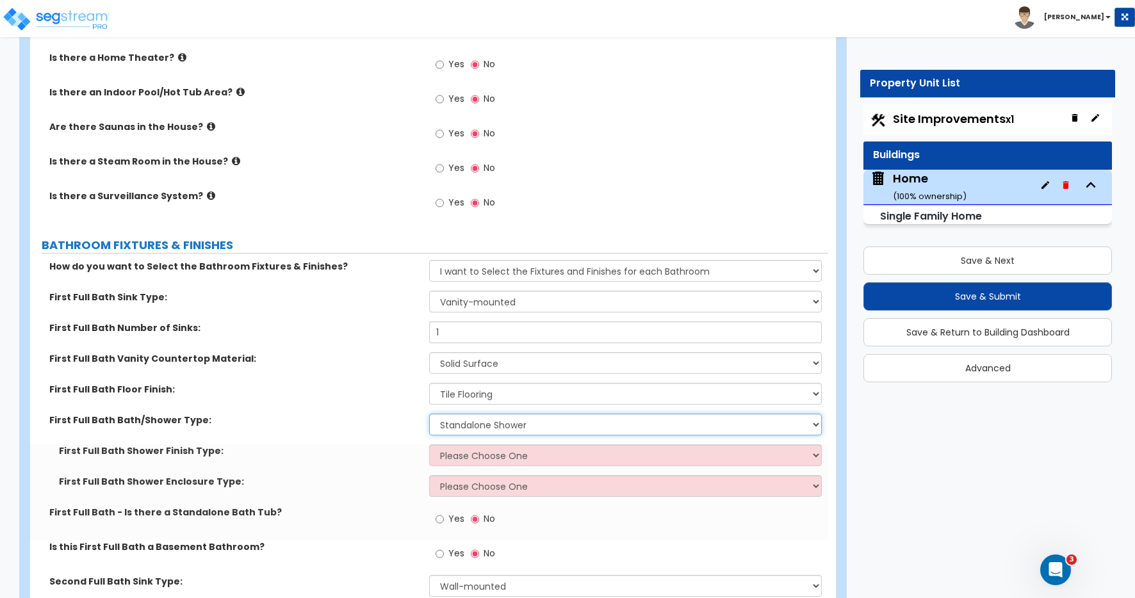
scroll to position [4870, 0]
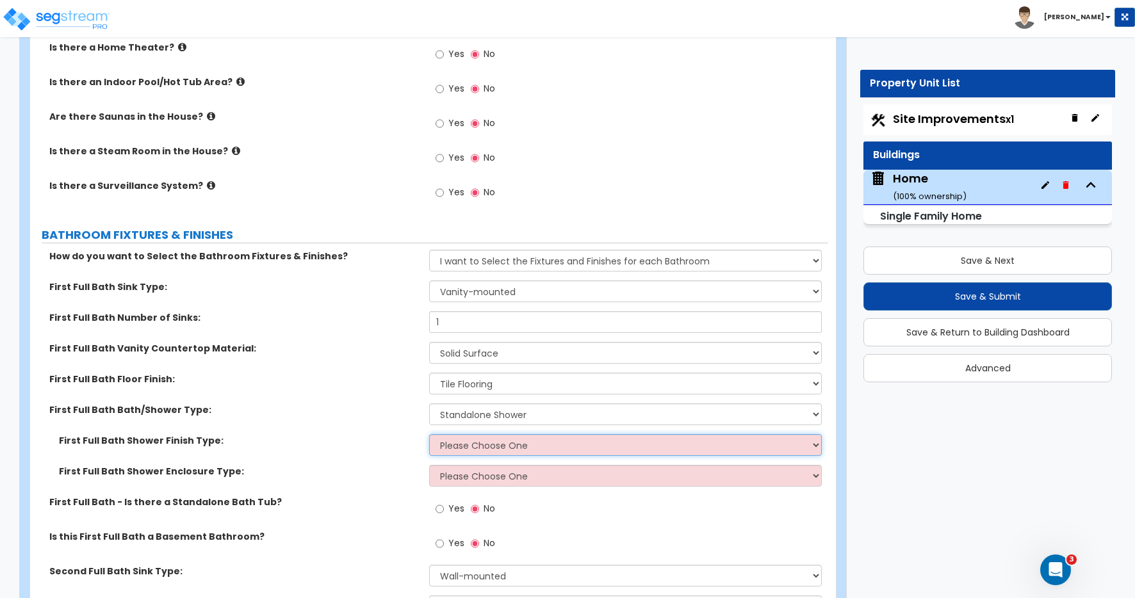
click at [462, 450] on select "Please Choose One Plastic Tile Stone" at bounding box center [625, 445] width 393 height 22
select select "2"
click at [429, 434] on select "Please Choose One Plastic Tile Stone" at bounding box center [625, 445] width 393 height 22
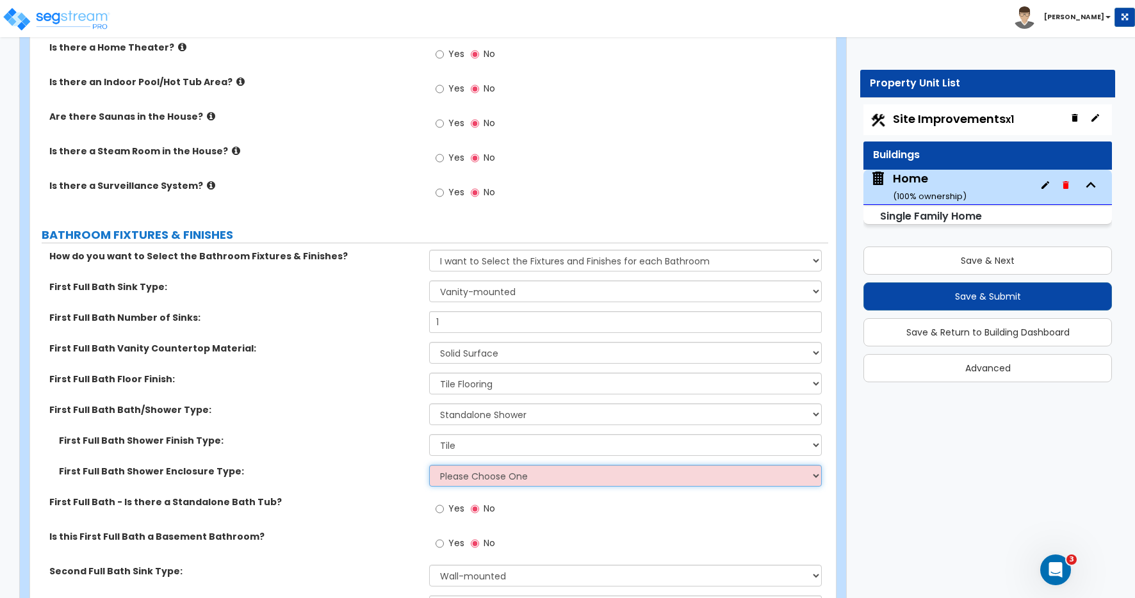
click at [465, 477] on select "Please Choose One Curtain & [PERSON_NAME] Sliding Doors Glass Hinged Doors" at bounding box center [625, 476] width 393 height 22
select select "3"
click at [429, 465] on select "Please Choose One Curtain & [PERSON_NAME] Sliding Doors Glass Hinged Doors" at bounding box center [625, 476] width 393 height 22
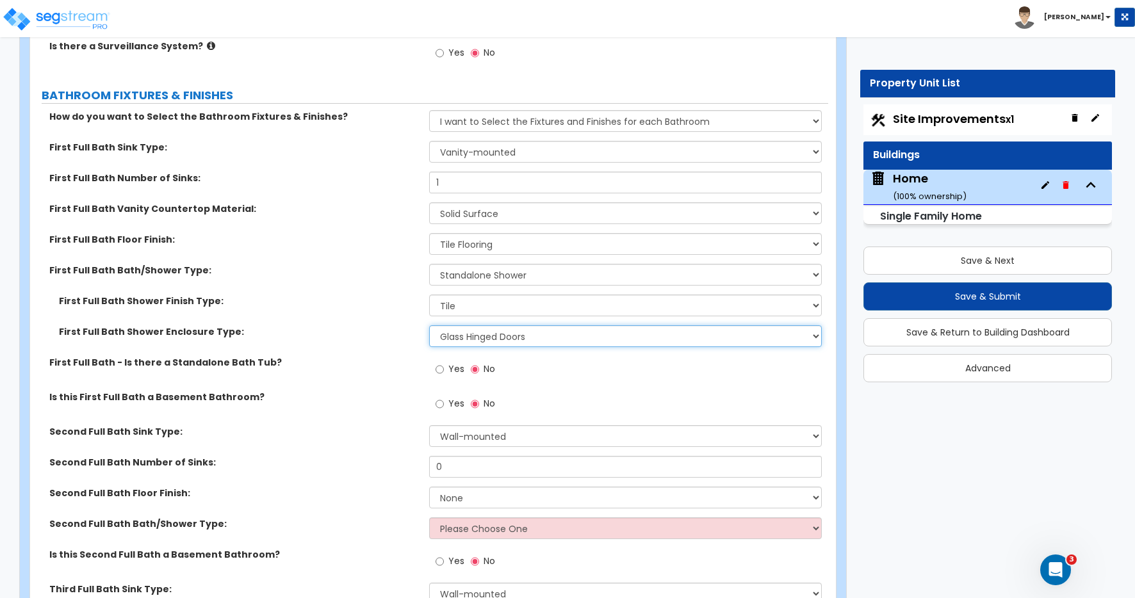
scroll to position [5036, 0]
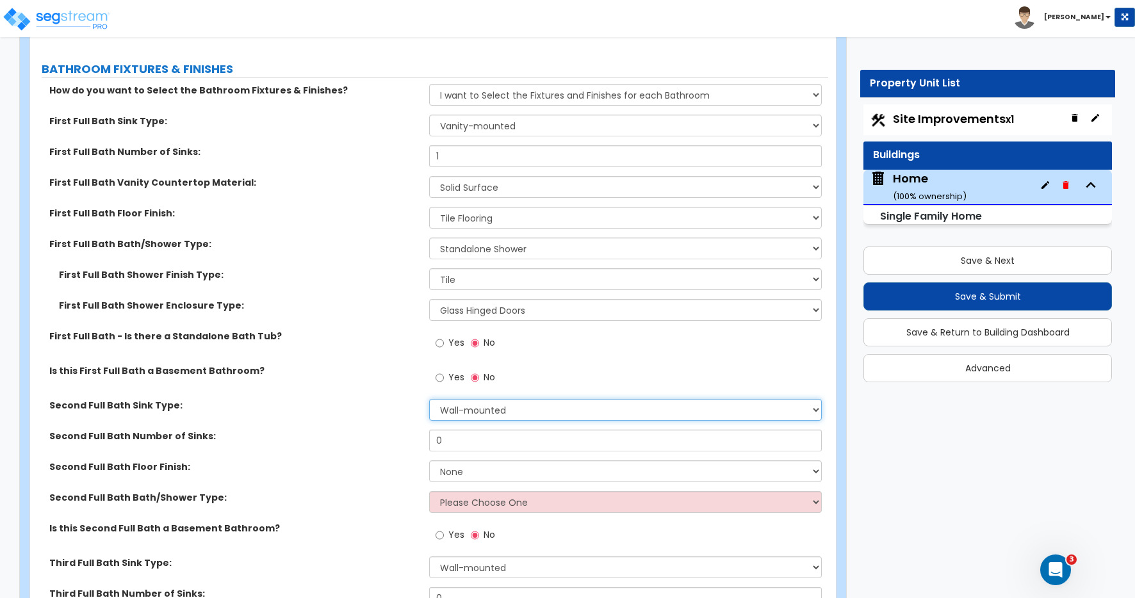
click at [451, 408] on select "Wall-mounted Pedestal-mounted Vanity-mounted" at bounding box center [625, 410] width 393 height 22
drag, startPoint x: 449, startPoint y: 443, endPoint x: 415, endPoint y: 443, distance: 34.0
click at [416, 443] on div "Second Full Bath Number of Sinks: 0" at bounding box center [429, 445] width 798 height 31
type input "1"
click at [469, 472] on select "None Tile Flooring Hardwood Flooring Resilient Laminate Flooring VCT Flooring S…" at bounding box center [625, 472] width 393 height 22
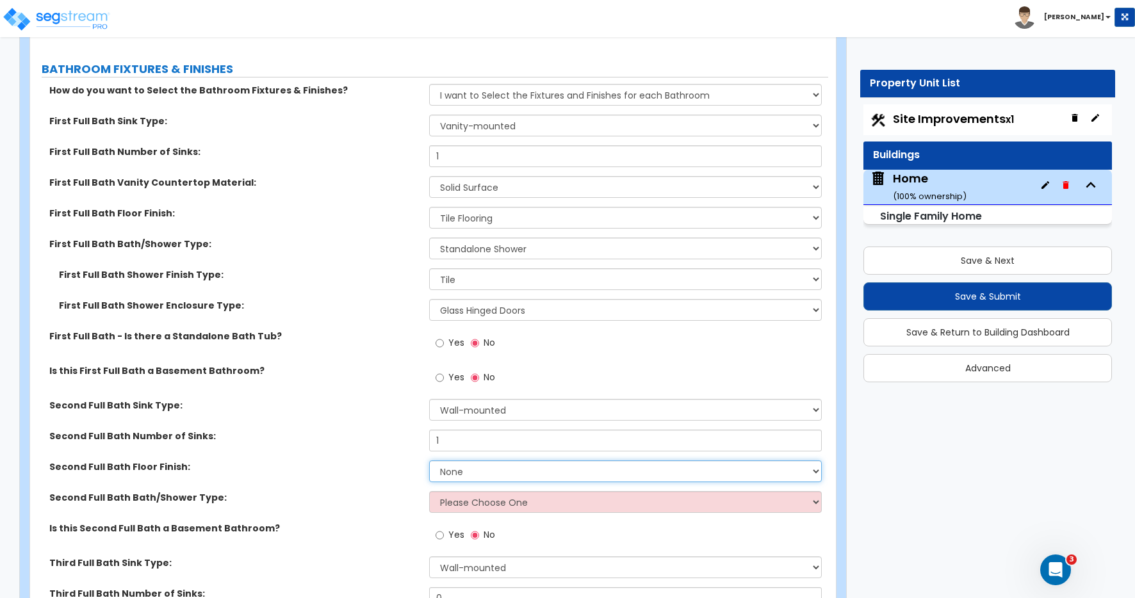
select select "4"
click at [429, 461] on select "None Tile Flooring Hardwood Flooring Resilient Laminate Flooring VCT Flooring S…" at bounding box center [625, 472] width 393 height 22
click at [450, 502] on select "Please Choose One Standalone Shower Bathtub - Shower Combo" at bounding box center [625, 502] width 393 height 22
select select "2"
click at [429, 491] on select "Please Choose One Standalone Shower Bathtub - Shower Combo" at bounding box center [625, 502] width 393 height 22
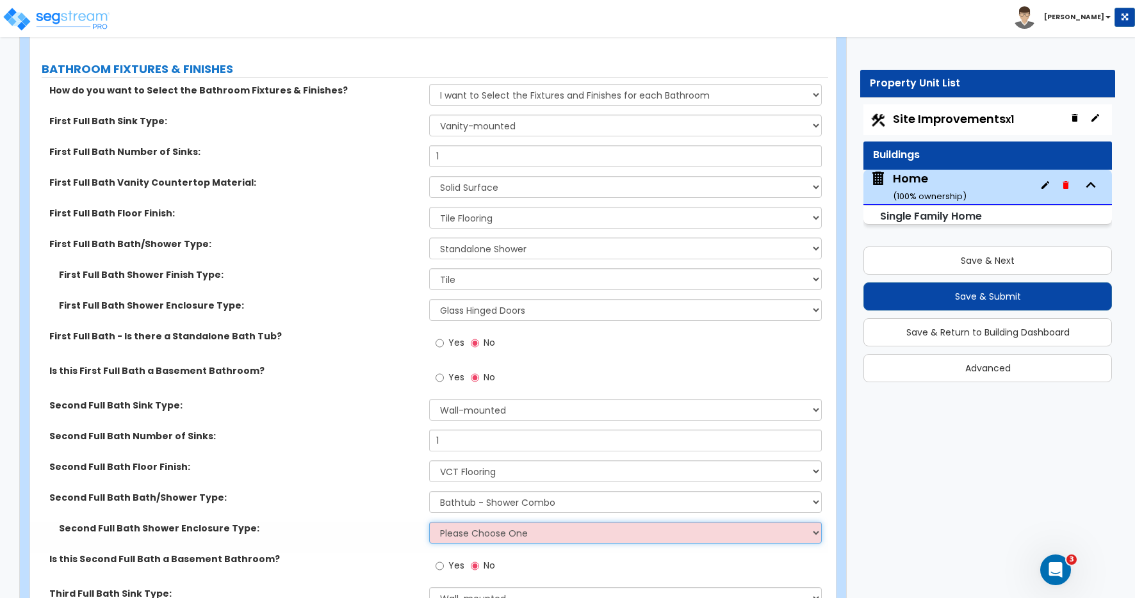
click at [460, 530] on select "Please Choose One Curtain & [PERSON_NAME] Sliding Doors Glass Hinged Doors" at bounding box center [625, 533] width 393 height 22
select select "1"
click at [429, 522] on select "Please Choose One Curtain & [PERSON_NAME] Sliding Doors Glass Hinged Doors" at bounding box center [625, 533] width 393 height 22
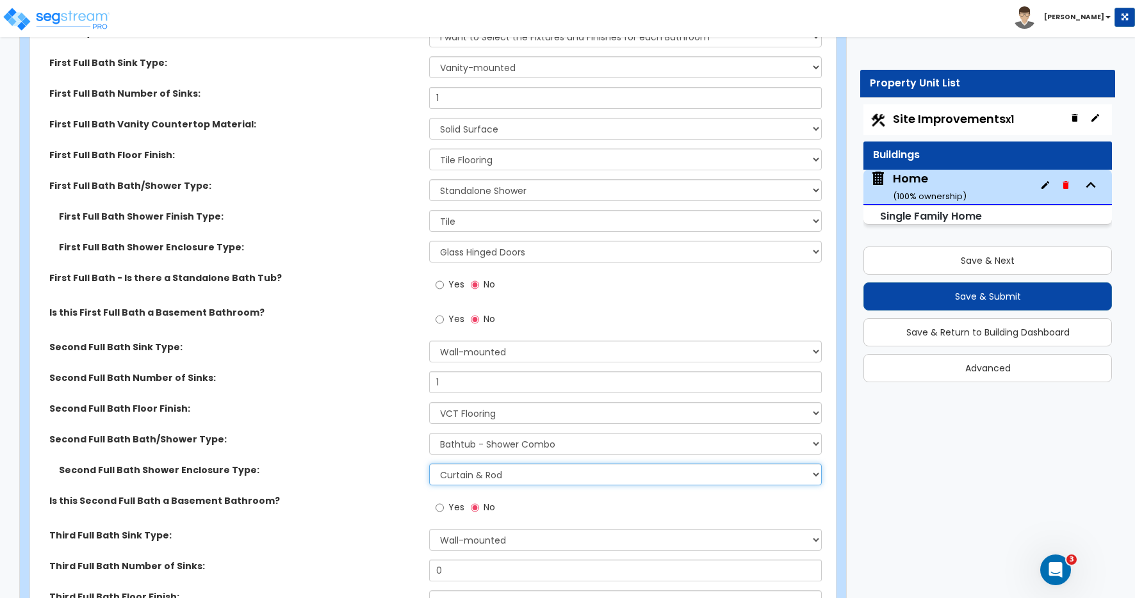
scroll to position [5099, 0]
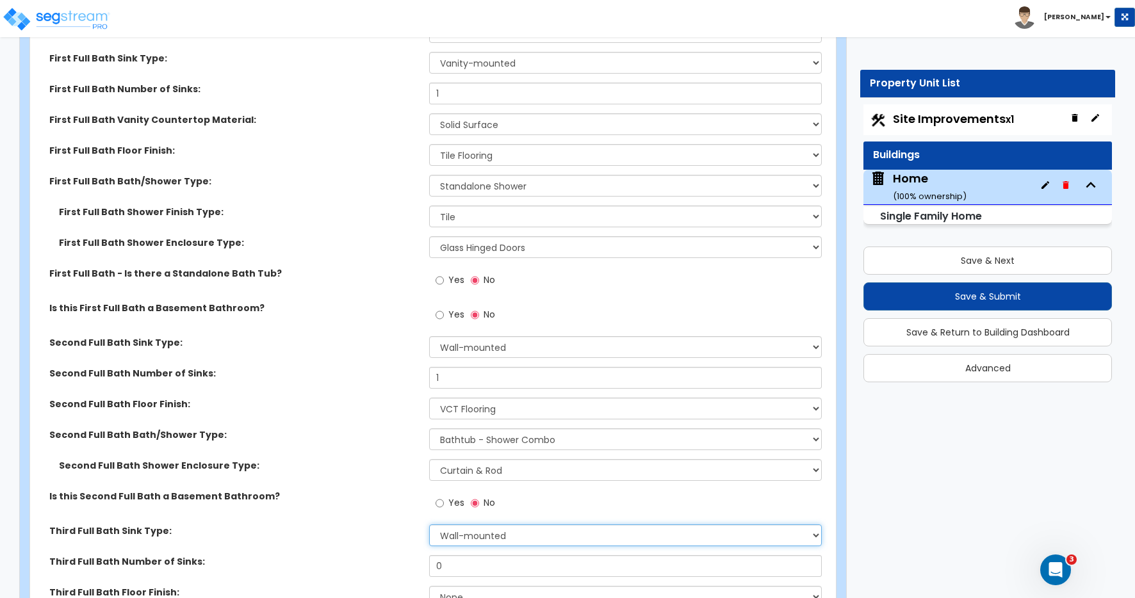
click at [463, 535] on select "Wall-mounted Pedestal-mounted Vanity-mounted" at bounding box center [625, 536] width 393 height 22
select select "3"
click at [429, 525] on select "Wall-mounted Pedestal-mounted Vanity-mounted" at bounding box center [625, 536] width 393 height 22
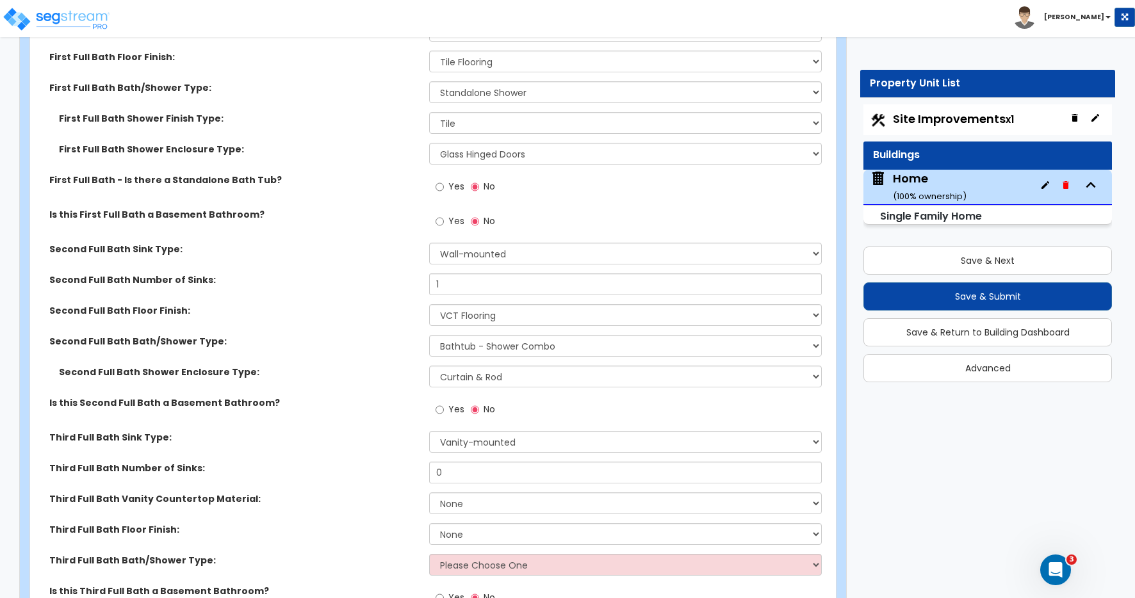
scroll to position [5195, 0]
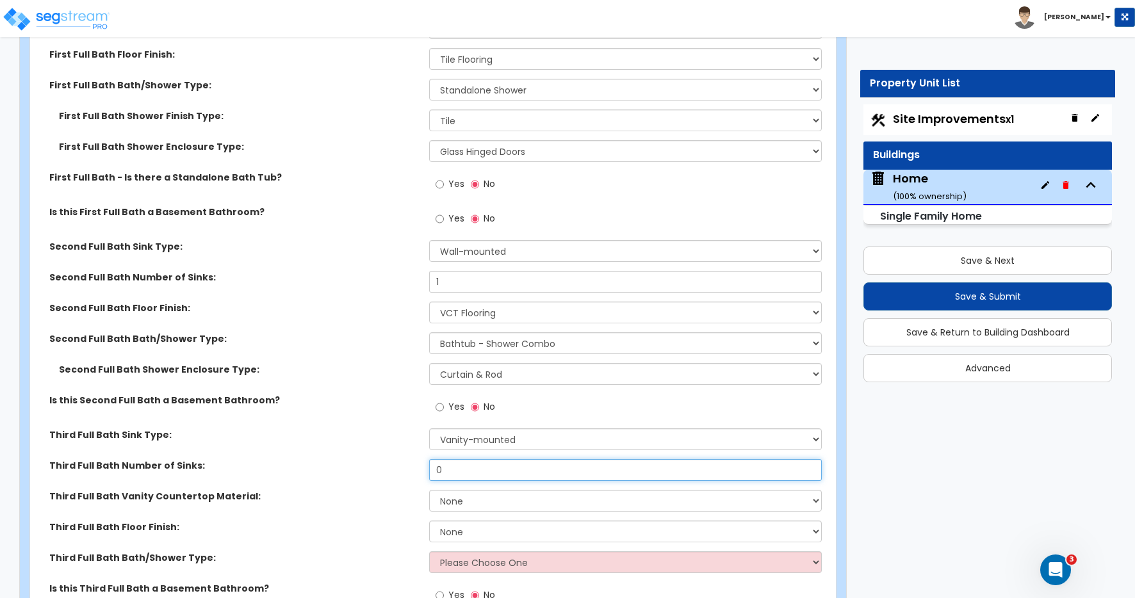
click at [448, 471] on input "0" at bounding box center [625, 470] width 393 height 22
type input "1"
click at [463, 502] on select "None Plastic Laminate Solid Surface Stone Quartz Marble Tile Wood Stainless Ste…" at bounding box center [625, 501] width 393 height 22
select select "2"
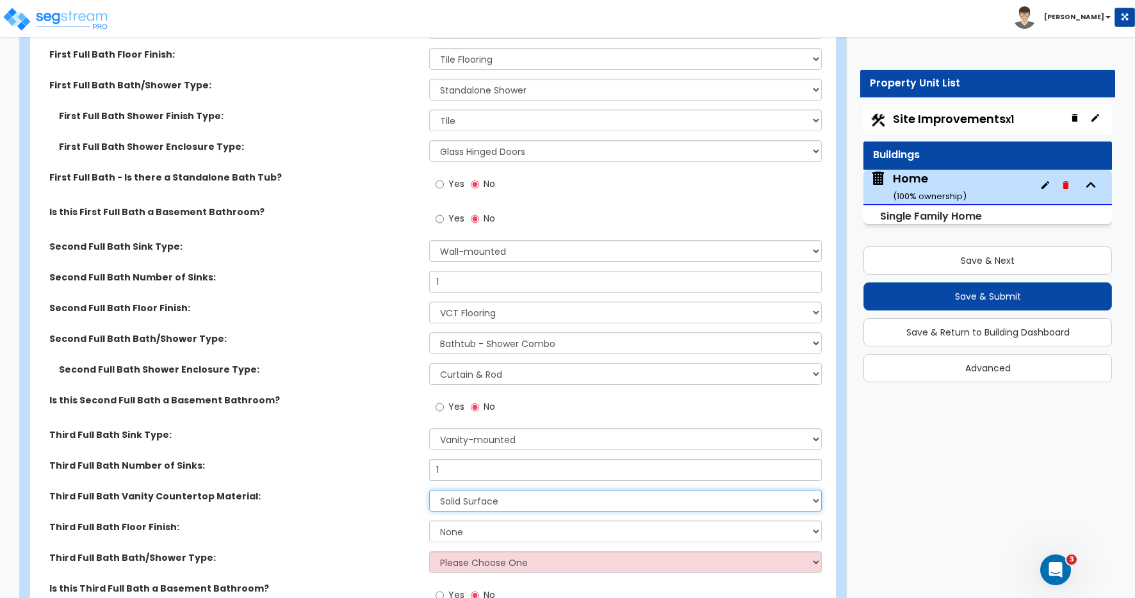
click at [429, 490] on select "None Plastic Laminate Solid Surface Stone Quartz Marble Tile Wood Stainless Ste…" at bounding box center [625, 501] width 393 height 22
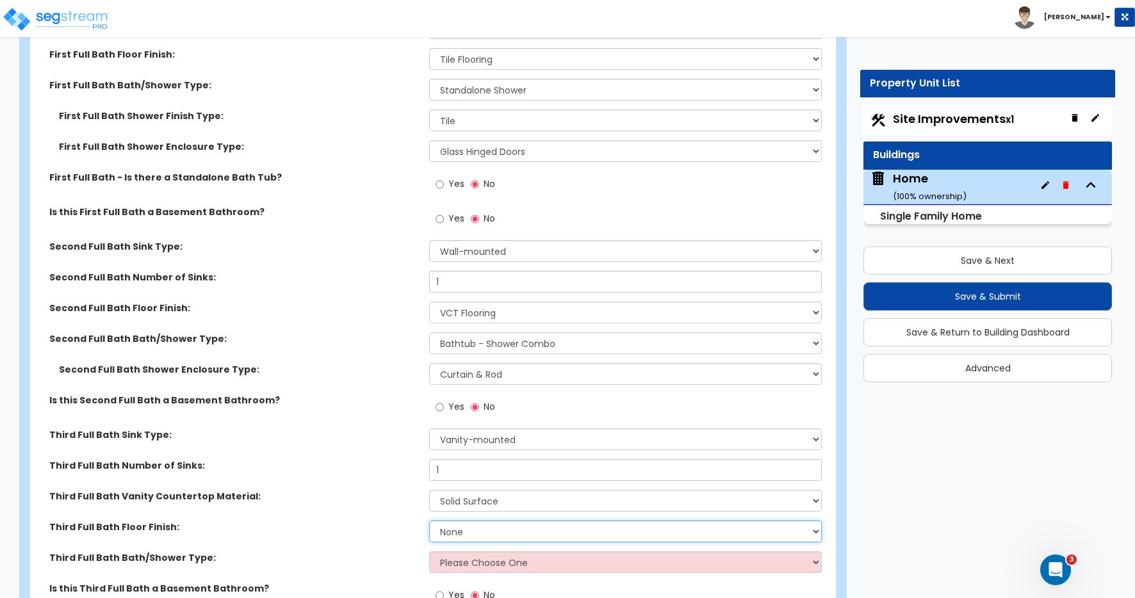
click at [446, 532] on select "None Tile Flooring Hardwood Flooring Resilient Laminate Flooring VCT Flooring S…" at bounding box center [625, 532] width 393 height 22
select select "1"
click at [429, 521] on select "None Tile Flooring Hardwood Flooring Resilient Laminate Flooring VCT Flooring S…" at bounding box center [625, 532] width 393 height 22
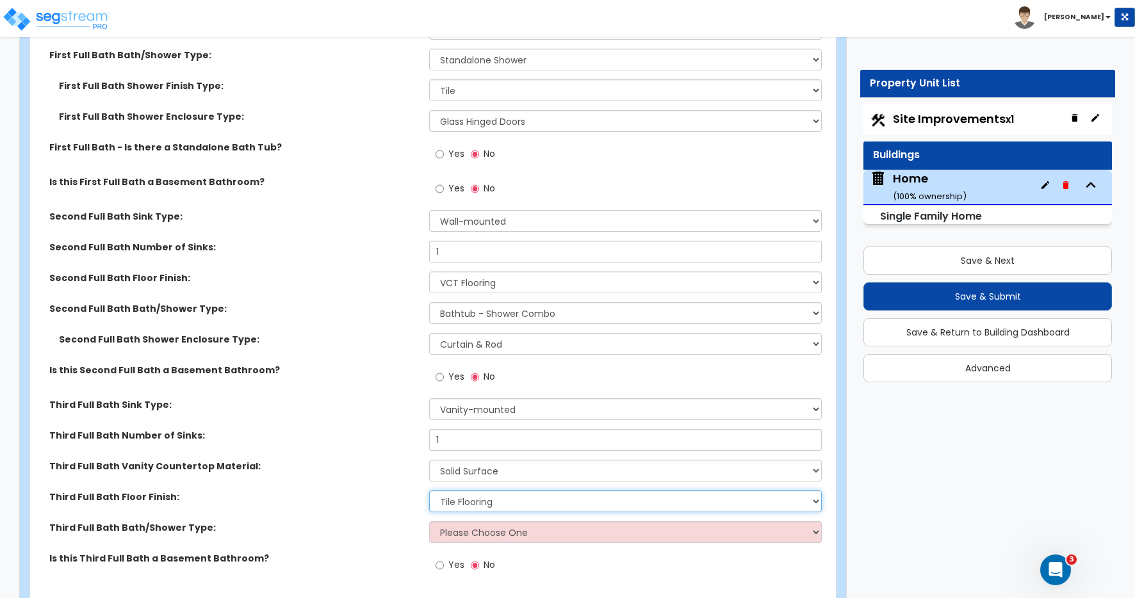
scroll to position [5270, 0]
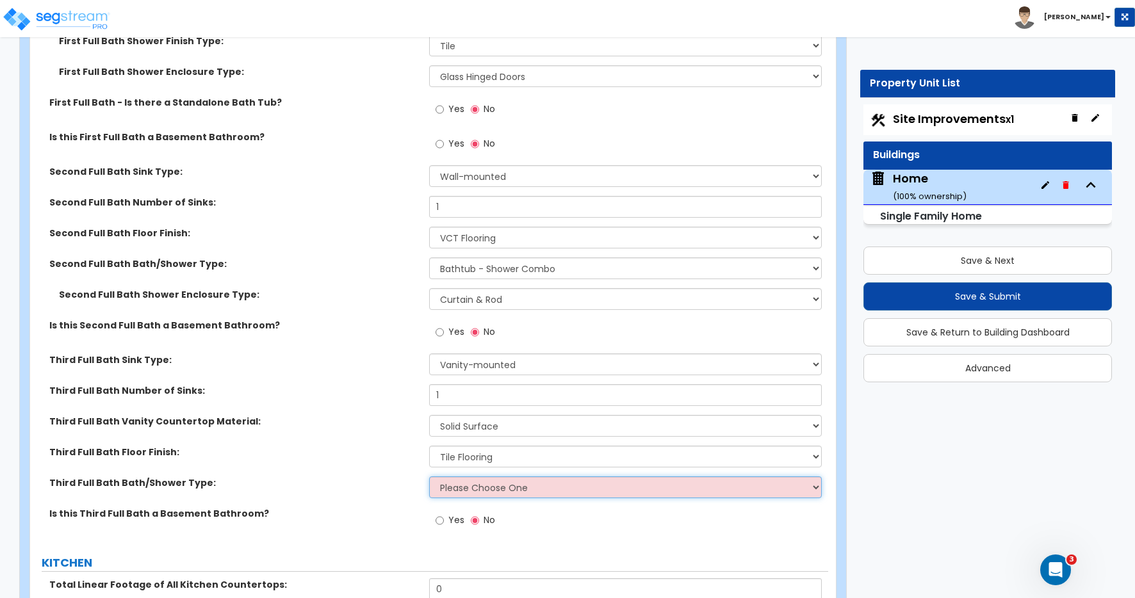
click at [461, 486] on select "Please Choose One Standalone Shower Bathtub - Shower Combo" at bounding box center [625, 488] width 393 height 22
select select "2"
click at [429, 477] on select "Please Choose One Standalone Shower Bathtub - Shower Combo" at bounding box center [625, 488] width 393 height 22
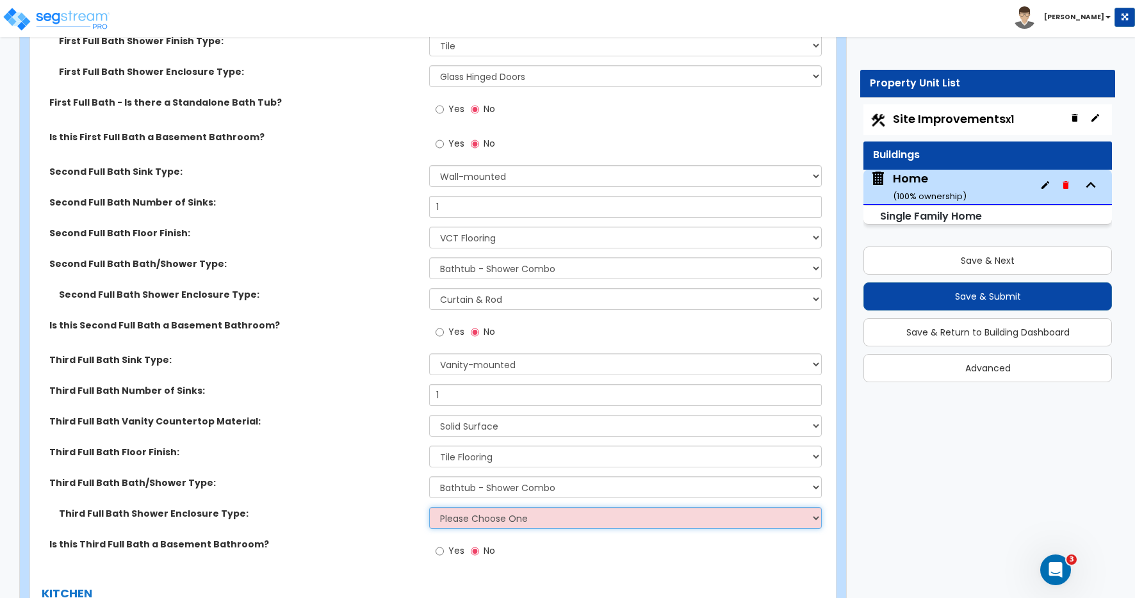
click at [454, 518] on select "Please Choose One Curtain & [PERSON_NAME] Sliding Doors Glass Hinged Doors" at bounding box center [625, 518] width 393 height 22
select select "1"
click at [429, 507] on select "Please Choose One Curtain & [PERSON_NAME] Sliding Doors Glass Hinged Doors" at bounding box center [625, 518] width 393 height 22
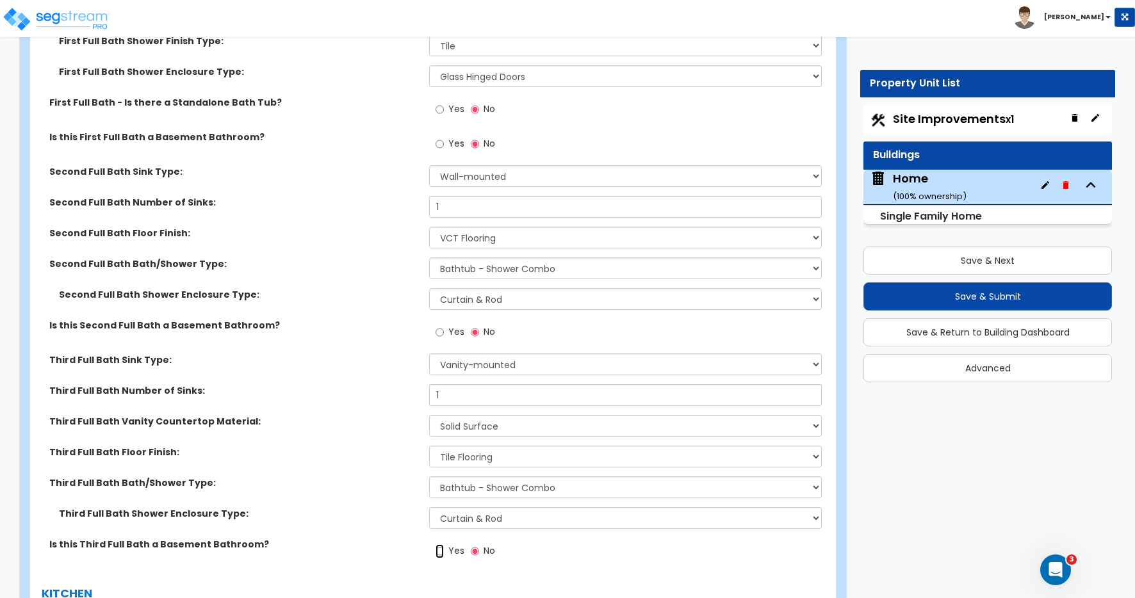
click at [440, 552] on input "Yes" at bounding box center [440, 552] width 8 height 14
radio input "true"
click at [556, 566] on div "Yes No" at bounding box center [628, 555] width 399 height 35
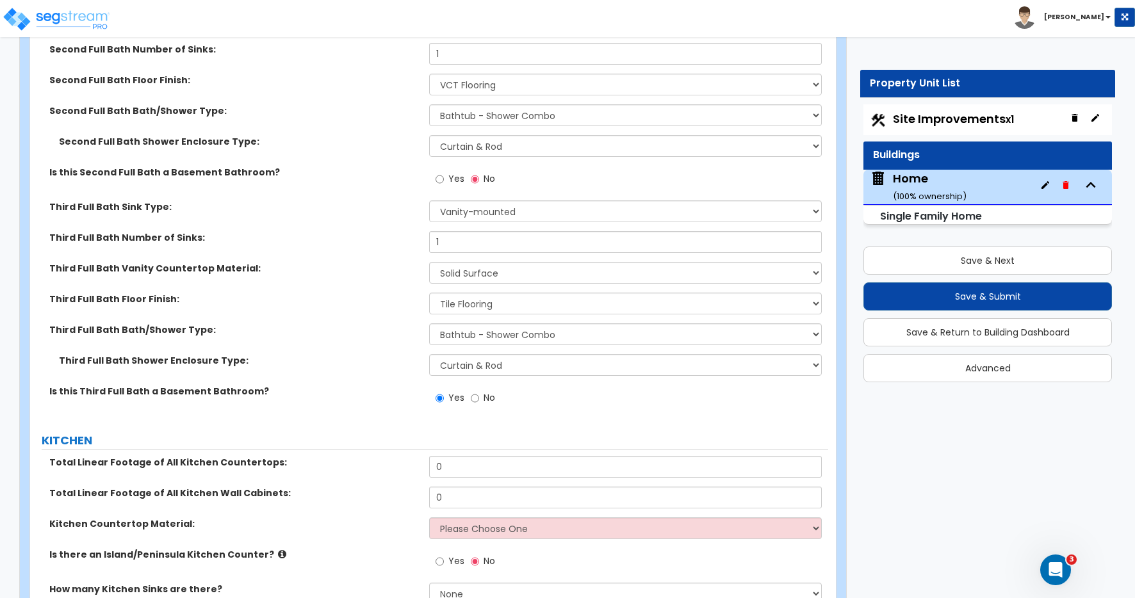
scroll to position [5432, 0]
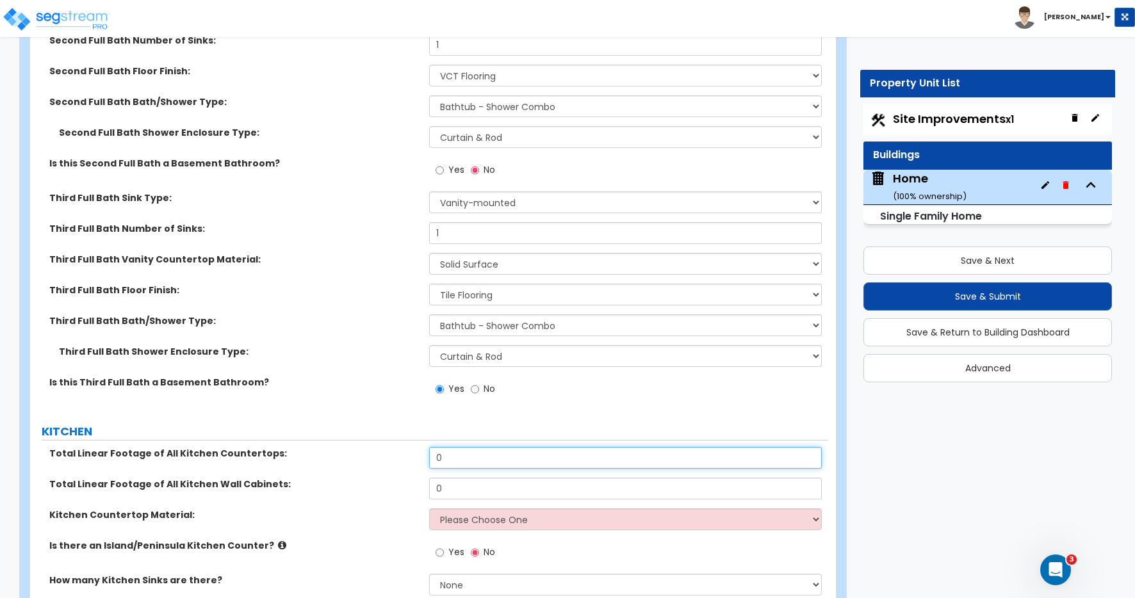
drag, startPoint x: 447, startPoint y: 457, endPoint x: 369, endPoint y: 457, distance: 78.2
click at [391, 459] on div "Total Linear Footage of All Kitchen Countertops: 0" at bounding box center [429, 462] width 798 height 31
type input "21"
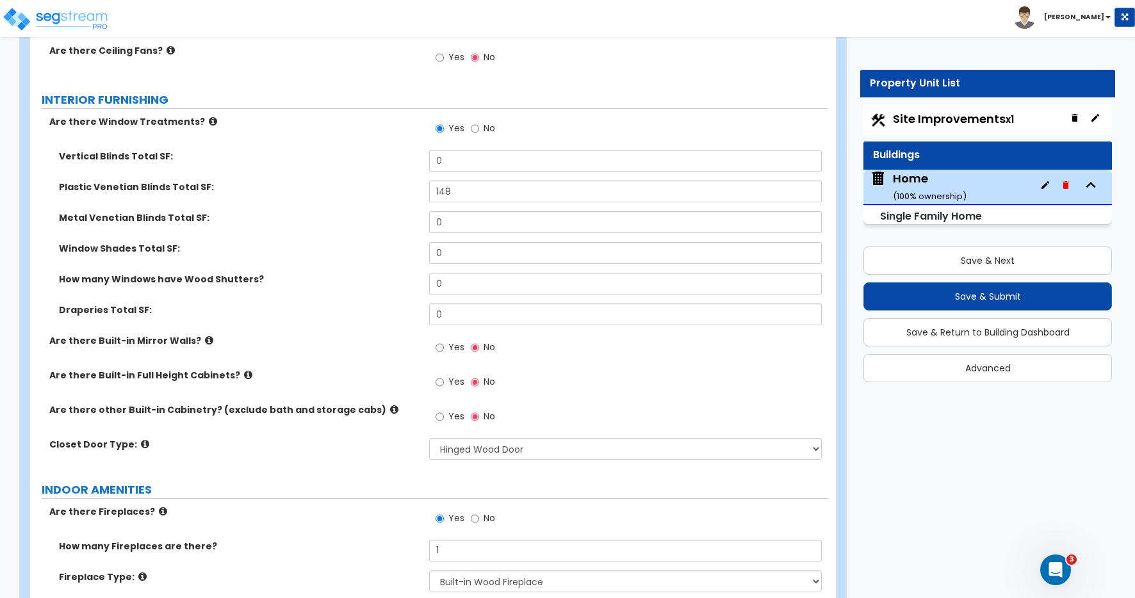
scroll to position [4126, 0]
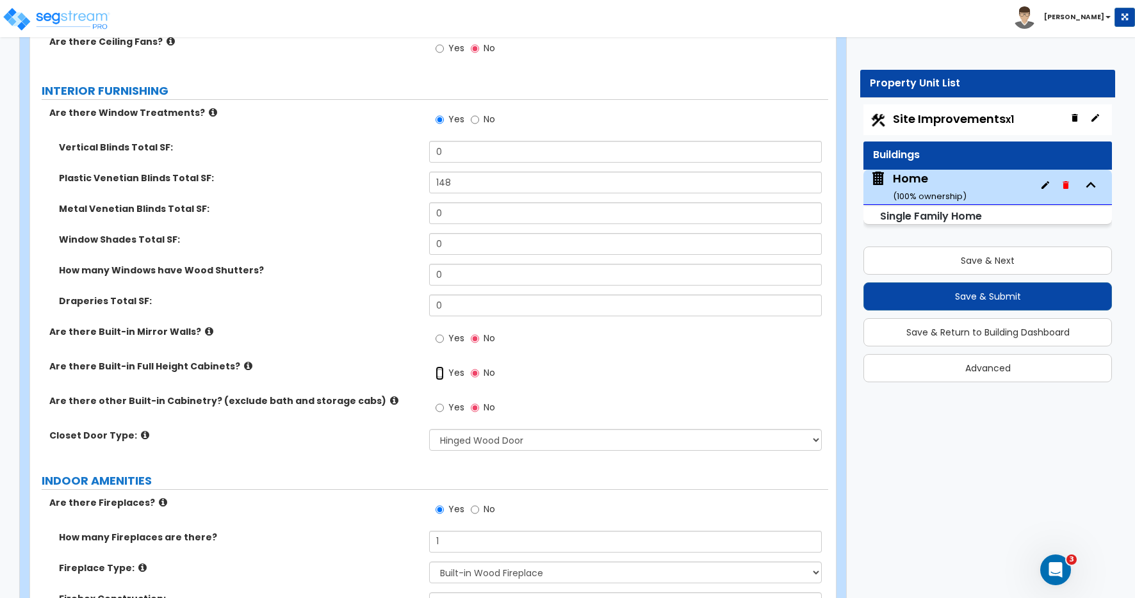
click at [440, 375] on input "Yes" at bounding box center [440, 373] width 8 height 14
radio input "true"
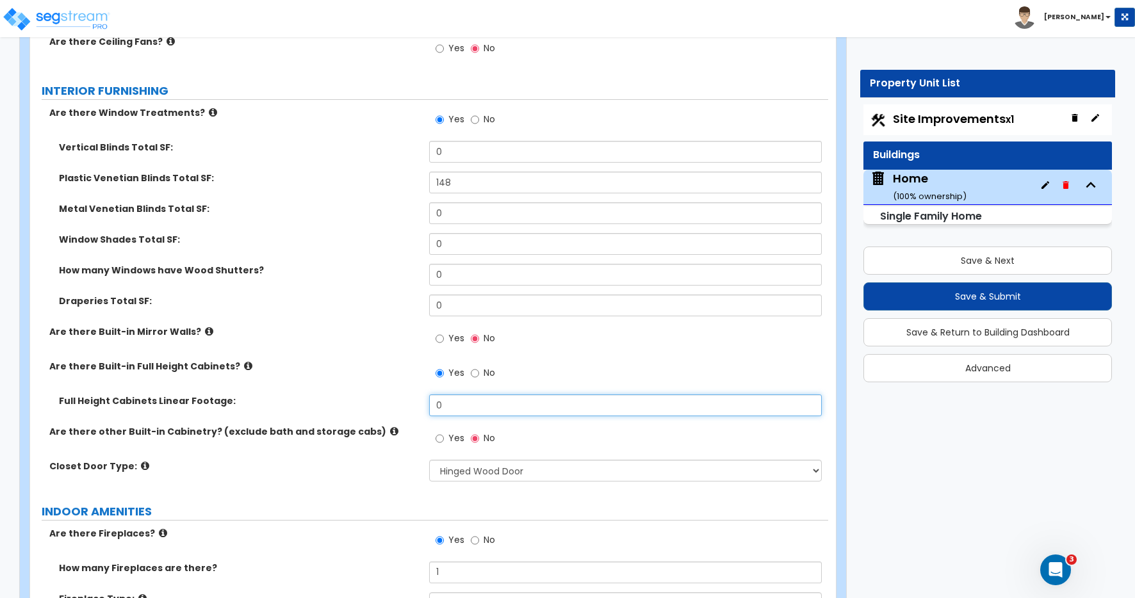
drag, startPoint x: 441, startPoint y: 408, endPoint x: 397, endPoint y: 406, distance: 44.2
click at [397, 406] on div "Full Height Cabinets Linear Footage: 0" at bounding box center [429, 410] width 798 height 31
type input "3"
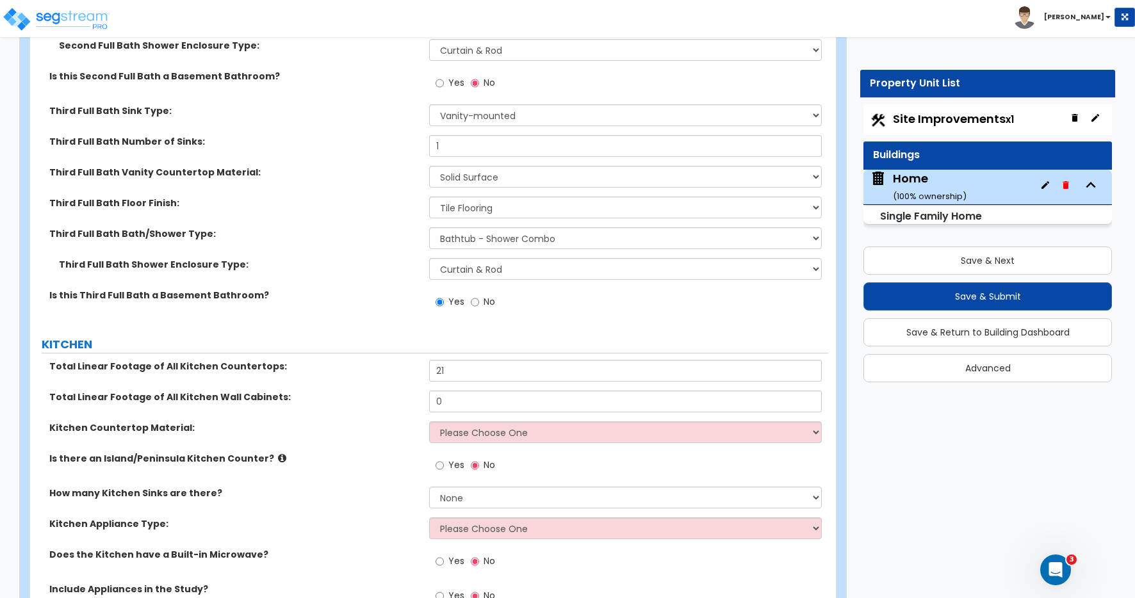
scroll to position [5554, 0]
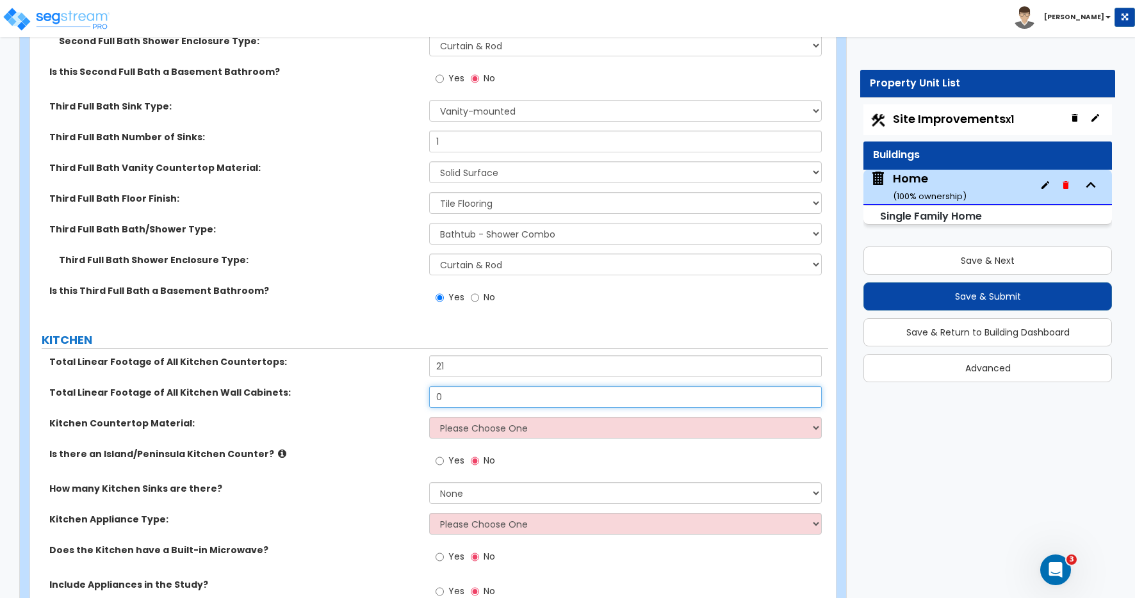
drag, startPoint x: 445, startPoint y: 395, endPoint x: 368, endPoint y: 391, distance: 77.0
click at [381, 392] on div "Total Linear Footage of All Kitchen Wall Cabinets: 0" at bounding box center [429, 401] width 798 height 31
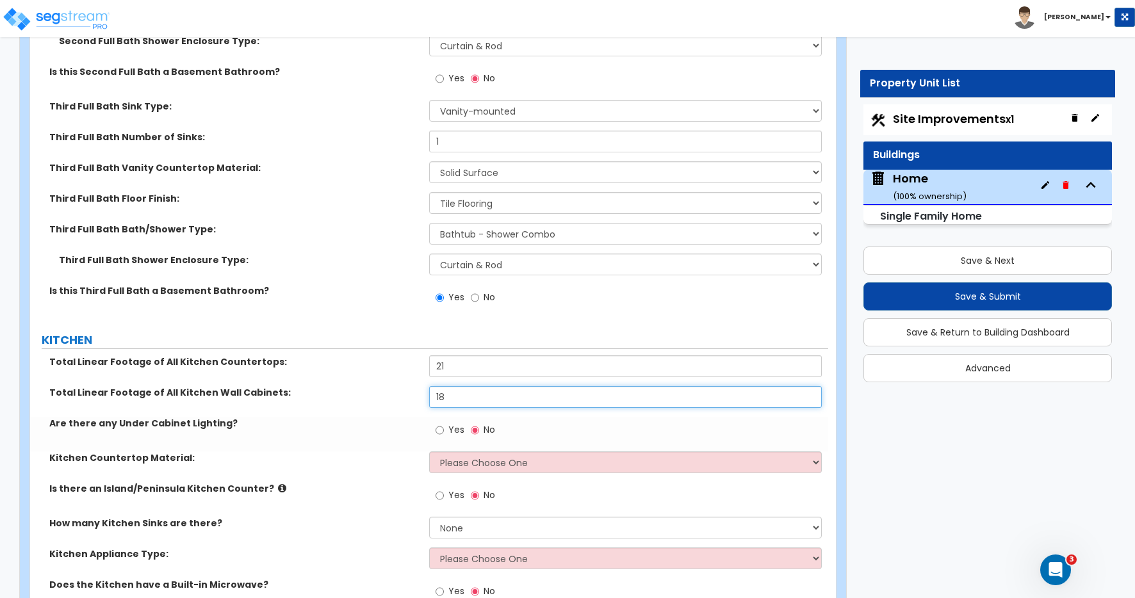
type input "18"
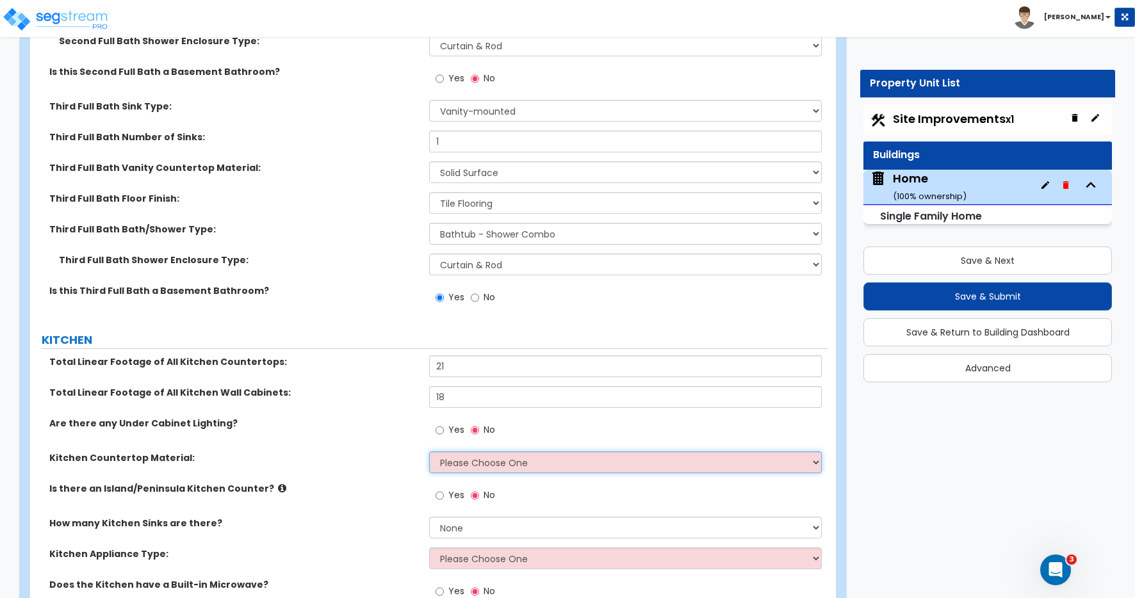
click at [474, 463] on select "Please Choose One Plastic Laminate Solid Surface Stone Quartz Marble Tile Wood …" at bounding box center [625, 463] width 393 height 22
select select "2"
click at [429, 452] on select "Please Choose One Plastic Laminate Solid Surface Stone Quartz Marble Tile Wood …" at bounding box center [625, 463] width 393 height 22
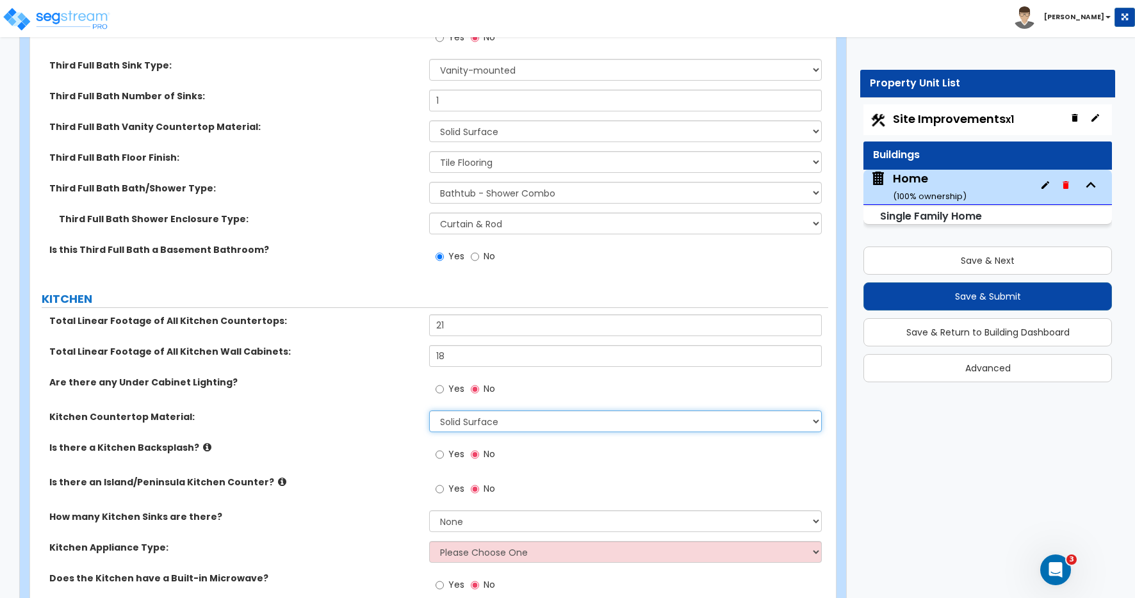
scroll to position [5617, 0]
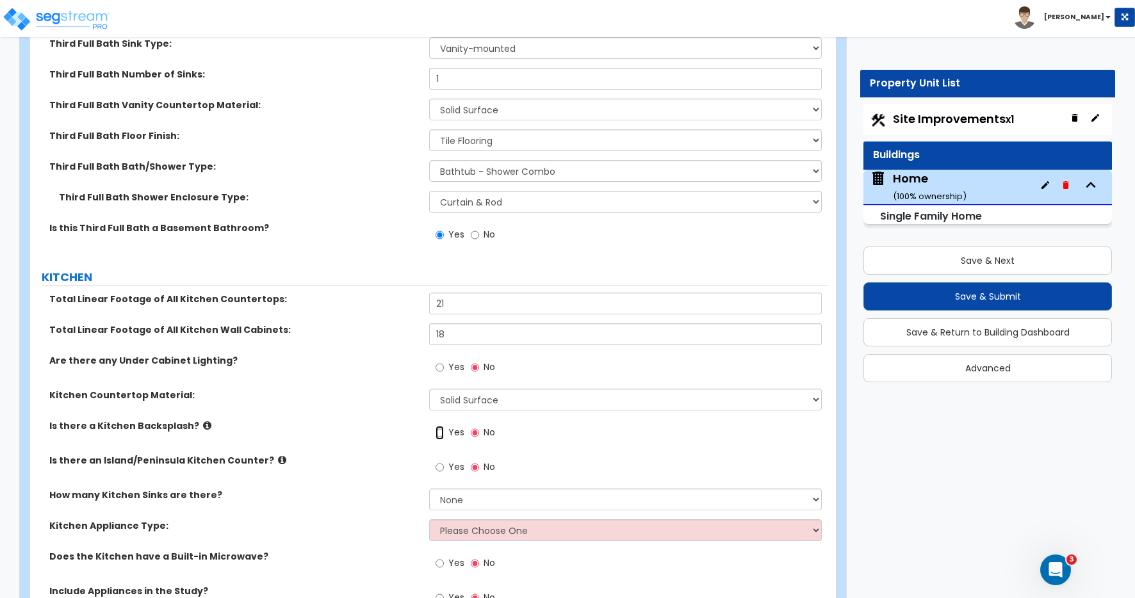
click at [442, 434] on input "Yes" at bounding box center [440, 433] width 8 height 14
radio input "true"
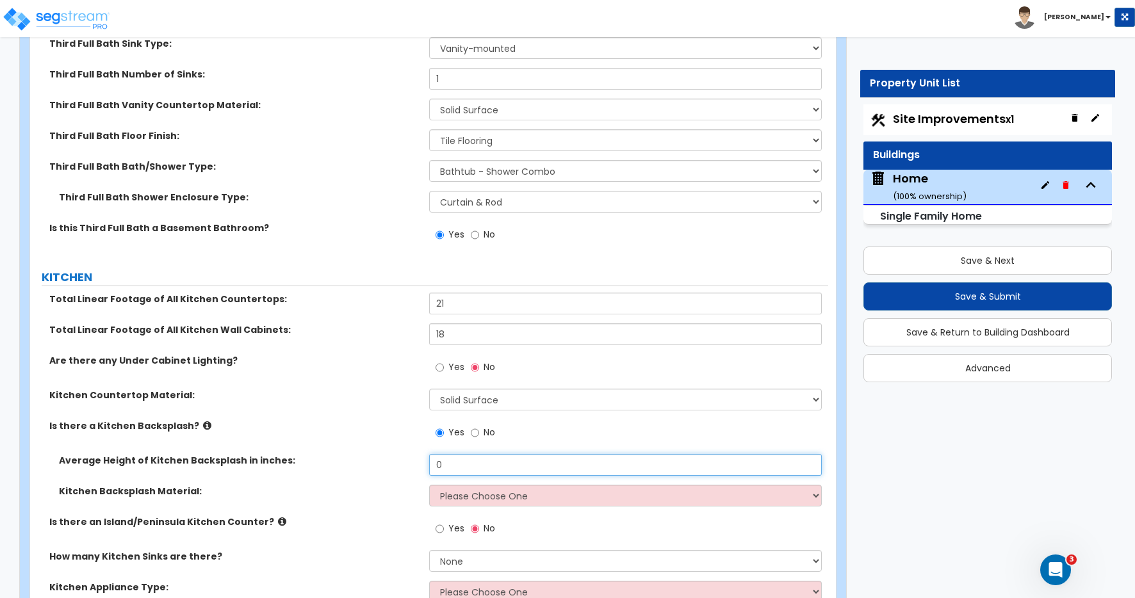
drag, startPoint x: 449, startPoint y: 467, endPoint x: 369, endPoint y: 458, distance: 80.0
click at [372, 461] on div "Average Height of Kitchen Backsplash in inches: 0" at bounding box center [429, 469] width 798 height 31
type input "14"
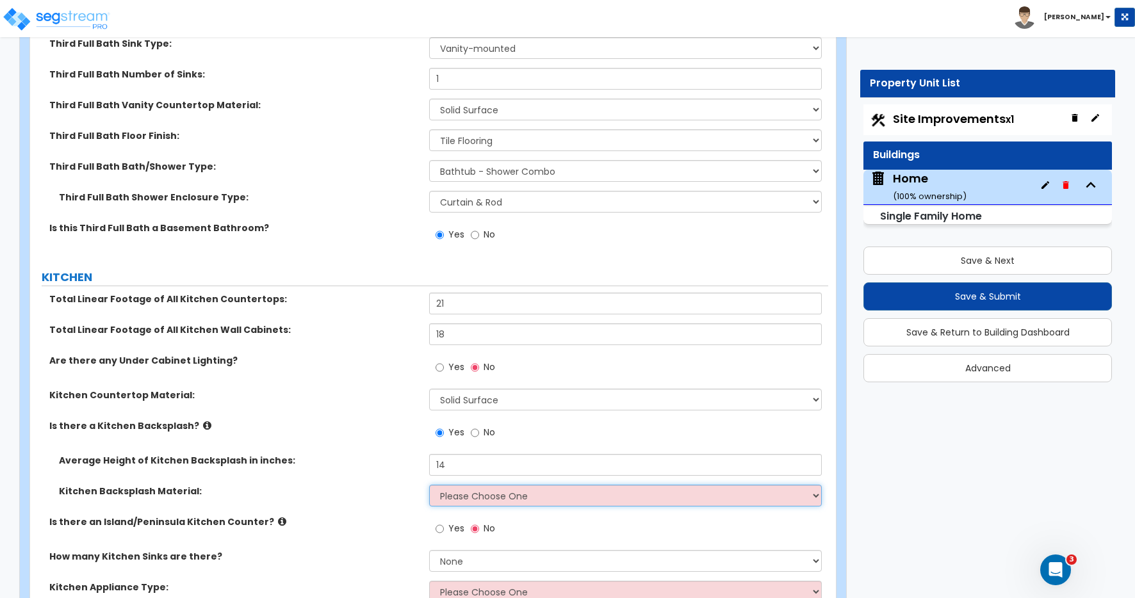
click at [445, 497] on select "Please Choose One Plastic Laminate Solid Surface Stone Quartz Tile Stainless St…" at bounding box center [625, 496] width 393 height 22
select select "6"
click at [429, 485] on select "Please Choose One Plastic Laminate Solid Surface Stone Quartz Tile Stainless St…" at bounding box center [625, 496] width 393 height 22
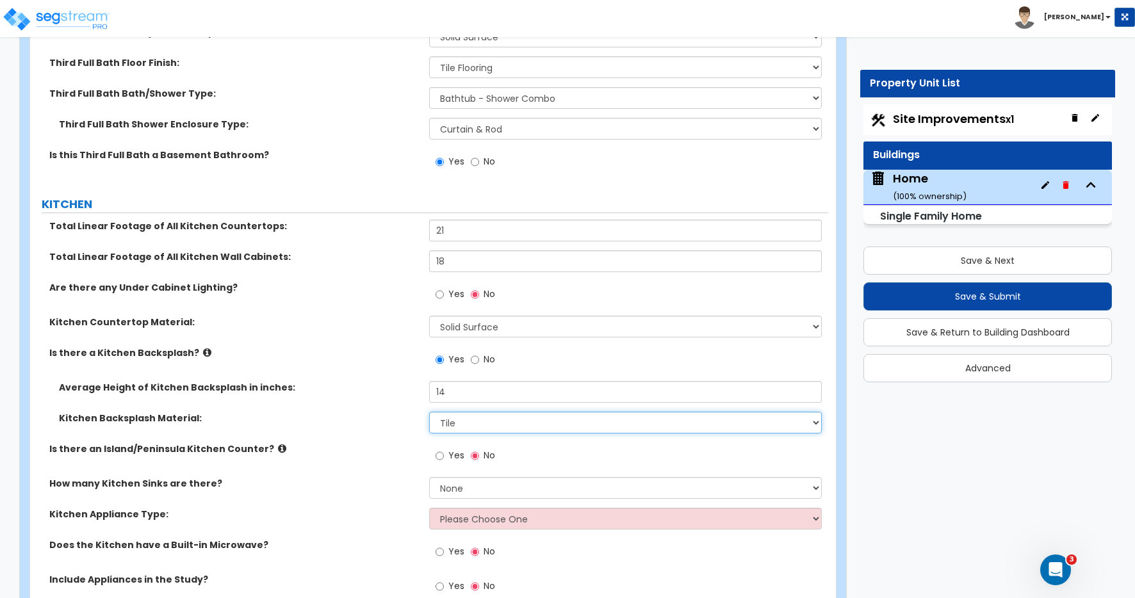
scroll to position [5692, 0]
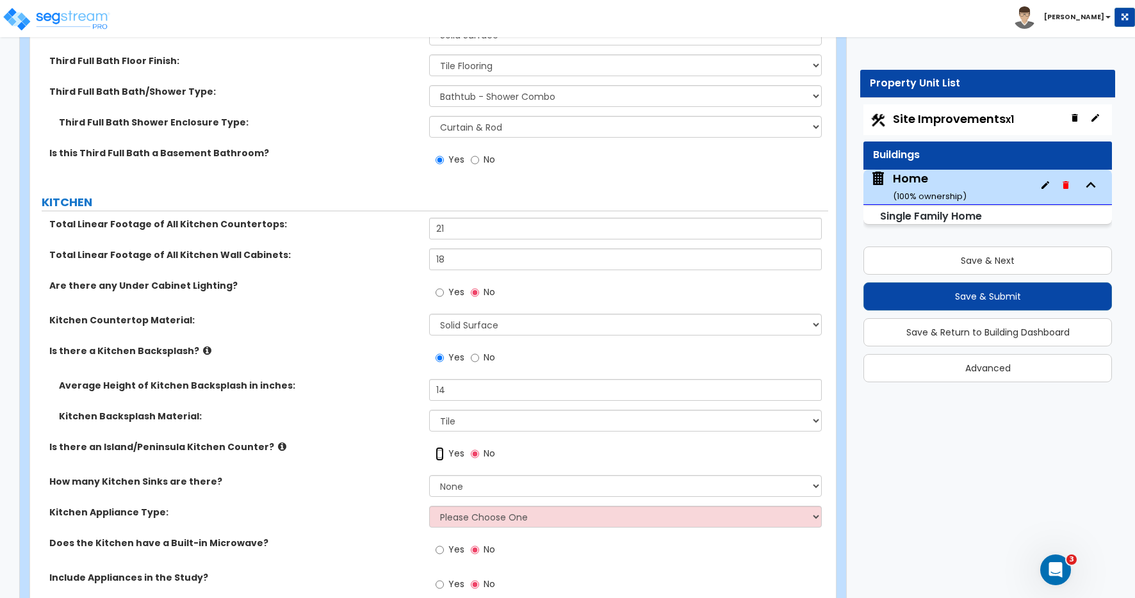
click at [440, 454] on input "Yes" at bounding box center [440, 454] width 8 height 14
radio input "true"
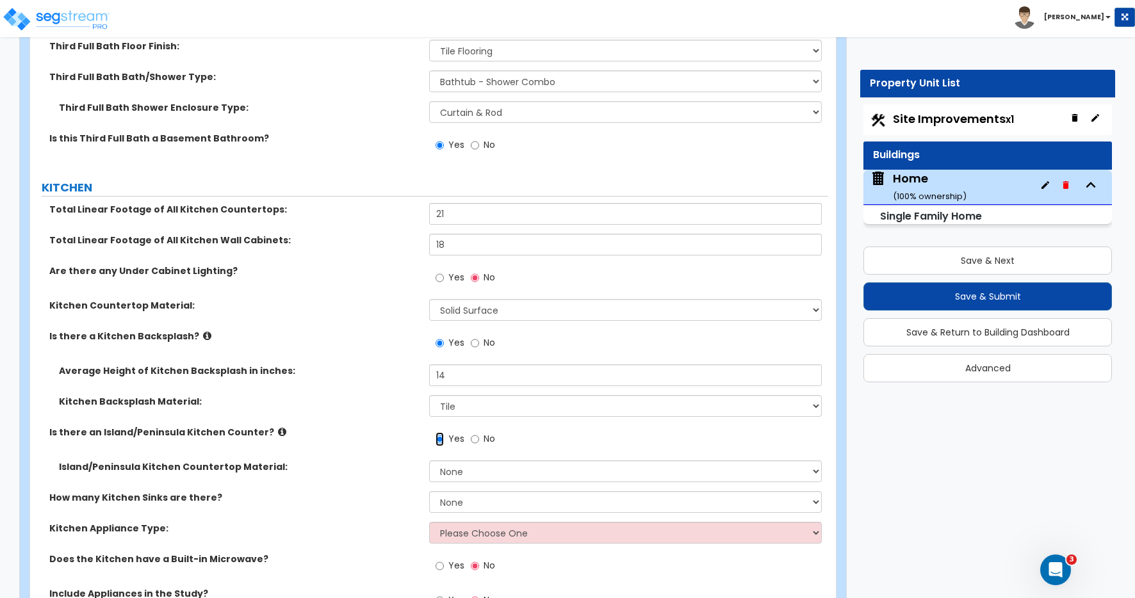
scroll to position [5708, 0]
click at [460, 471] on select "None Plastic Laminate Solid Surface Stone Quartz Marble Tile Wood Stainless Ste…" at bounding box center [625, 471] width 393 height 22
select select "2"
click at [429, 460] on select "None Plastic Laminate Solid Surface Stone Quartz Marble Tile Wood Stainless Ste…" at bounding box center [625, 471] width 393 height 22
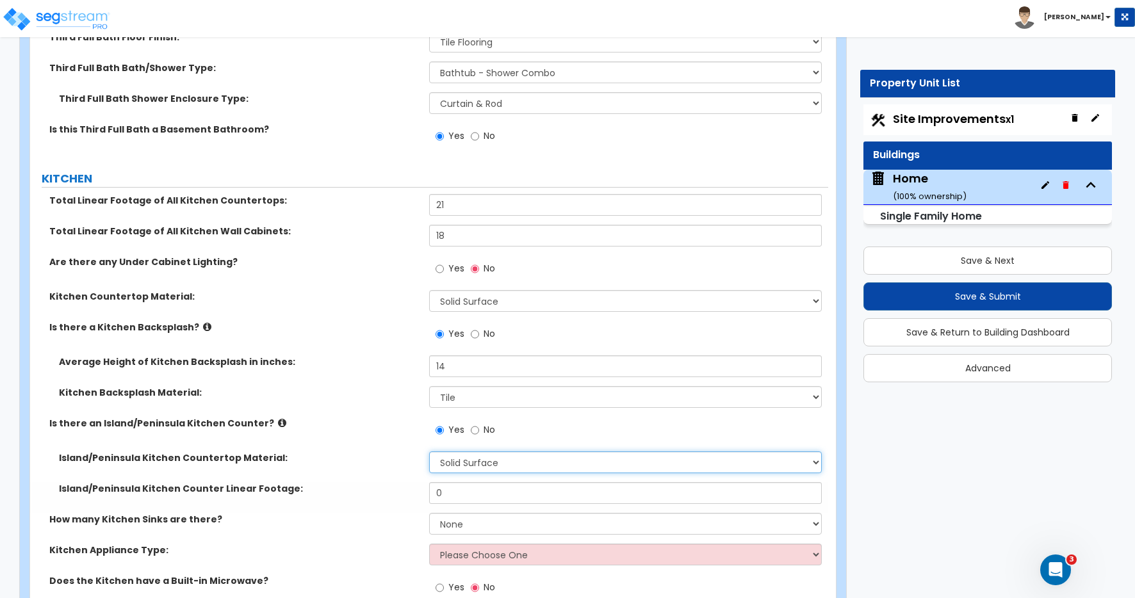
scroll to position [5729, 0]
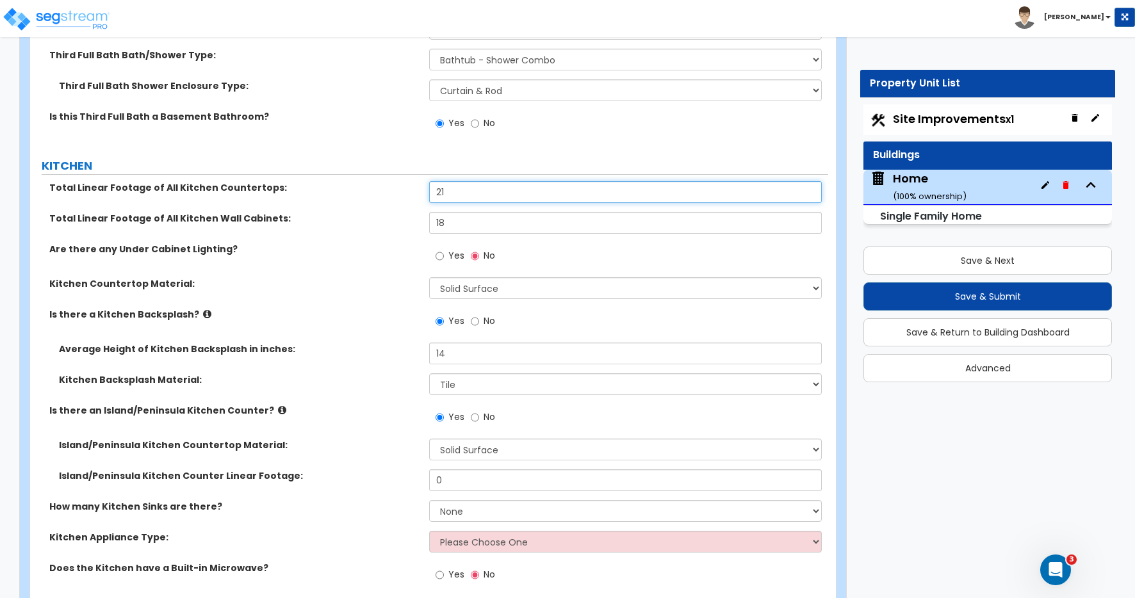
drag, startPoint x: 452, startPoint y: 194, endPoint x: 380, endPoint y: 188, distance: 72.6
click at [380, 188] on div "Total Linear Footage of All Kitchen Countertops: 21" at bounding box center [429, 196] width 798 height 31
click at [427, 191] on div "Total Linear Footage of All Kitchen Countertops: 21" at bounding box center [429, 196] width 798 height 31
drag, startPoint x: 439, startPoint y: 220, endPoint x: 384, endPoint y: 215, distance: 54.7
click at [385, 214] on div "Total Linear Footage of All Kitchen Wall Cabinets: 18" at bounding box center [429, 227] width 798 height 31
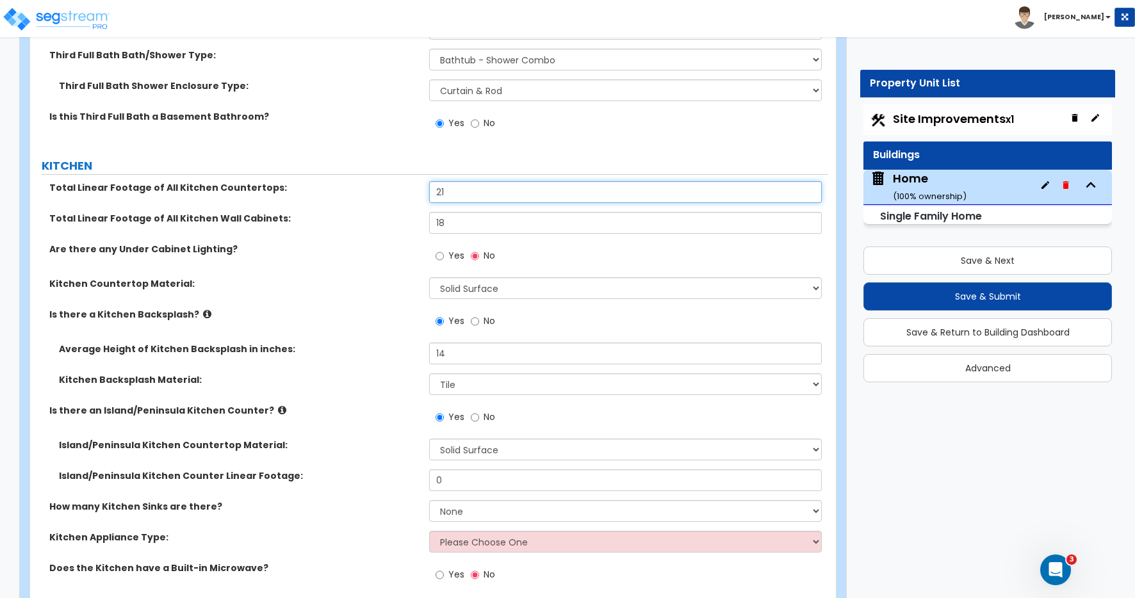
drag, startPoint x: 450, startPoint y: 192, endPoint x: 381, endPoint y: 188, distance: 69.9
click at [406, 188] on div "Total Linear Footage of All Kitchen Countertops: 21" at bounding box center [429, 196] width 798 height 31
type input "14"
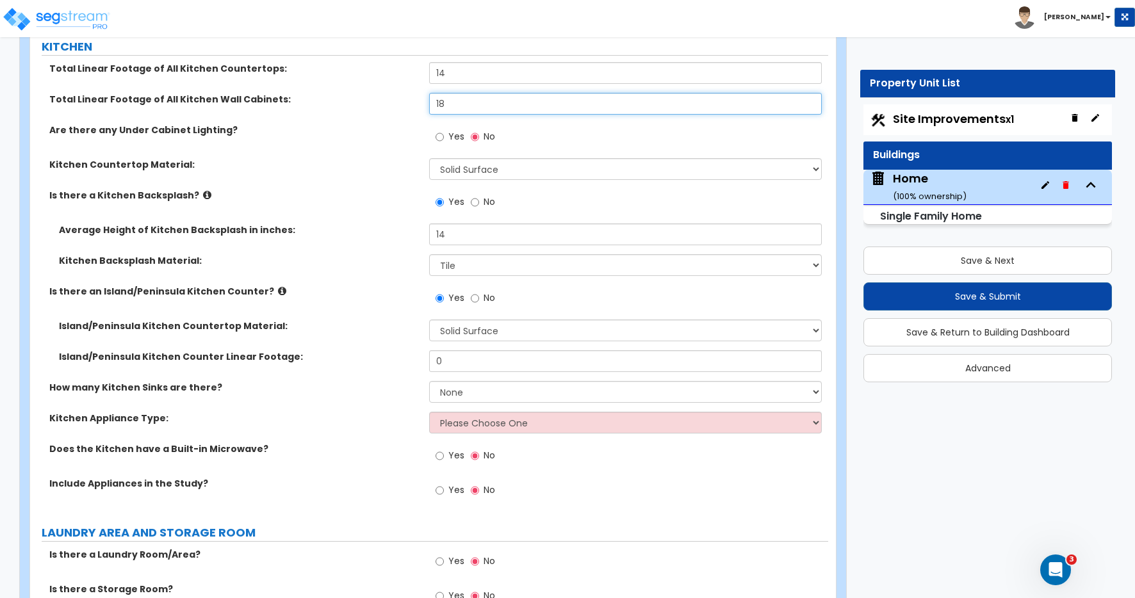
scroll to position [5881, 0]
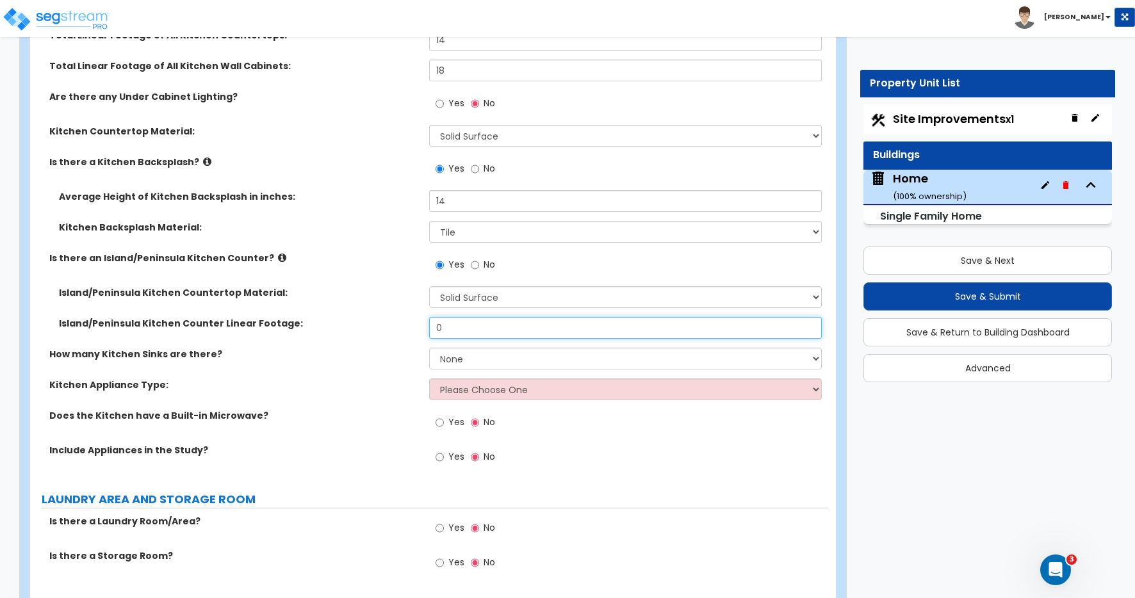
drag, startPoint x: 447, startPoint y: 323, endPoint x: 415, endPoint y: 318, distance: 32.3
click at [415, 318] on div "Island/Peninsula Kitchen Counter Linear Footage: 0" at bounding box center [429, 332] width 798 height 31
type input "8"
click at [466, 359] on select "None 1 2 3" at bounding box center [625, 359] width 393 height 22
select select "1"
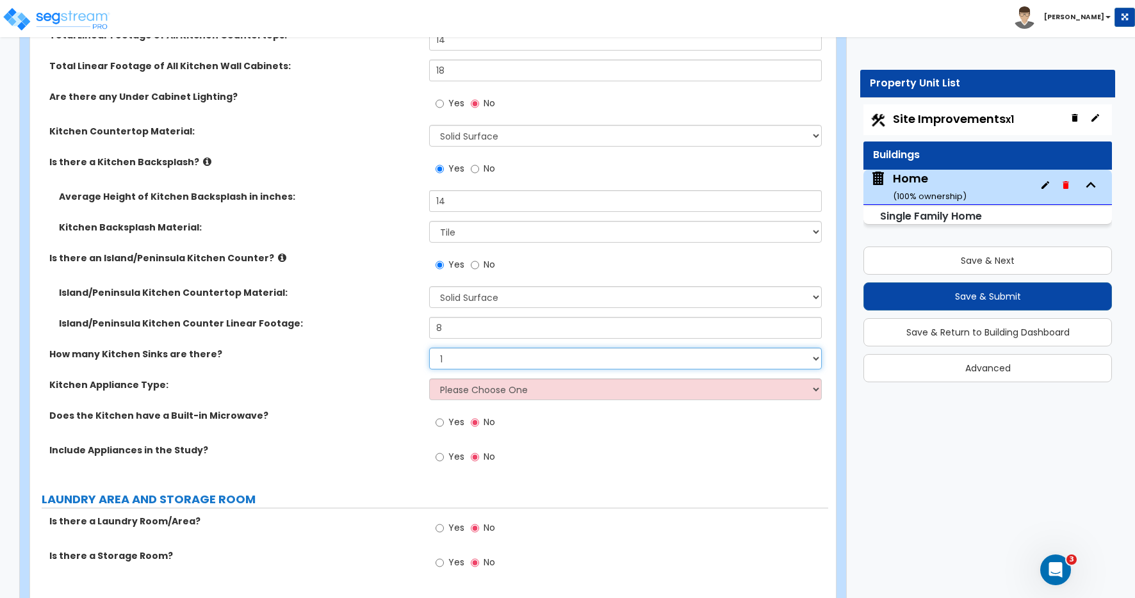
click at [429, 348] on select "None 1 2 3" at bounding box center [625, 359] width 393 height 22
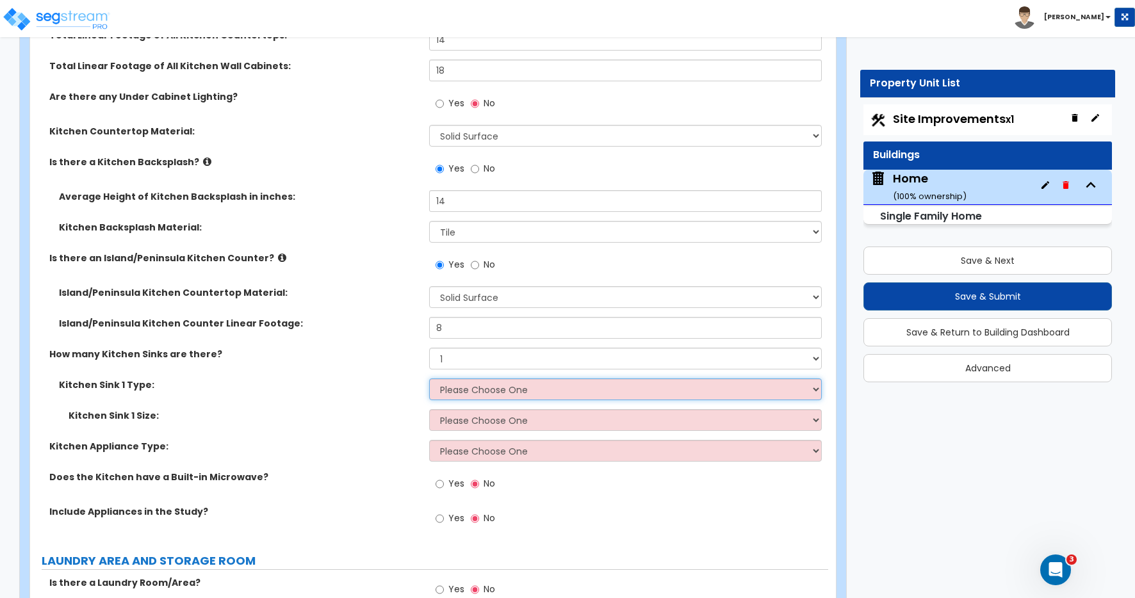
click at [457, 386] on select "Please Choose One Stainless Steel Porcelain Enamel Cast Iron Granite Composite" at bounding box center [625, 390] width 393 height 22
select select "1"
click at [429, 379] on select "Please Choose One Stainless Steel Porcelain Enamel Cast Iron Granite Composite" at bounding box center [625, 390] width 393 height 22
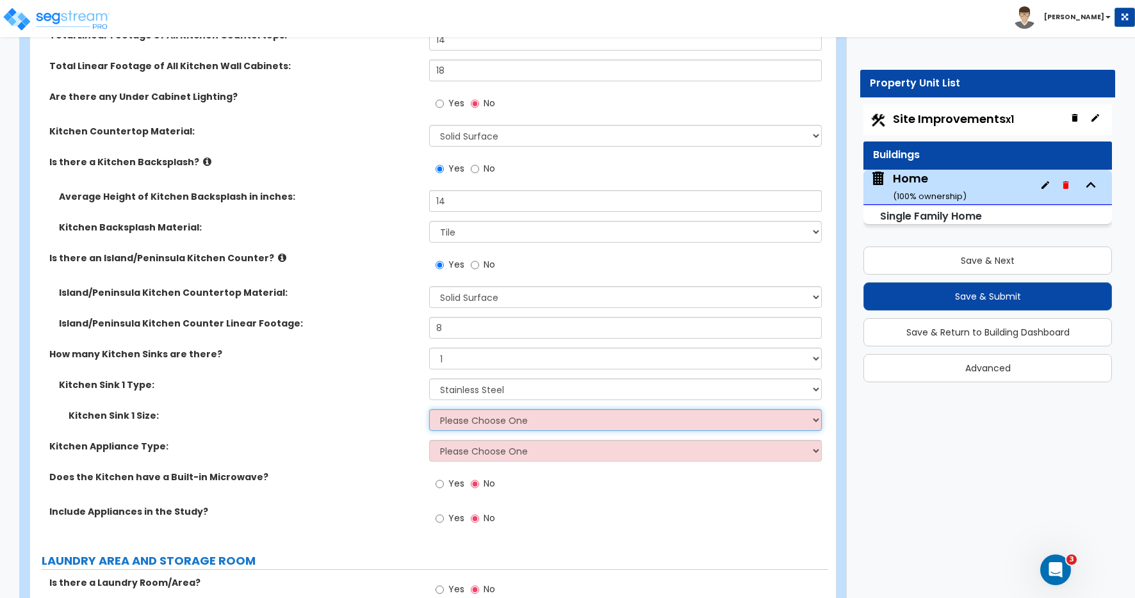
click at [461, 420] on select "Please Choose One Single Sink Double Sink" at bounding box center [625, 420] width 393 height 22
select select "2"
click at [429, 409] on select "Please Choose One Single Sink Double Sink" at bounding box center [625, 420] width 393 height 22
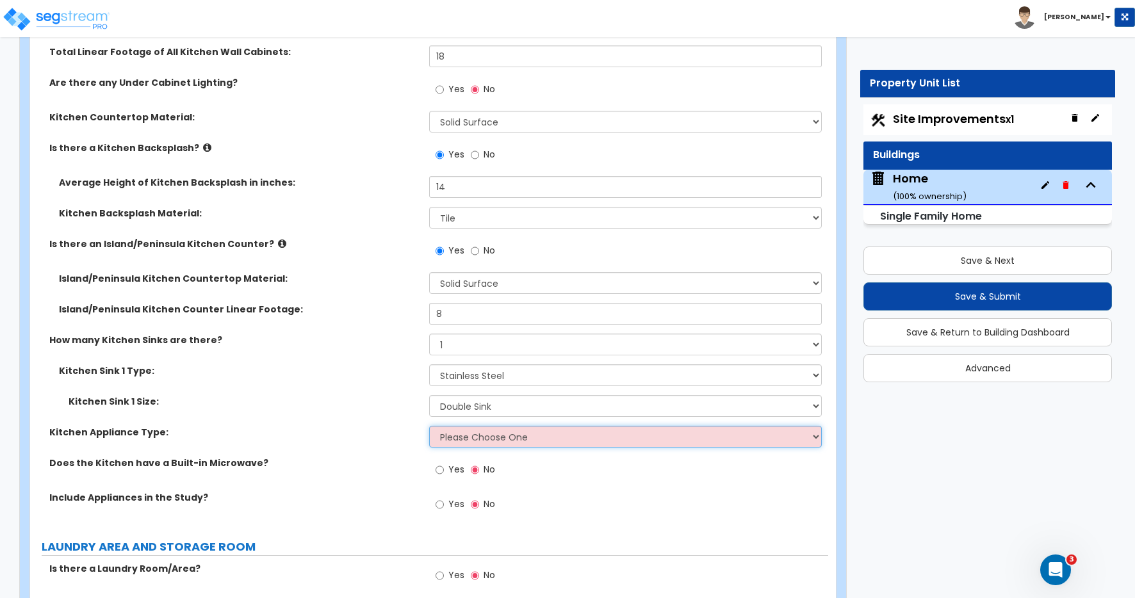
click at [455, 438] on select "Please Choose One Gas Electric" at bounding box center [625, 437] width 393 height 22
select select "1"
click at [429, 426] on select "Please Choose One Gas Electric" at bounding box center [625, 437] width 393 height 22
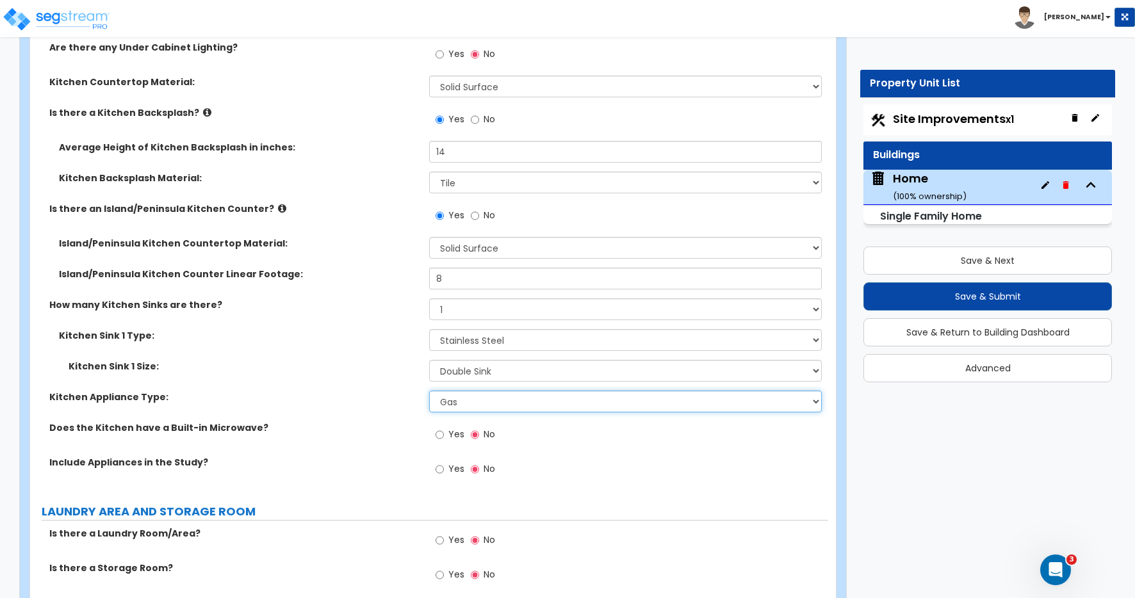
scroll to position [5991, 0]
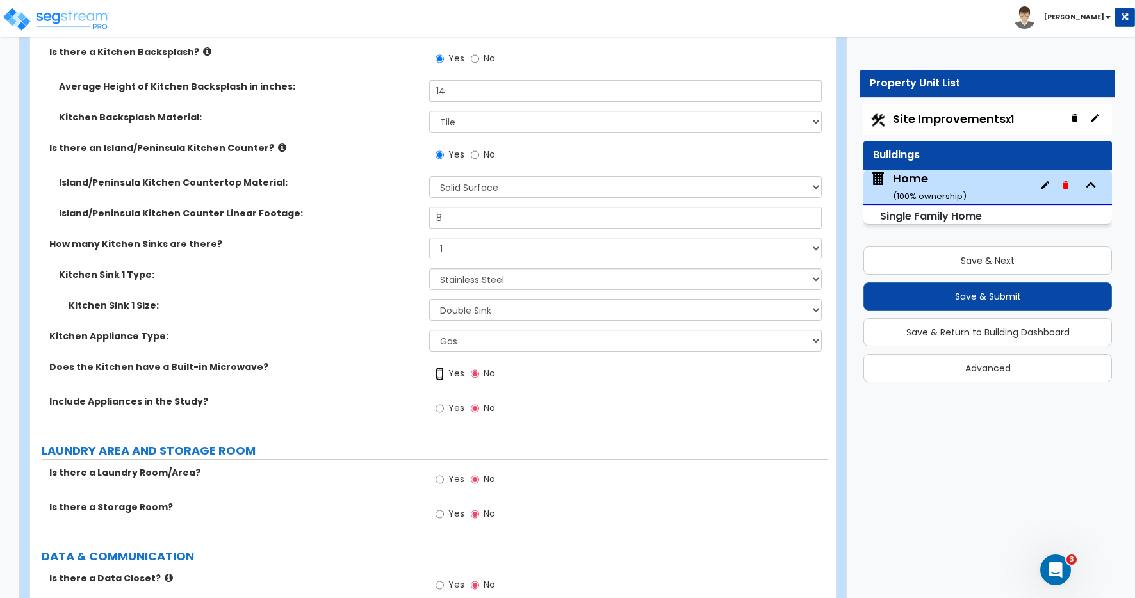
click at [440, 371] on input "Yes" at bounding box center [440, 374] width 8 height 14
radio input "true"
click at [440, 409] on input "Yes" at bounding box center [440, 409] width 8 height 14
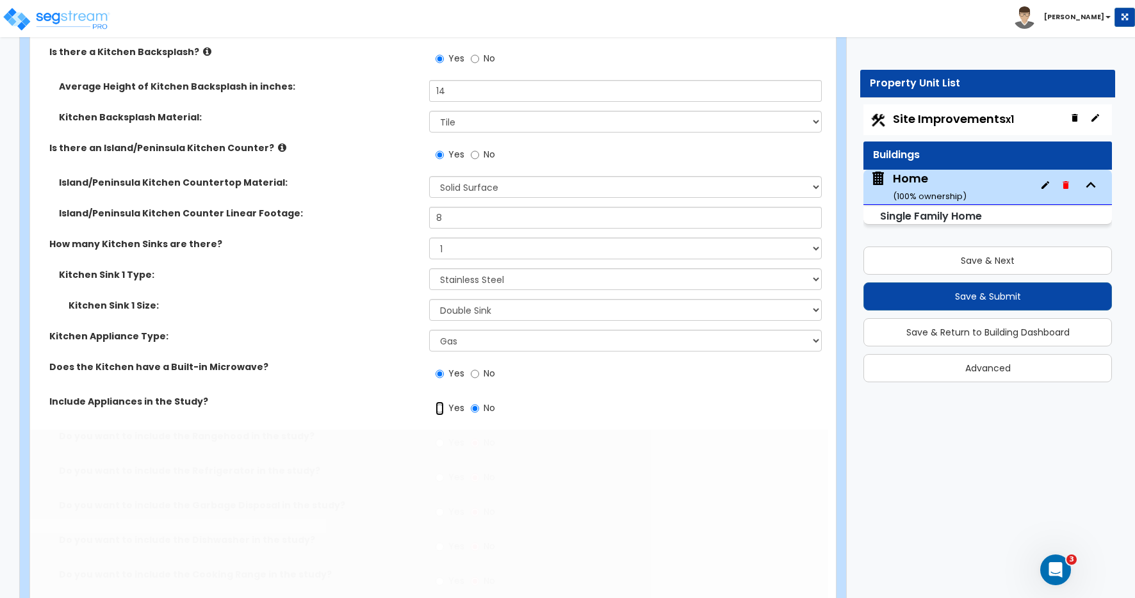
radio input "true"
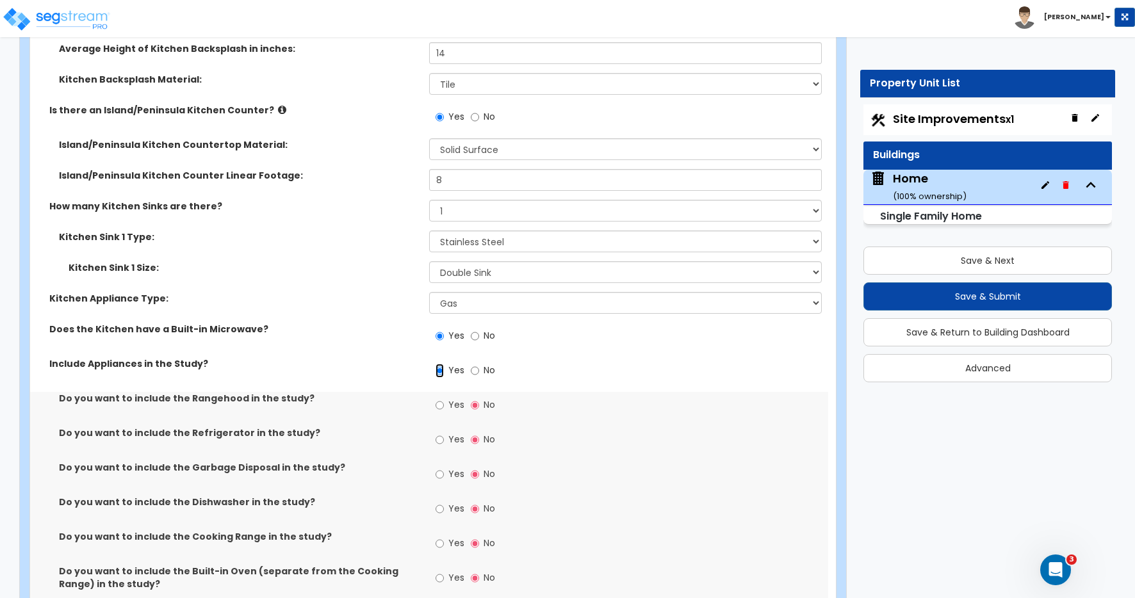
scroll to position [6079, 0]
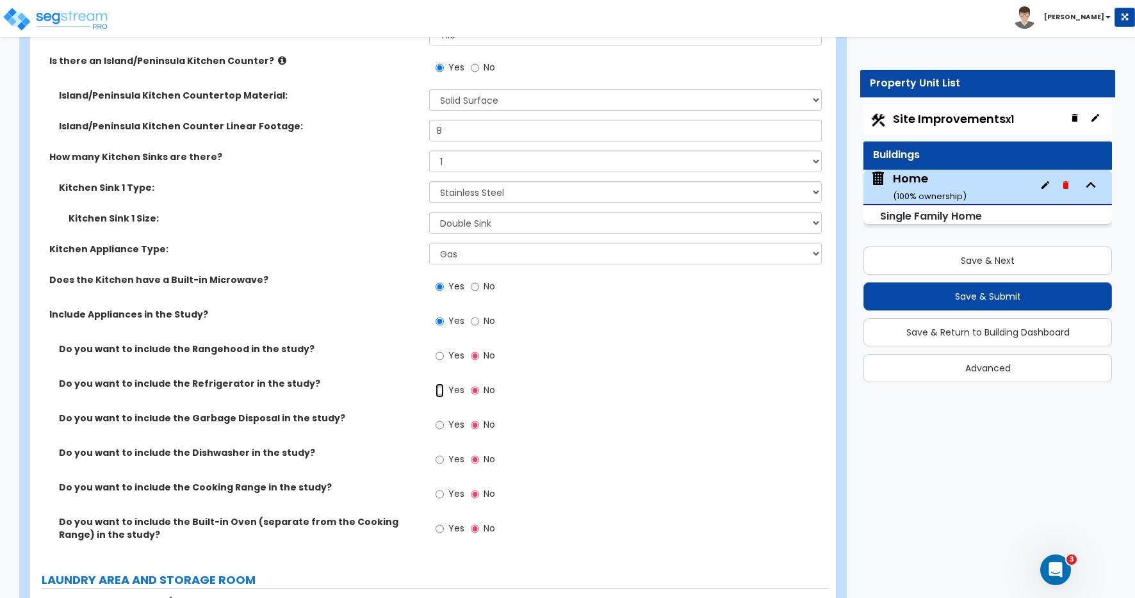
click at [439, 389] on input "Yes" at bounding box center [440, 391] width 8 height 14
radio input "true"
click at [443, 424] on input "Yes" at bounding box center [440, 425] width 8 height 14
radio input "true"
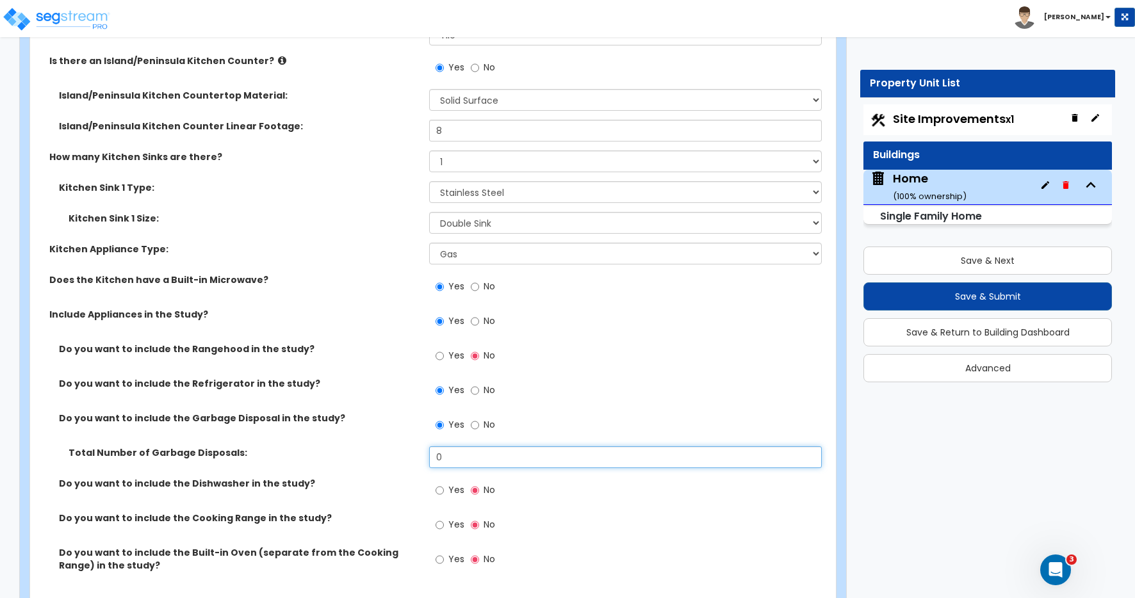
drag, startPoint x: 454, startPoint y: 459, endPoint x: 391, endPoint y: 453, distance: 63.1
click at [391, 453] on div "Total Number of Garbage Disposals: 0" at bounding box center [429, 462] width 798 height 31
type input "1"
click at [445, 490] on label "Yes" at bounding box center [450, 492] width 29 height 22
click at [444, 490] on input "Yes" at bounding box center [440, 491] width 8 height 14
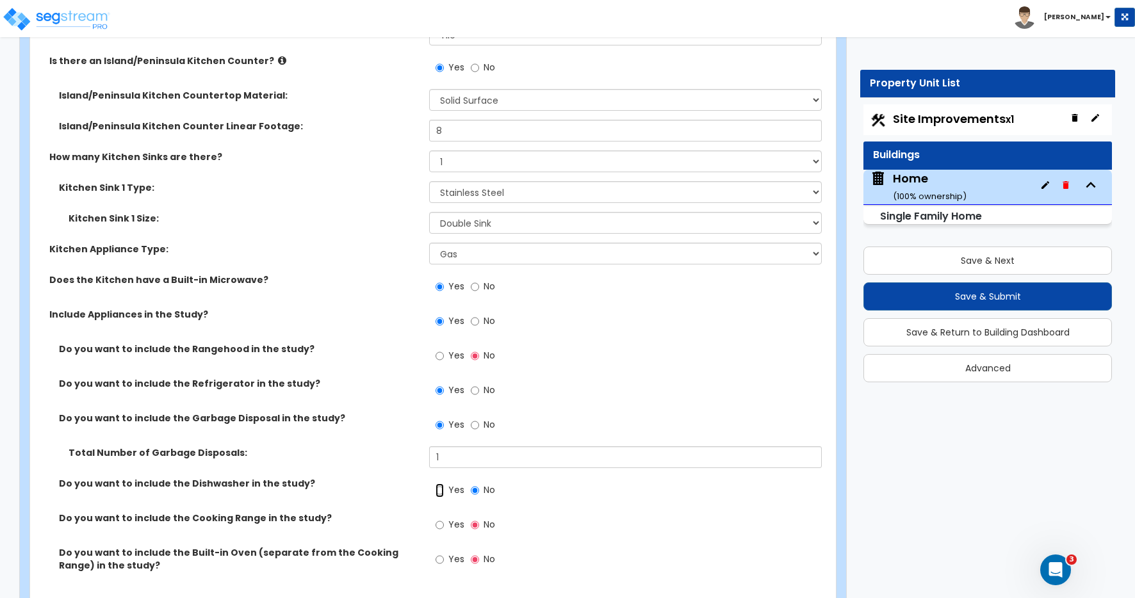
radio input "true"
click at [438, 525] on input "Yes" at bounding box center [440, 525] width 8 height 14
radio input "true"
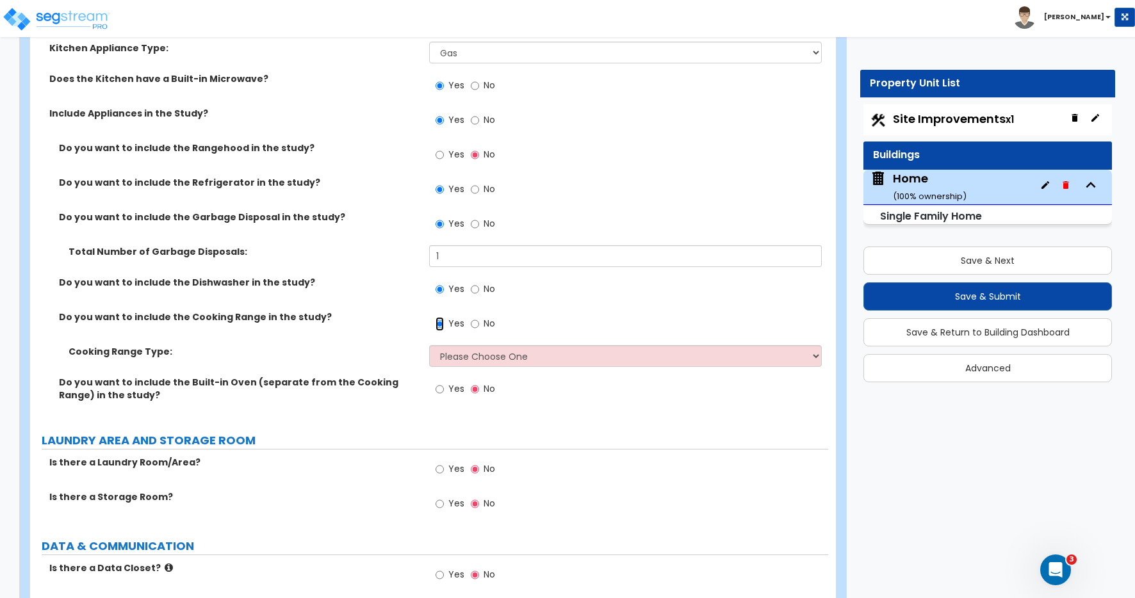
scroll to position [6291, 0]
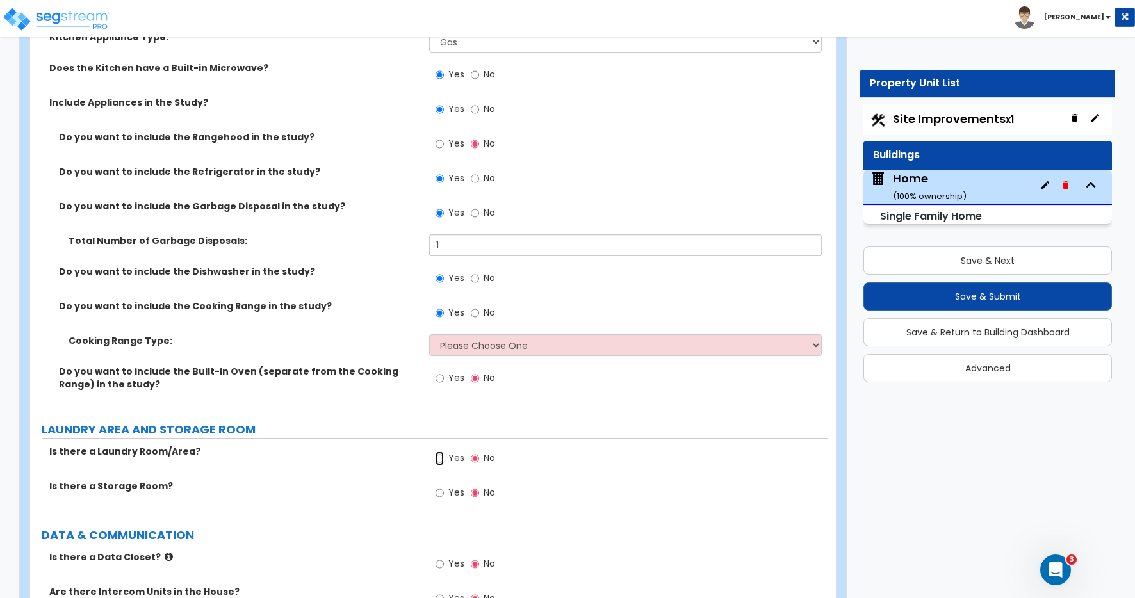
click at [443, 455] on input "Yes" at bounding box center [440, 459] width 8 height 14
radio input "true"
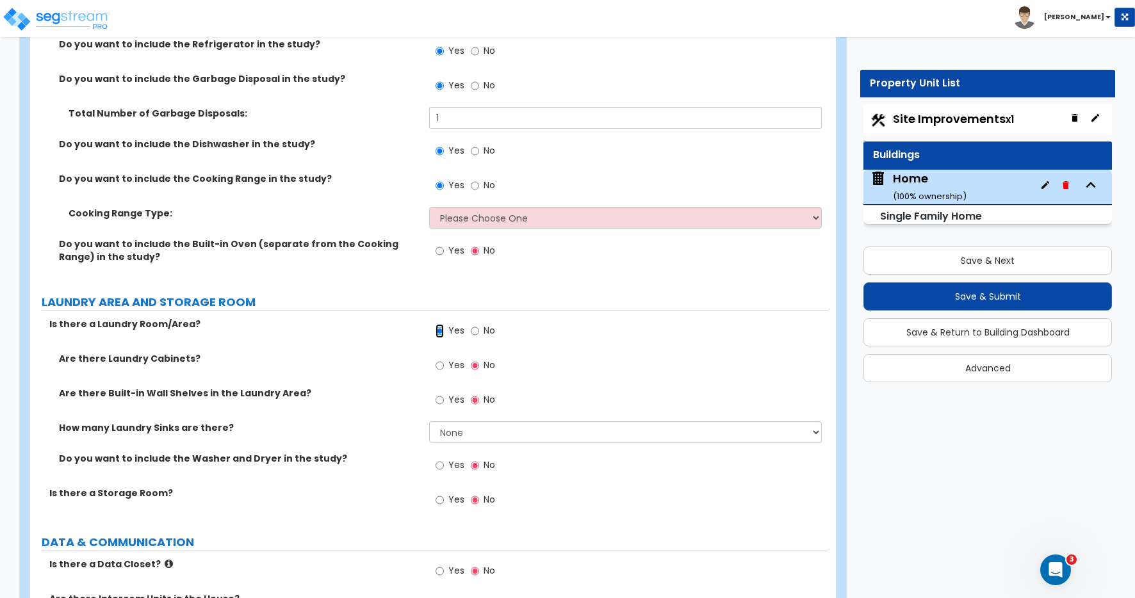
scroll to position [6423, 0]
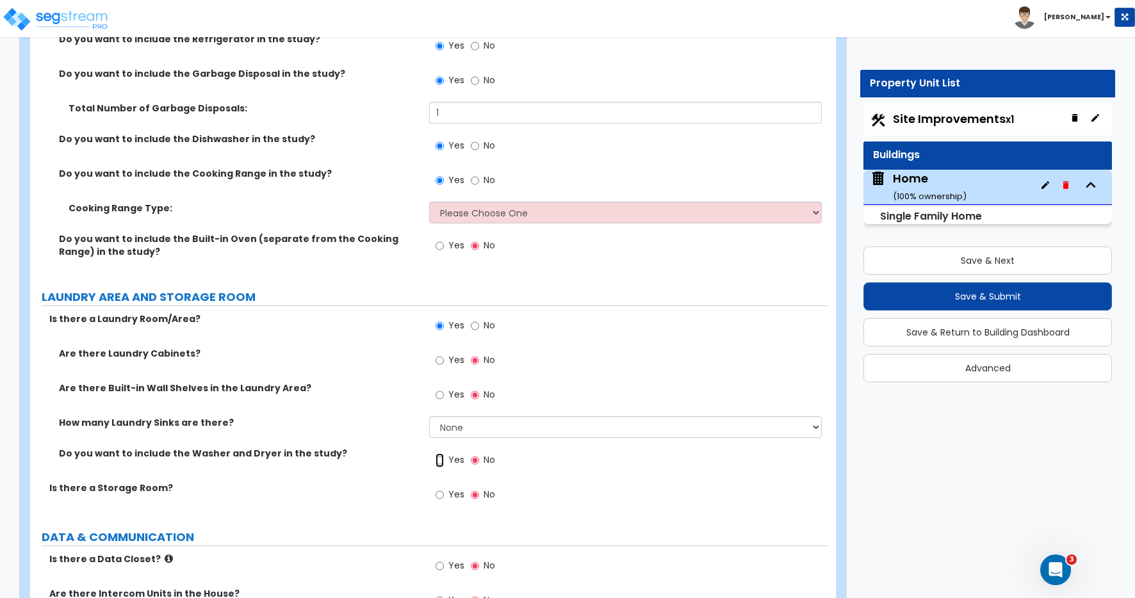
click at [443, 465] on input "Yes" at bounding box center [440, 461] width 8 height 14
radio input "true"
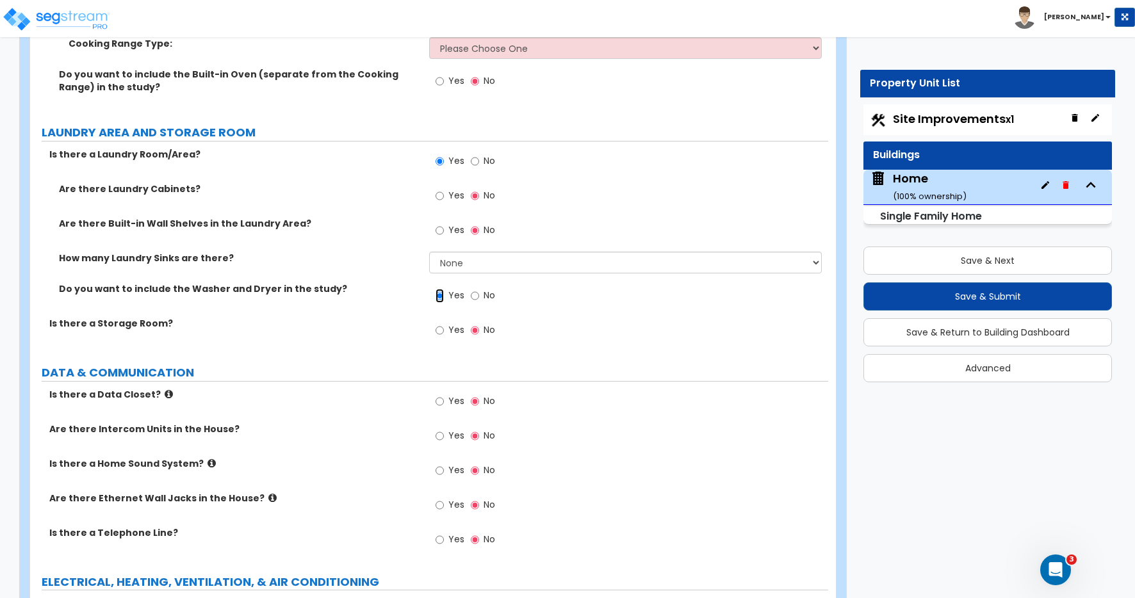
scroll to position [6600, 0]
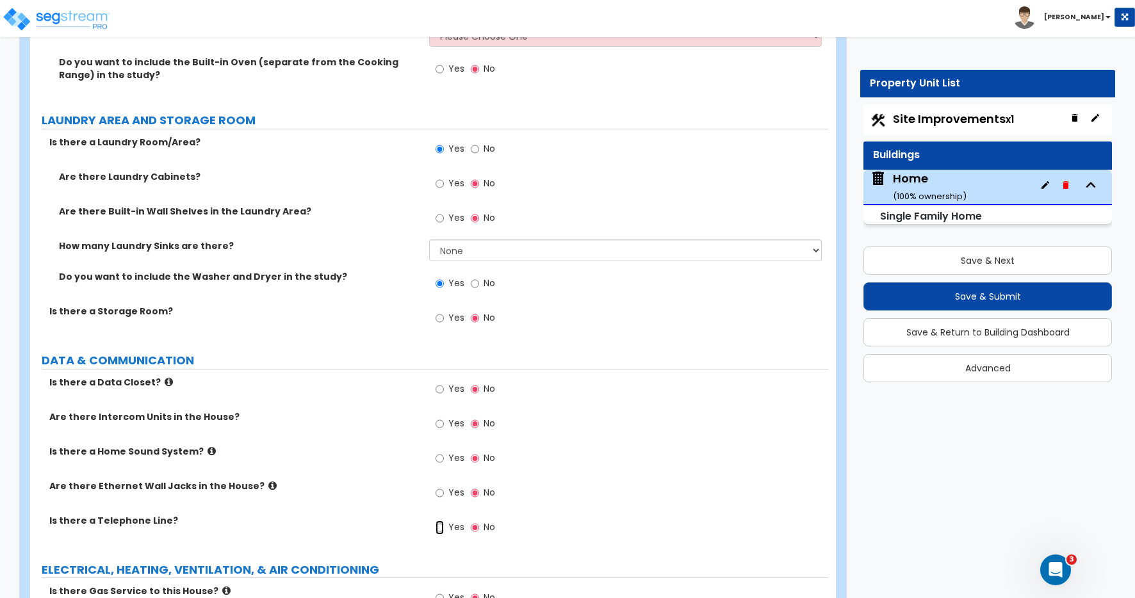
click at [443, 527] on input "Yes" at bounding box center [440, 528] width 8 height 14
radio input "true"
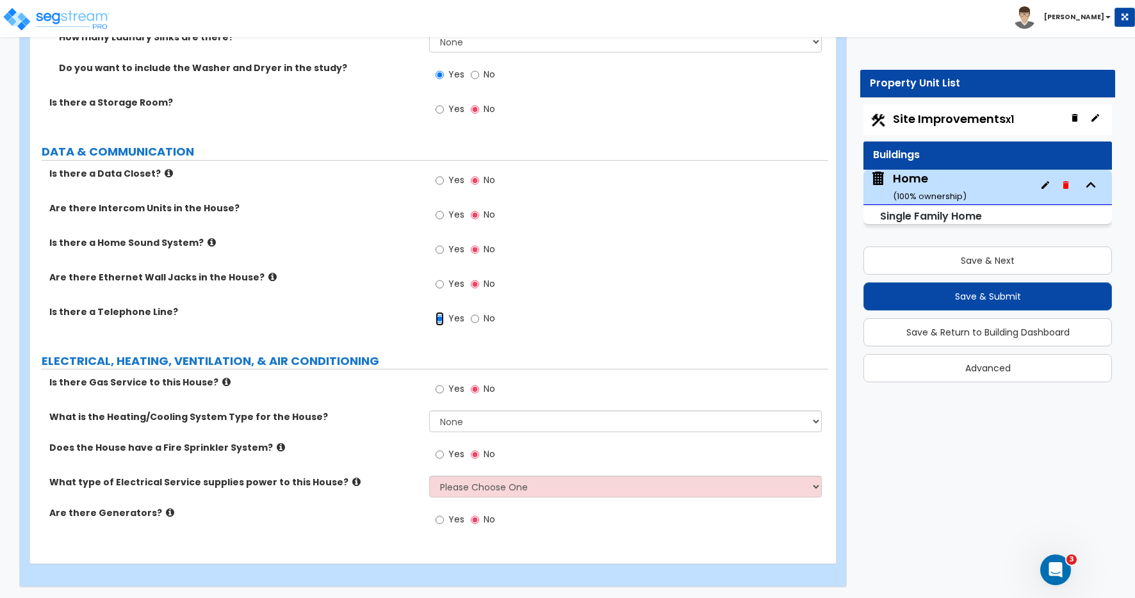
scroll to position [6811, 0]
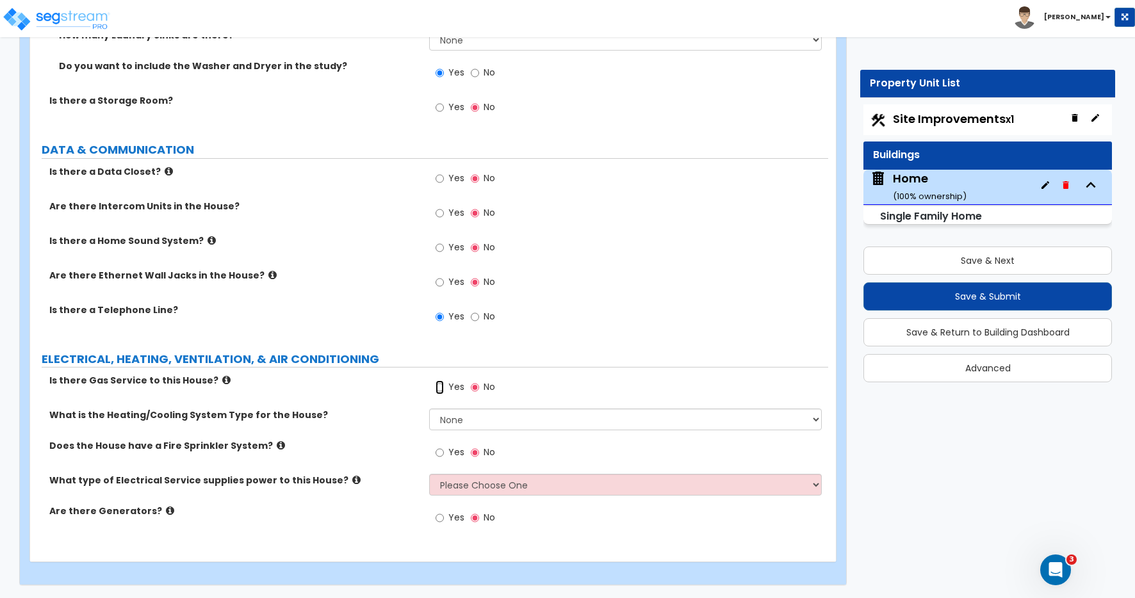
click at [442, 385] on input "Yes" at bounding box center [440, 388] width 8 height 14
radio input "true"
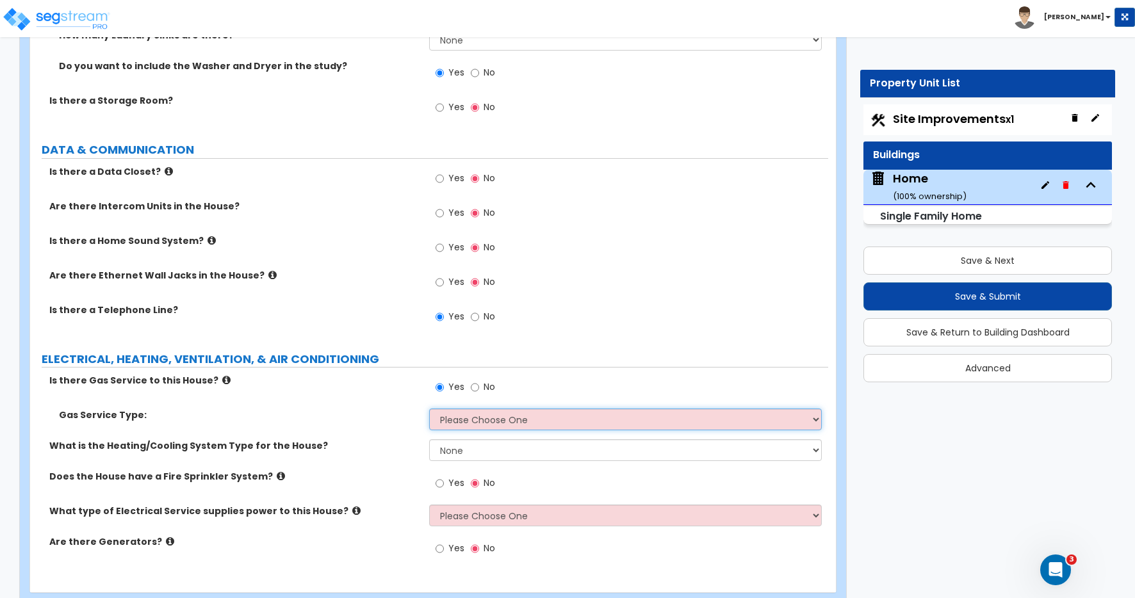
click at [470, 421] on select "Please Choose One Natural Gas Service Propane Tank On-site" at bounding box center [625, 420] width 393 height 22
select select "1"
click at [429, 409] on select "Please Choose One Natural Gas Service Propane Tank On-site" at bounding box center [625, 420] width 393 height 22
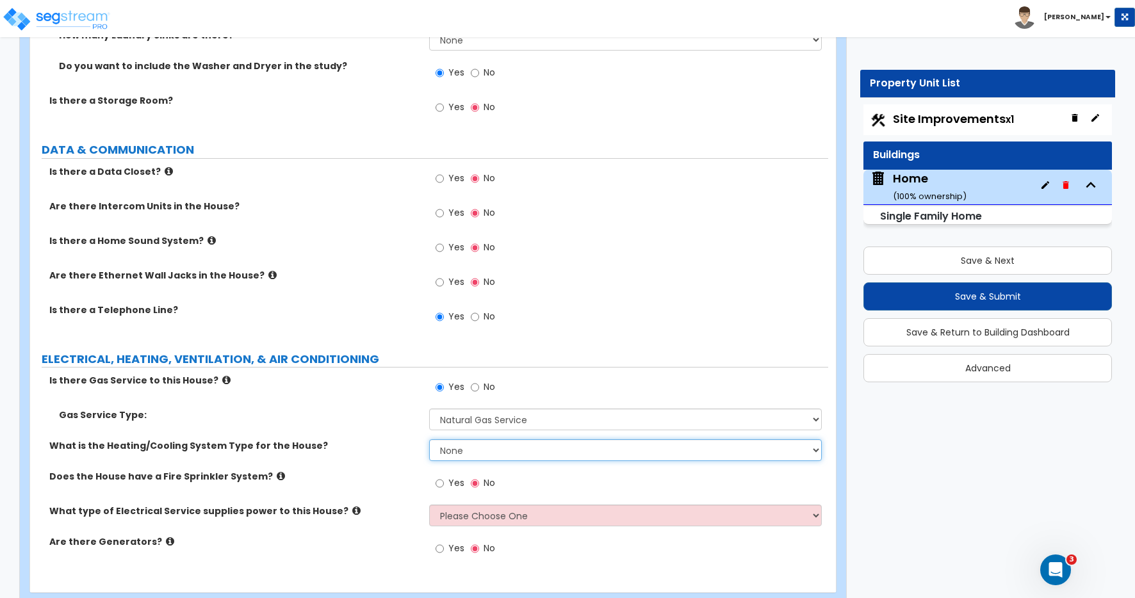
click at [461, 450] on select "None Heat Only Centralized Heating & Cooling Thru Wall Air Conditioners Mini Sp…" at bounding box center [625, 451] width 393 height 22
select select "2"
click at [429, 440] on select "None Heat Only Centralized Heating & Cooling Thru Wall Air Conditioners Mini Sp…" at bounding box center [625, 451] width 393 height 22
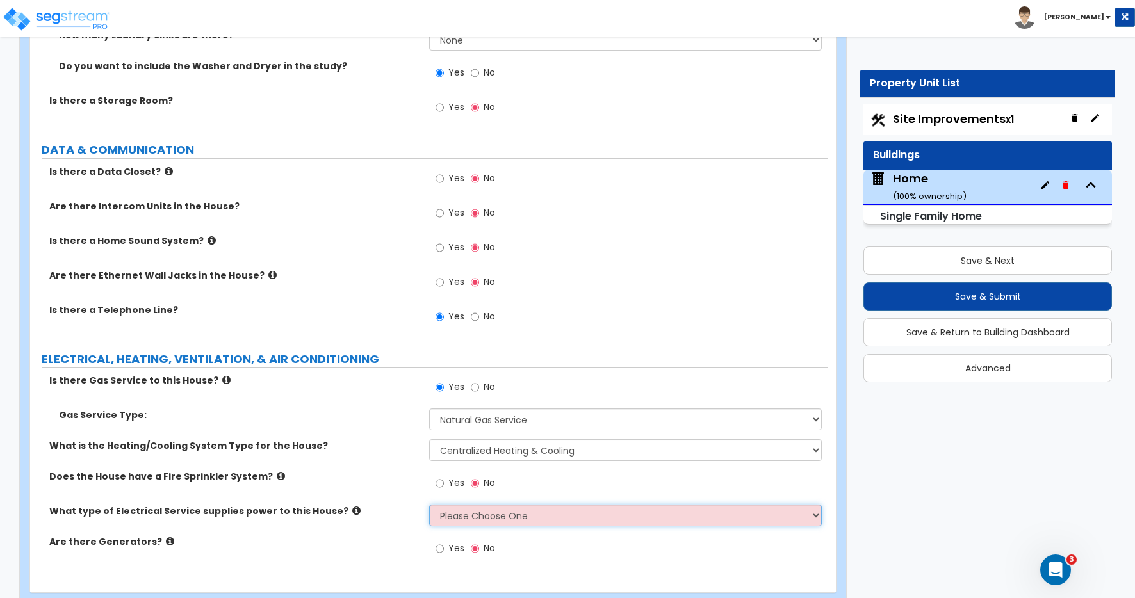
click at [457, 516] on select "Please Choose One Overhead Underground" at bounding box center [625, 516] width 393 height 22
select select "2"
click at [429, 505] on select "Please Choose One Overhead Underground" at bounding box center [625, 516] width 393 height 22
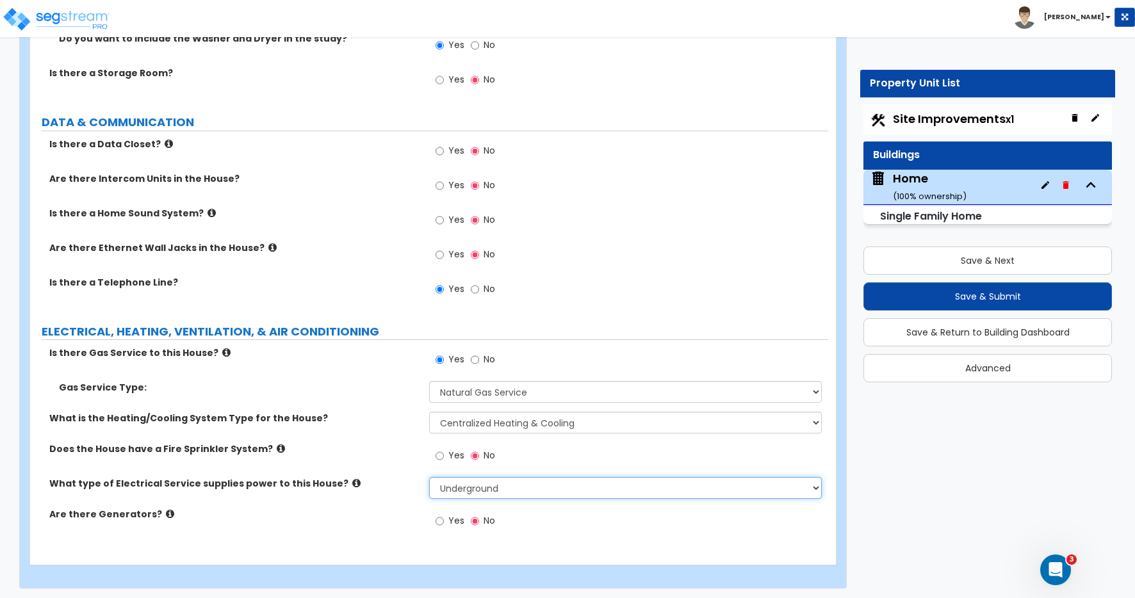
scroll to position [6842, 0]
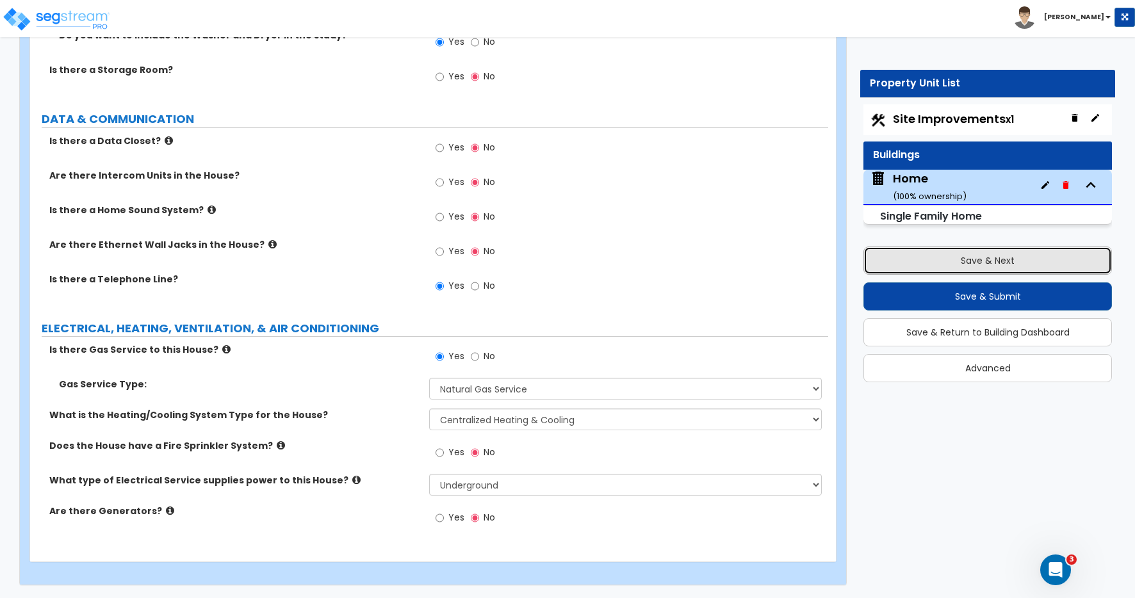
click at [996, 259] on button "Save & Next" at bounding box center [988, 261] width 249 height 28
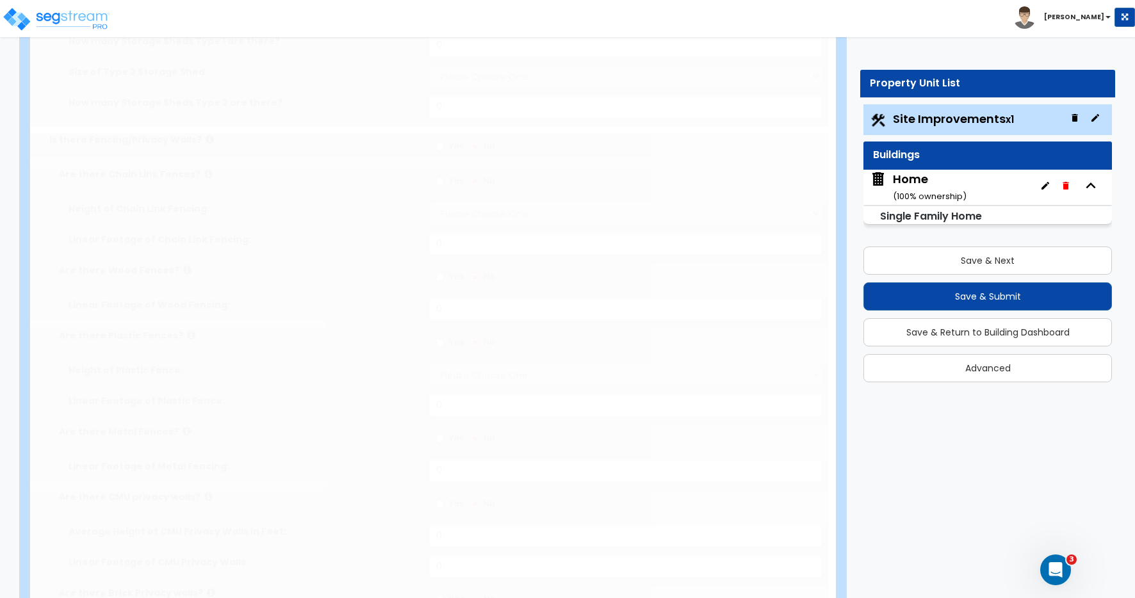
type input "0.23"
select select "2"
type input "1551"
select select "2"
type input "300"
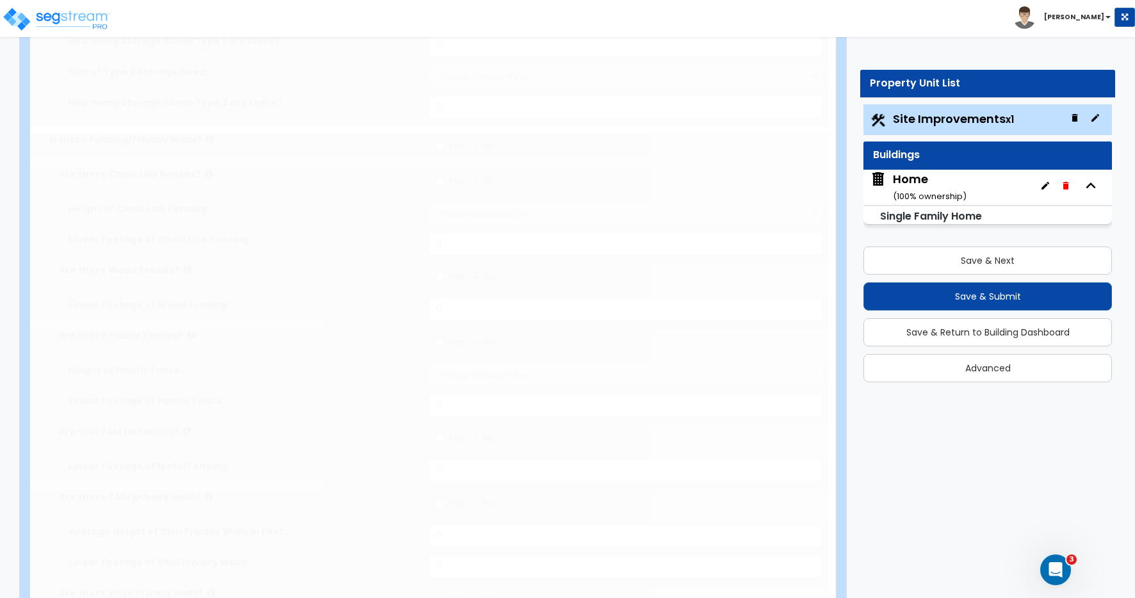
radio input "true"
select select "1"
type input "680"
select select "2"
type input "6060"
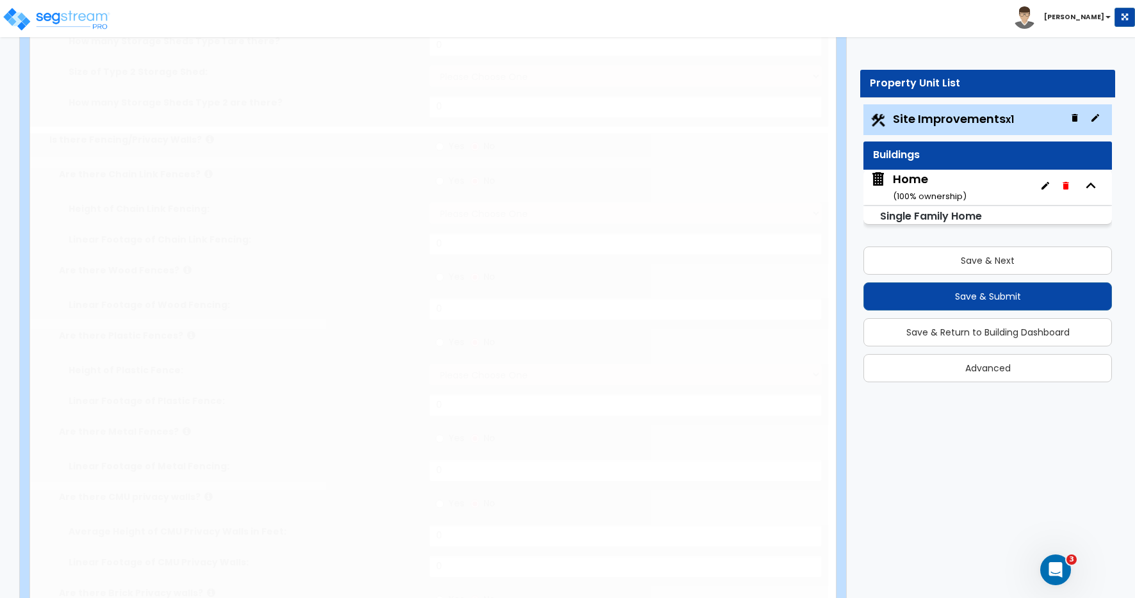
radio input "true"
select select "2"
type input "5510"
radio input "true"
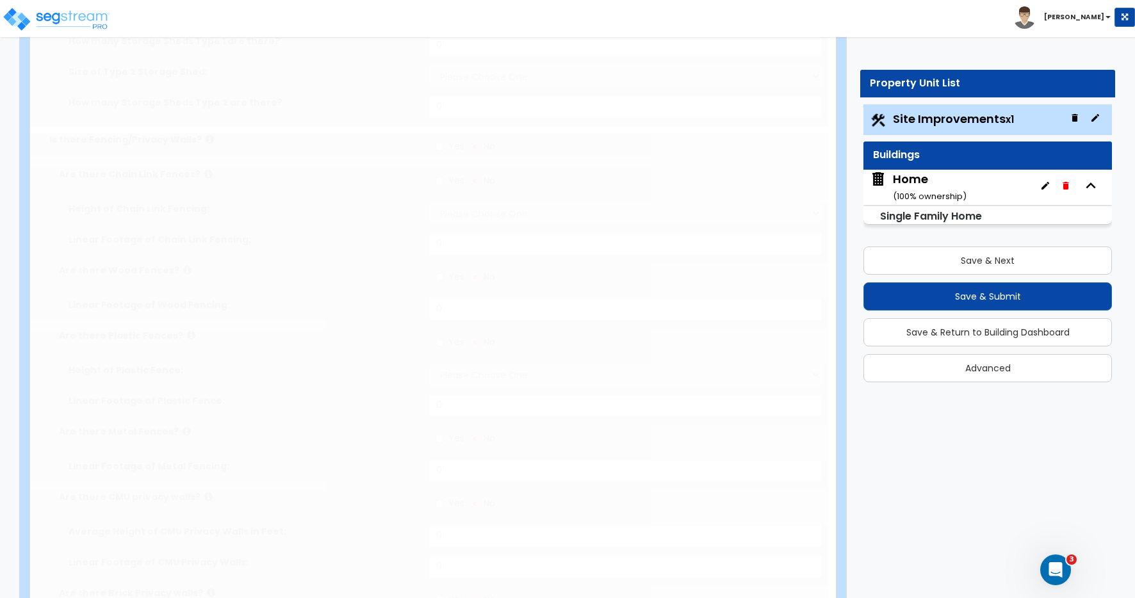
select select "1"
type input "6"
select select "1"
select select "4"
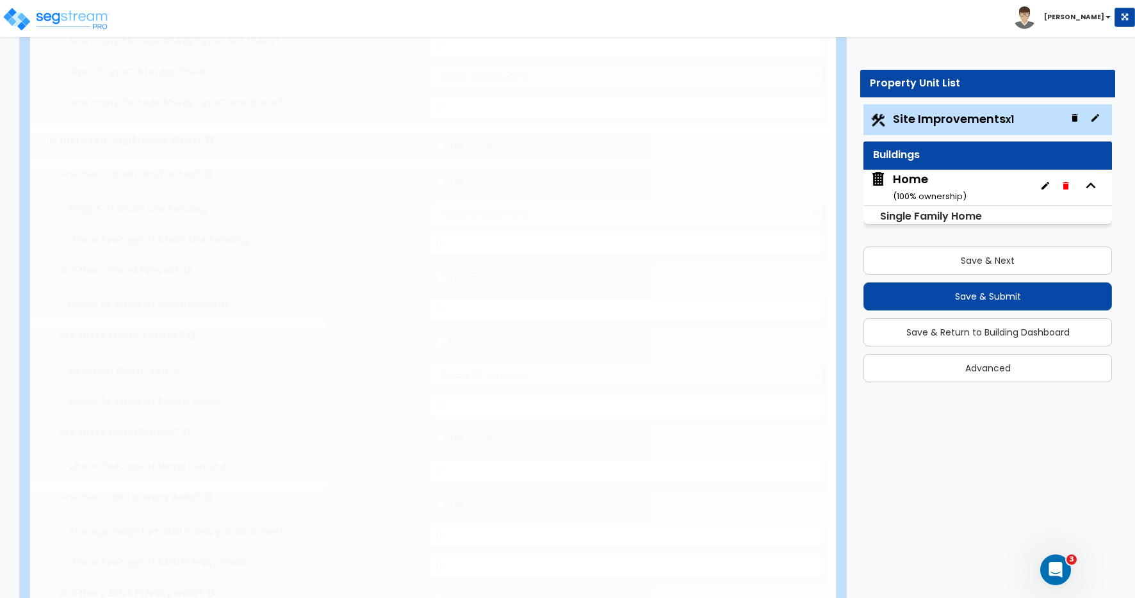
type input "12"
radio input "true"
type input "550"
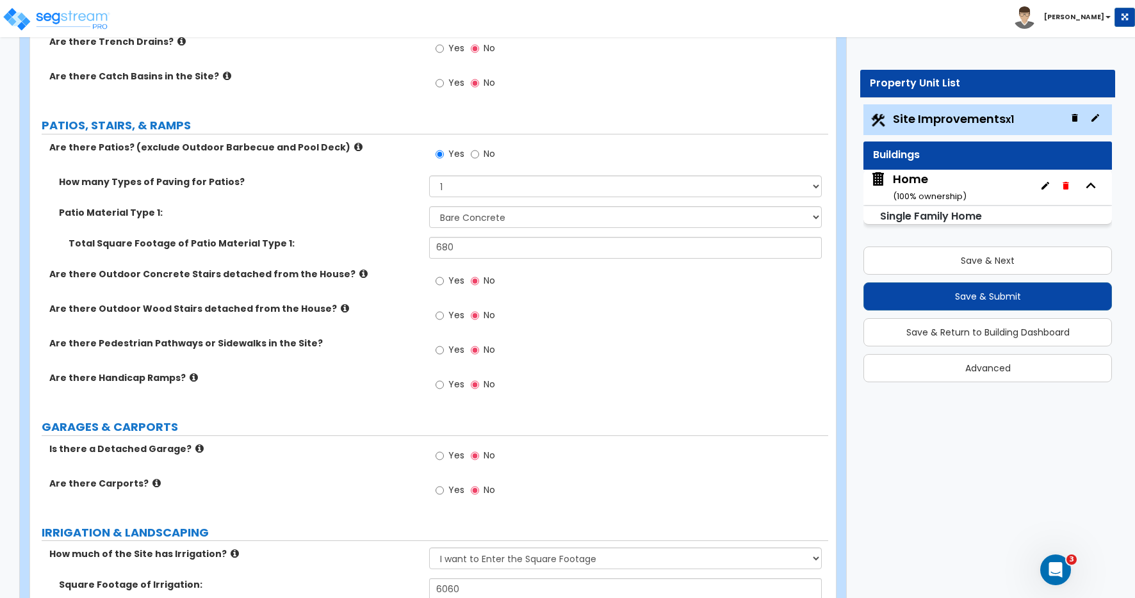
scroll to position [493, 0]
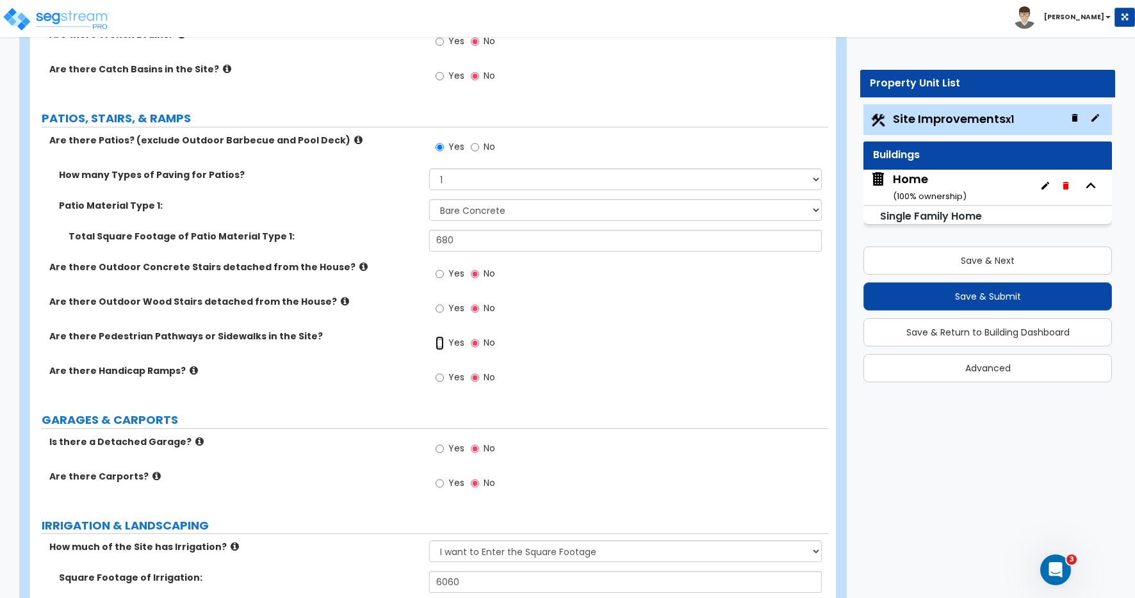
click at [438, 345] on input "Yes" at bounding box center [440, 343] width 8 height 14
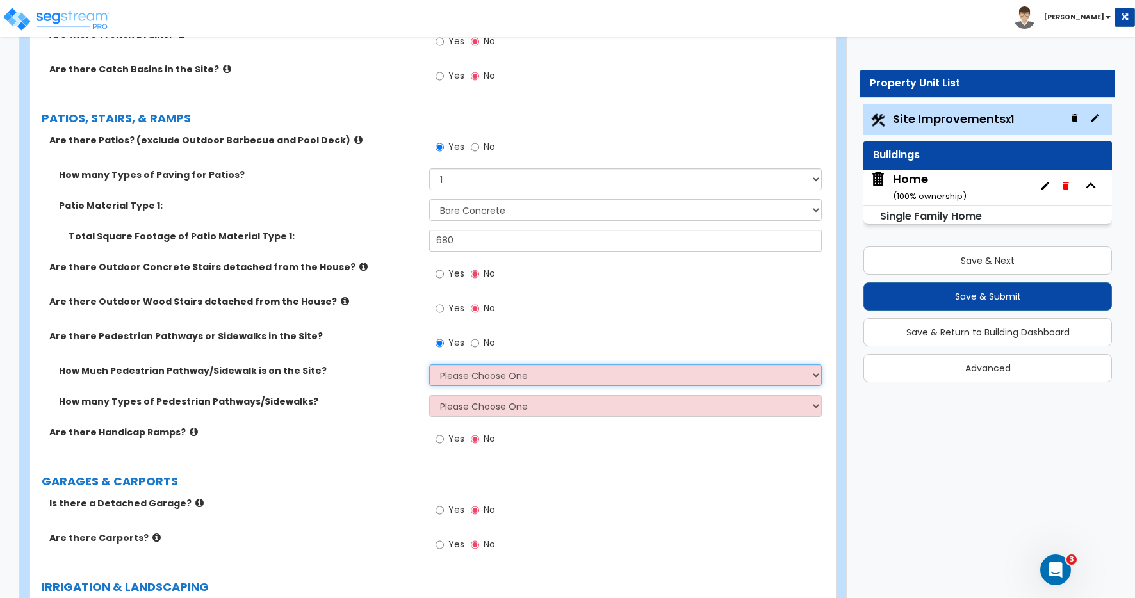
click at [452, 379] on select "Please Choose One I Don't Know, Please Estimate For Me Enter Linear Footage" at bounding box center [625, 376] width 393 height 22
click at [429, 365] on select "Please Choose One I Don't Know, Please Estimate For Me Enter Linear Footage" at bounding box center [625, 376] width 393 height 22
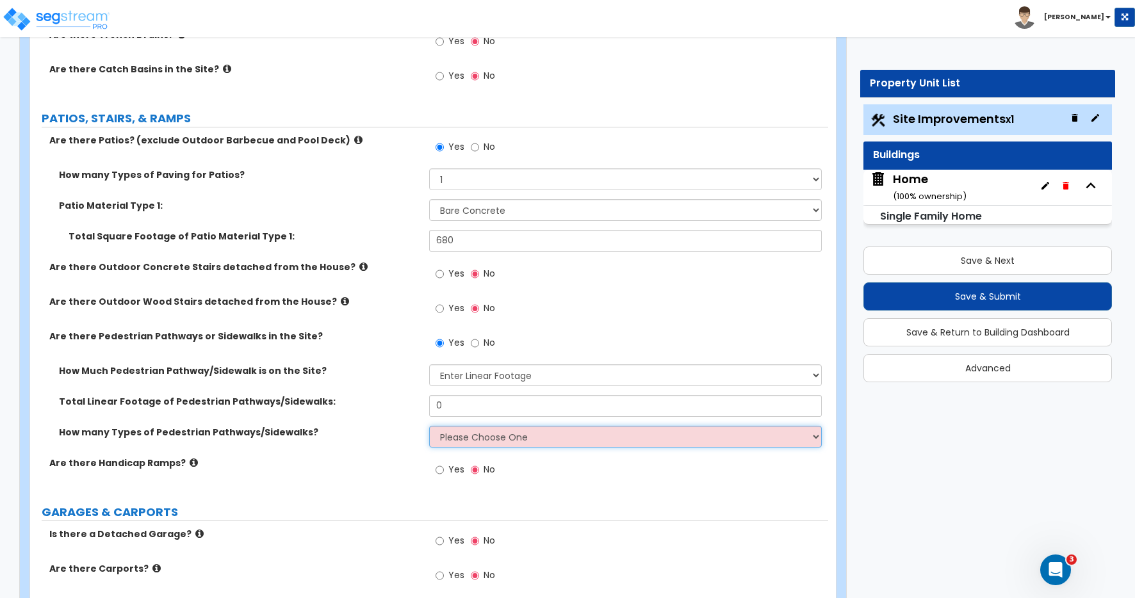
click at [460, 433] on select "Please Choose One 1 2 3" at bounding box center [625, 437] width 393 height 22
click at [429, 426] on select "Please Choose One 1 2 3" at bounding box center [625, 437] width 393 height 22
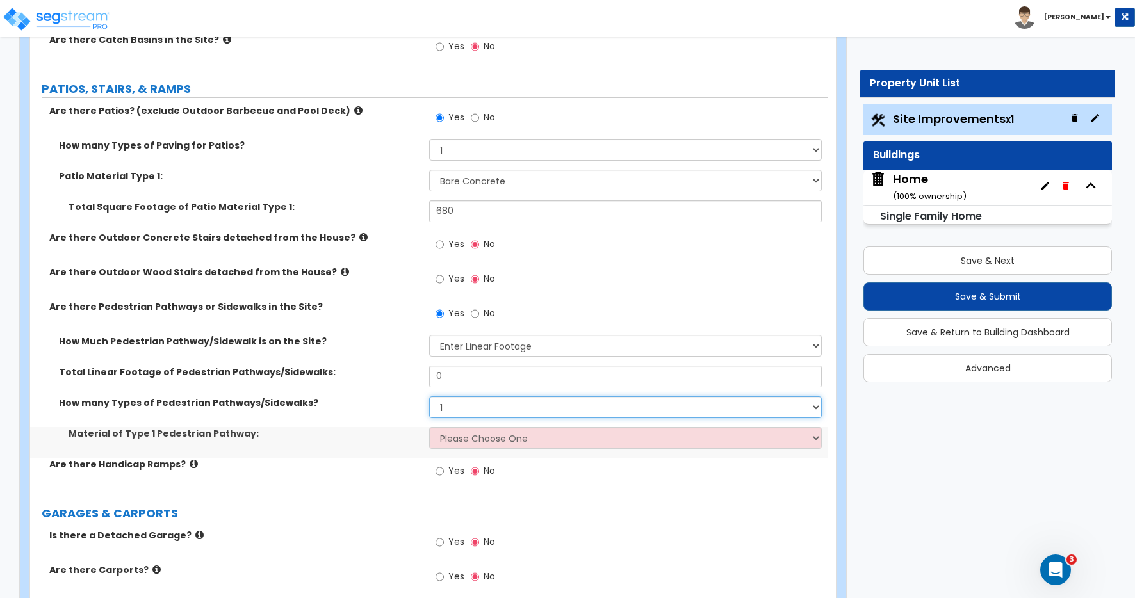
scroll to position [583, 0]
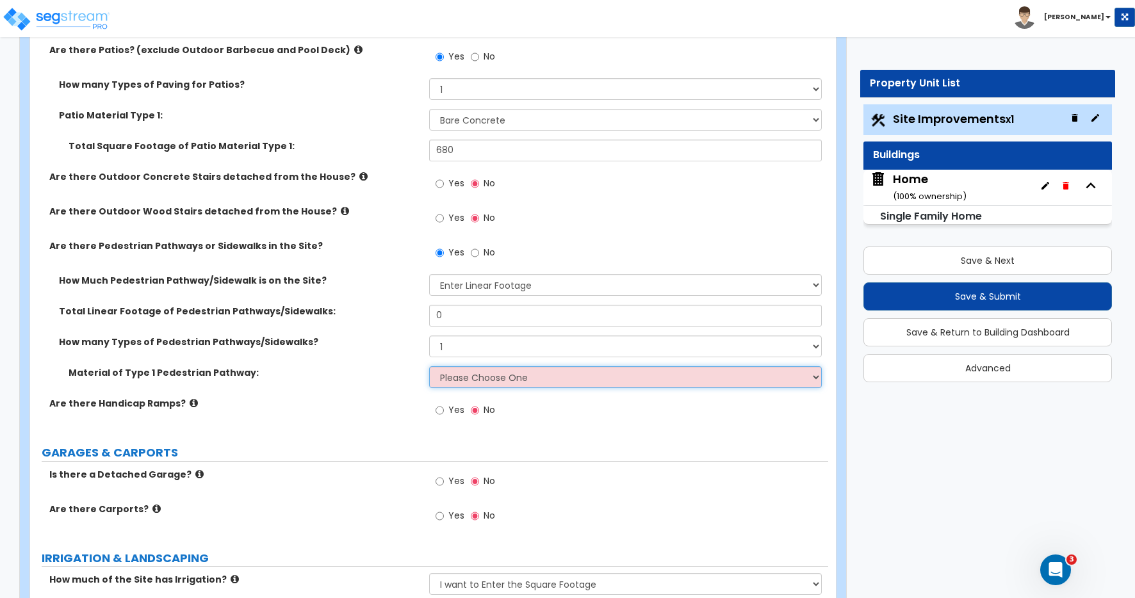
click at [456, 379] on select "Please Choose One Bare Concrete Stamped Concrete Brick Pavers Stone Pavers Wood…" at bounding box center [625, 377] width 393 height 22
click at [429, 366] on select "Please Choose One Bare Concrete Stamped Concrete Brick Pavers Stone Pavers Wood…" at bounding box center [625, 377] width 393 height 22
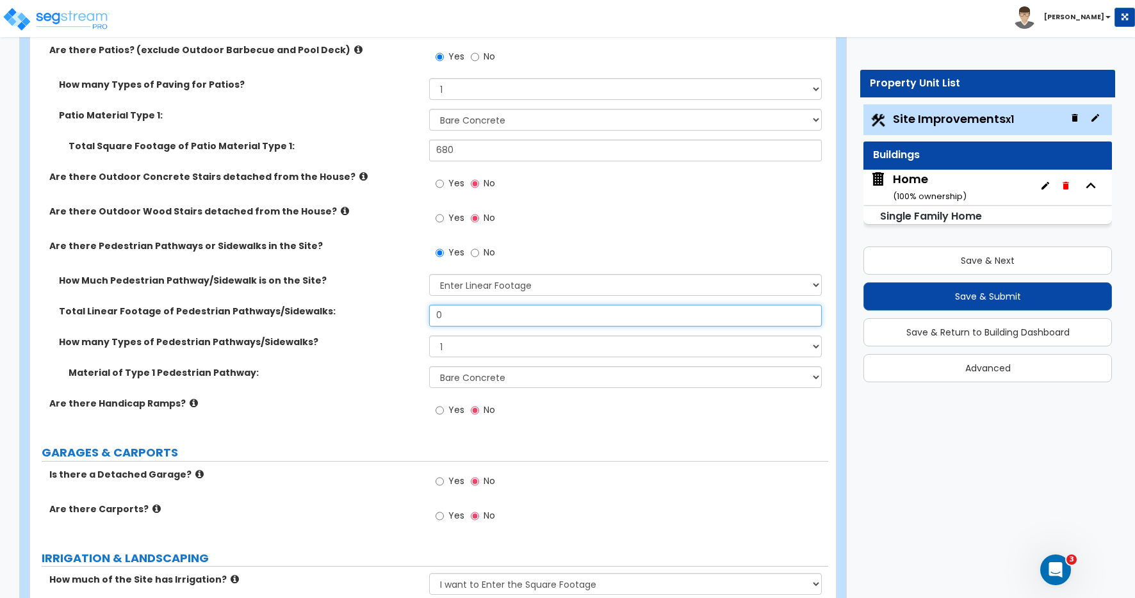
drag, startPoint x: 429, startPoint y: 306, endPoint x: 363, endPoint y: 297, distance: 66.6
click at [393, 302] on div "How Much Pedestrian Pathway/Sidewalk is on the Site? Please Choose One I Don't …" at bounding box center [429, 335] width 779 height 123
click at [444, 317] on input "0" at bounding box center [625, 316] width 393 height 22
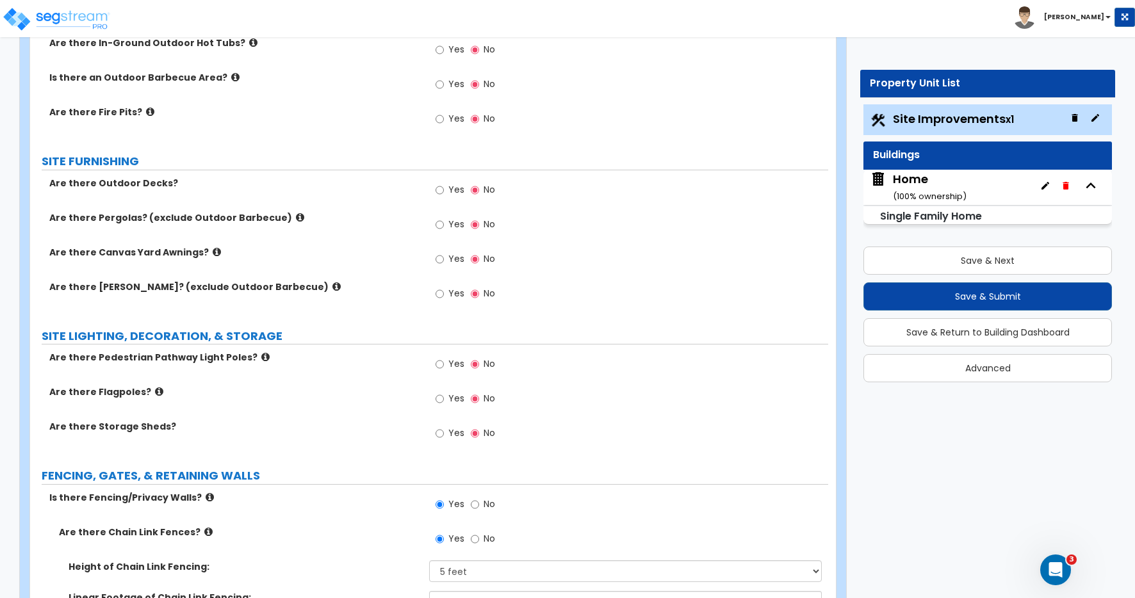
scroll to position [1907, 0]
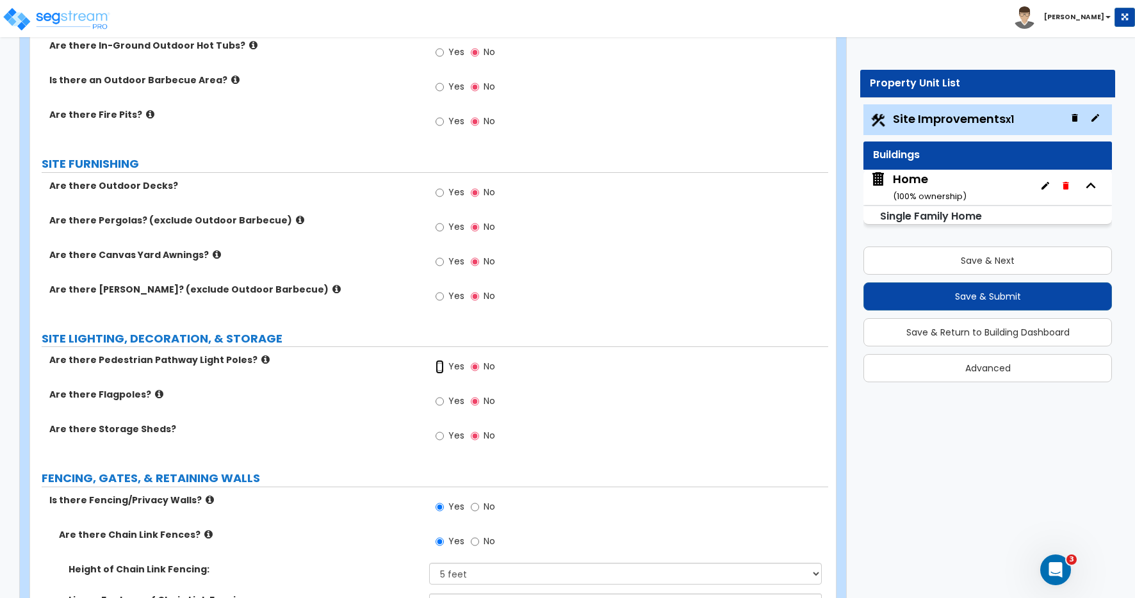
click at [439, 368] on input "Yes" at bounding box center [440, 367] width 8 height 14
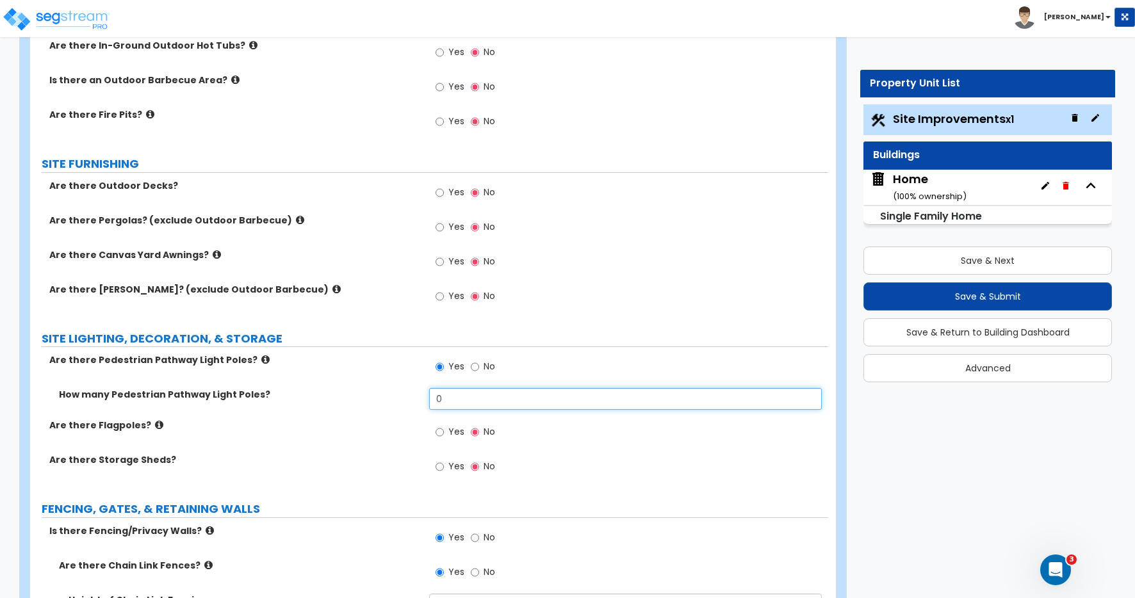
drag, startPoint x: 437, startPoint y: 398, endPoint x: 416, endPoint y: 399, distance: 20.5
click at [418, 398] on div "How many Pedestrian Pathway Light Poles? 0" at bounding box center [429, 403] width 798 height 31
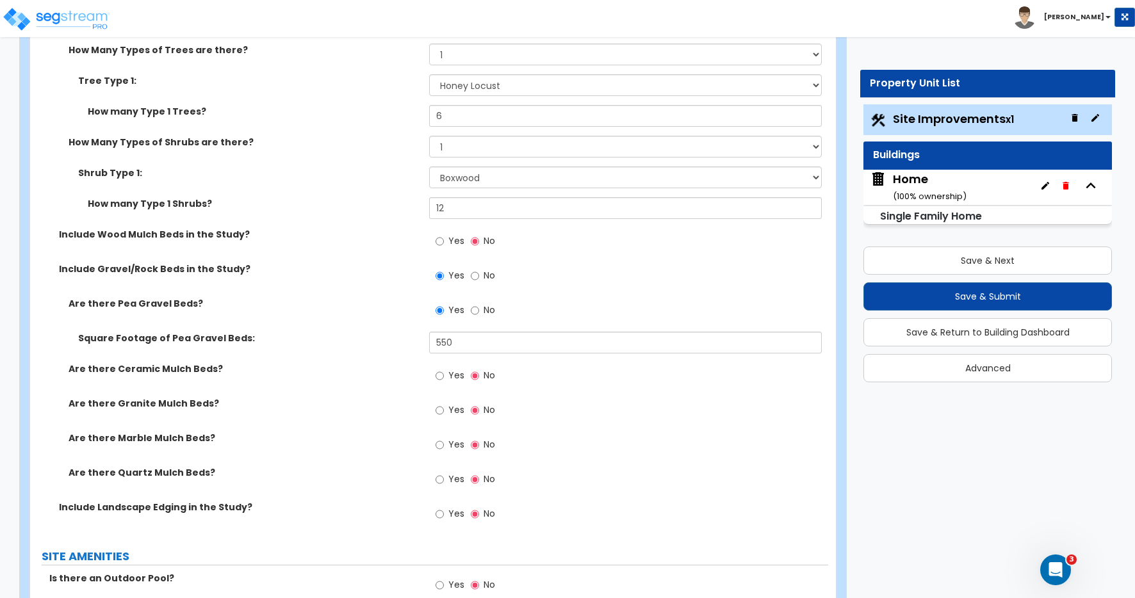
scroll to position [1267, 0]
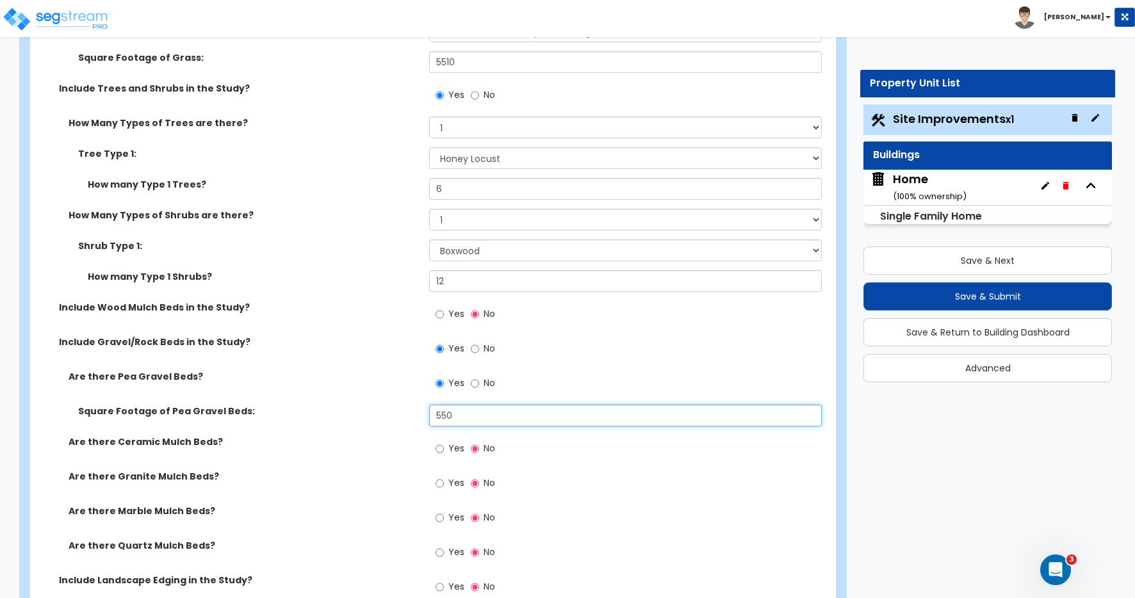
drag, startPoint x: 454, startPoint y: 415, endPoint x: 448, endPoint y: 418, distance: 7.2
click at [448, 418] on input "550" at bounding box center [625, 416] width 393 height 22
click at [414, 396] on div "Are there Pea Gravel Beds? Yes No" at bounding box center [429, 387] width 798 height 35
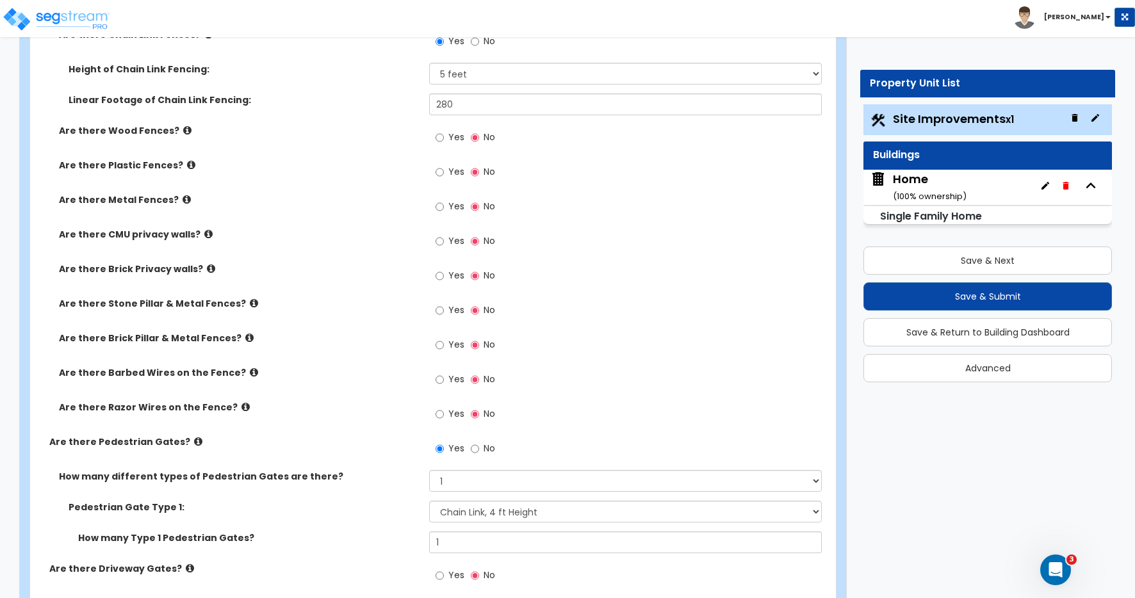
scroll to position [2469, 0]
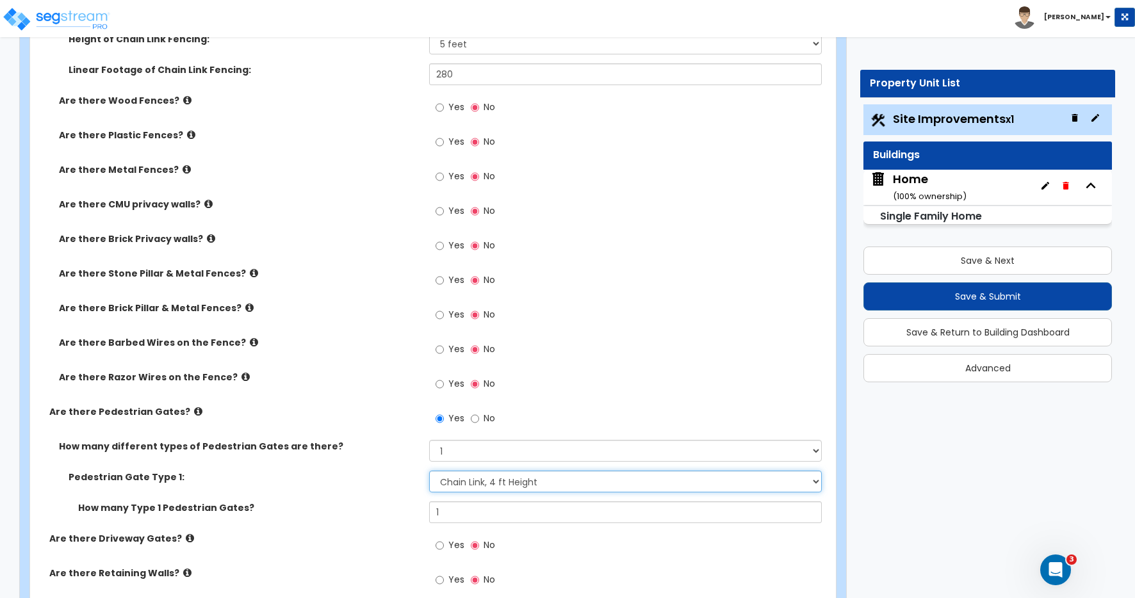
click at [484, 482] on select "Please Choose One Chain Link, 3 ft Height Chain Link, 4 ft Height Chain Link, 6…" at bounding box center [625, 482] width 393 height 22
click at [429, 471] on select "Please Choose One Chain Link, 3 ft Height Chain Link, 4 ft Height Chain Link, 6…" at bounding box center [625, 482] width 393 height 22
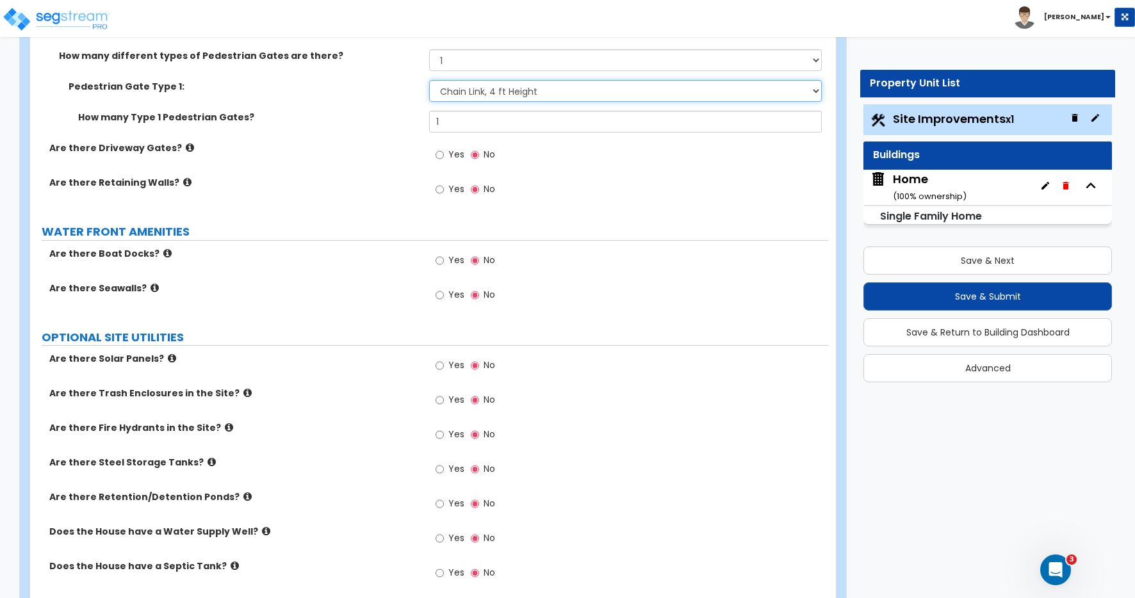
scroll to position [2915, 0]
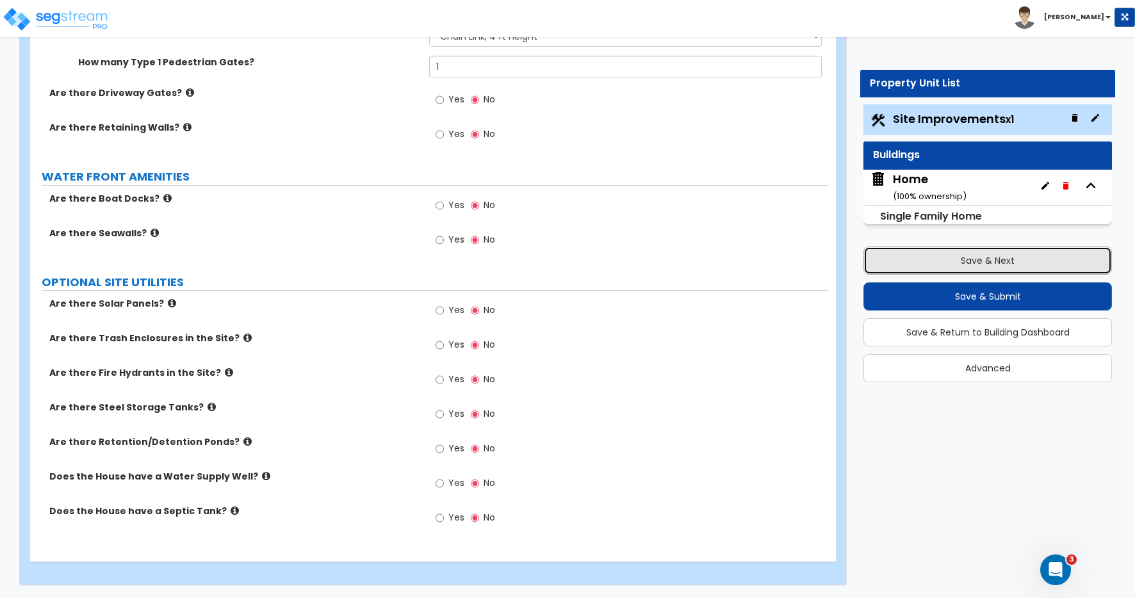
click at [997, 258] on button "Save & Next" at bounding box center [988, 261] width 249 height 28
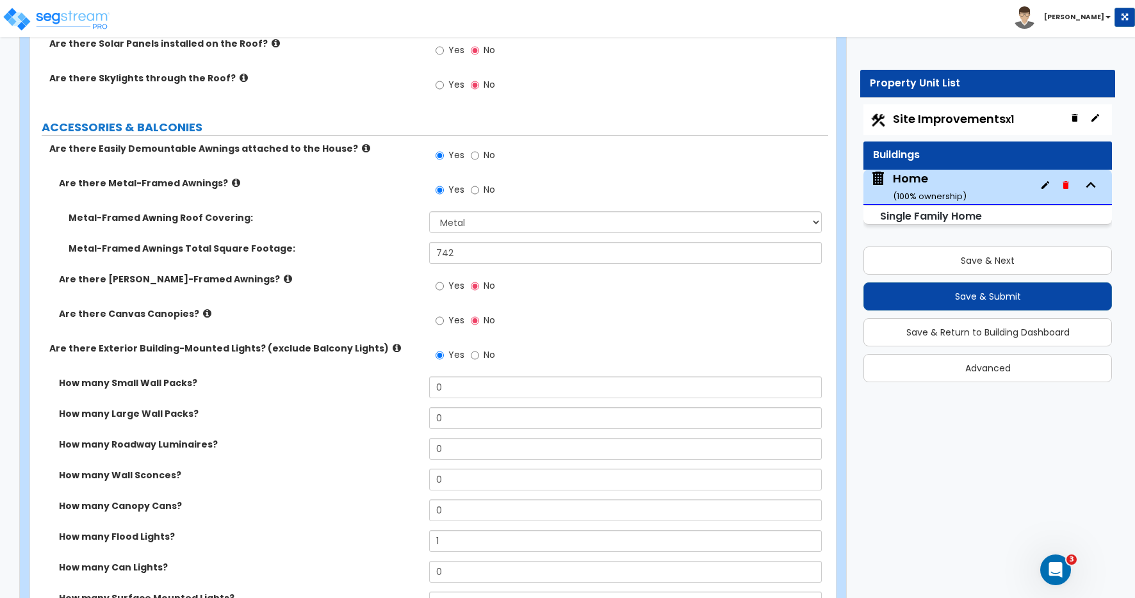
scroll to position [1223, 0]
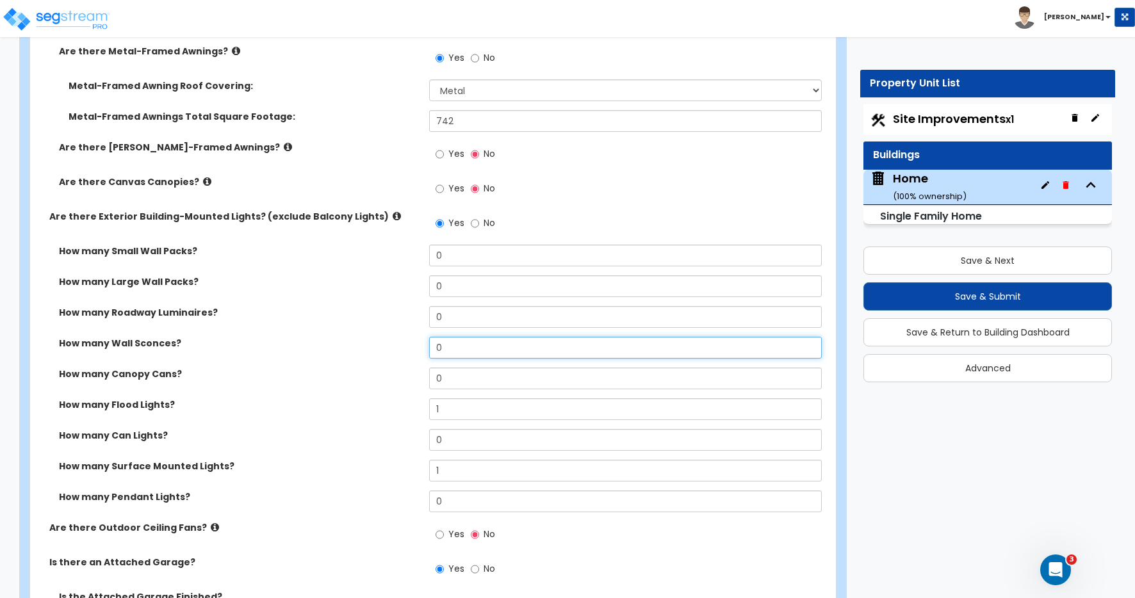
drag, startPoint x: 429, startPoint y: 348, endPoint x: 419, endPoint y: 352, distance: 10.9
click at [419, 352] on div "How many Wall Sconces? 0" at bounding box center [429, 352] width 798 height 31
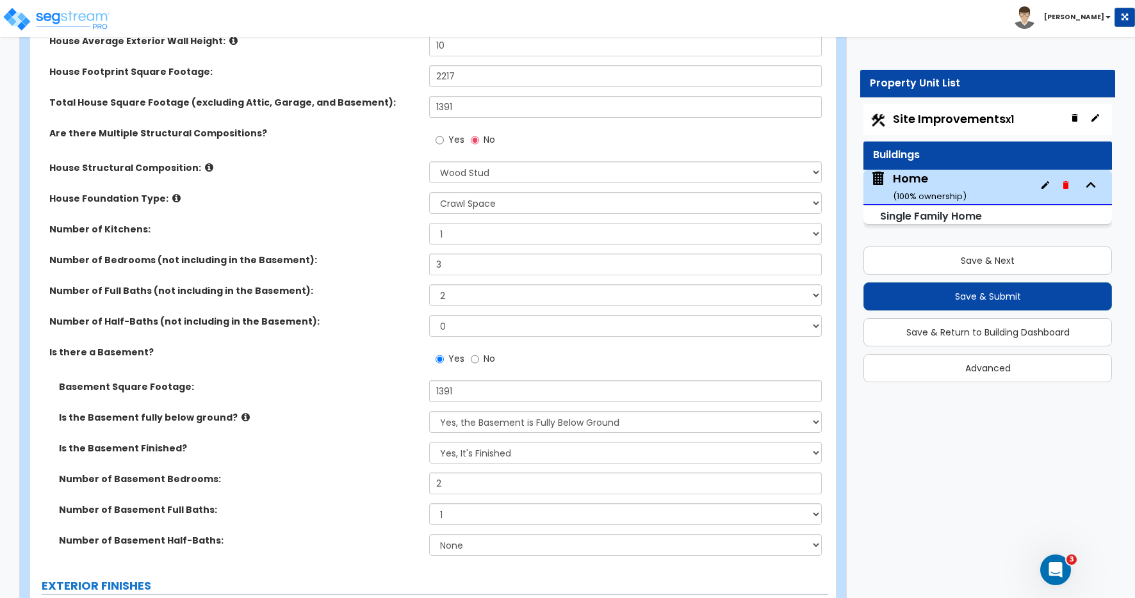
scroll to position [393, 0]
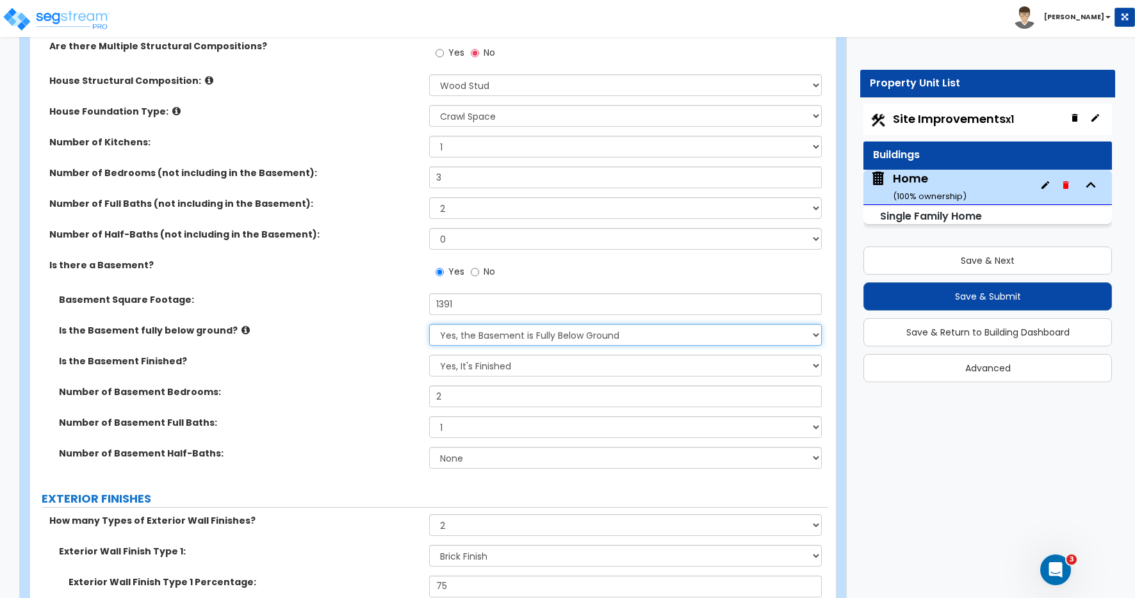
click at [449, 336] on select "Yes, the Basement is Fully Below Ground No, the Basement is Partially Below Gro…" at bounding box center [625, 335] width 393 height 22
click at [429, 324] on select "Yes, the Basement is Fully Below Ground No, the Basement is Partially Below Gro…" at bounding box center [625, 335] width 393 height 22
click at [386, 366] on label "Is the Basement Finished?" at bounding box center [239, 361] width 361 height 13
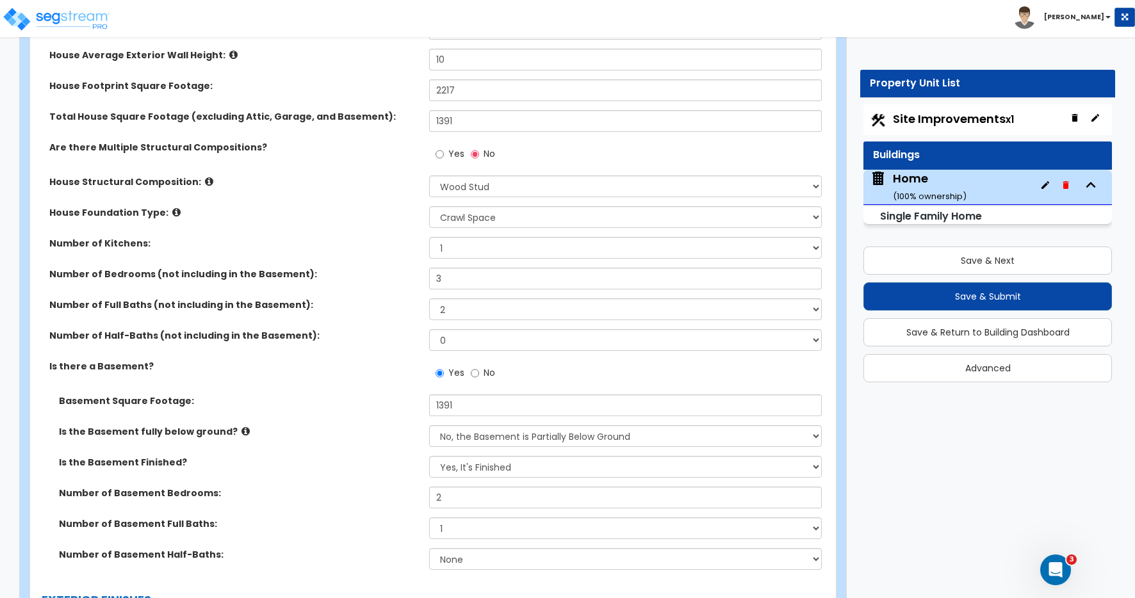
scroll to position [0, 0]
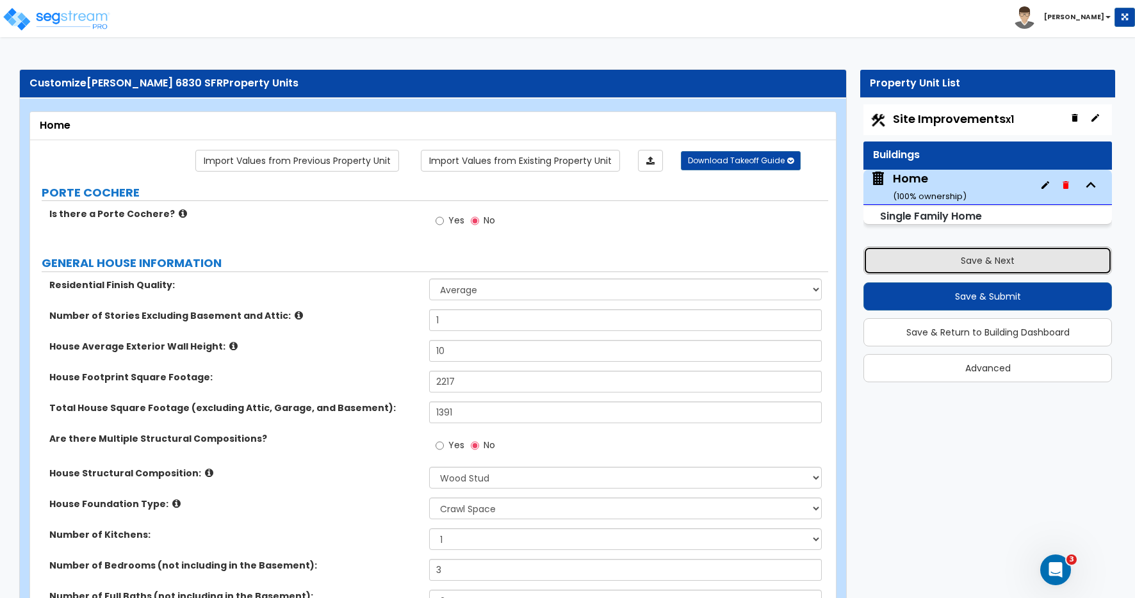
click at [989, 254] on button "Save & Next" at bounding box center [988, 261] width 249 height 28
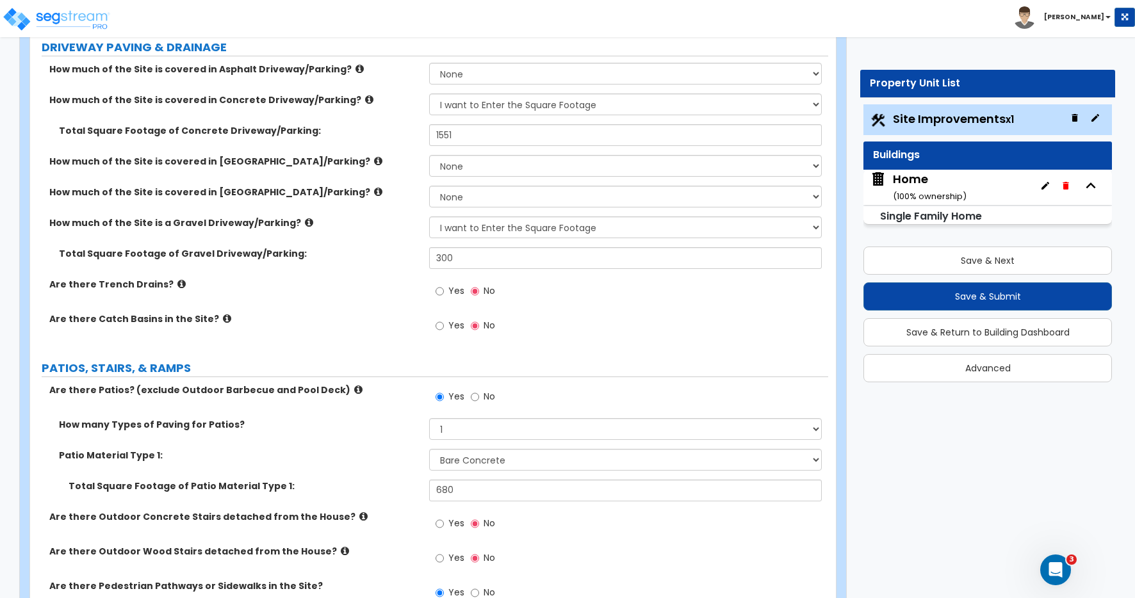
scroll to position [249, 0]
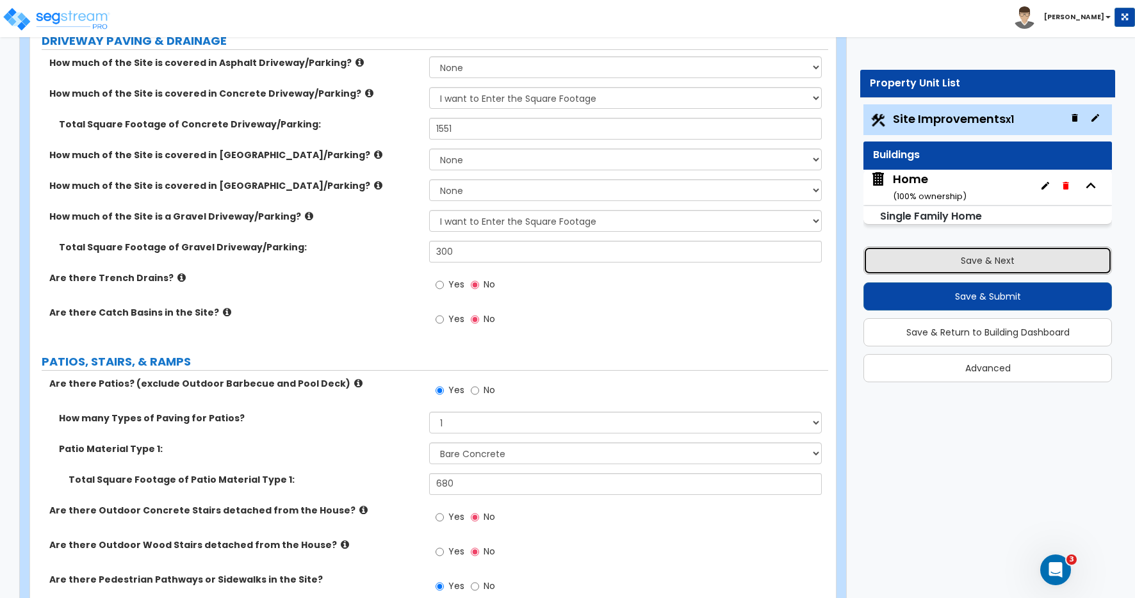
click at [966, 258] on button "Save & Next" at bounding box center [988, 261] width 249 height 28
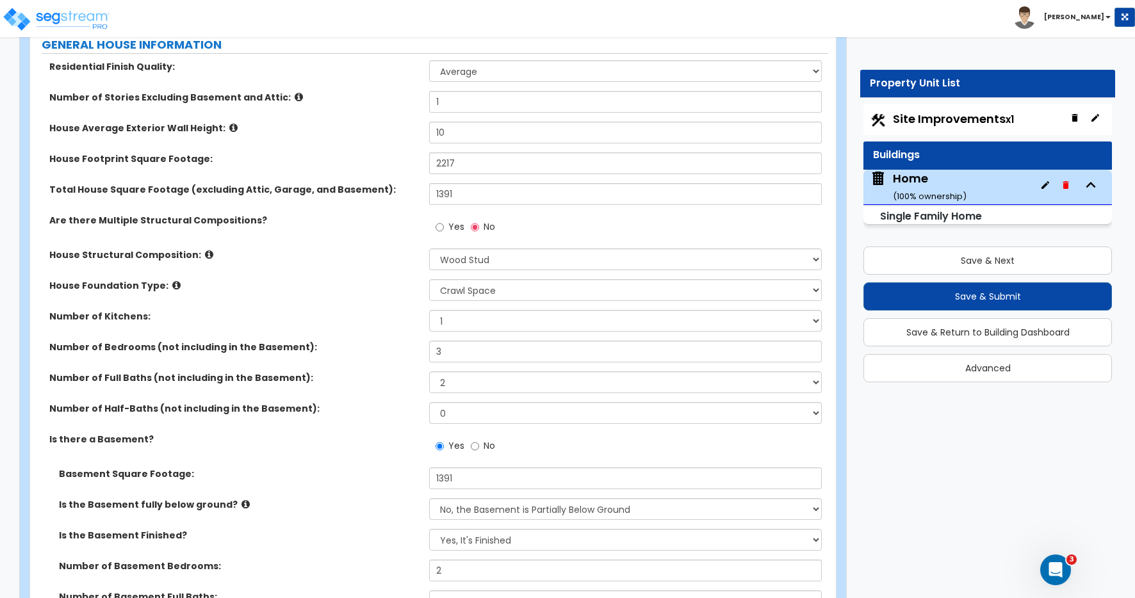
scroll to position [165, 0]
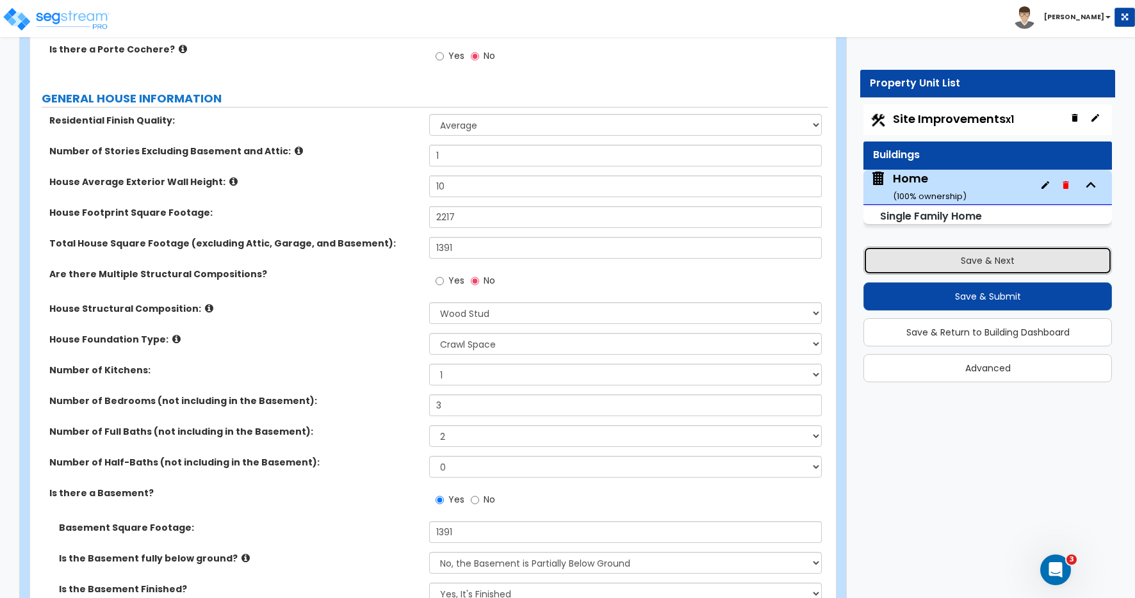
click at [968, 259] on button "Save & Next" at bounding box center [988, 261] width 249 height 28
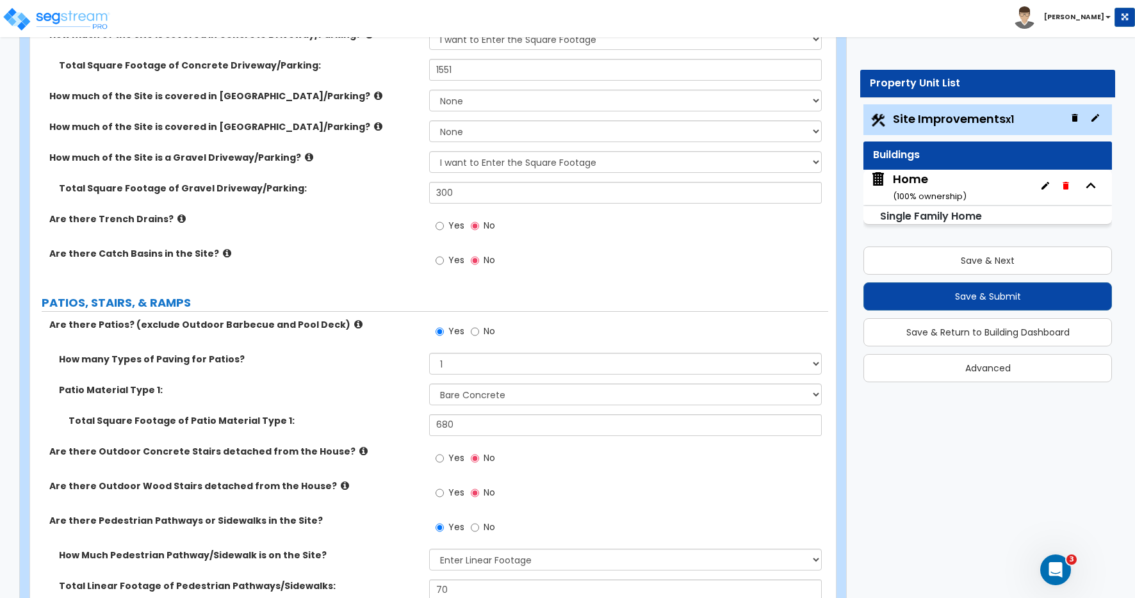
scroll to position [404, 0]
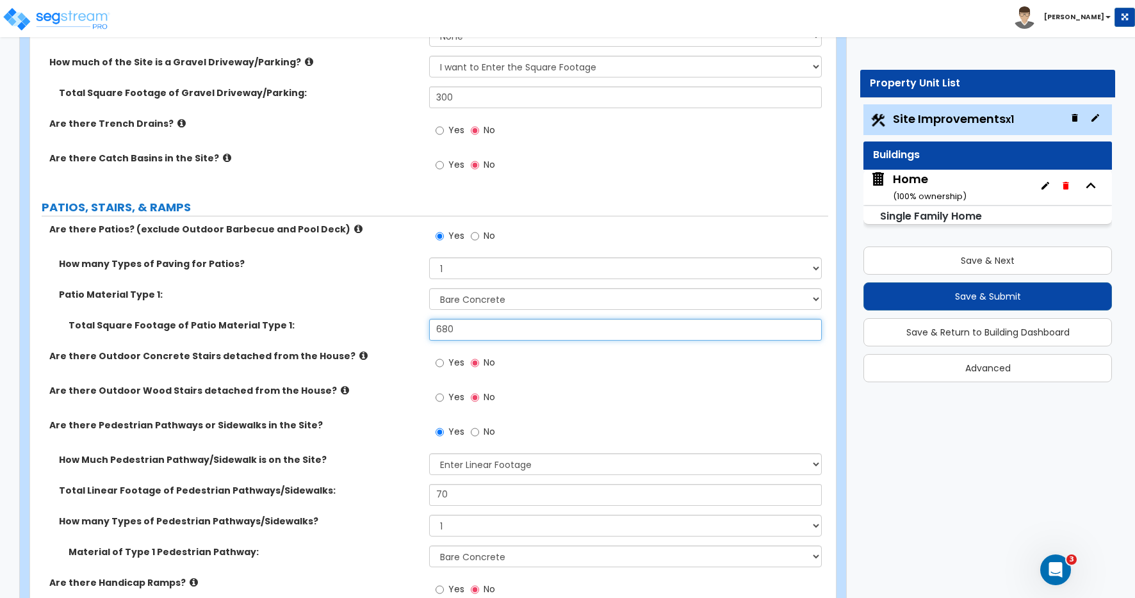
drag, startPoint x: 468, startPoint y: 326, endPoint x: 395, endPoint y: 328, distance: 73.7
click at [395, 327] on div "Total Square Footage of Patio Material Type 1: 680" at bounding box center [429, 334] width 798 height 31
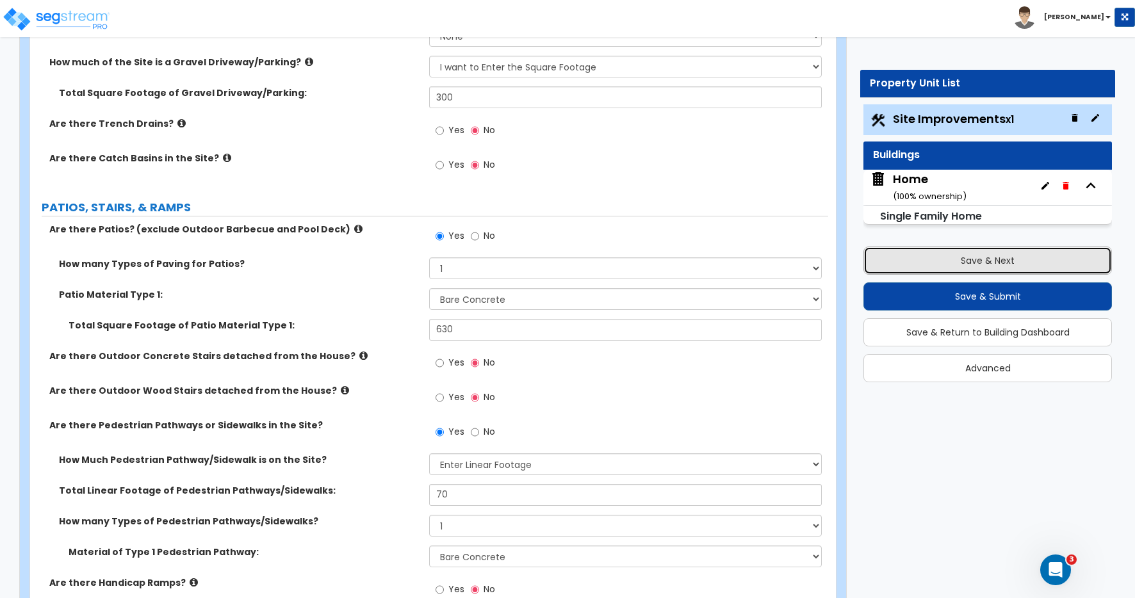
click at [978, 267] on button "Save & Next" at bounding box center [988, 261] width 249 height 28
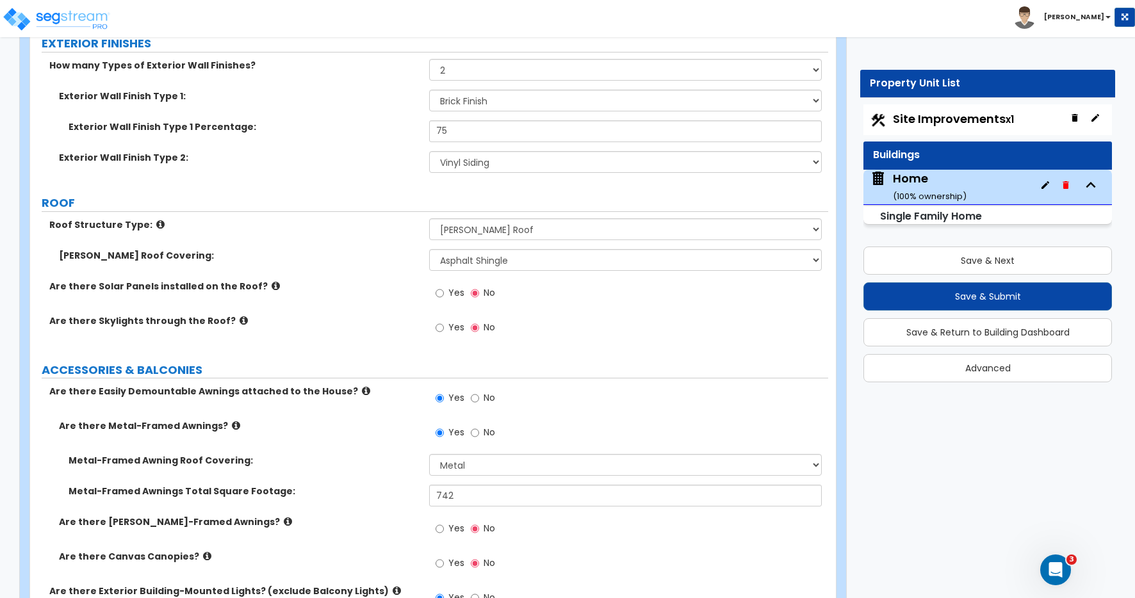
scroll to position [910, 0]
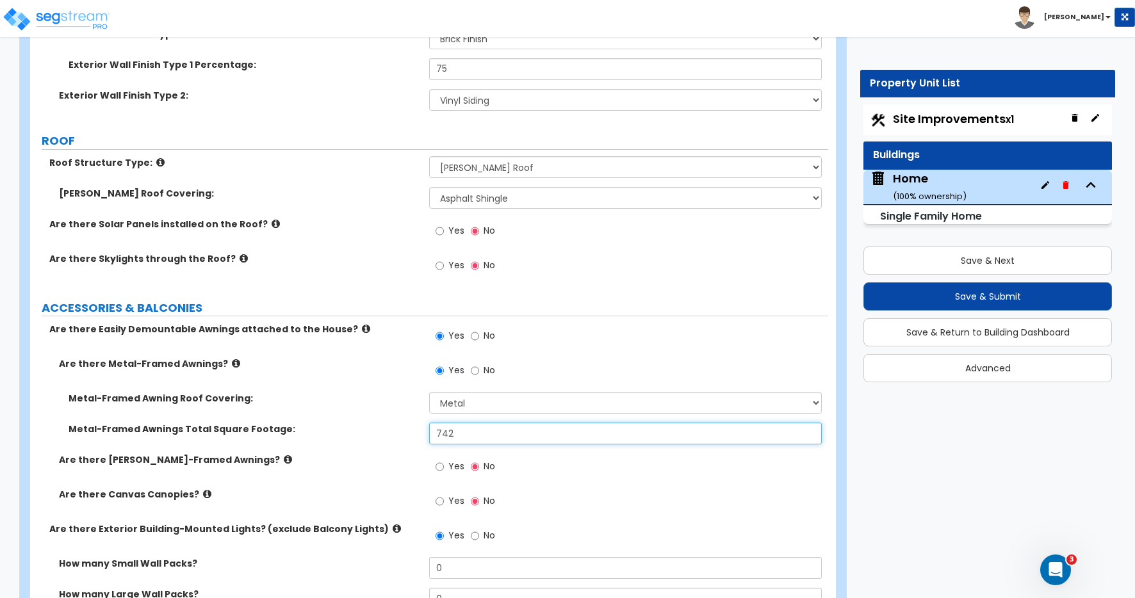
drag, startPoint x: 467, startPoint y: 434, endPoint x: 375, endPoint y: 420, distance: 93.4
click at [376, 420] on div "Metal-Framed Awning Roof Covering: Please Choose One Plastic Metal Glass Metal-…" at bounding box center [429, 423] width 779 height 62
click at [477, 371] on input "No" at bounding box center [475, 371] width 8 height 14
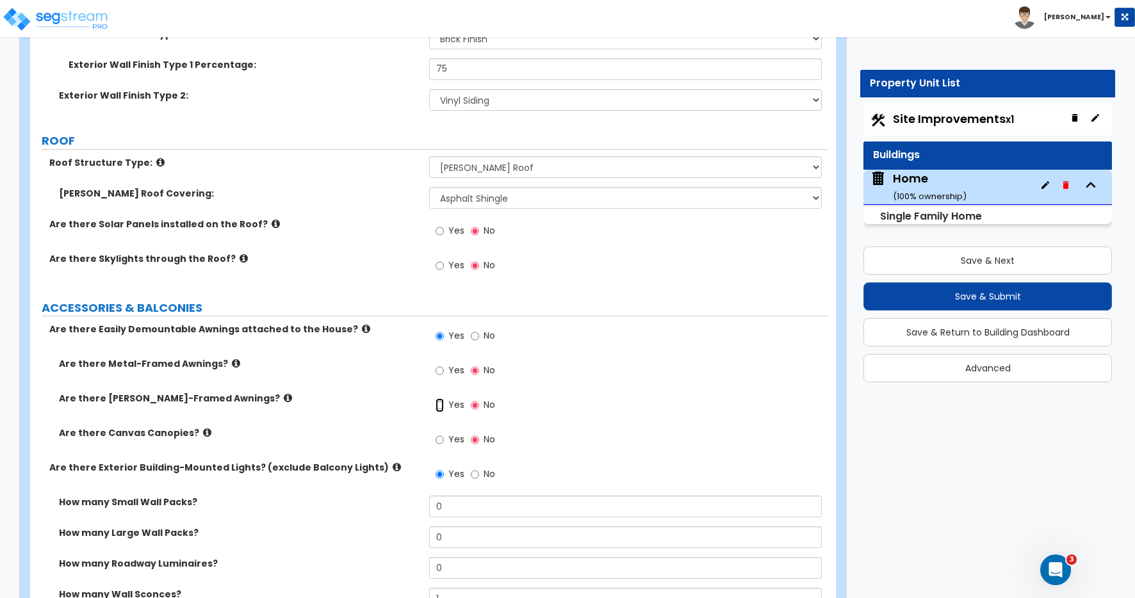
click at [443, 405] on input "Yes" at bounding box center [440, 406] width 8 height 14
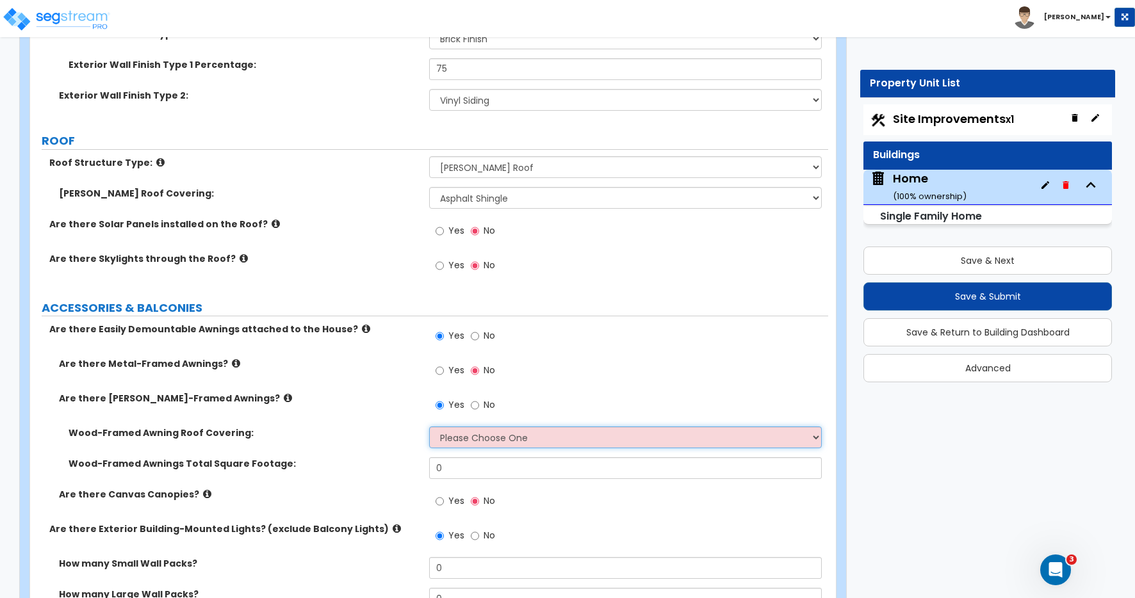
click at [466, 438] on select "Please Choose One Asphalt Shingle Clay Tile Wood Shingle Metal Shingle Standing…" at bounding box center [625, 438] width 393 height 22
click at [429, 427] on select "Please Choose One Asphalt Shingle Clay Tile Wood Shingle Metal Shingle Standing…" at bounding box center [625, 438] width 393 height 22
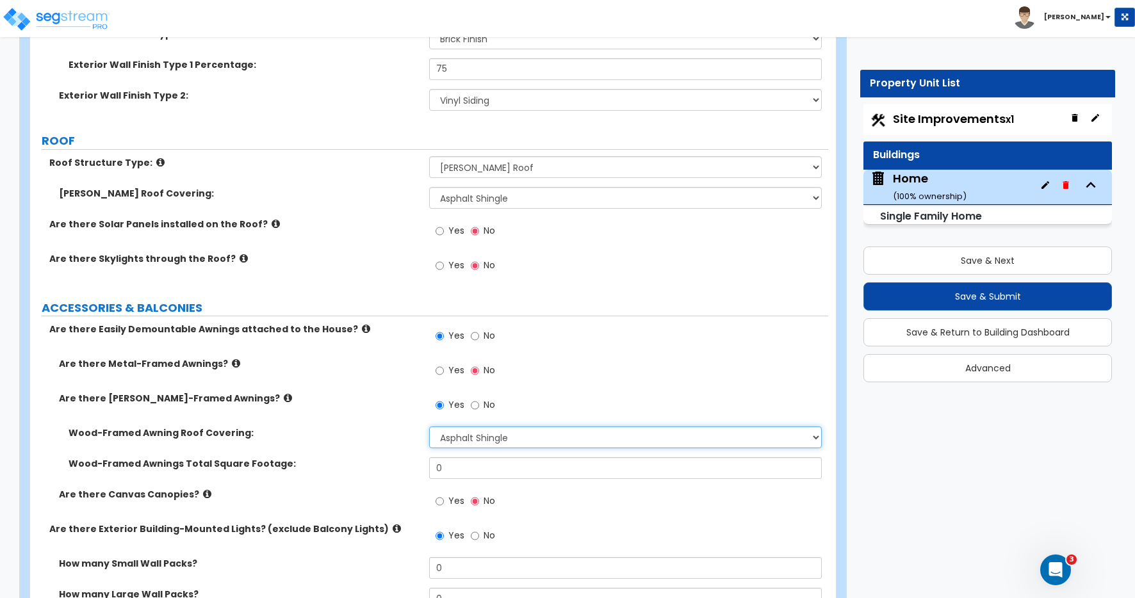
click at [463, 439] on select "Please Choose One Asphalt Shingle Clay Tile Wood Shingle Metal Shingle Standing…" at bounding box center [625, 438] width 393 height 22
click at [439, 373] on input "Yes" at bounding box center [440, 371] width 8 height 14
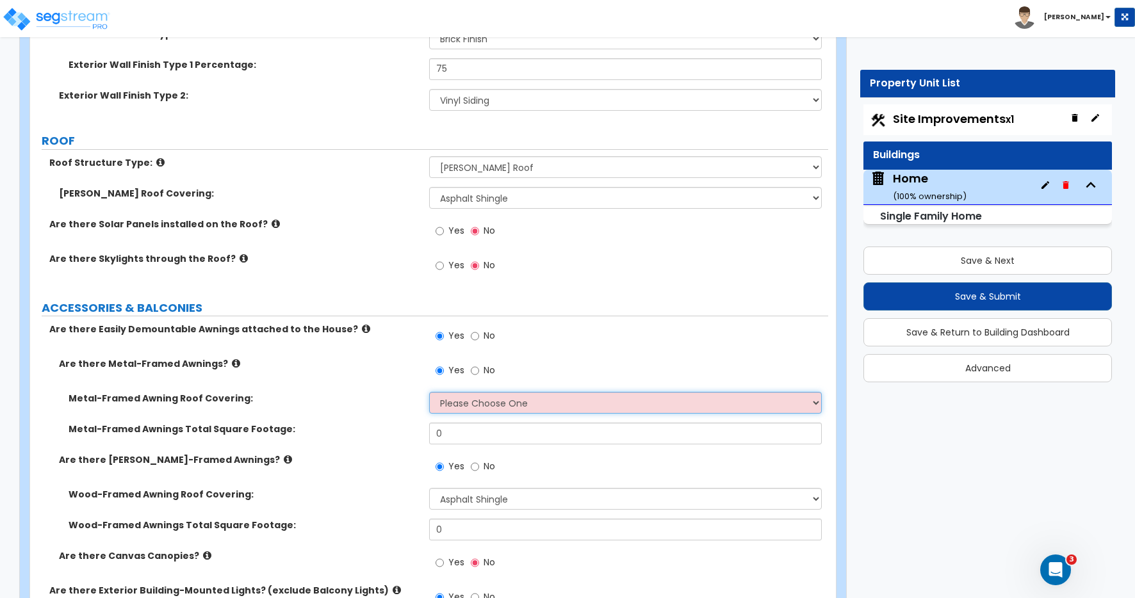
click at [457, 400] on select "Please Choose One Plastic Metal Glass" at bounding box center [625, 403] width 393 height 22
click at [429, 392] on select "Please Choose One Plastic Metal Glass" at bounding box center [625, 403] width 393 height 22
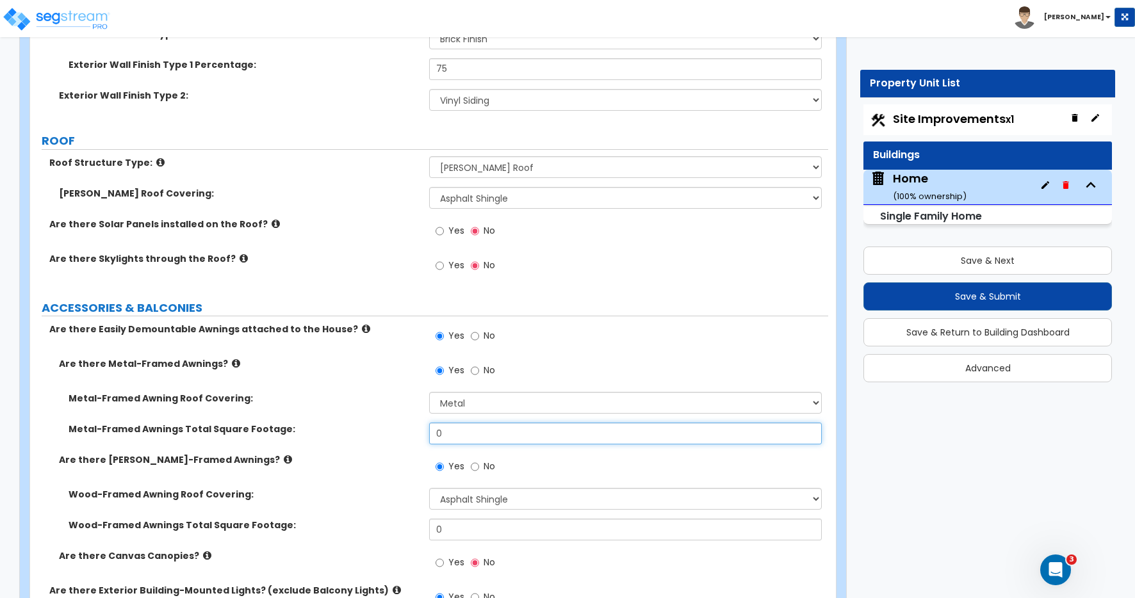
drag, startPoint x: 453, startPoint y: 435, endPoint x: 412, endPoint y: 427, distance: 41.7
click at [412, 427] on div "Metal-Framed Awnings Total Square Footage: 0" at bounding box center [429, 438] width 798 height 31
paste input "742"
click at [400, 411] on div "Metal-Framed Awning Roof Covering: Please Choose One Plastic Metal Glass" at bounding box center [429, 407] width 798 height 31
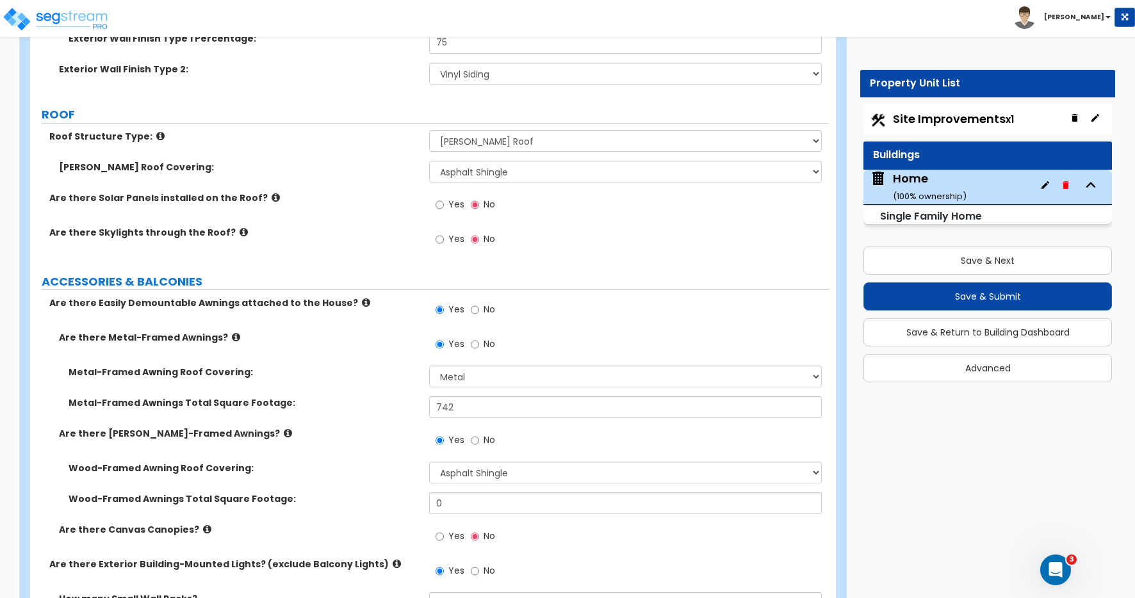
scroll to position [962, 0]
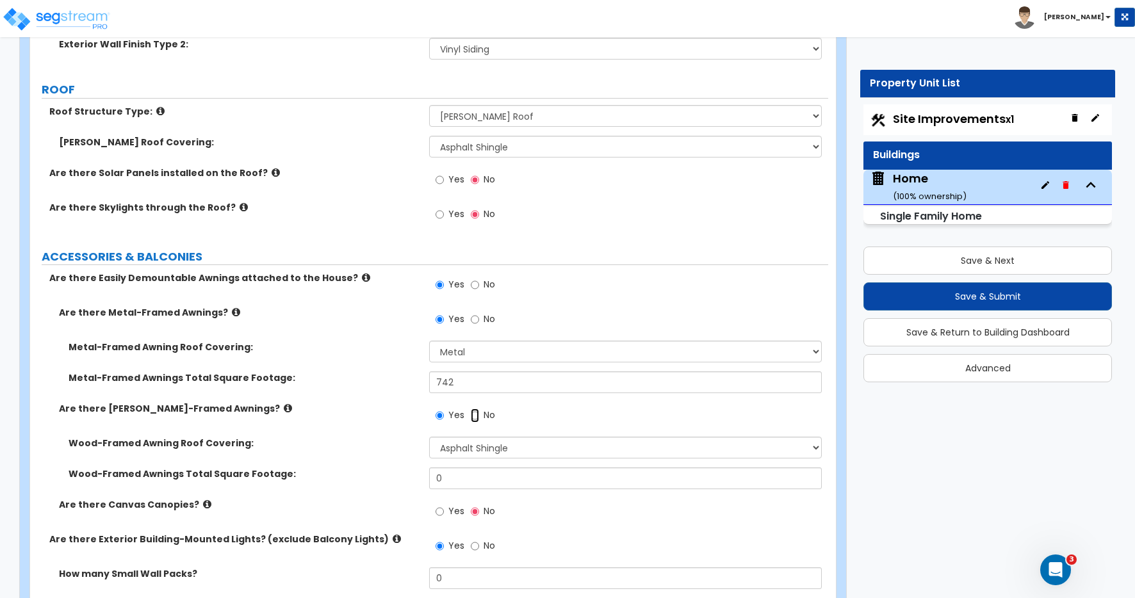
click at [476, 416] on input "No" at bounding box center [475, 416] width 8 height 14
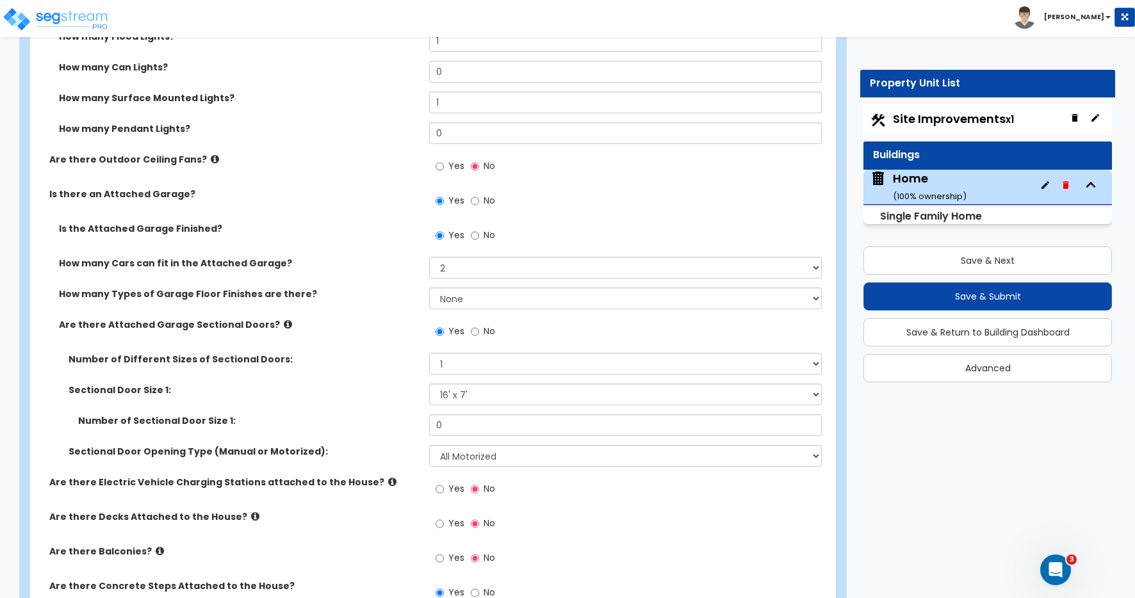
scroll to position [1647, 0]
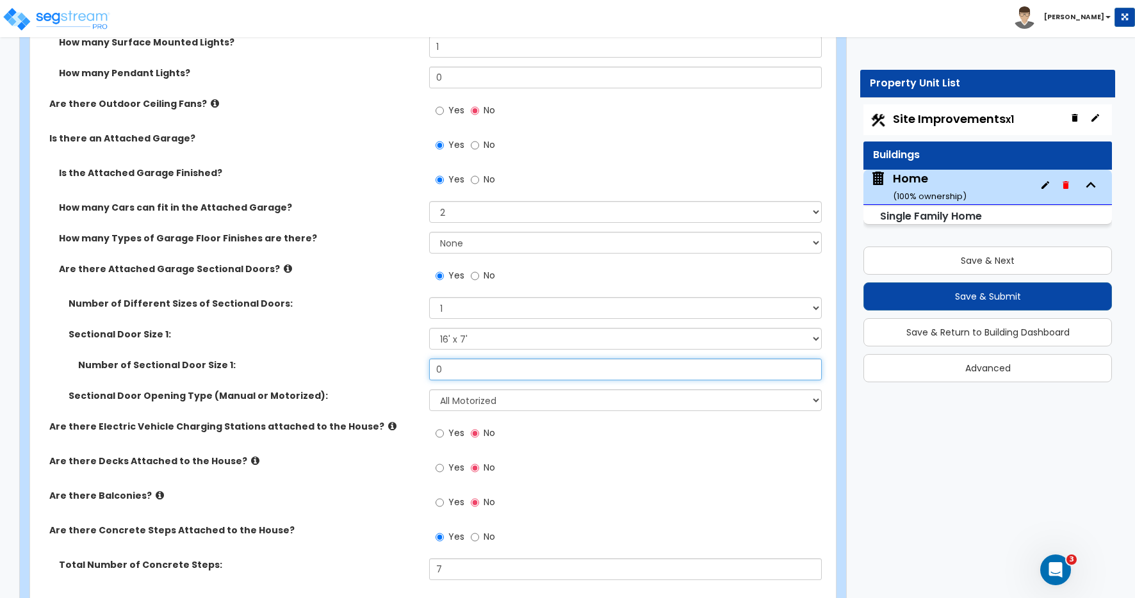
drag, startPoint x: 452, startPoint y: 368, endPoint x: 390, endPoint y: 366, distance: 61.5
click at [396, 367] on div "Number of Sectional Door Size 1: 0" at bounding box center [429, 374] width 798 height 31
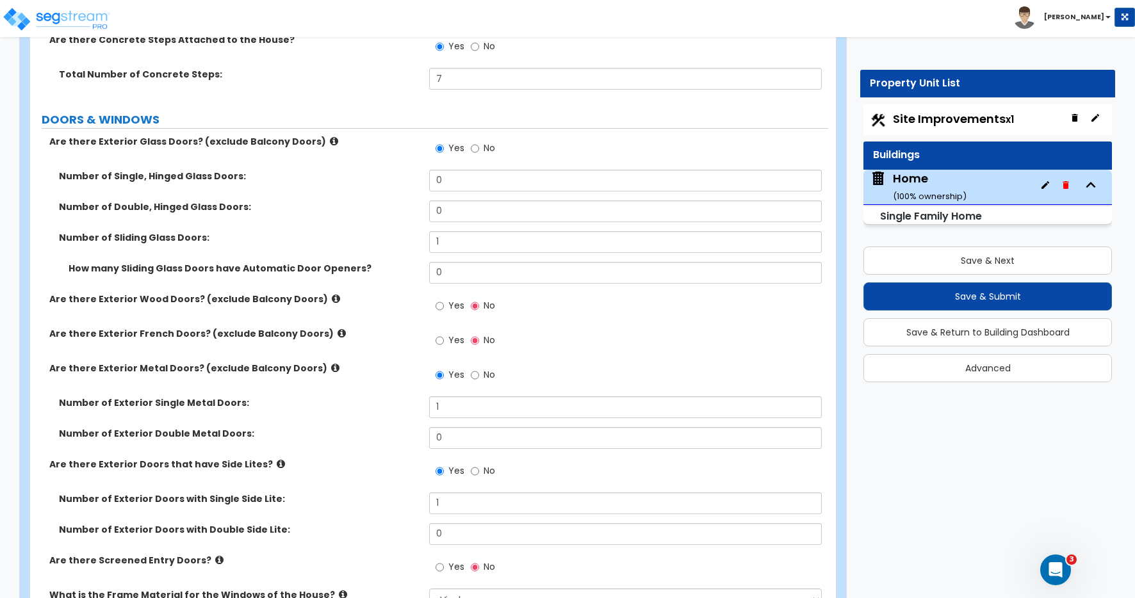
scroll to position [2143, 0]
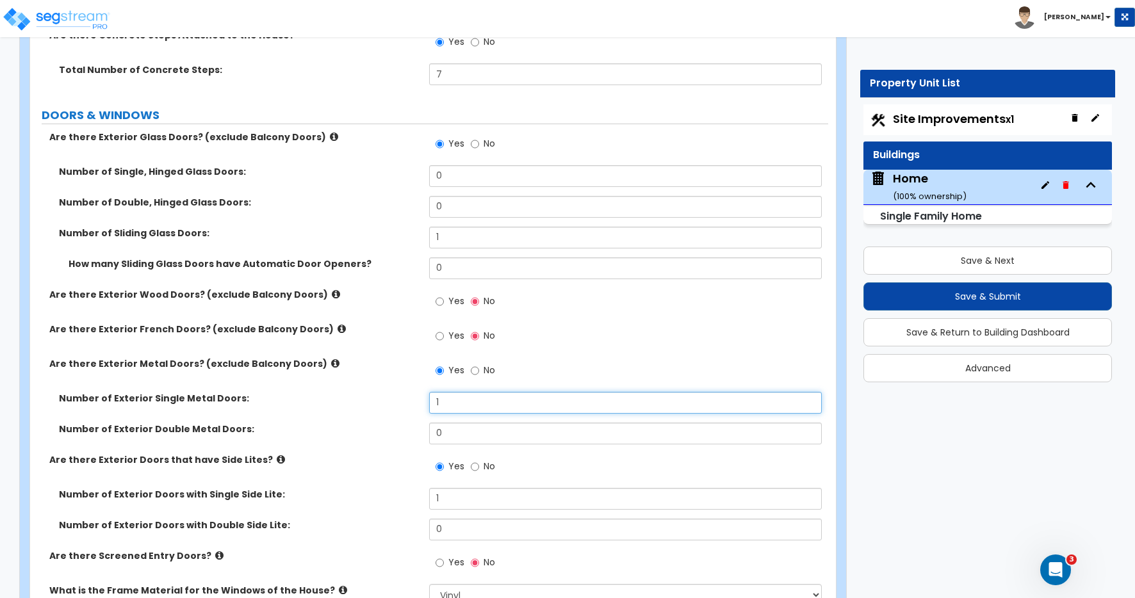
click at [397, 403] on div "Number of Exterior Single Metal Doors: 1" at bounding box center [429, 407] width 798 height 31
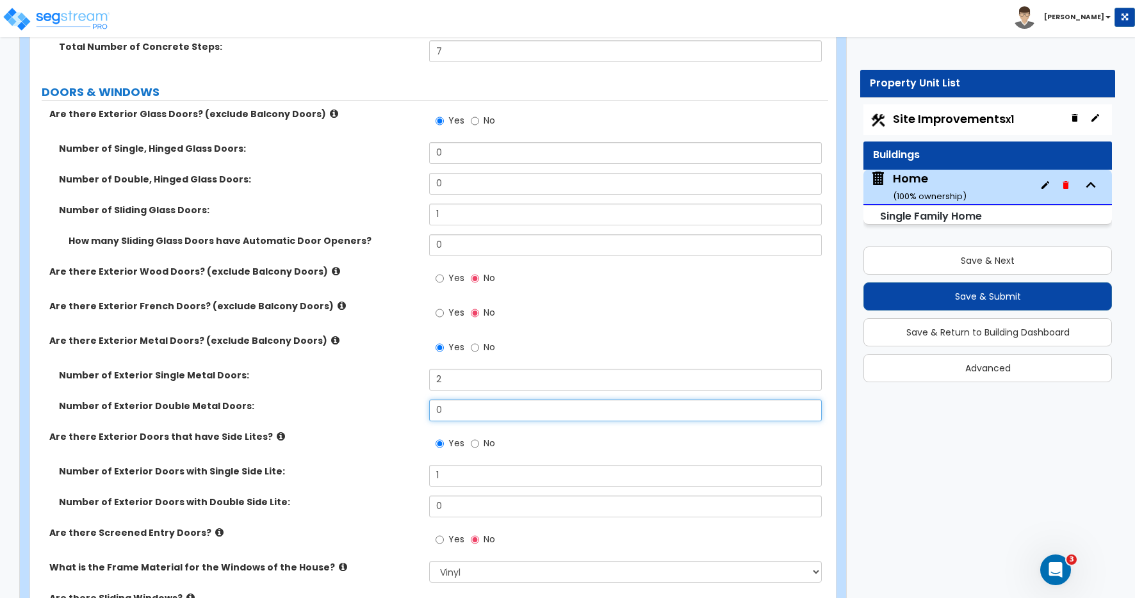
scroll to position [2186, 0]
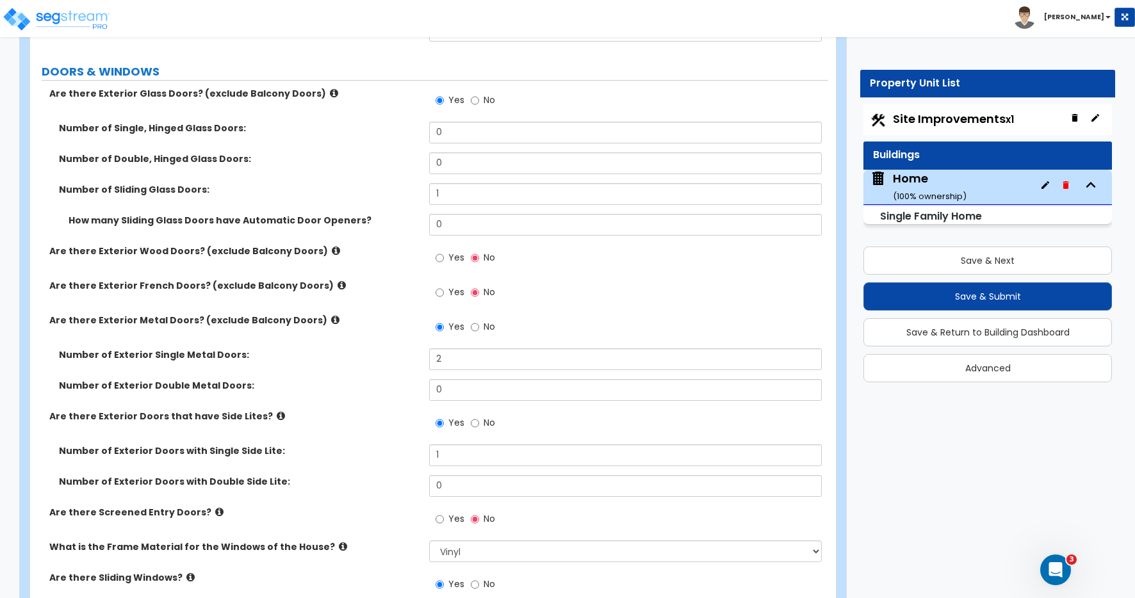
click at [404, 374] on div "Number of Exterior Single Metal Doors: 2" at bounding box center [429, 364] width 798 height 31
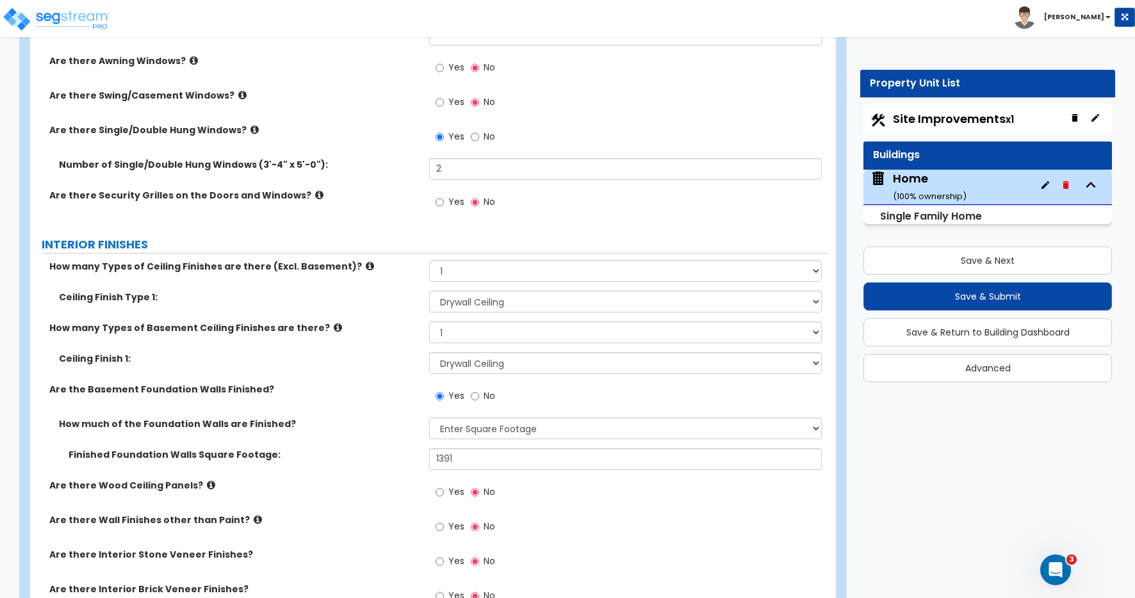
scroll to position [2889, 0]
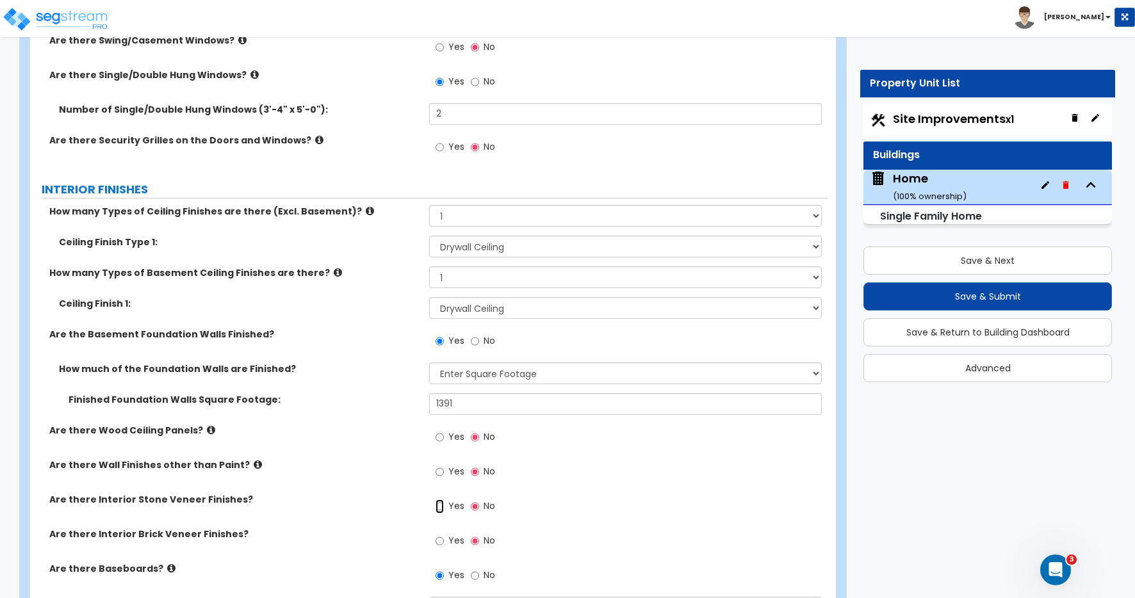
click at [439, 507] on input "Yes" at bounding box center [440, 507] width 8 height 14
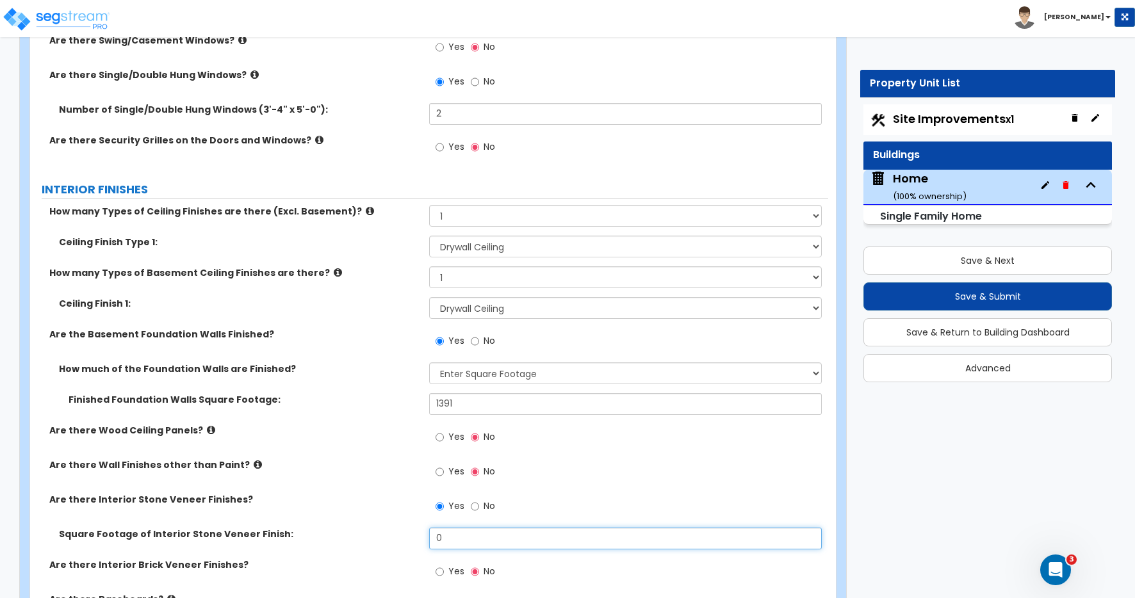
click at [452, 537] on input "0" at bounding box center [625, 539] width 393 height 22
drag, startPoint x: 452, startPoint y: 537, endPoint x: 399, endPoint y: 527, distance: 54.7
click at [399, 528] on div "Square Footage of Interior Stone Veneer Finish: 0" at bounding box center [429, 543] width 798 height 31
click at [387, 454] on div "Are there Wood Ceiling Panels? Yes No" at bounding box center [429, 441] width 798 height 35
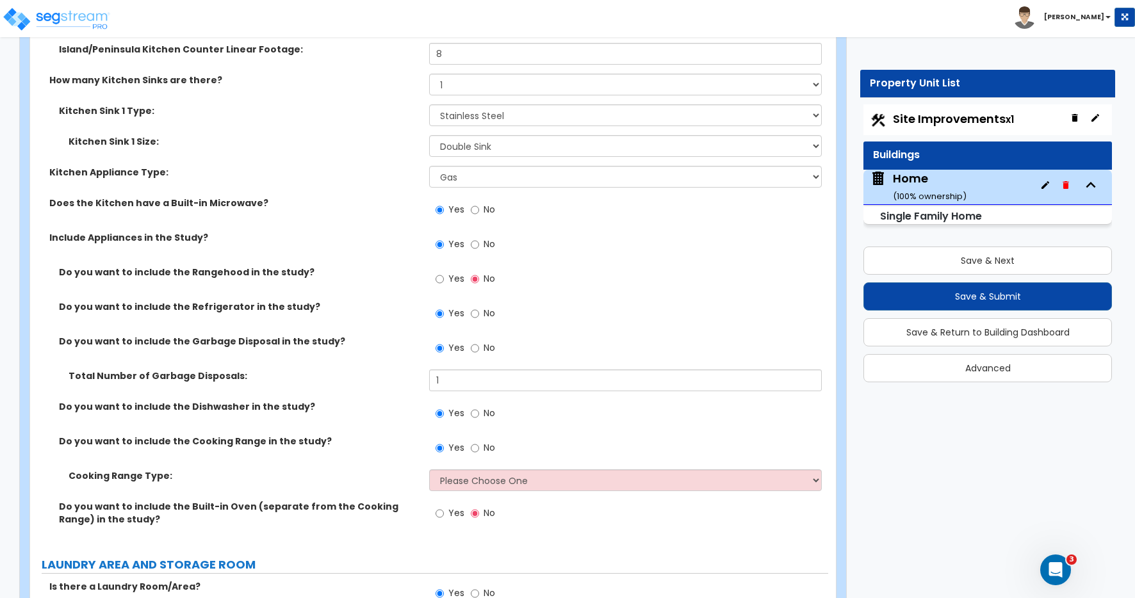
scroll to position [6220, 0]
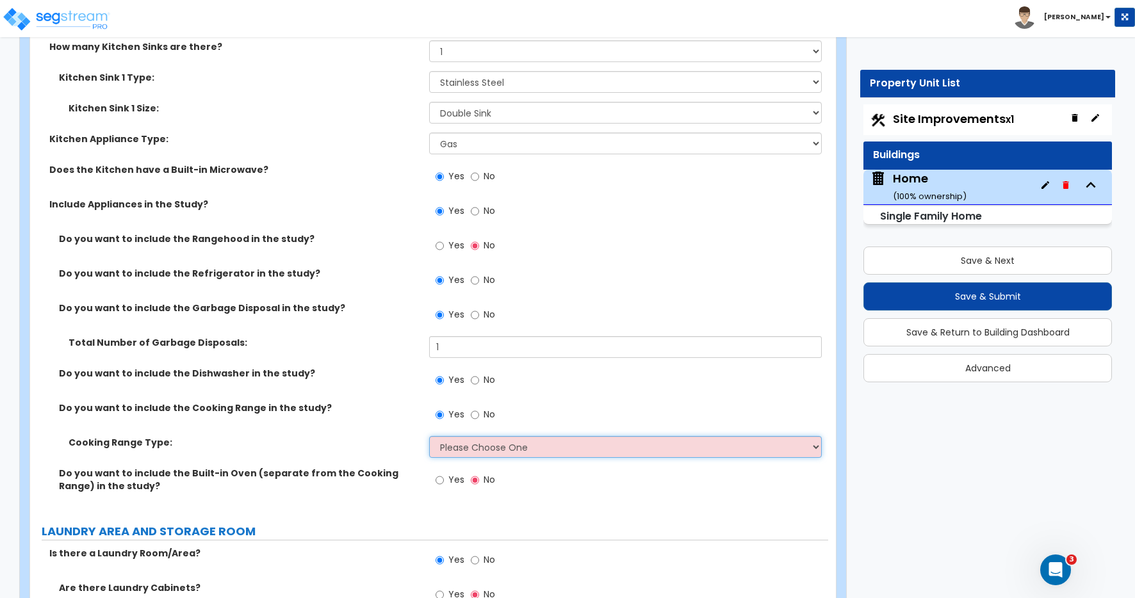
click at [442, 450] on select "Please Choose One Cook Top Only Range with Oven" at bounding box center [625, 447] width 393 height 22
click at [429, 436] on select "Please Choose One Cook Top Only Range with Oven" at bounding box center [625, 447] width 393 height 22
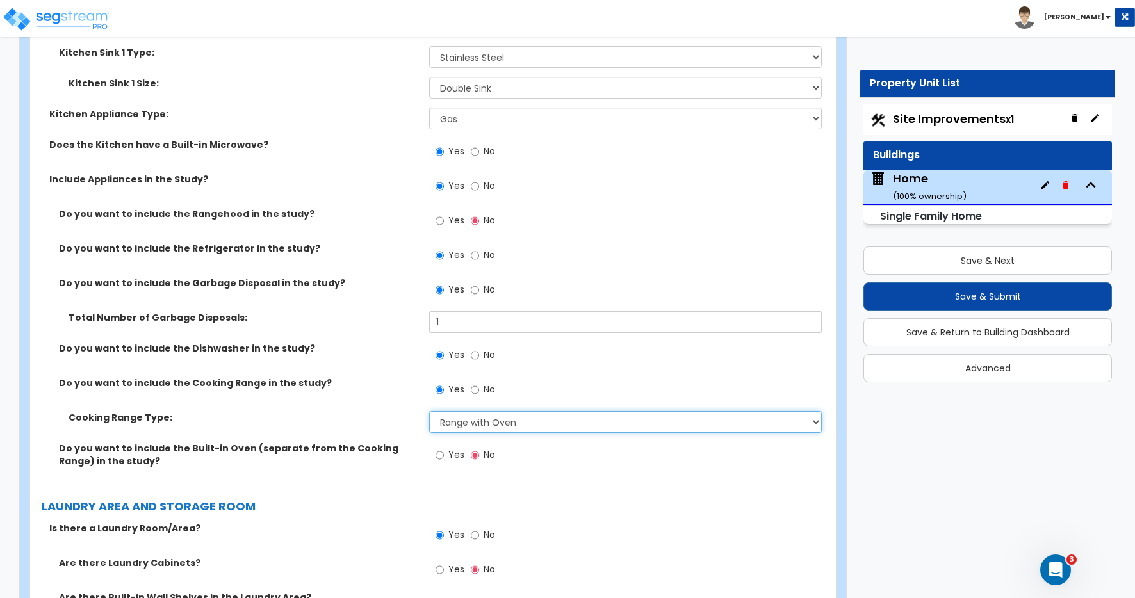
scroll to position [6275, 0]
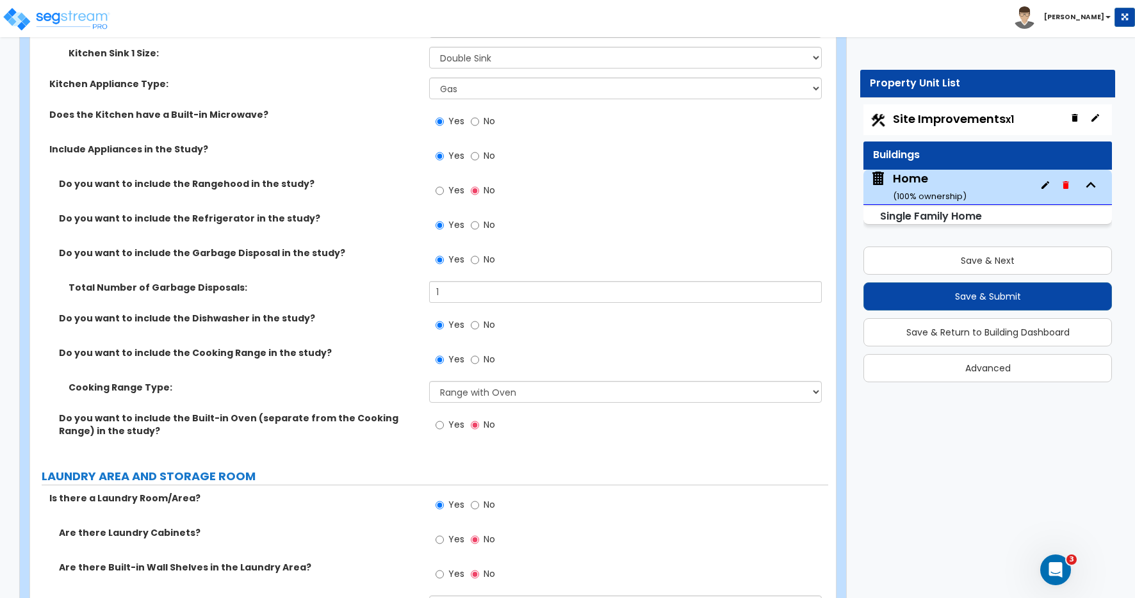
click at [384, 447] on div "Do you want to include the Built-in Oven (separate from the Cooking Range) in t…" at bounding box center [429, 434] width 798 height 44
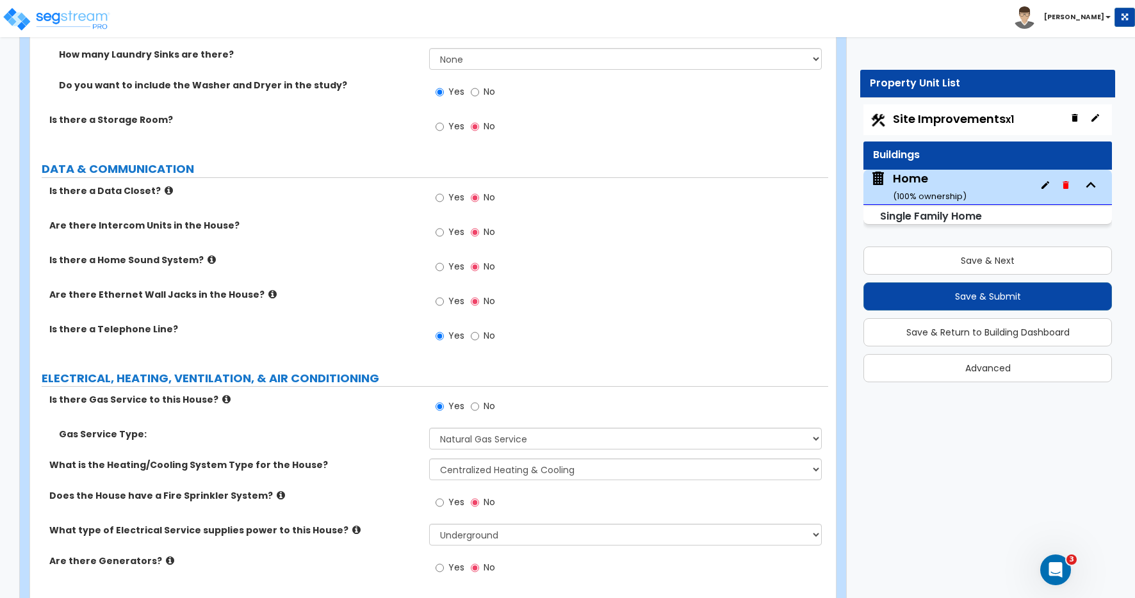
scroll to position [6872, 0]
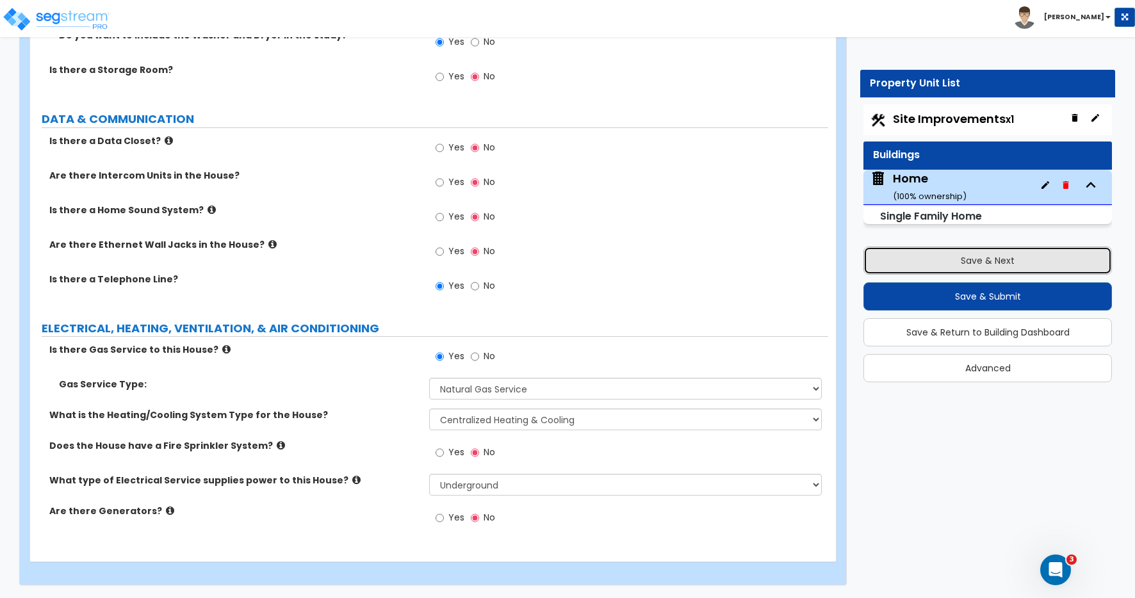
click at [987, 259] on button "Save & Next" at bounding box center [988, 261] width 249 height 28
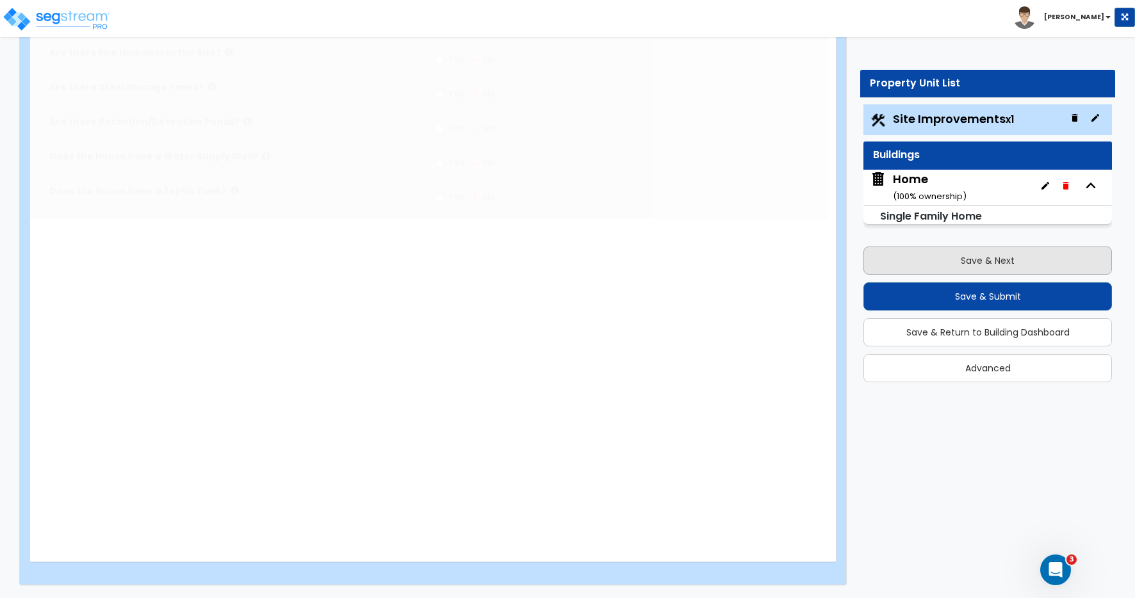
scroll to position [0, 0]
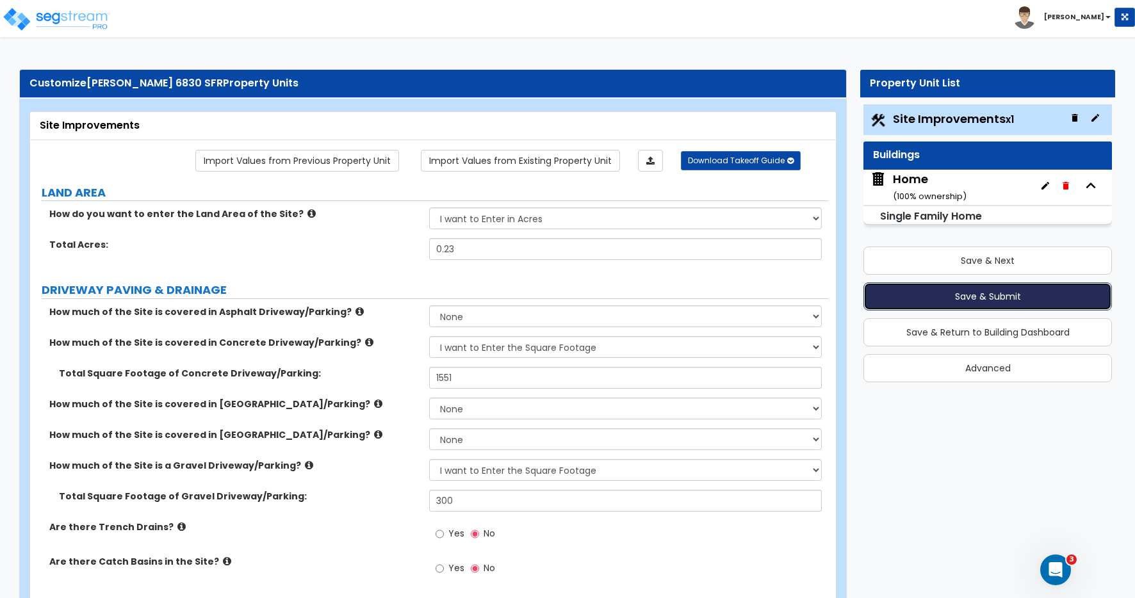
click at [989, 298] on button "Save & Submit" at bounding box center [988, 297] width 249 height 28
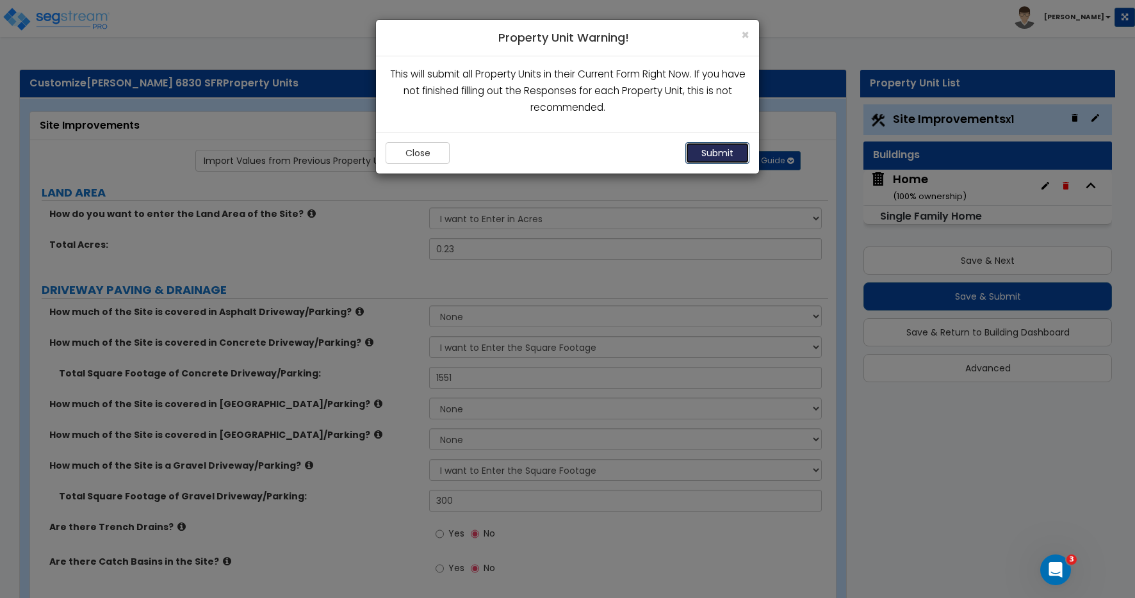
click at [721, 154] on button "Submit" at bounding box center [718, 153] width 64 height 22
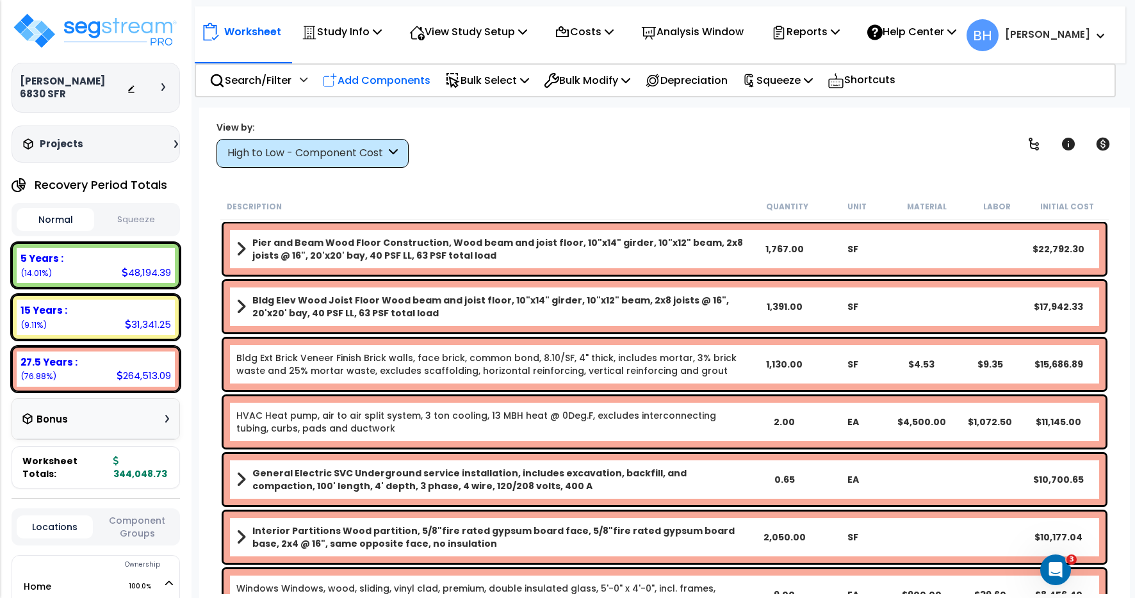
click at [392, 83] on p "Add Components" at bounding box center [376, 80] width 108 height 17
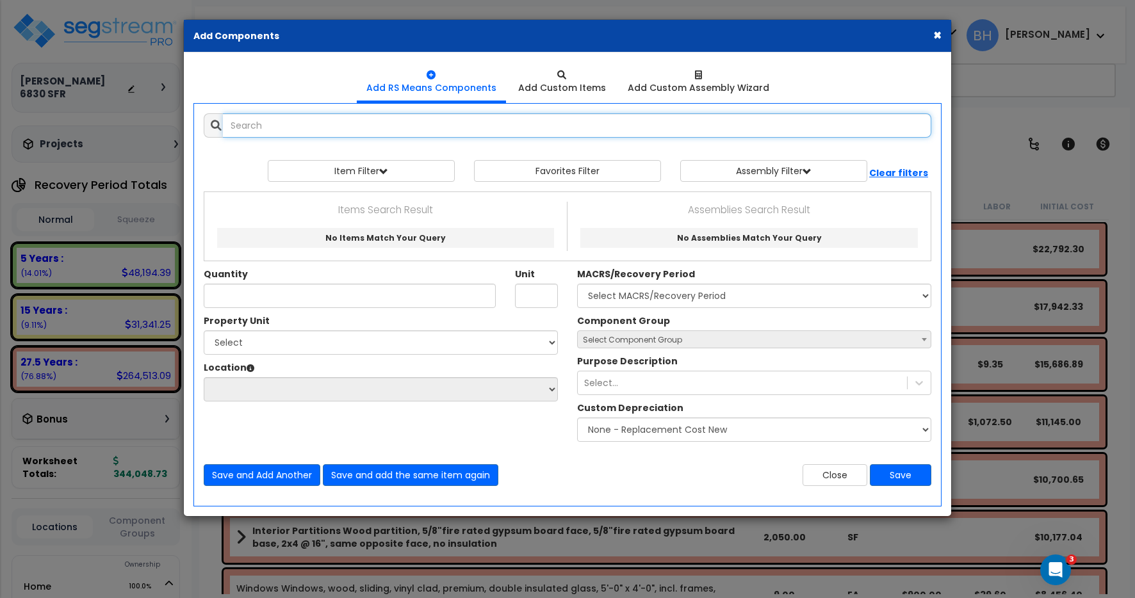
click at [336, 129] on input "text" at bounding box center [577, 125] width 709 height 24
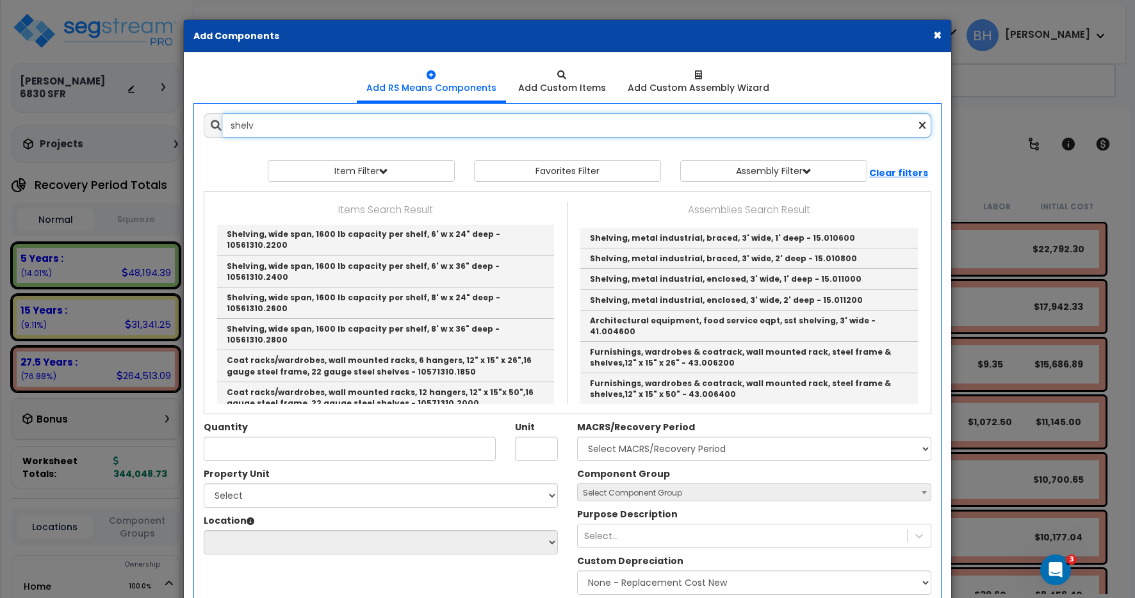
scroll to position [308, 0]
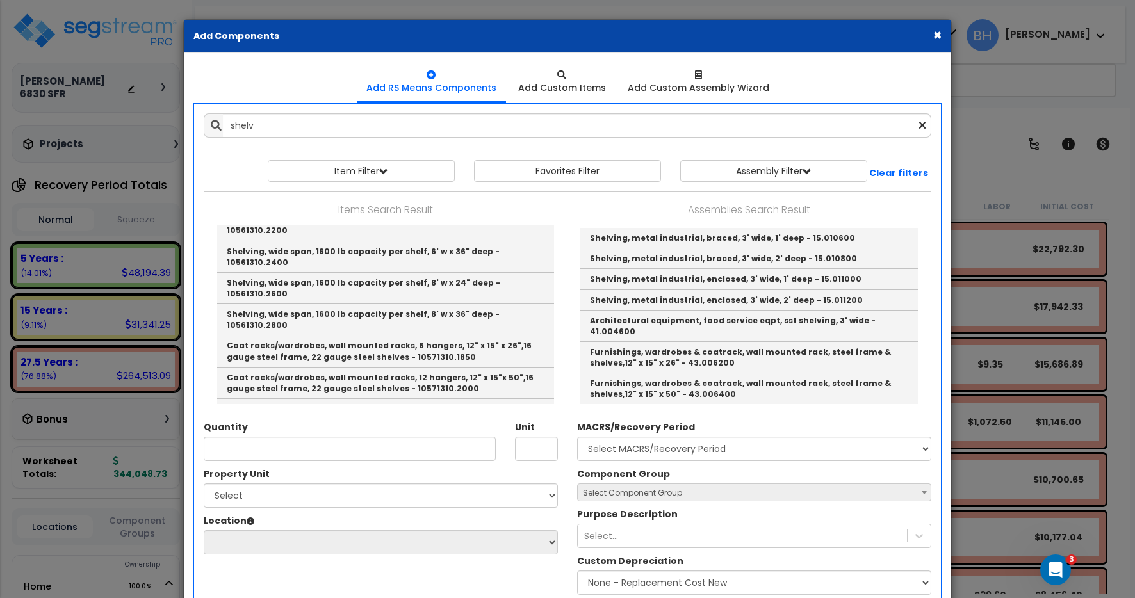
click at [413, 440] on link "Wood shelving, pine, clear grade, no edge band, 1" x 12" - 10572319.0200" at bounding box center [385, 450] width 337 height 21
type input "Wood shelving, pine, clear grade, no edge band, 1" x 12" - 10572319.0200"
type input "LF"
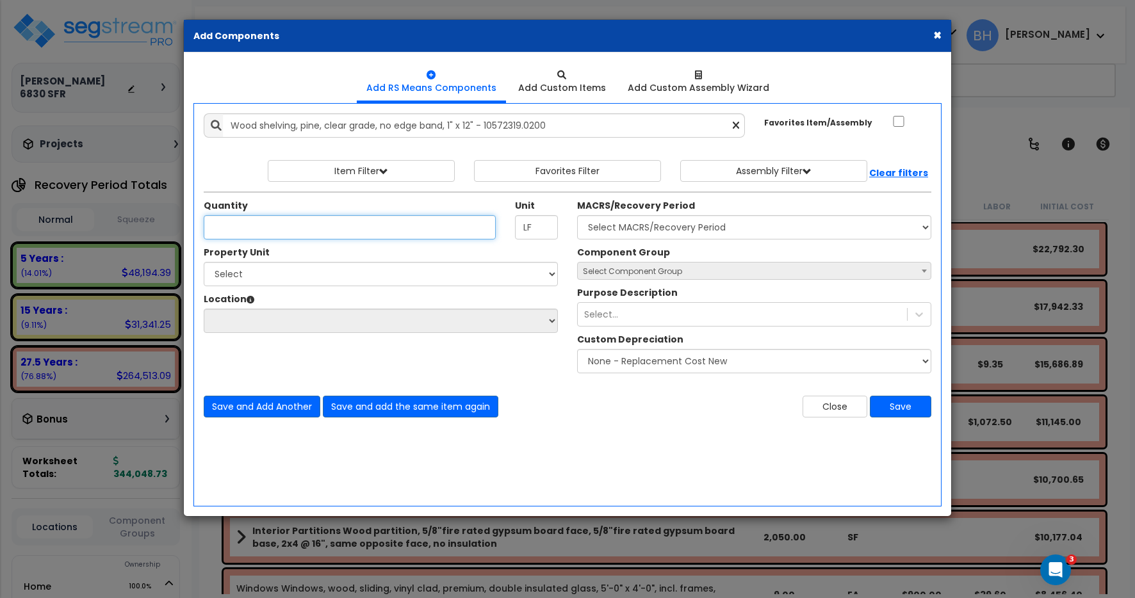
click at [244, 230] on input "Quantity" at bounding box center [350, 227] width 292 height 24
type input "70"
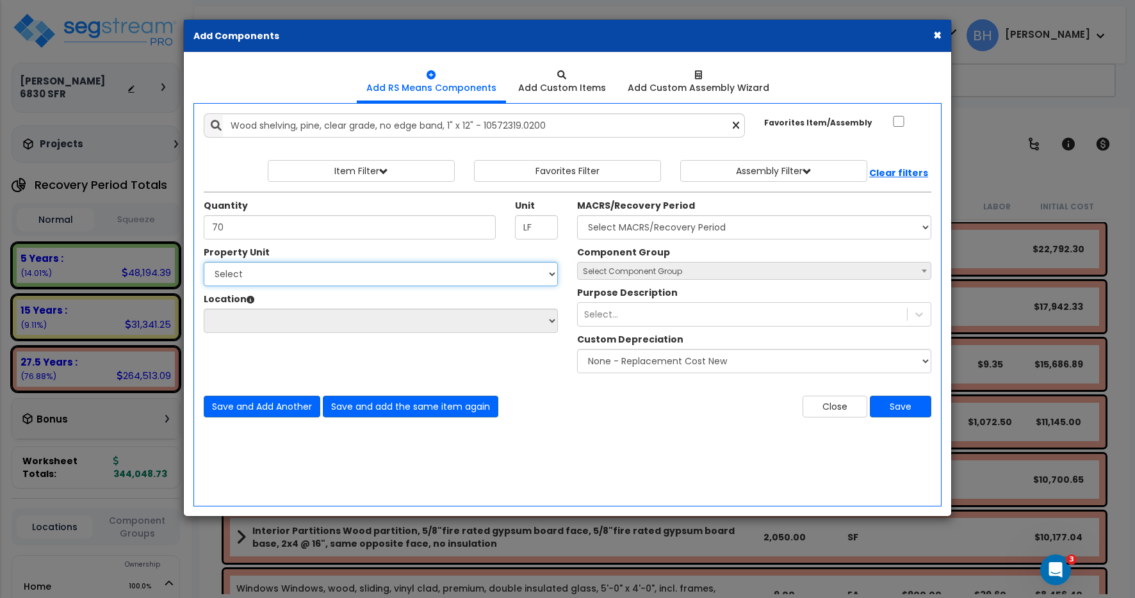
click at [267, 278] on select "Select Home Site Improvements" at bounding box center [381, 274] width 354 height 24
select select "172426"
click at [204, 262] on select "Select Home Site Improvements" at bounding box center [381, 274] width 354 height 24
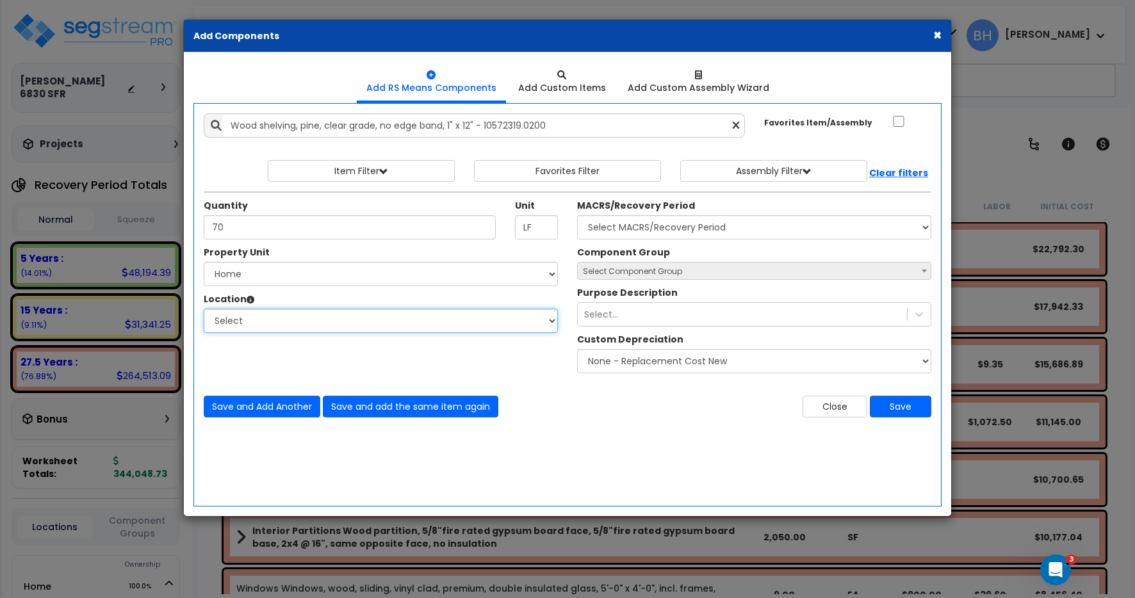
click at [254, 321] on select "Select Basement Building Building Interior Add Additional Location" at bounding box center [381, 321] width 354 height 24
select select "461"
click at [204, 309] on select "Select Basement Building Building Interior Add Additional Location" at bounding box center [381, 321] width 354 height 24
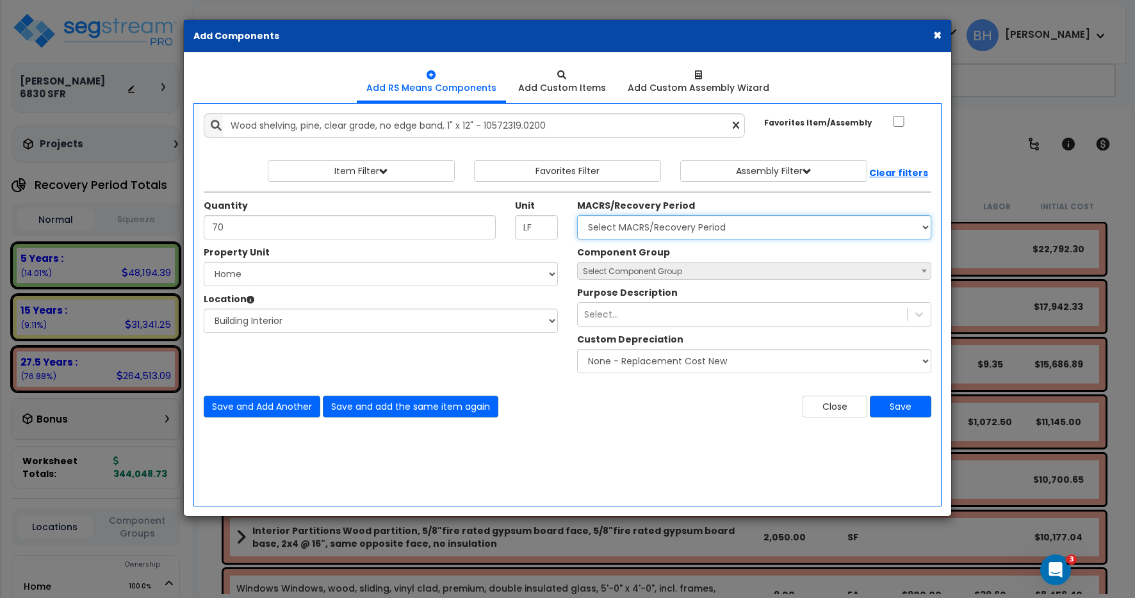
click at [716, 226] on select "Select MACRS/Recovery Period 5 Years - 57.0 - Distributive Trades & Services 5 …" at bounding box center [754, 227] width 354 height 24
select select "3667"
click at [577, 215] on select "Select MACRS/Recovery Period 5 Years - 57.0 - Distributive Trades & Services 5 …" at bounding box center [754, 227] width 354 height 24
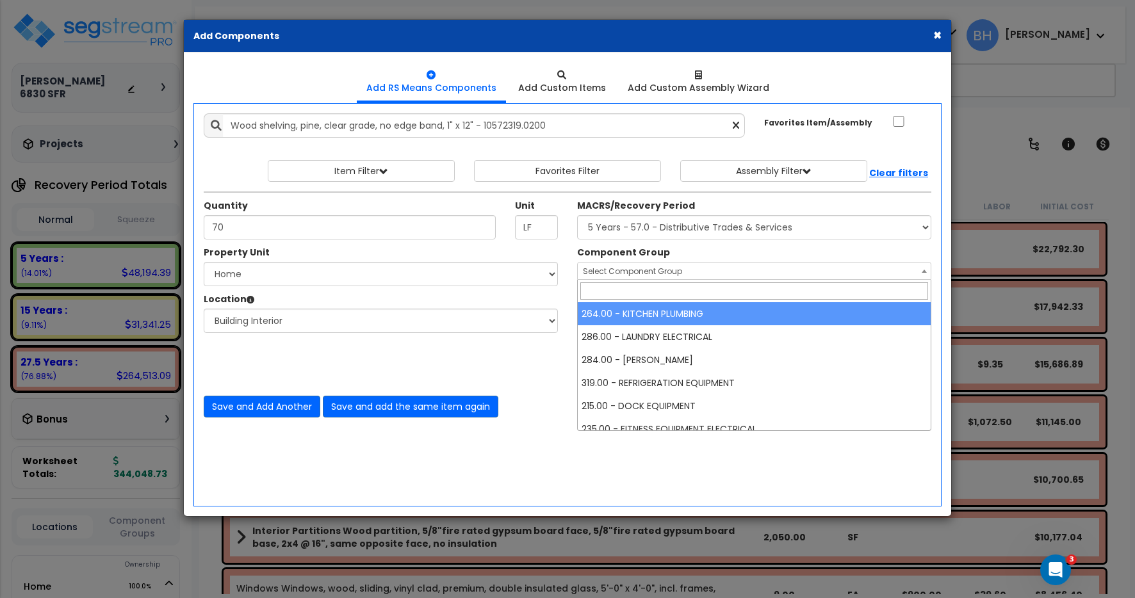
click at [681, 268] on span "Select Component Group" at bounding box center [754, 272] width 353 height 18
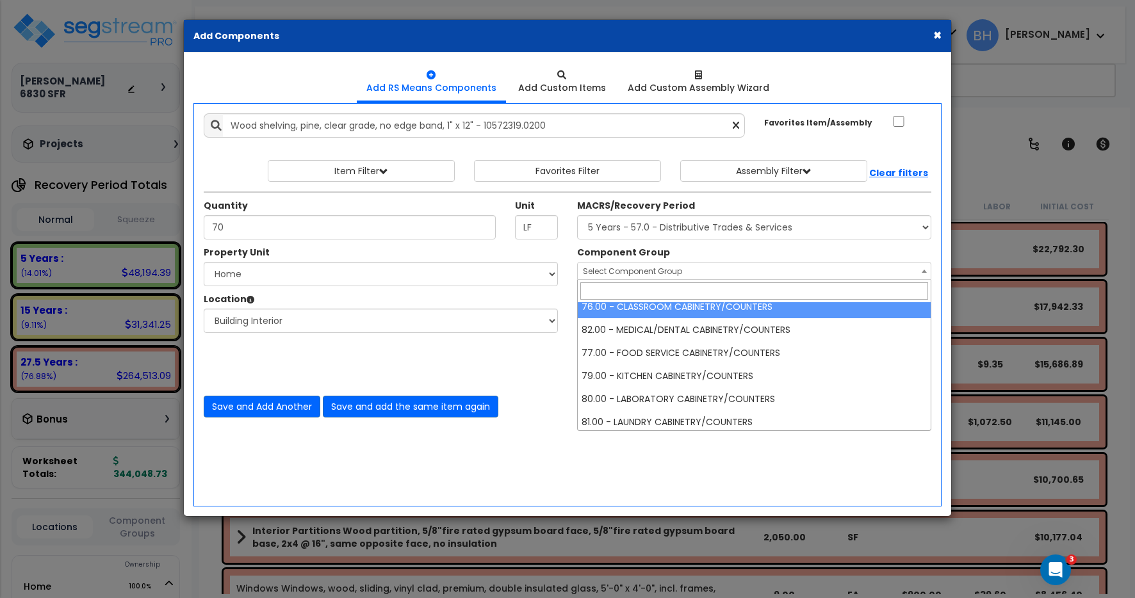
scroll to position [1064, 0]
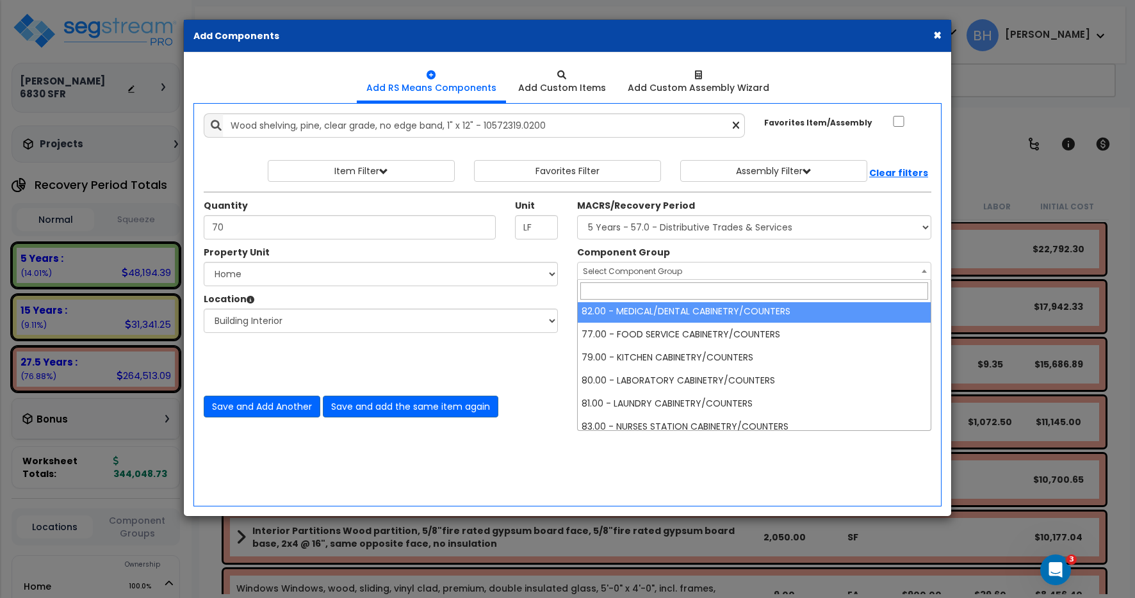
click at [645, 293] on input "search" at bounding box center [755, 291] width 348 height 17
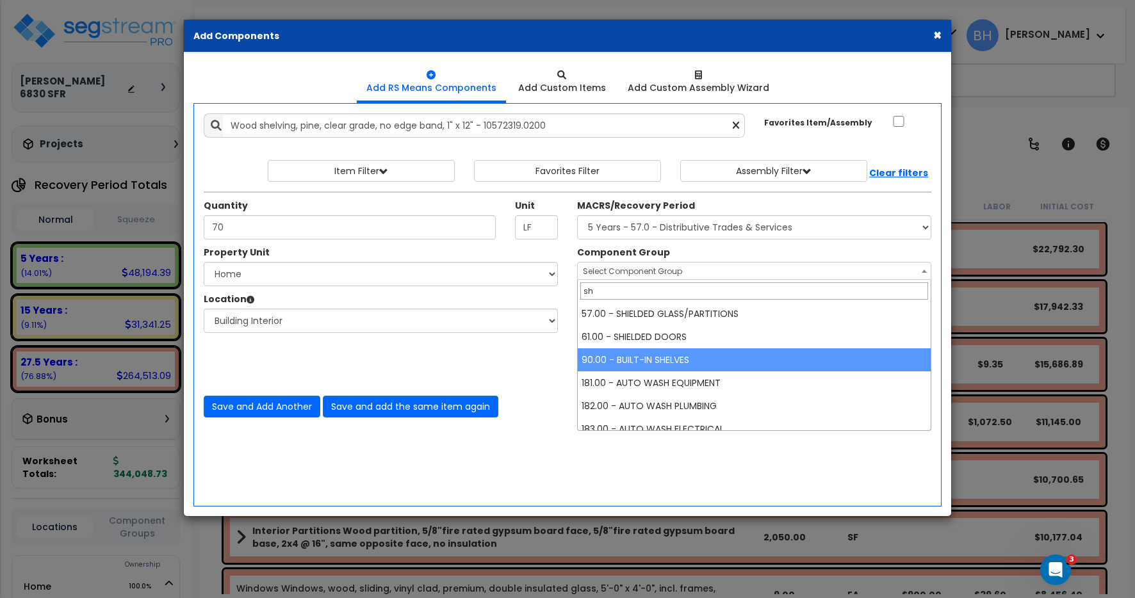
type input "sh"
select select "13826"
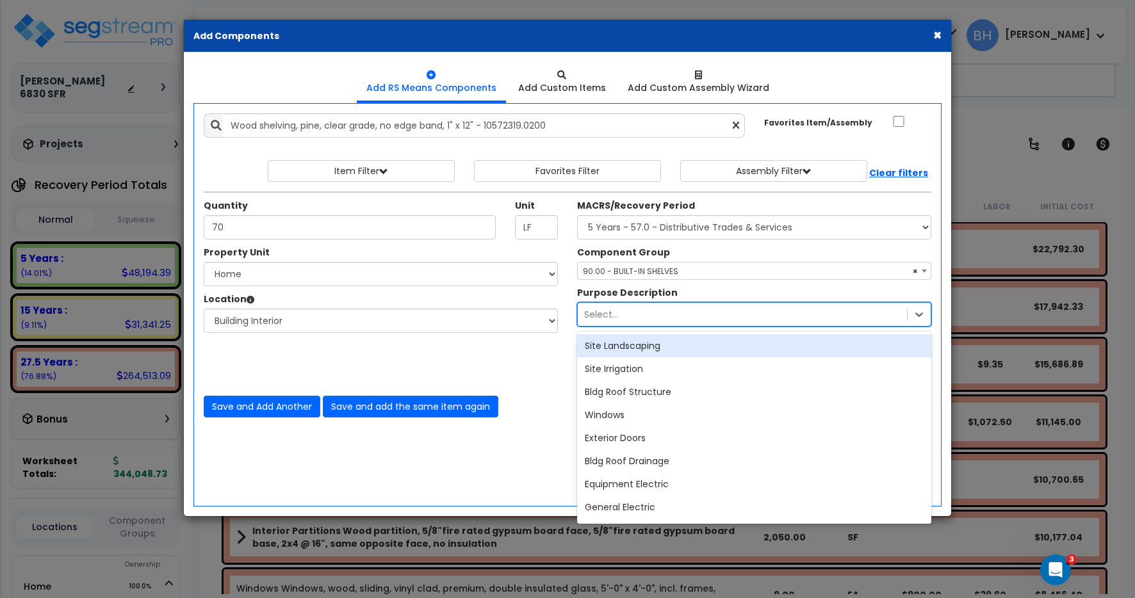
click at [627, 313] on div "Select..." at bounding box center [742, 314] width 329 height 21
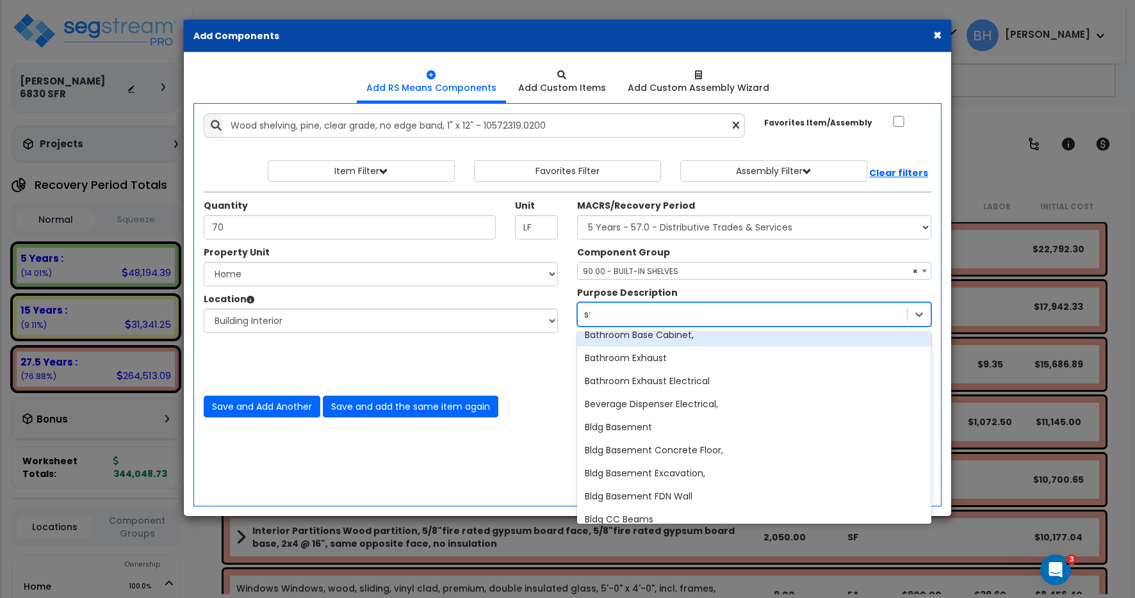
scroll to position [495, 0]
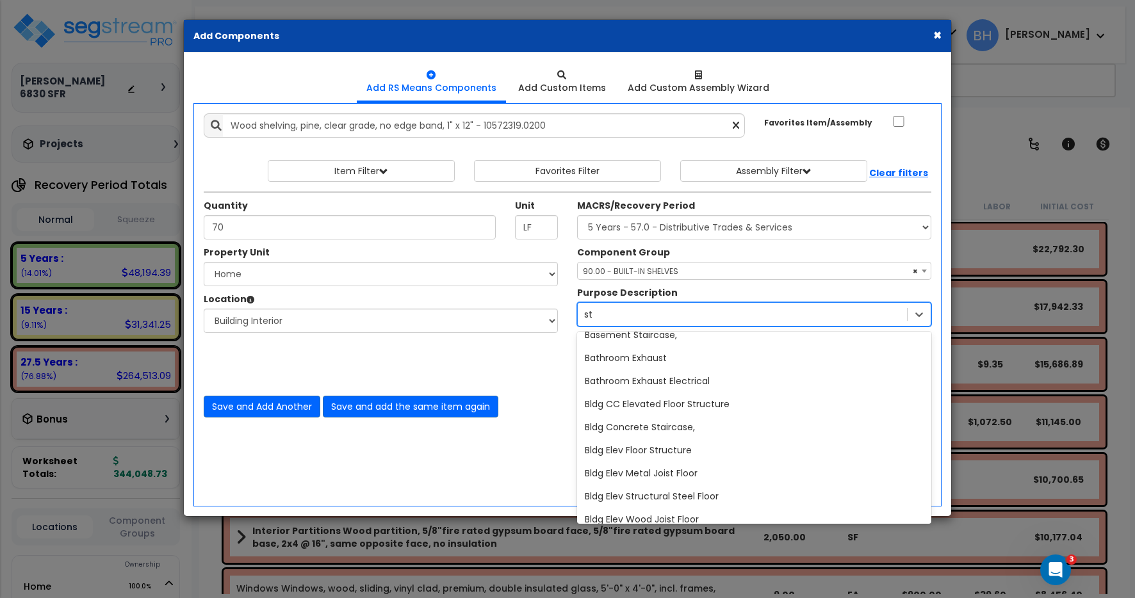
type input "sto"
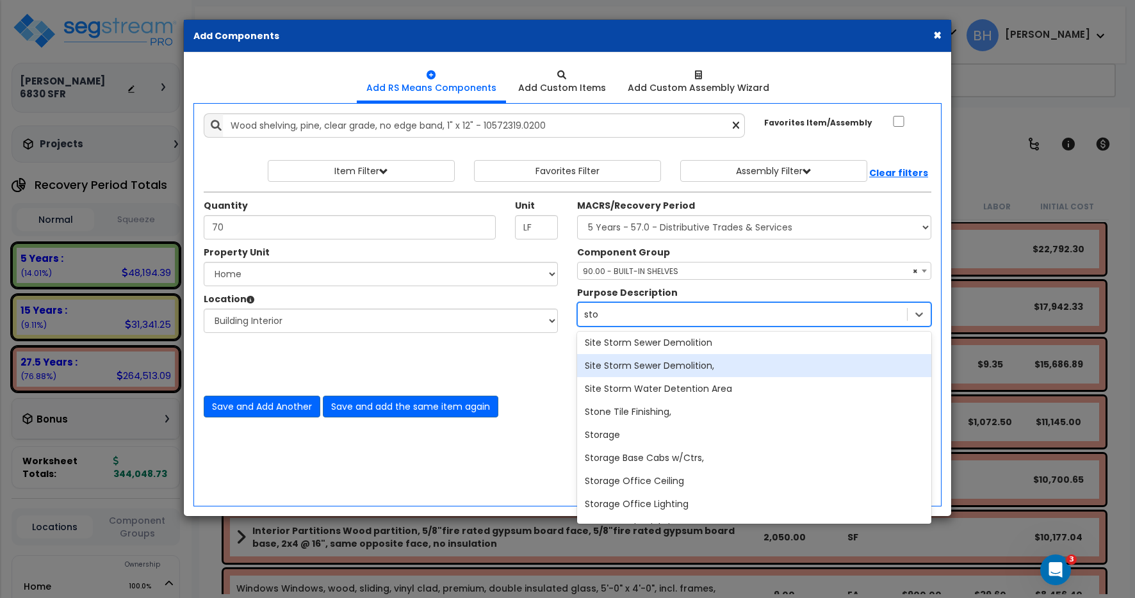
scroll to position [727, 0]
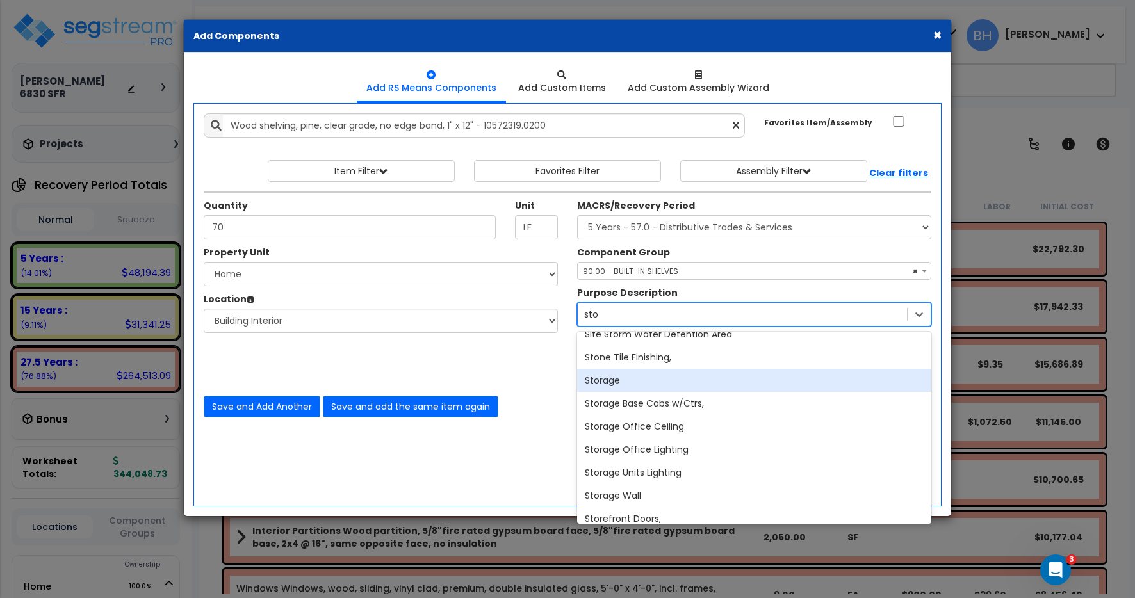
click at [619, 382] on div "Storage" at bounding box center [754, 380] width 354 height 23
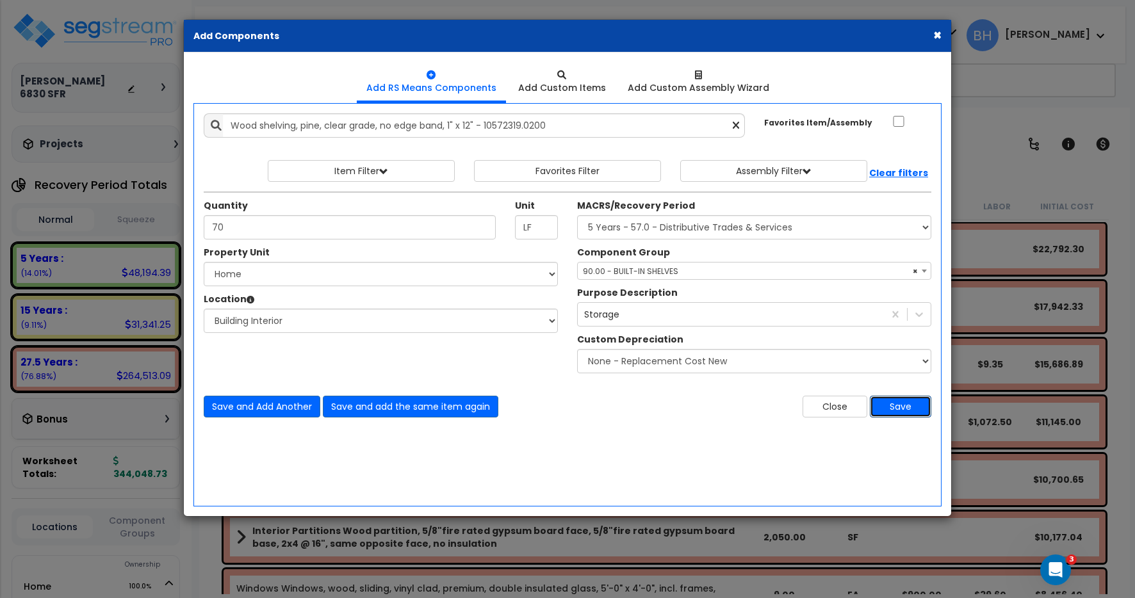
click at [898, 407] on button "Save" at bounding box center [901, 407] width 62 height 22
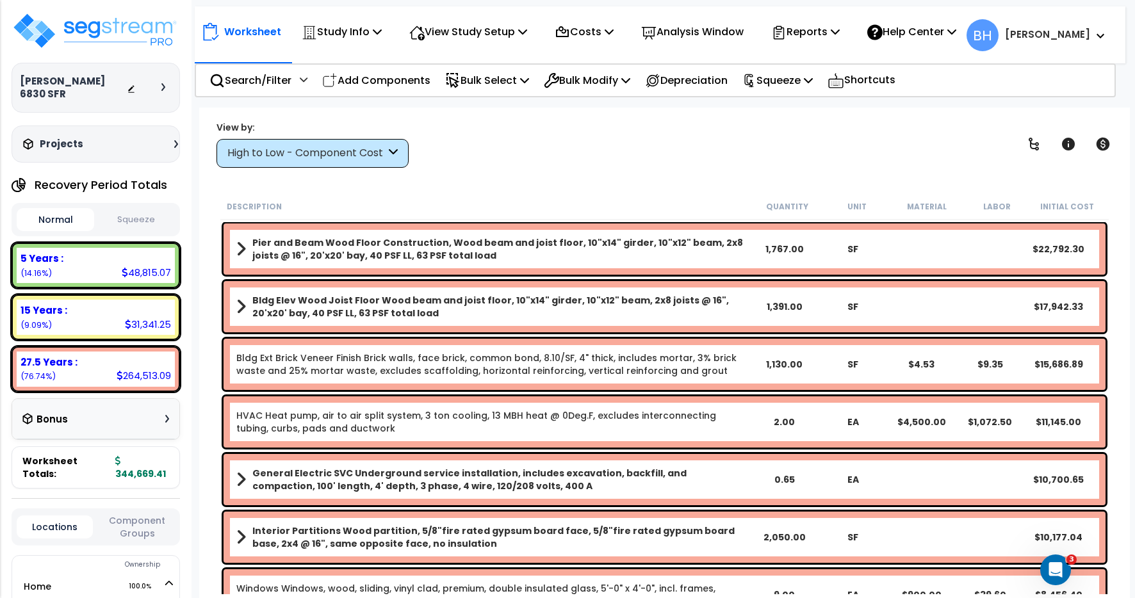
click at [1066, 37] on b "[PERSON_NAME]" at bounding box center [1047, 34] width 85 height 13
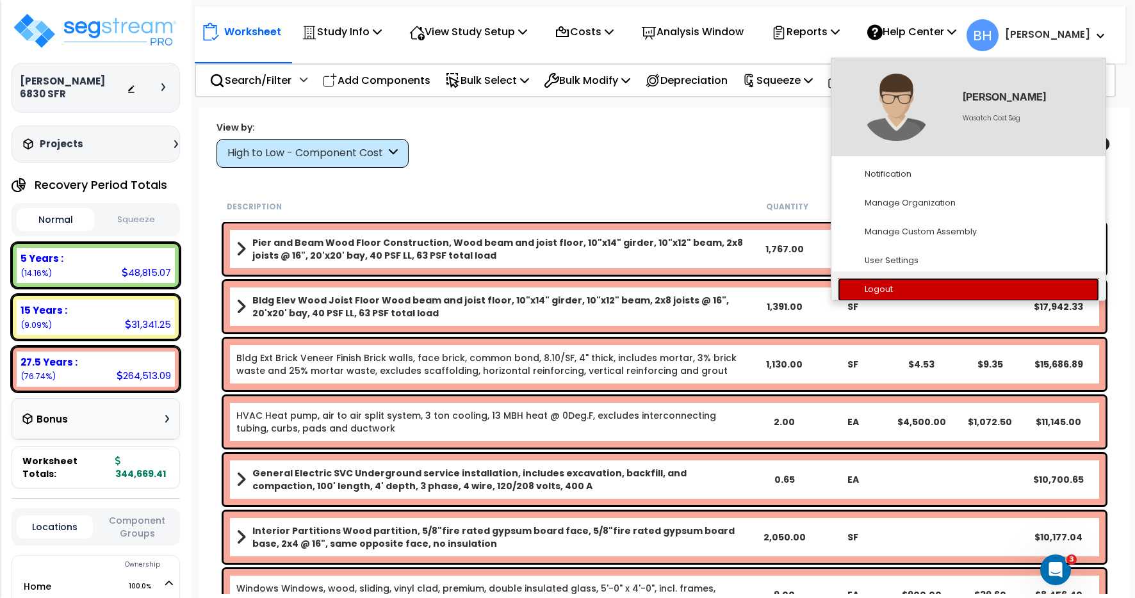
click at [899, 291] on link "Logout" at bounding box center [968, 290] width 261 height 24
